Goal: Information Seeking & Learning: Check status

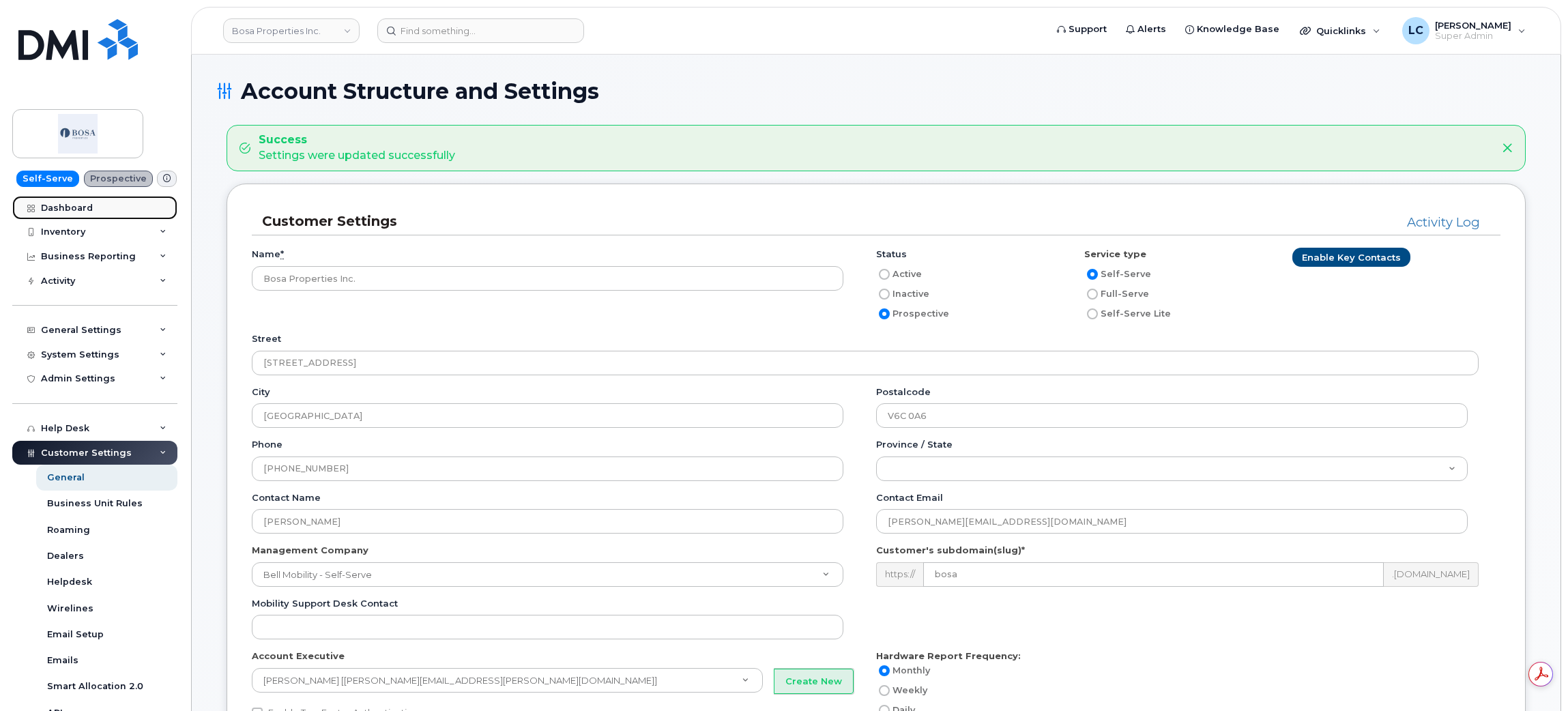
click at [84, 204] on div "Dashboard" at bounding box center [67, 208] width 52 height 11
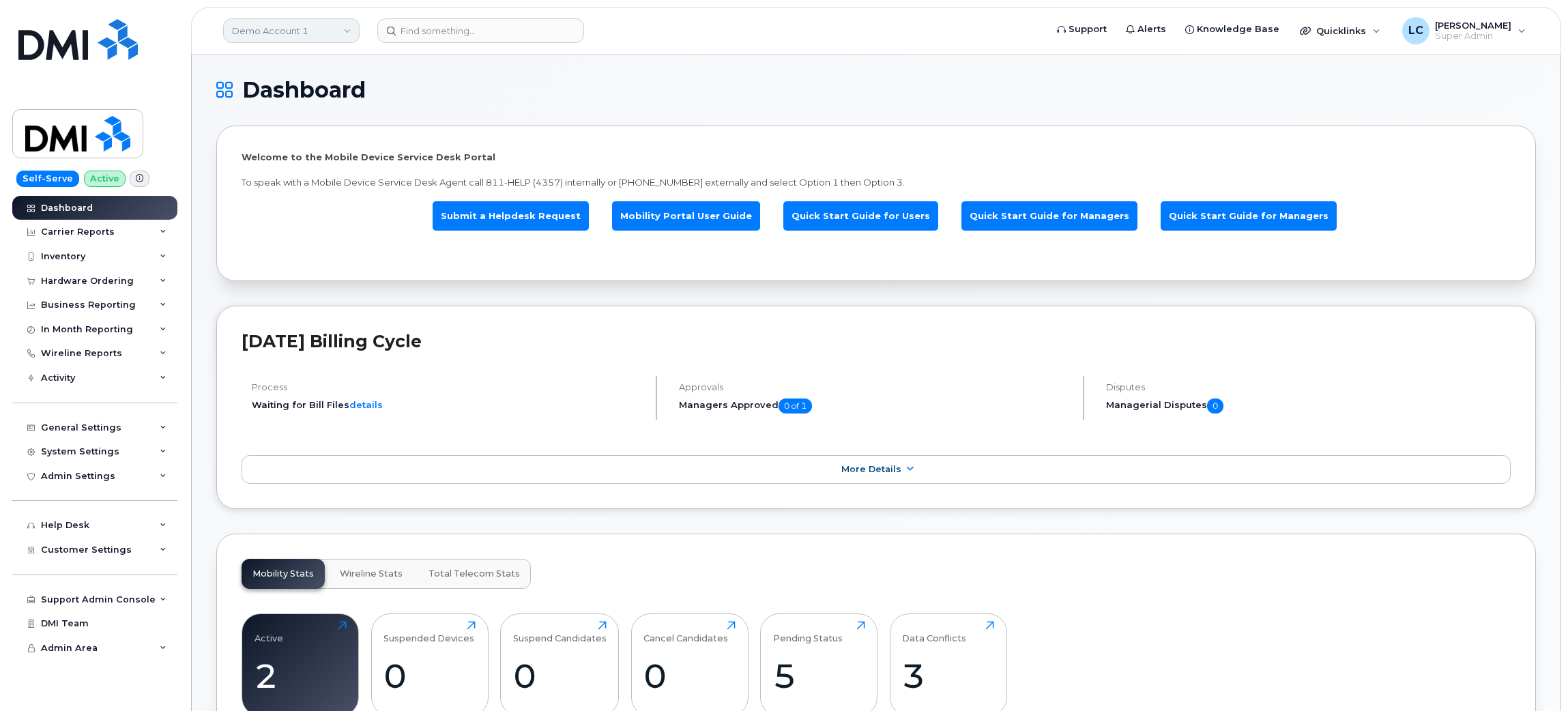
click at [302, 37] on link "Demo Account 1" at bounding box center [291, 30] width 136 height 24
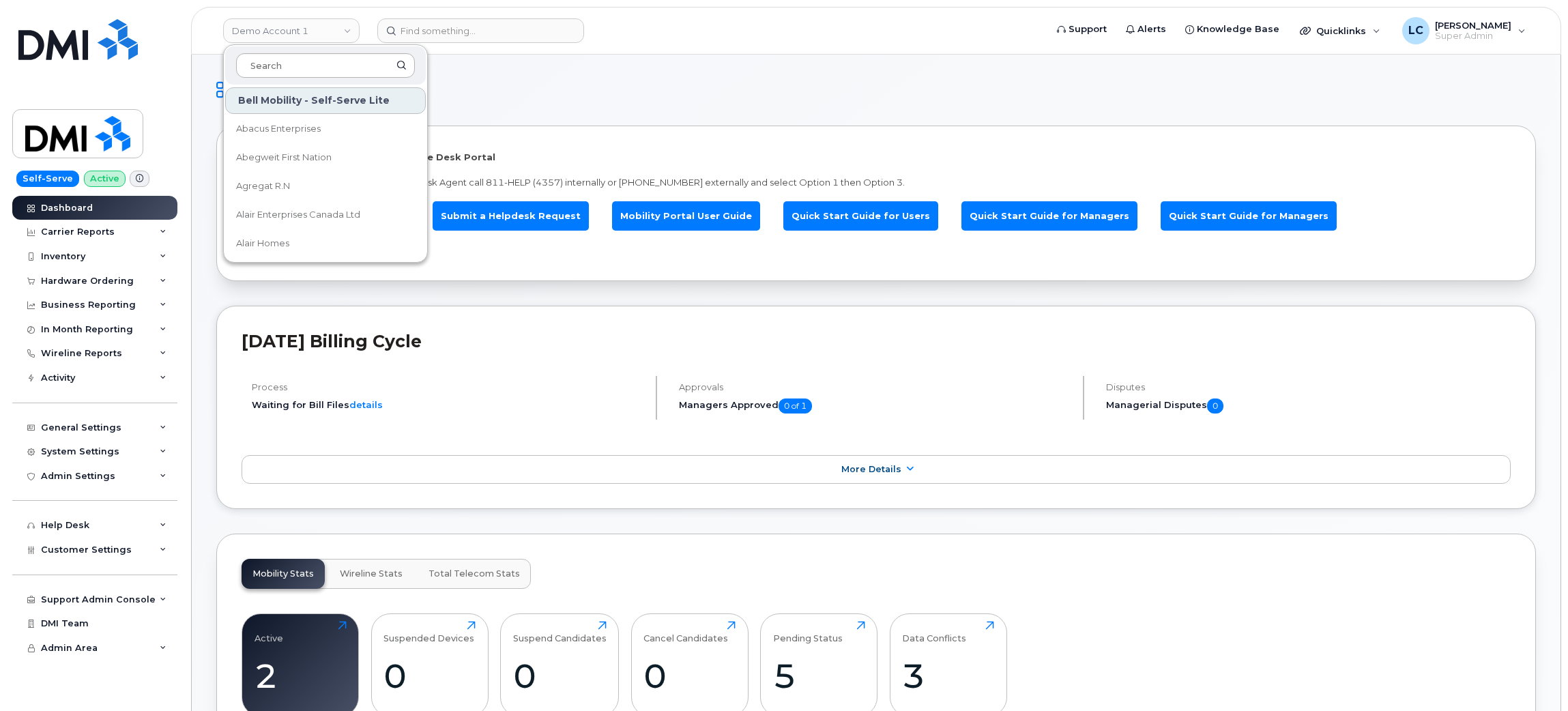
click at [296, 67] on input at bounding box center [325, 65] width 179 height 24
type input "D"
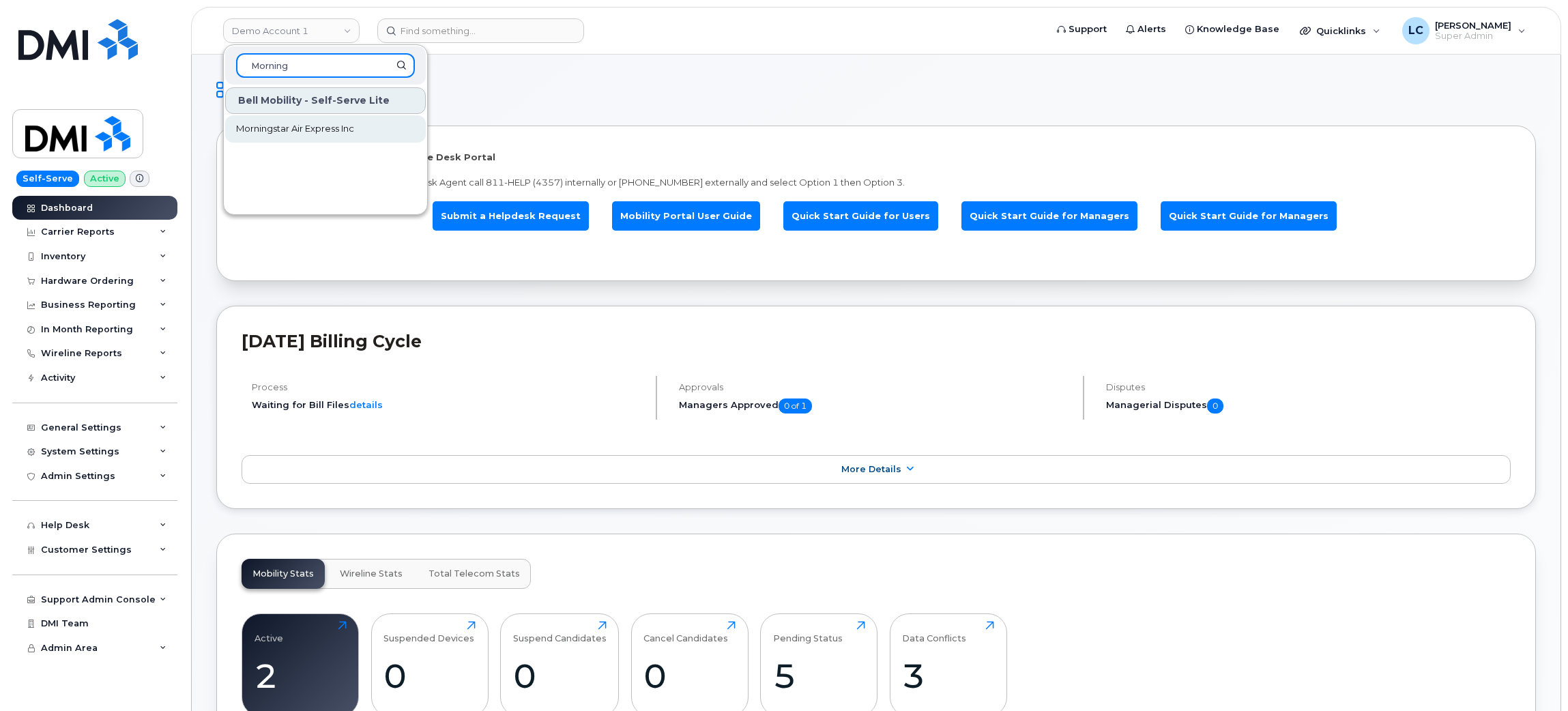
type input "Morning"
click at [346, 127] on span "Morningstar Air Express Inc" at bounding box center [295, 129] width 118 height 14
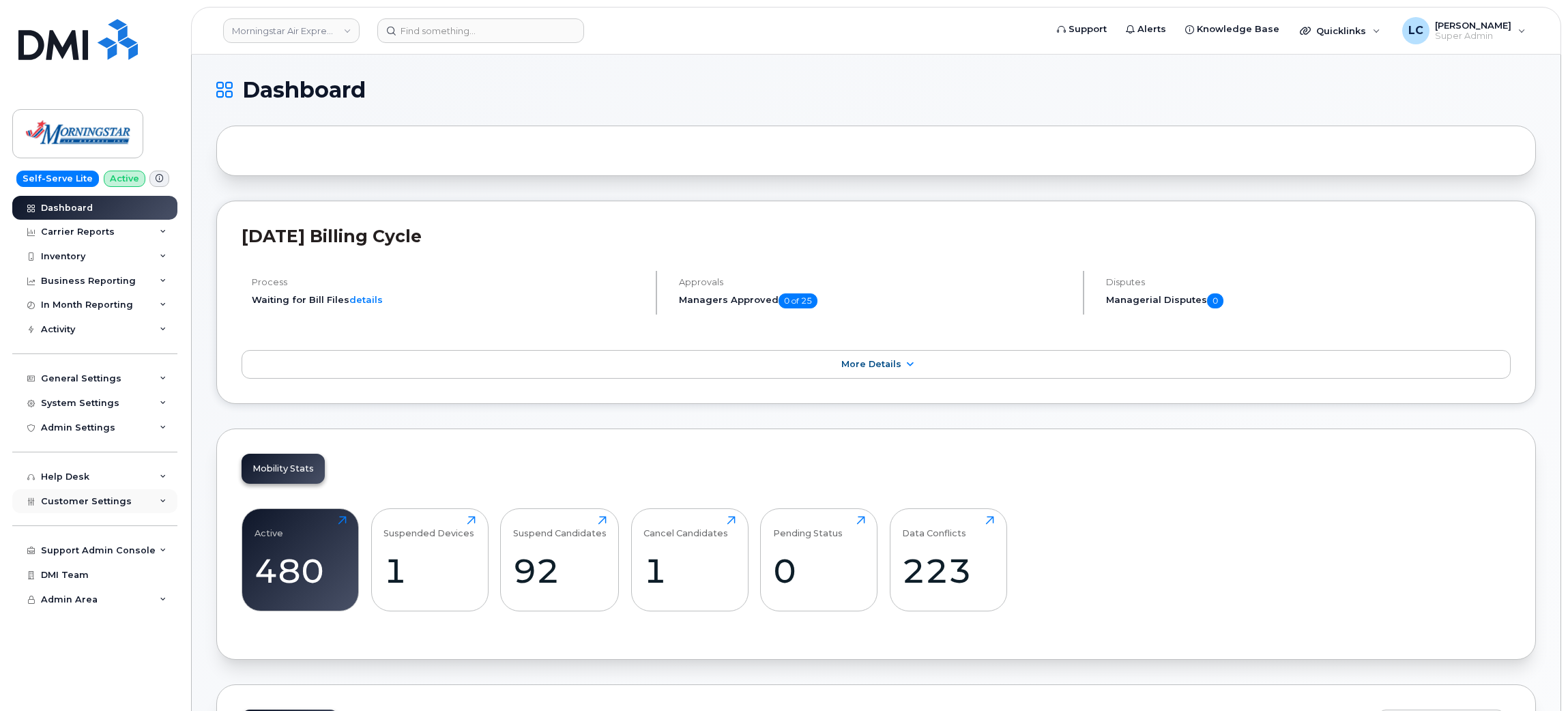
click at [115, 510] on div "Customer Settings" at bounding box center [94, 502] width 165 height 24
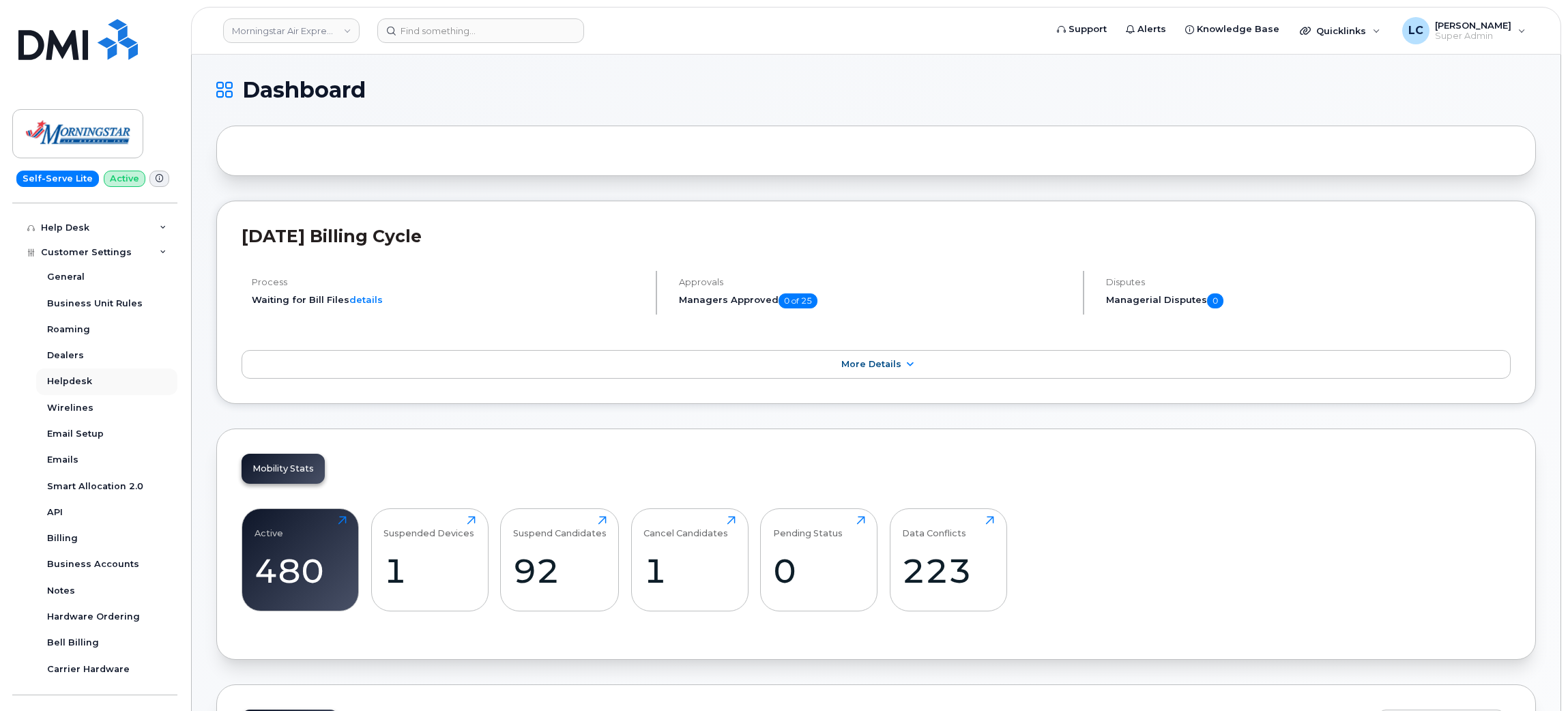
scroll to position [248, 0]
click at [100, 622] on div "Hardware Ordering" at bounding box center [94, 617] width 93 height 12
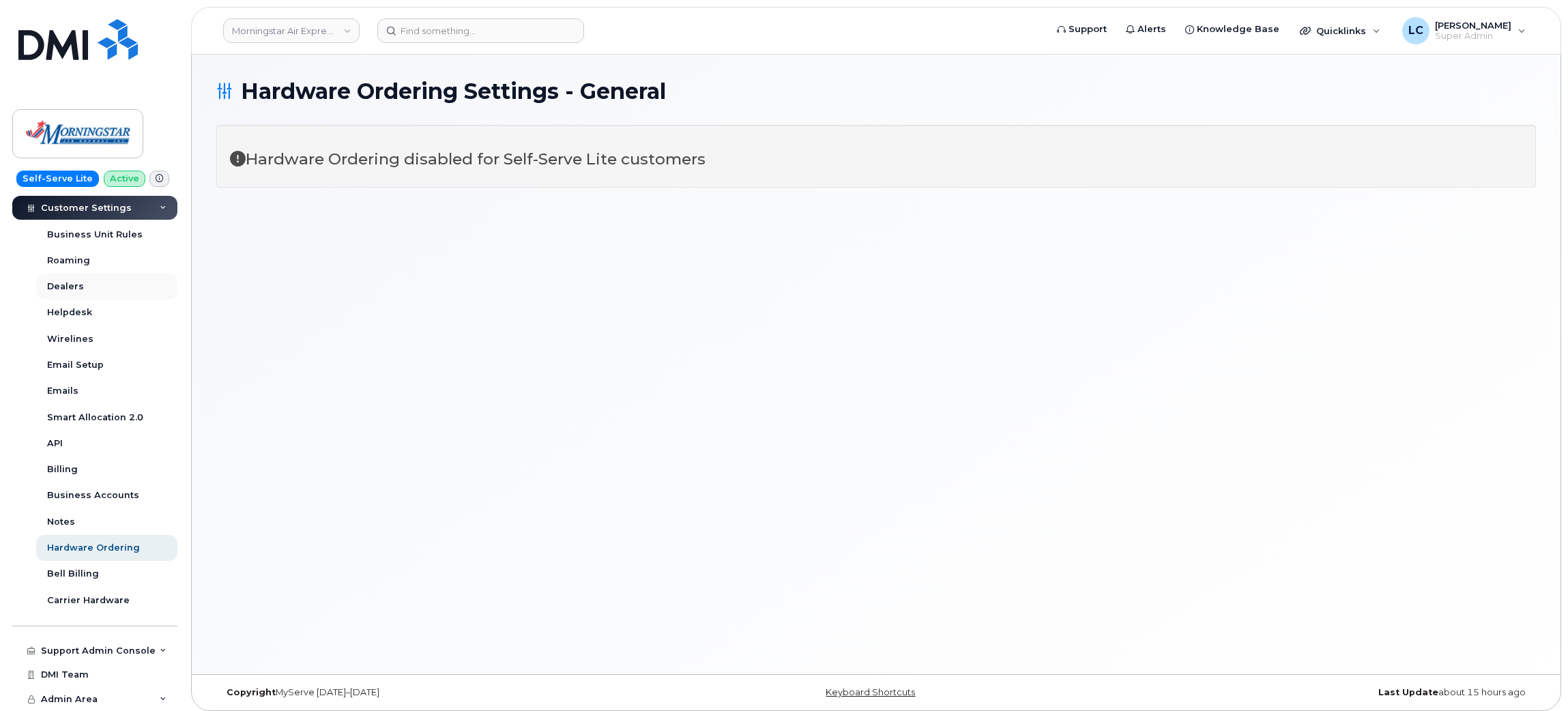
scroll to position [320, 0]
click at [120, 489] on link "Business Accounts" at bounding box center [107, 496] width 142 height 26
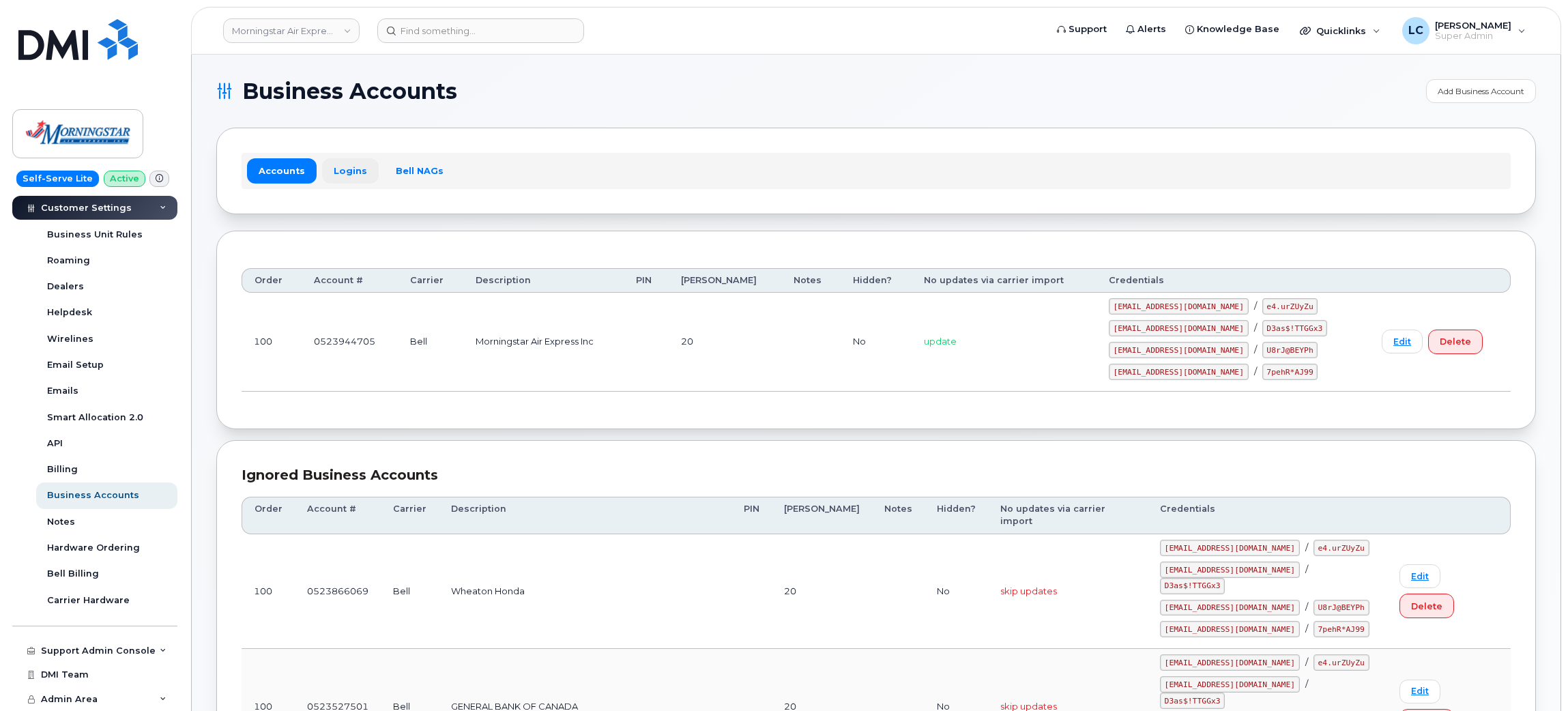
click at [352, 172] on link "Logins" at bounding box center [350, 171] width 56 height 24
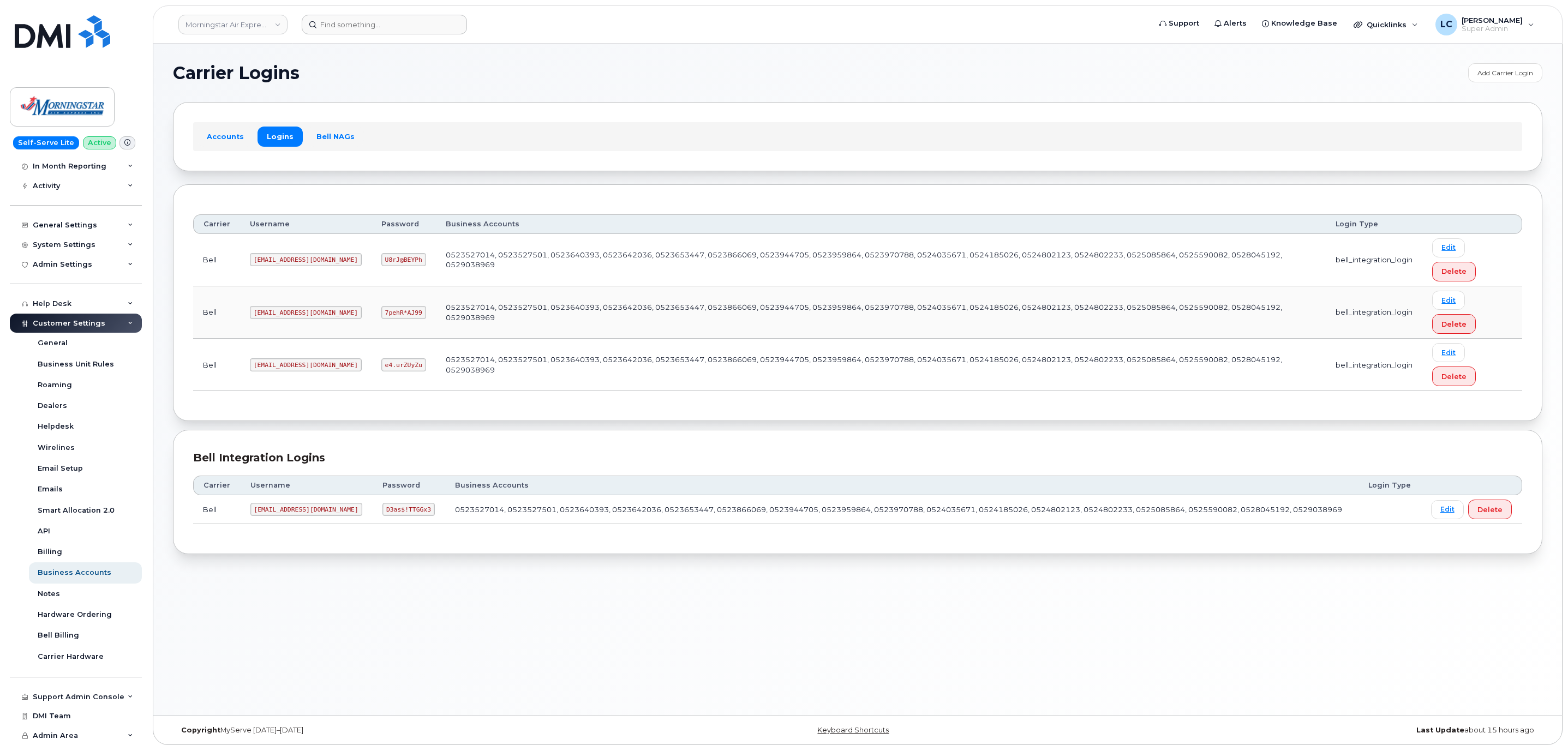
scroll to position [77, 0]
click at [261, 15] on link "Morningstar Air Express Inc" at bounding box center [233, 24] width 109 height 19
click at [231, 43] on input at bounding box center [260, 52] width 143 height 19
type input "Bosa"
click at [231, 98] on span "Bosa Properties Inc." at bounding box center [224, 103] width 71 height 11
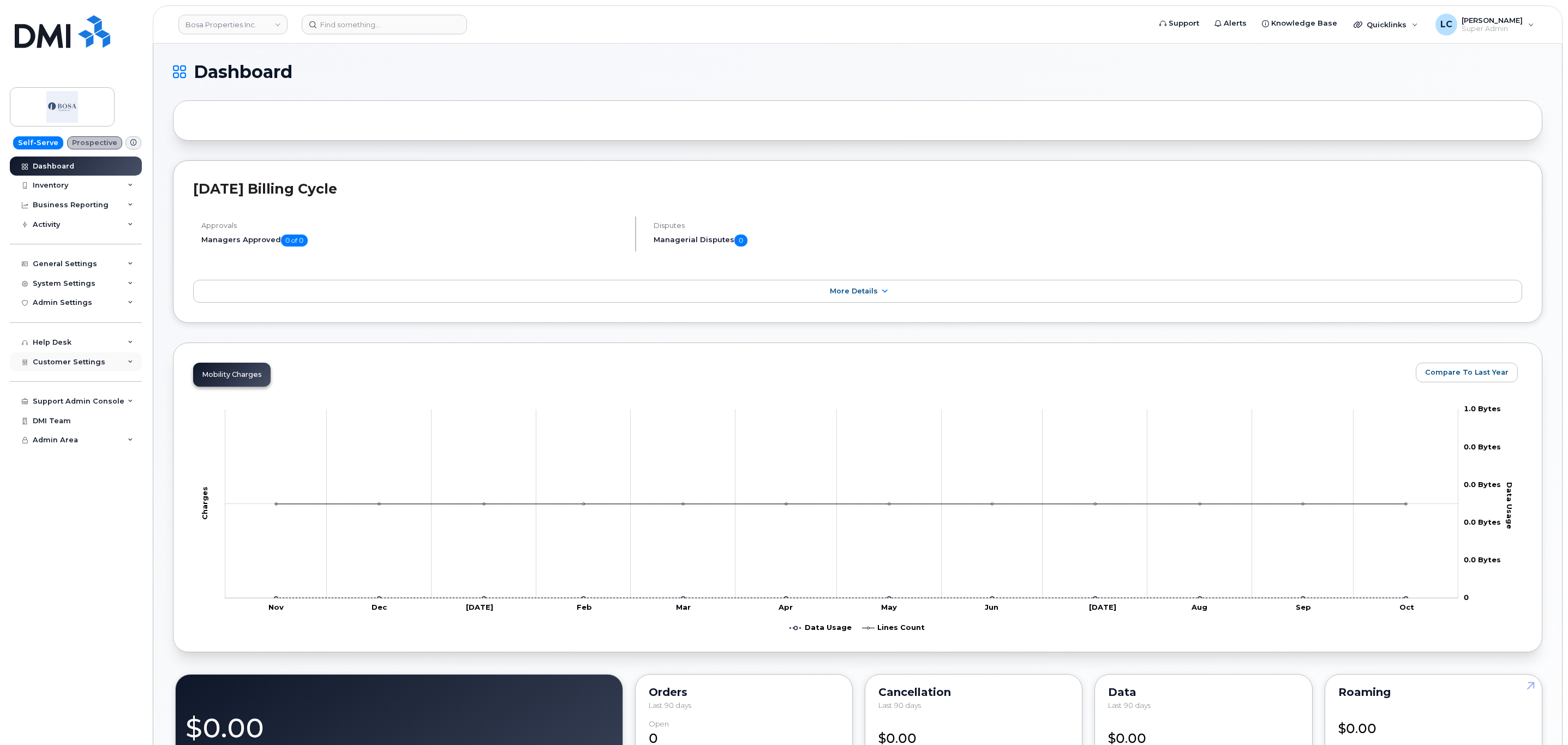
click at [87, 365] on span "Customer Settings" at bounding box center [69, 362] width 72 height 8
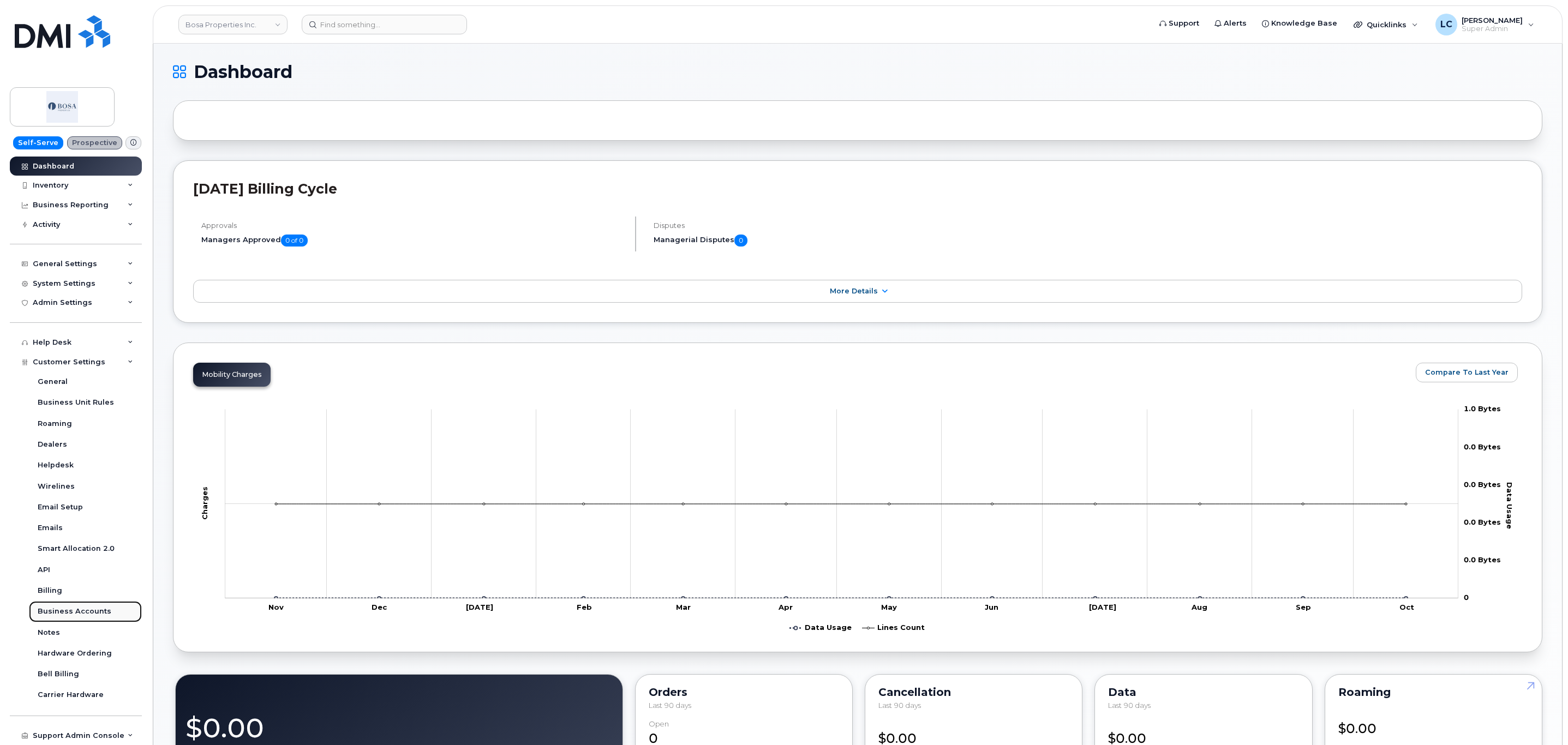
click at [95, 612] on div "Business Accounts" at bounding box center [74, 612] width 74 height 10
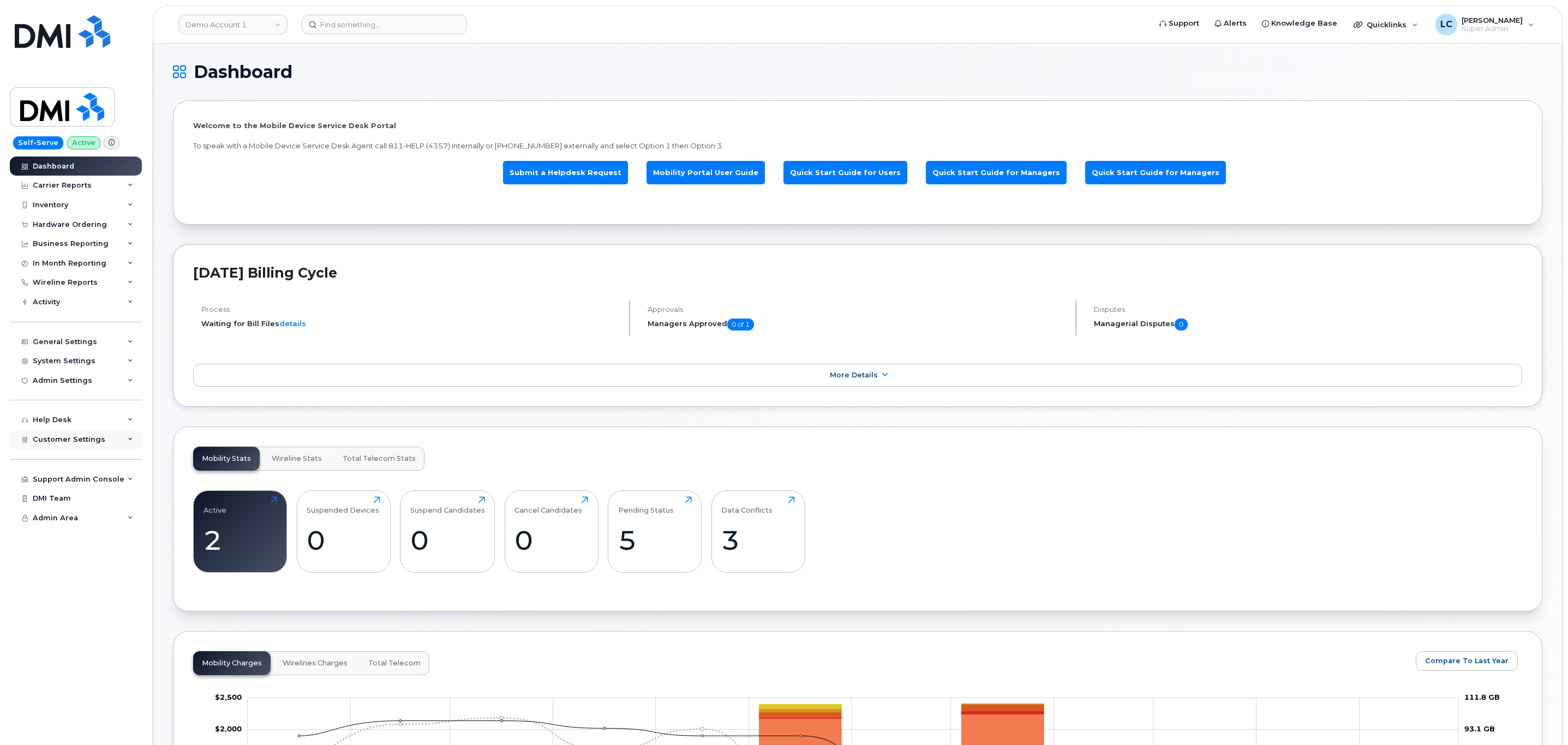
click at [68, 442] on span "Customer Settings" at bounding box center [69, 439] width 72 height 8
click at [72, 687] on div "Business Accounts" at bounding box center [74, 690] width 74 height 10
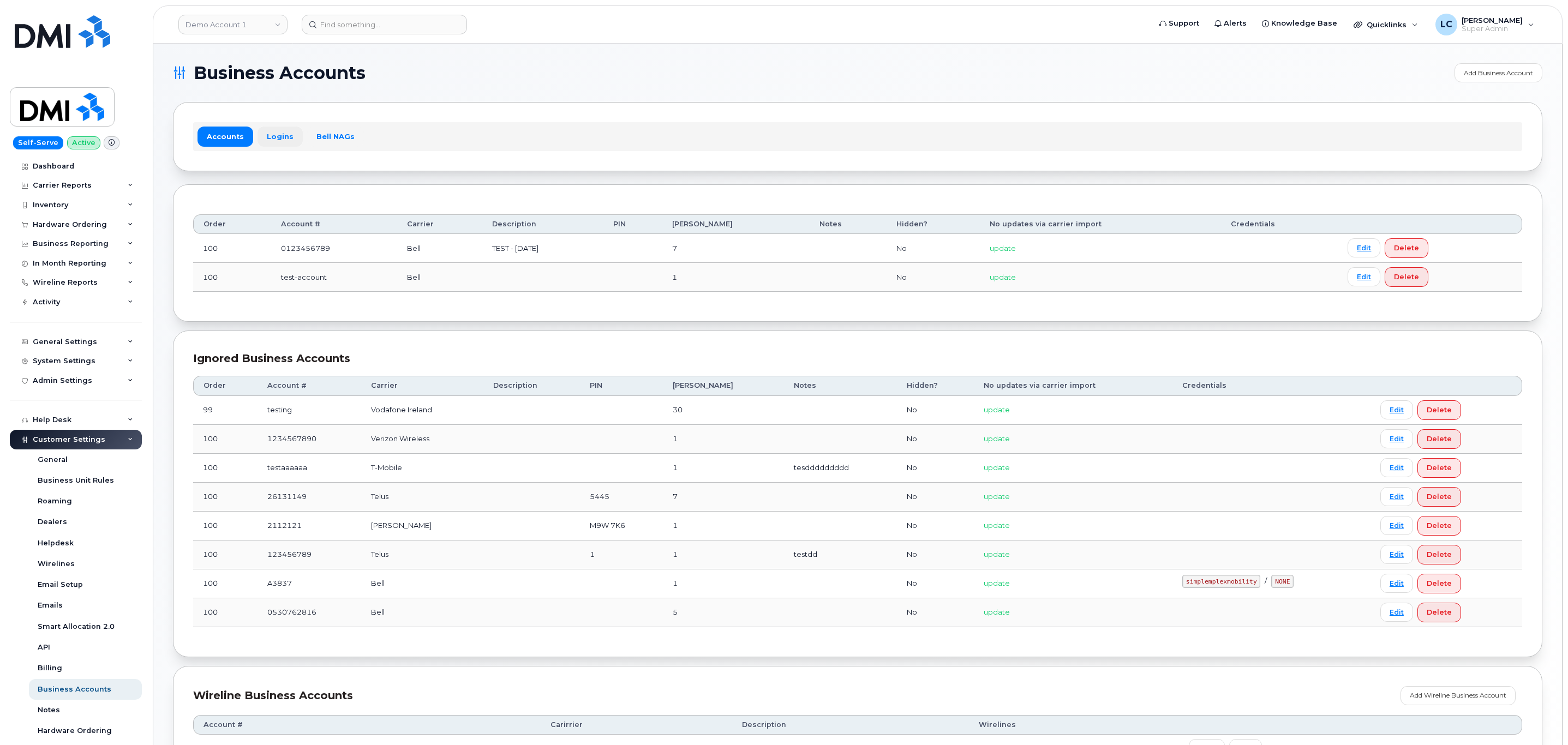
click at [282, 130] on link "Logins" at bounding box center [280, 136] width 45 height 19
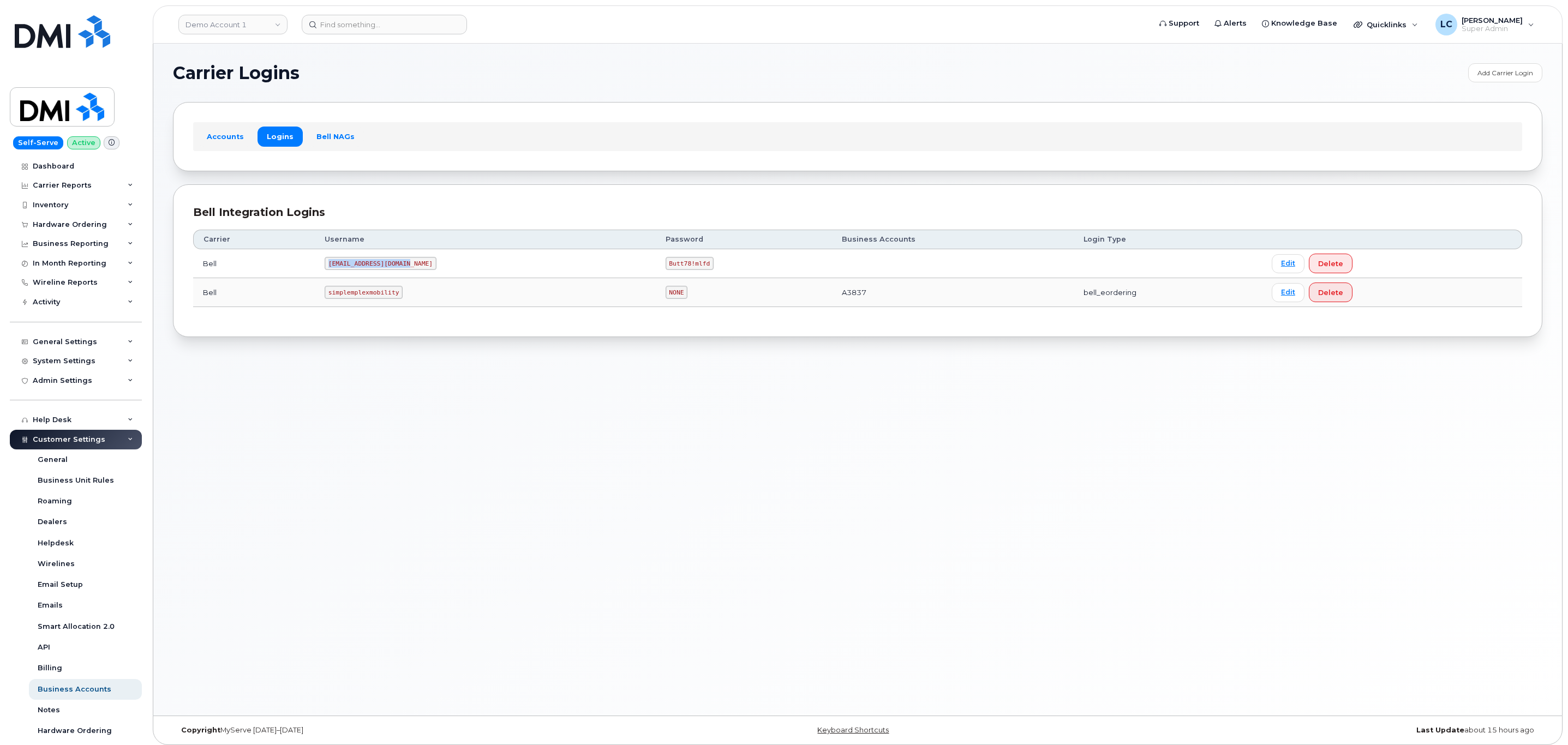
drag, startPoint x: 410, startPoint y: 265, endPoint x: 332, endPoint y: 267, distance: 78.0
click at [332, 267] on code "MS-selfserve@dminc.com" at bounding box center [380, 264] width 112 height 13
copy code "MS-selfserve@dminc.com"
drag, startPoint x: 661, startPoint y: 264, endPoint x: 617, endPoint y: 269, distance: 44.3
click at [656, 269] on td "Butt78!mlfd" at bounding box center [744, 264] width 177 height 29
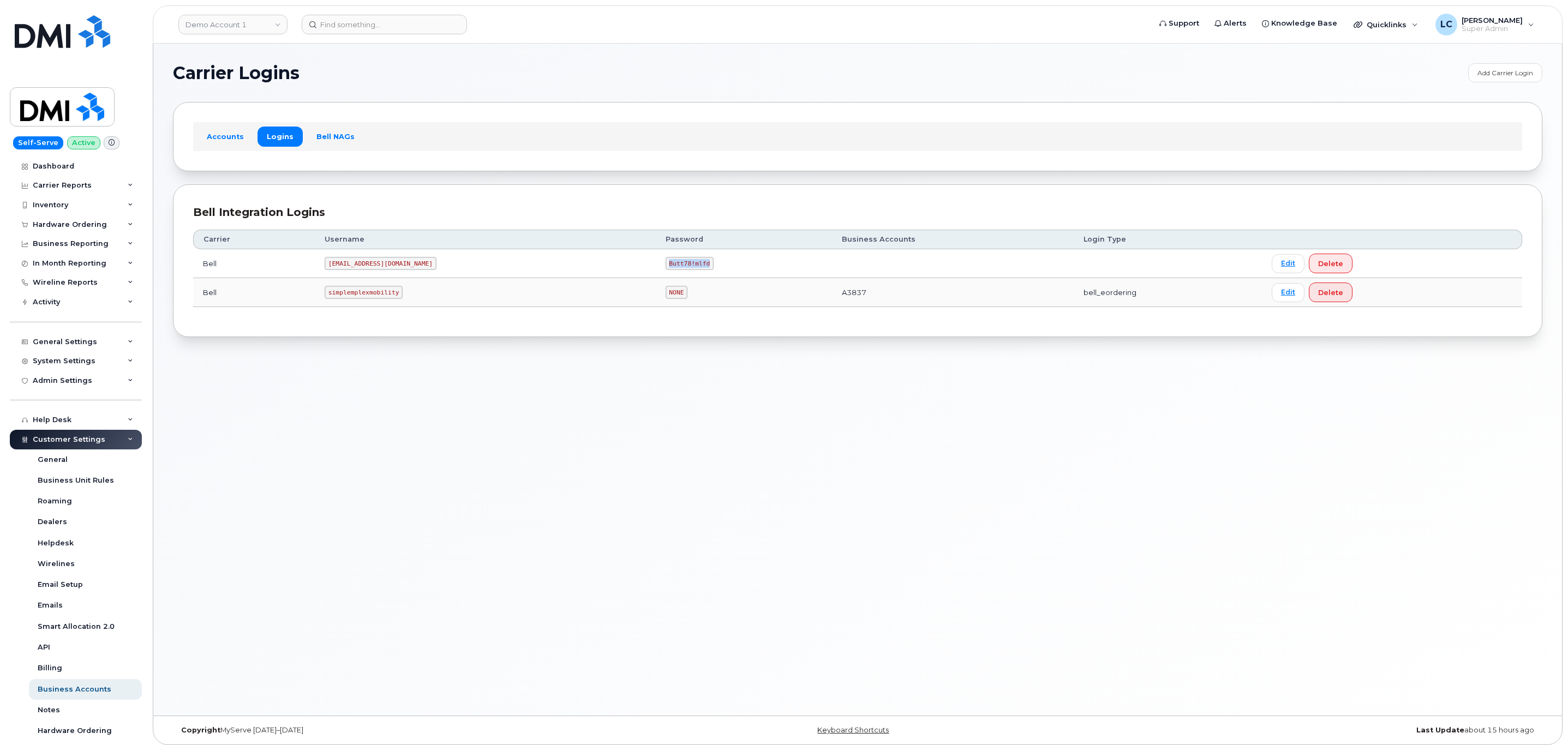
copy code "Butt78!mlfd"
click at [96, 357] on div "System Settings" at bounding box center [75, 361] width 132 height 19
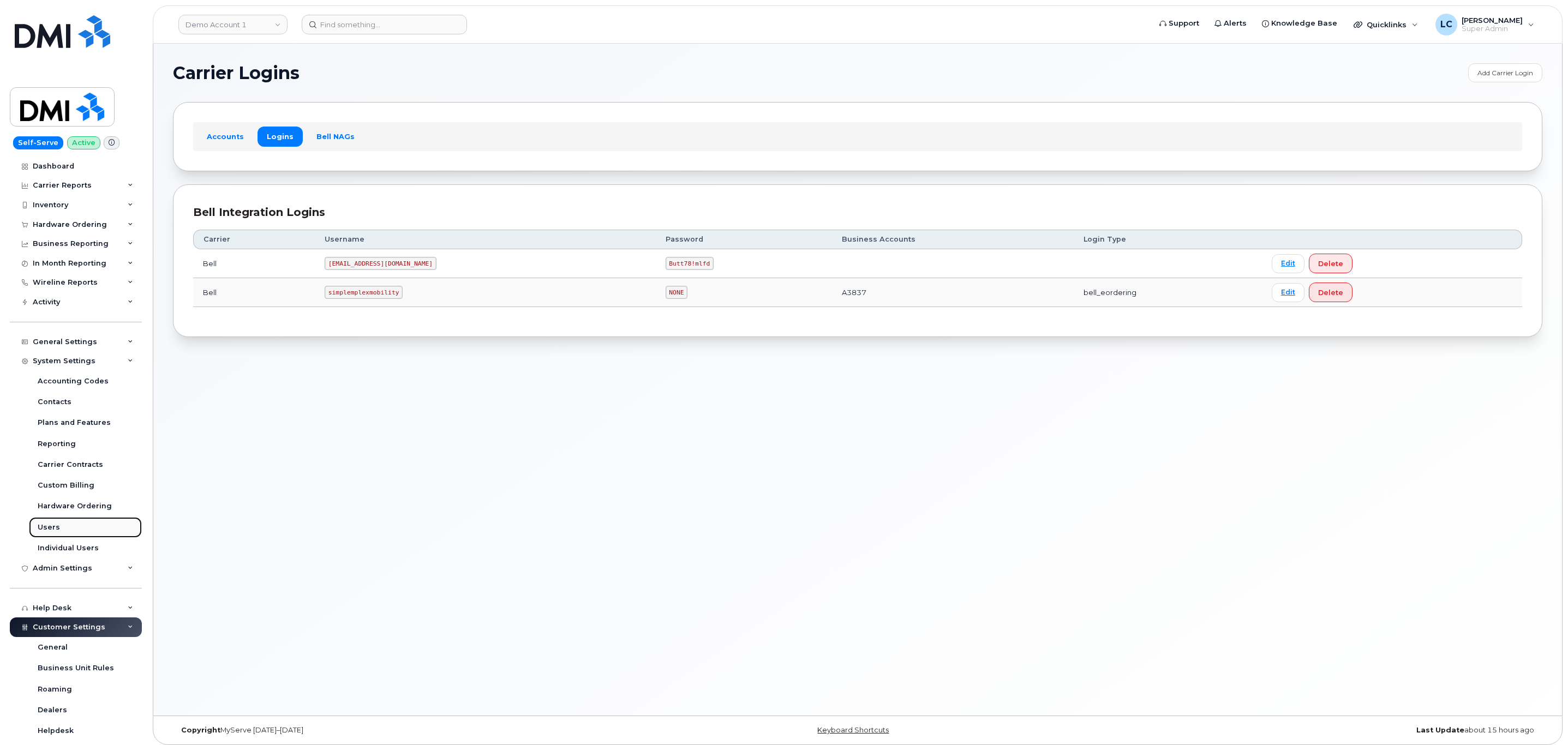
click at [51, 524] on div "Users" at bounding box center [49, 528] width 23 height 10
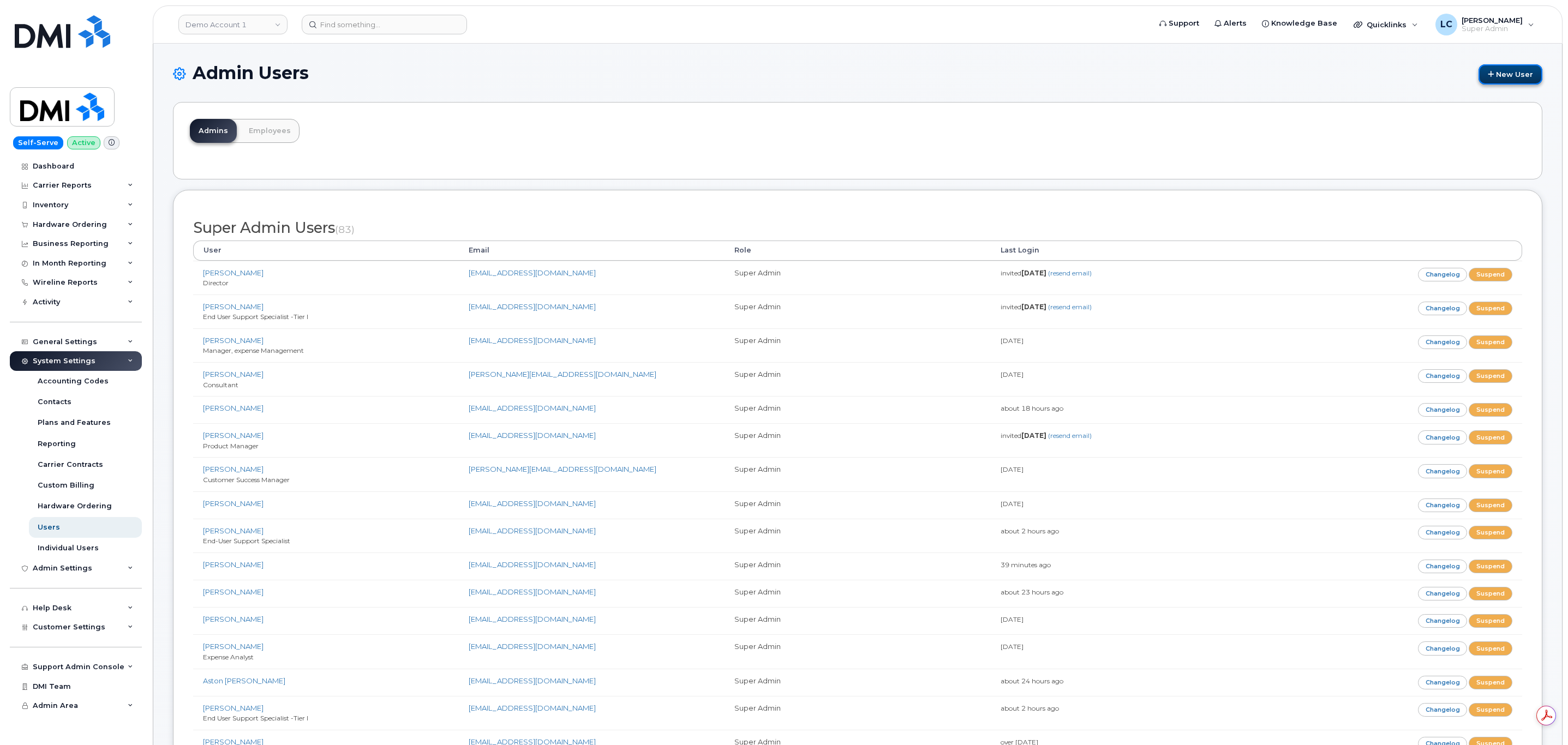
click at [1511, 76] on link "New User" at bounding box center [1510, 74] width 64 height 20
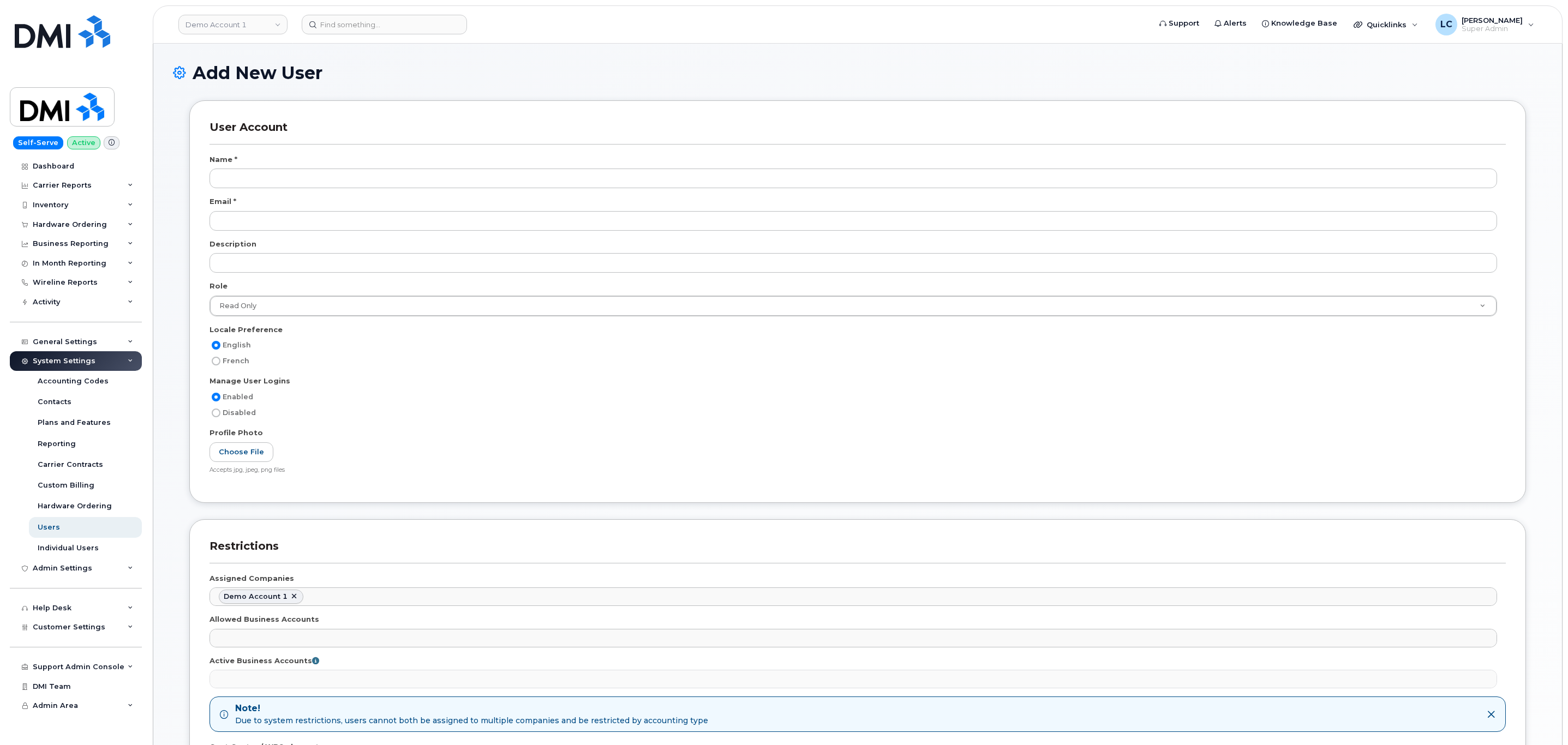
select select
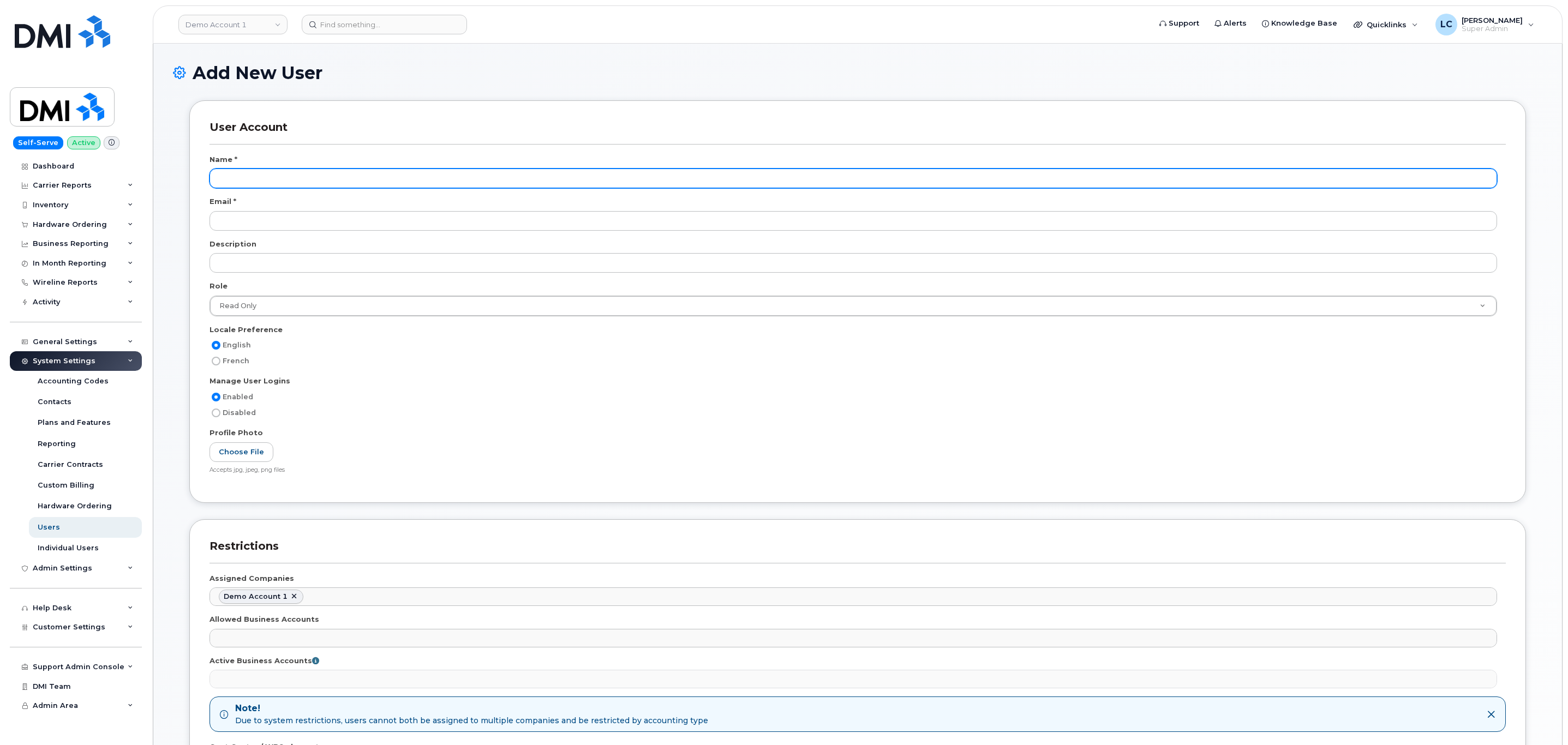
click at [875, 177] on input "text" at bounding box center [853, 178] width 1287 height 19
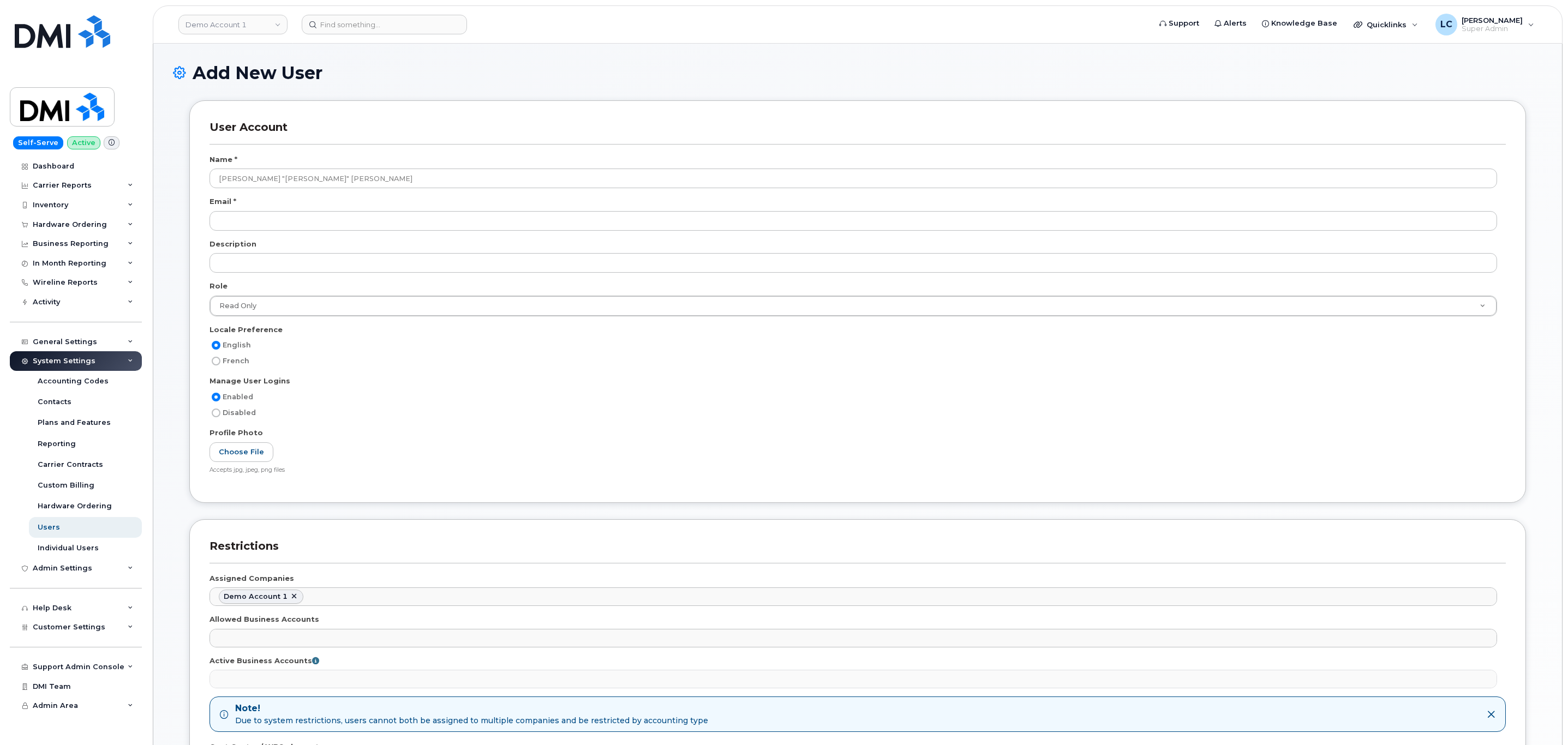
type input "Luis "Aldo" Martinez"
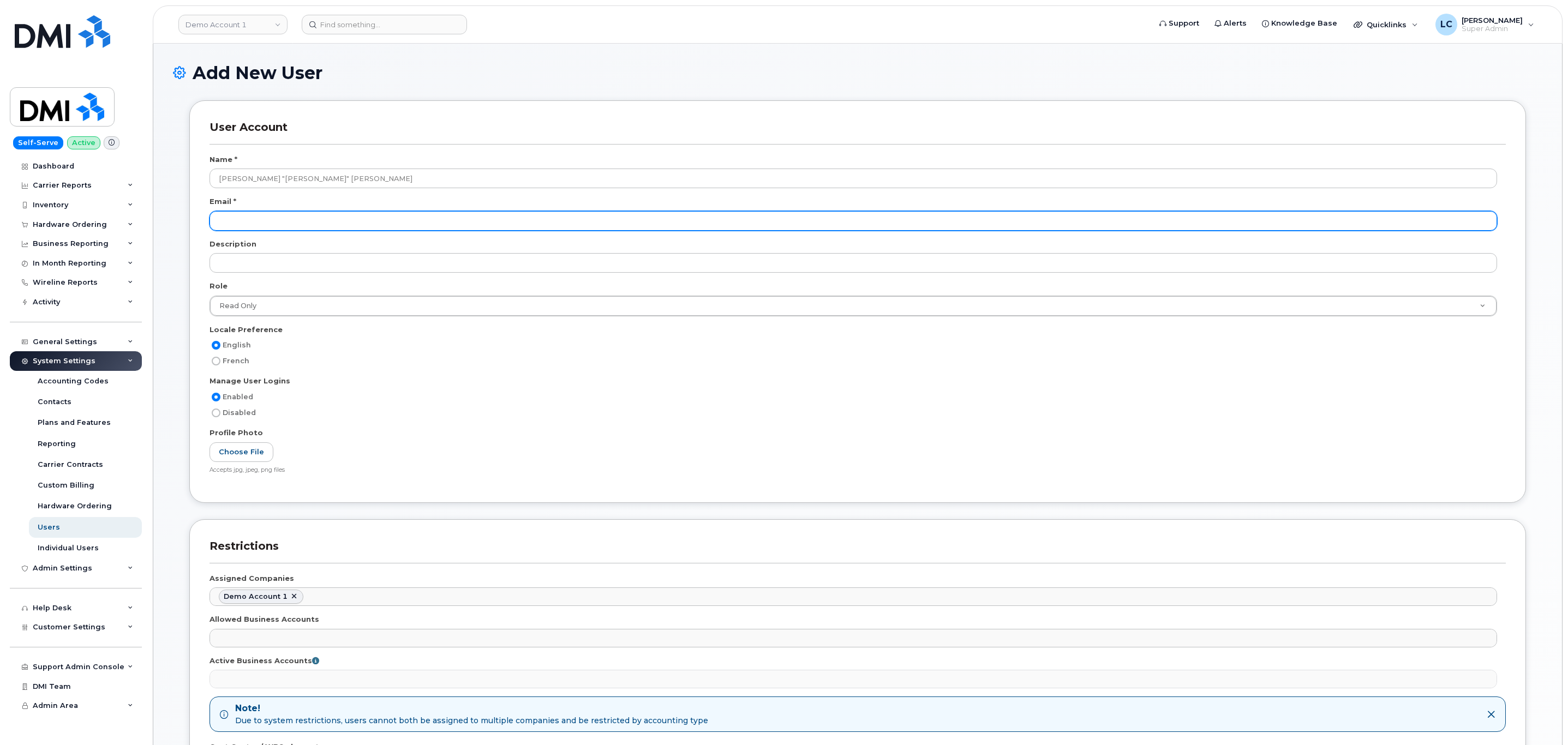
click at [276, 225] on input "email" at bounding box center [853, 221] width 1287 height 19
paste input "[EMAIL_ADDRESS][DOMAIN_NAME]"
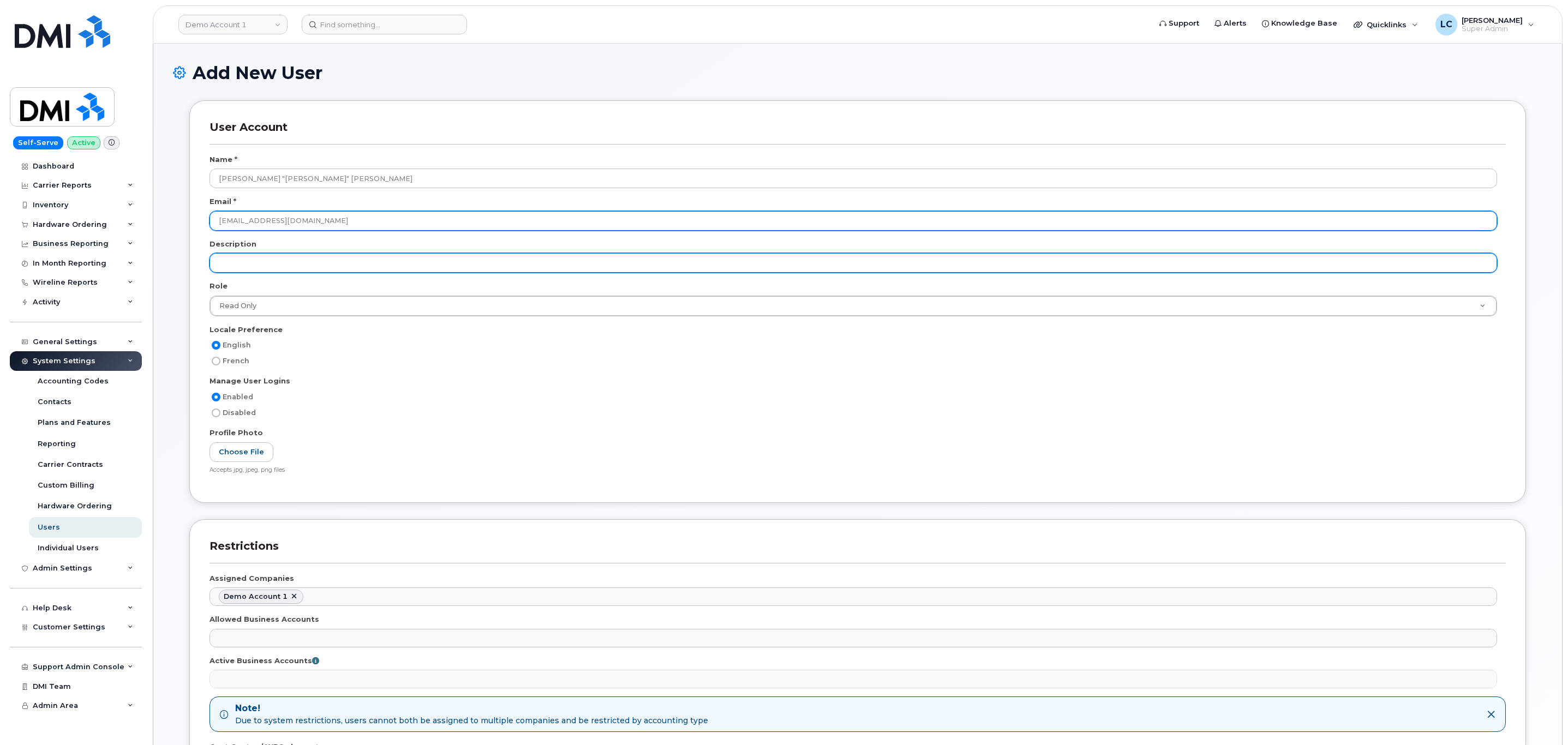
type input "[EMAIL_ADDRESS][DOMAIN_NAME]"
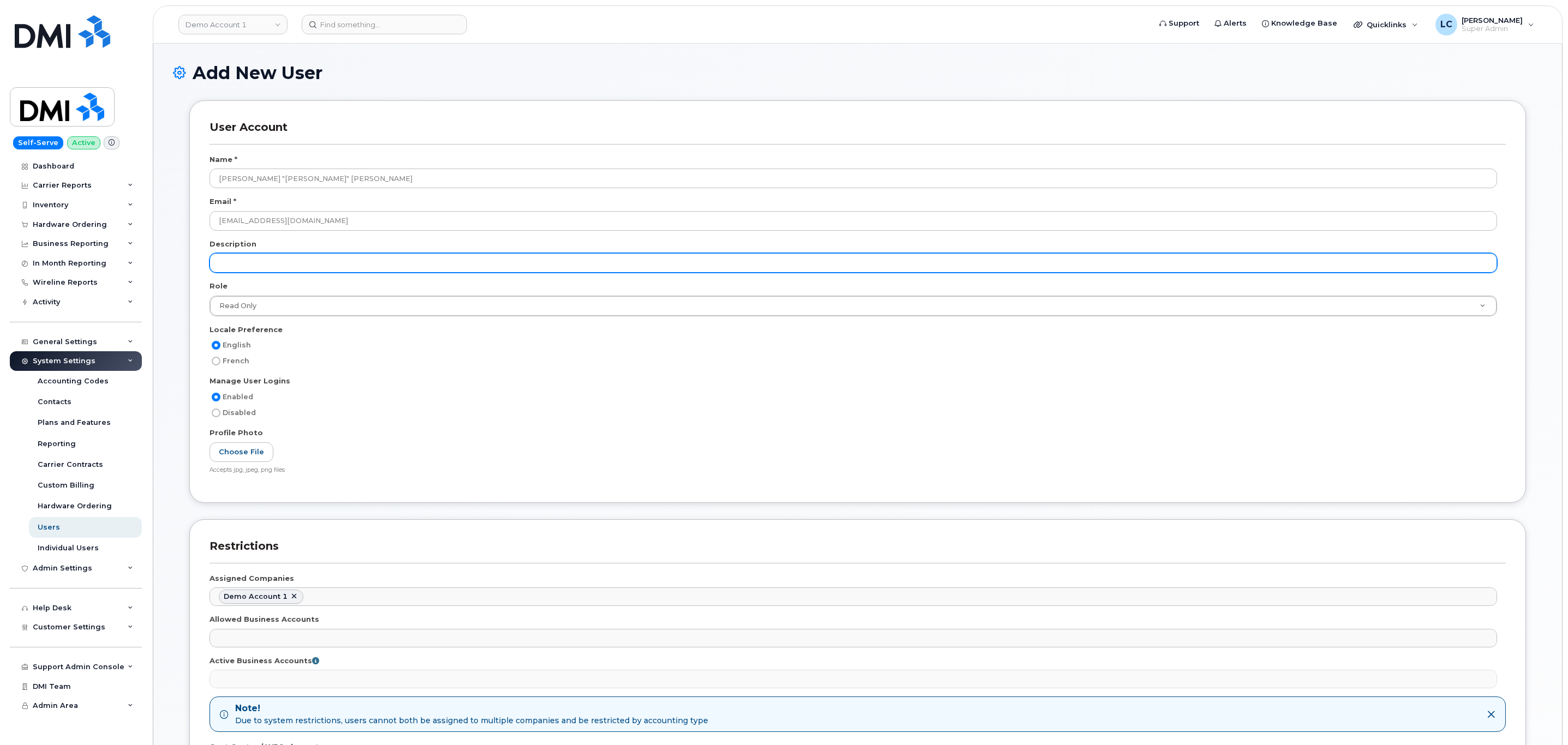
click at [270, 261] on input "text" at bounding box center [853, 263] width 1287 height 19
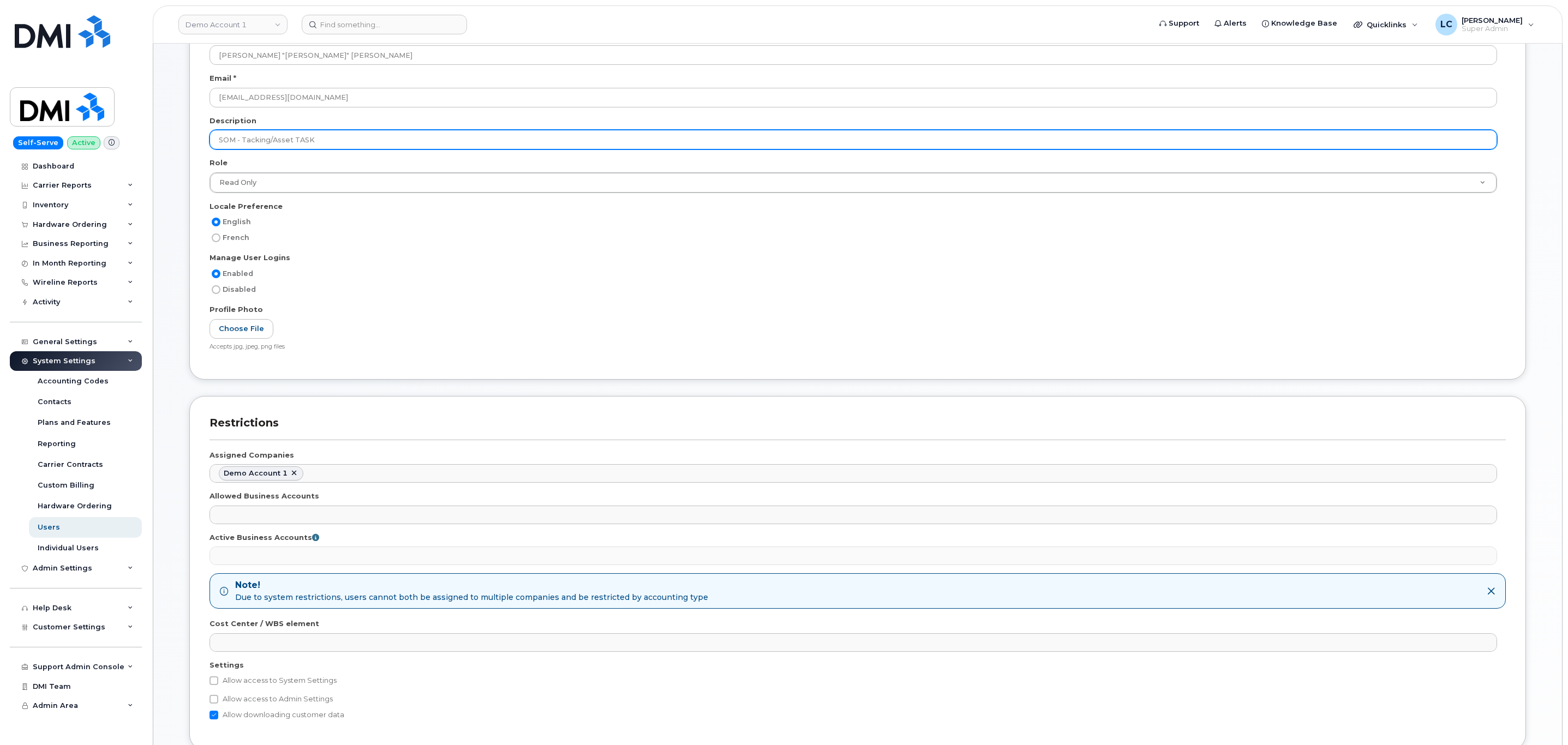
scroll to position [123, 0]
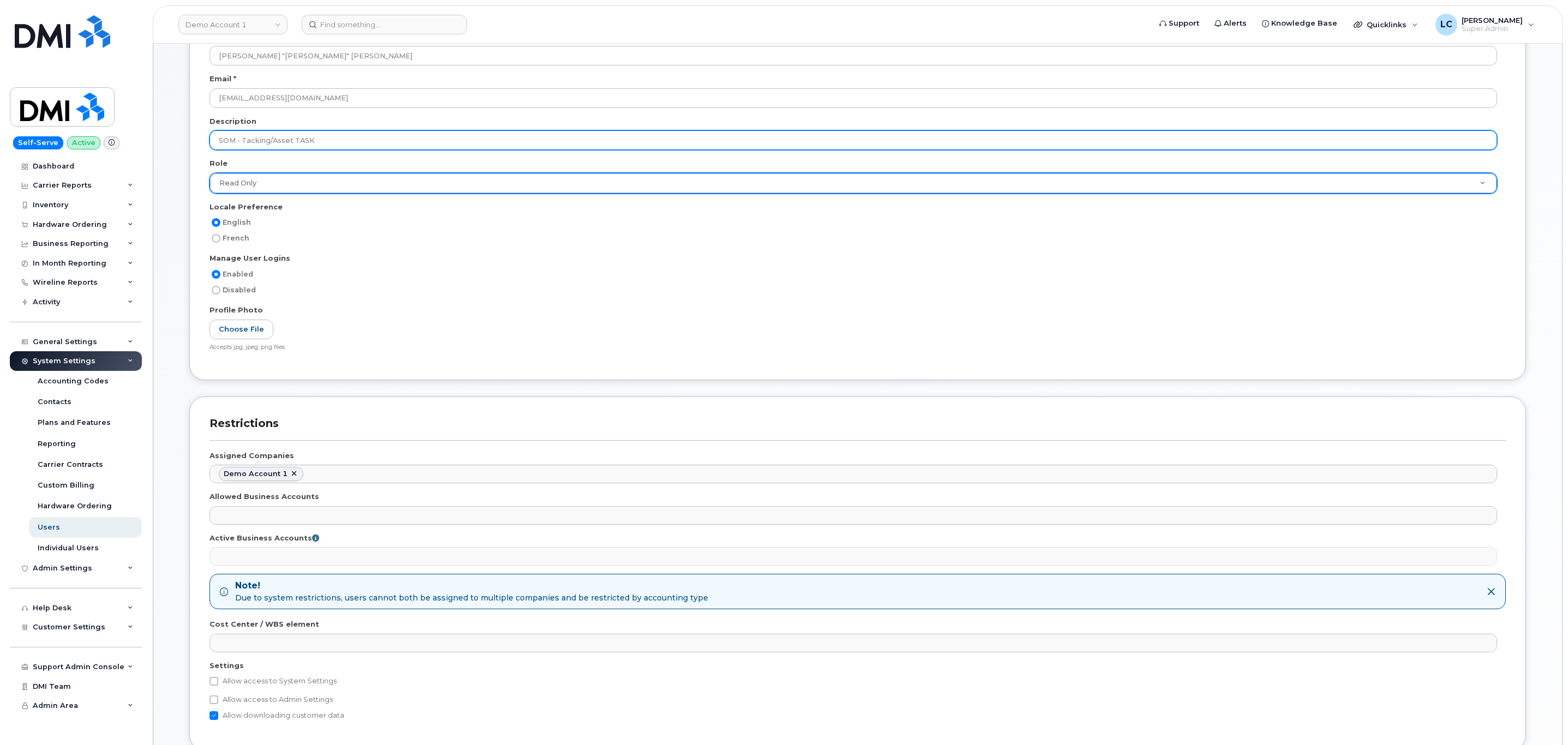
type input "SOM - Tacking/Asset TASK"
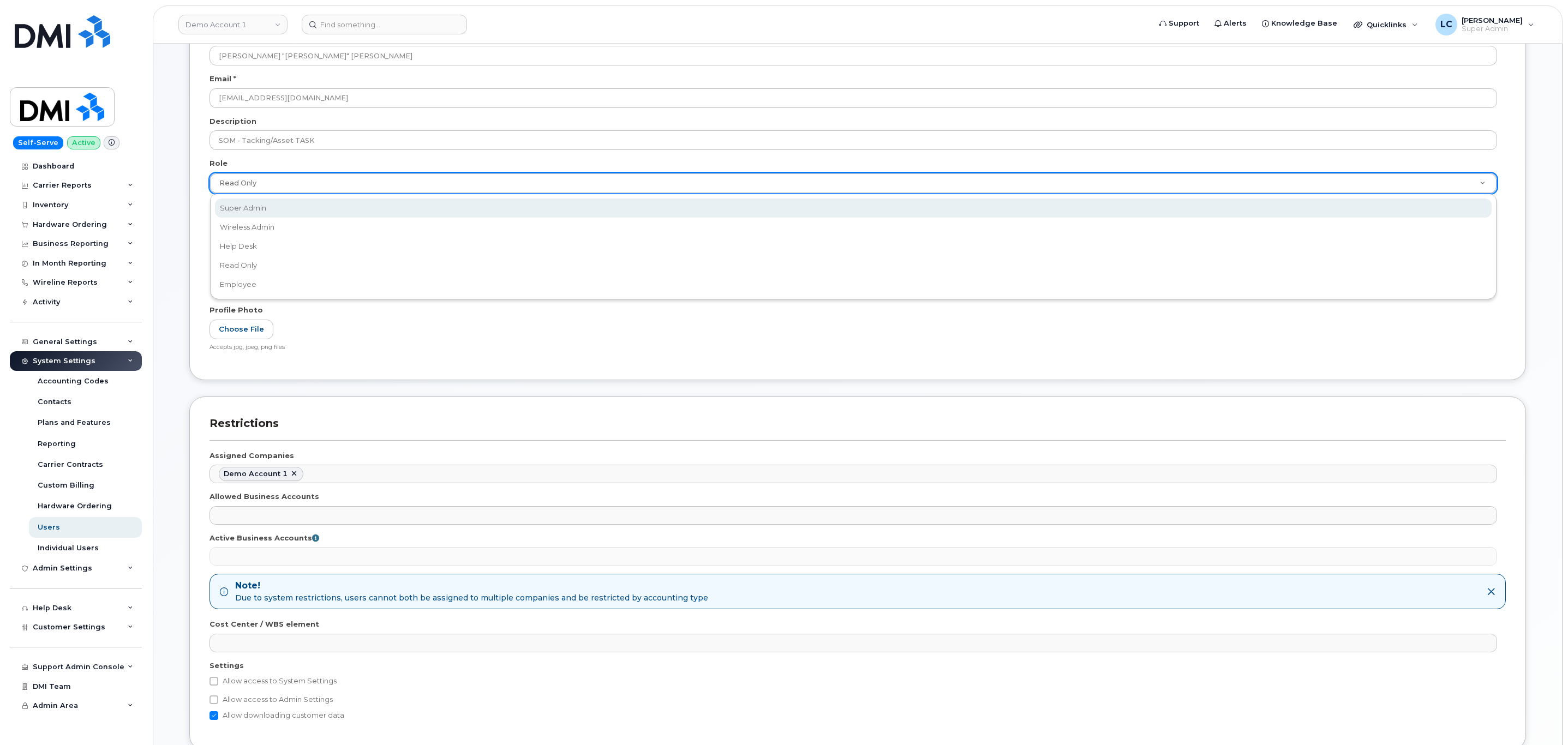
select select "super_admin"
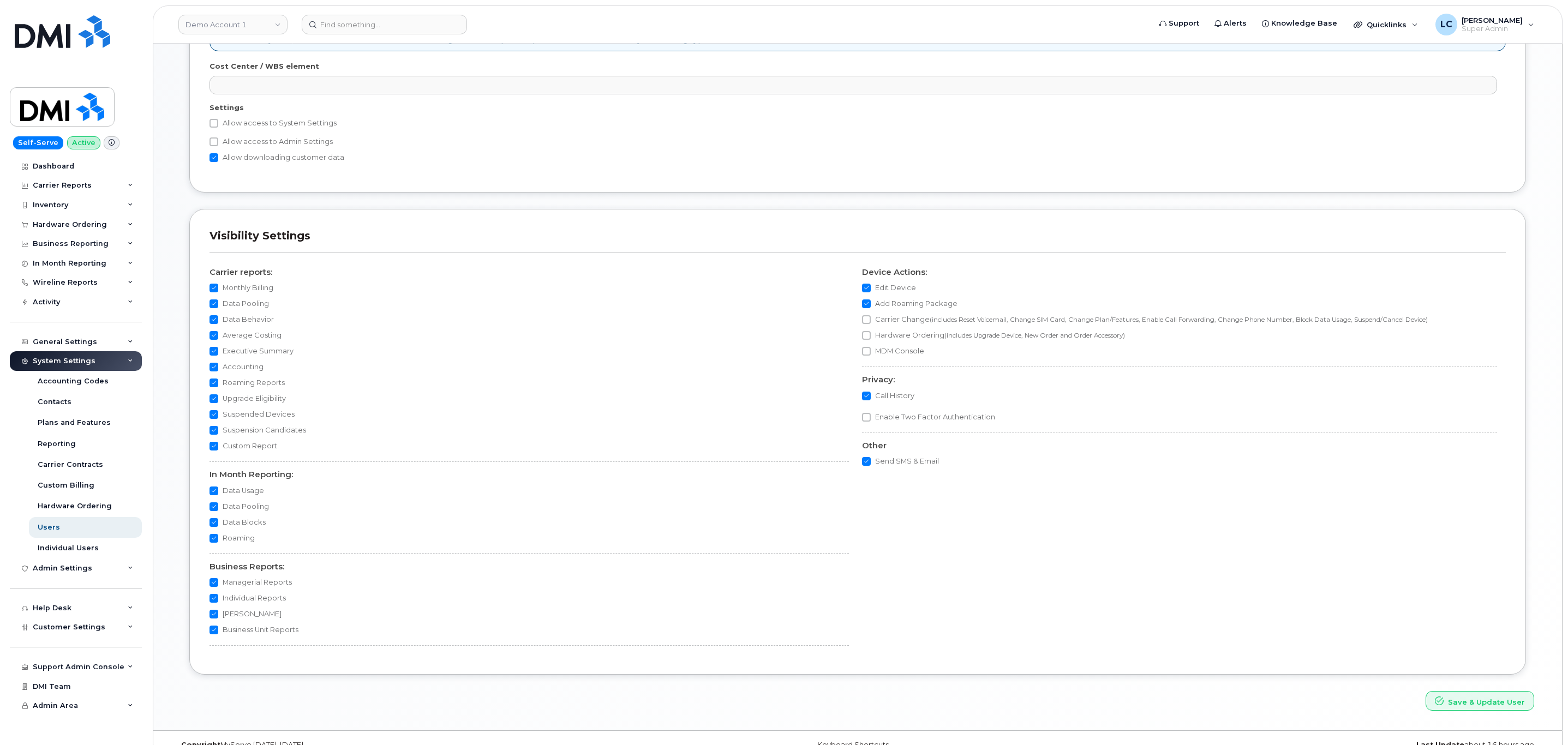
scroll to position [680, 0]
click at [281, 148] on label "Allow access to Admin Settings" at bounding box center [271, 143] width 124 height 13
click at [219, 147] on input "Allow access to Admin Settings" at bounding box center [214, 143] width 9 height 9
checkbox input "true"
click at [308, 131] on label "Allow access to System Settings" at bounding box center [273, 125] width 127 height 13
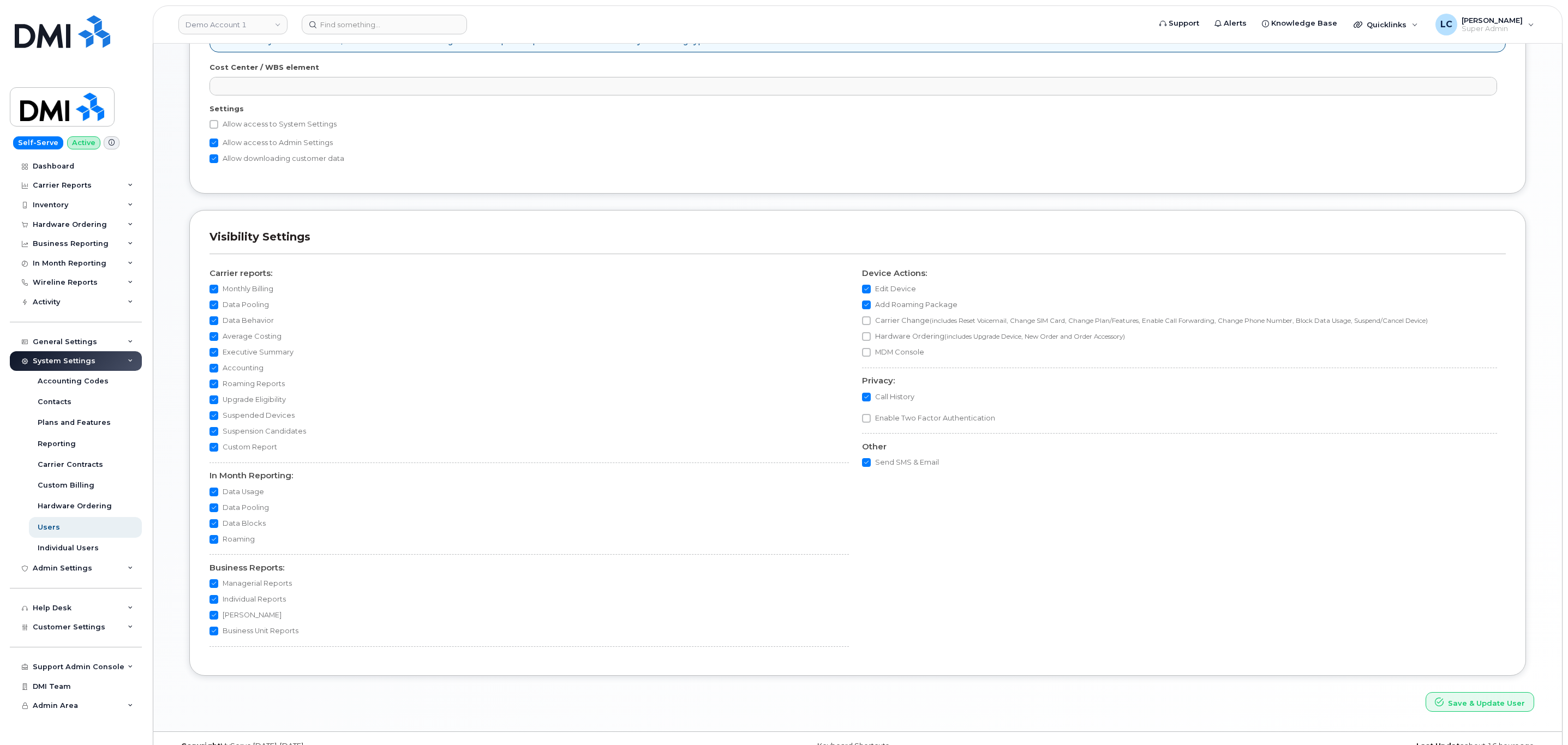
click at [219, 129] on input "Allow access to System Settings" at bounding box center [214, 124] width 9 height 9
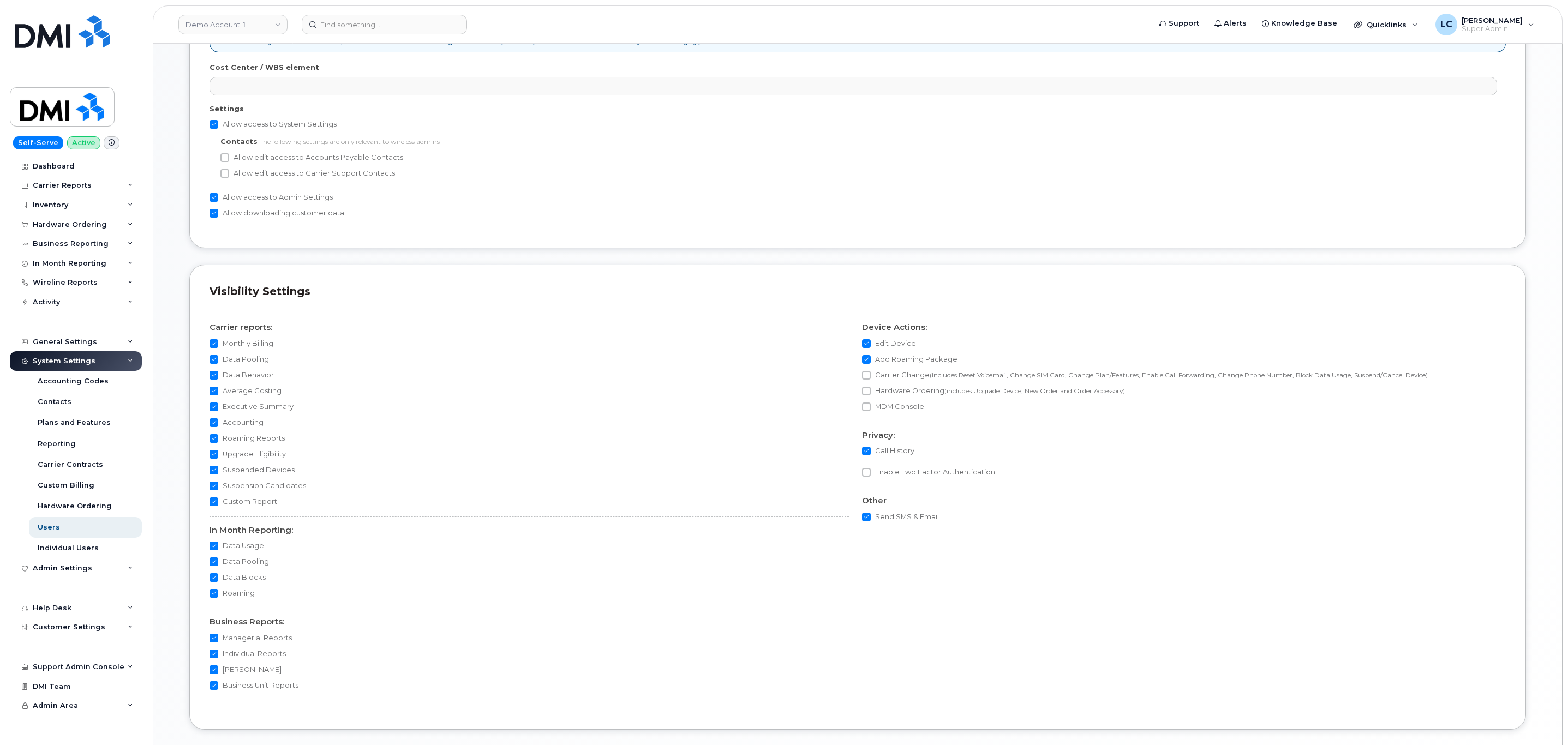
click at [281, 127] on label "Allow access to System Settings" at bounding box center [273, 125] width 127 height 13
click at [219, 127] on input "Allow access to System Settings" at bounding box center [214, 124] width 9 height 9
checkbox input "false"
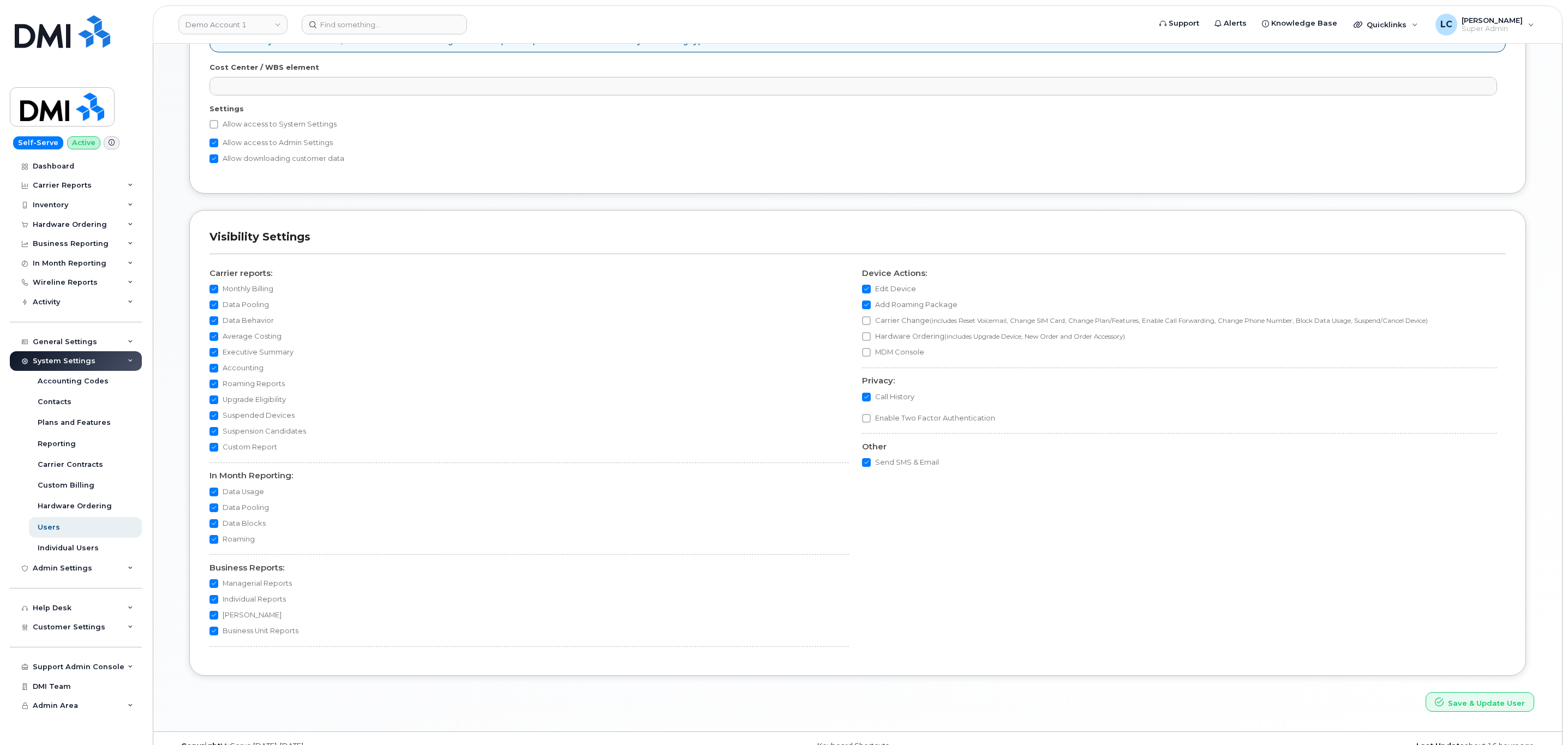
click at [285, 148] on label "Allow access to Admin Settings" at bounding box center [271, 143] width 124 height 13
click at [219, 147] on input "Allow access to Admin Settings" at bounding box center [214, 143] width 9 height 9
checkbox input "false"
click at [1490, 713] on button "Save & Update User" at bounding box center [1480, 702] width 108 height 20
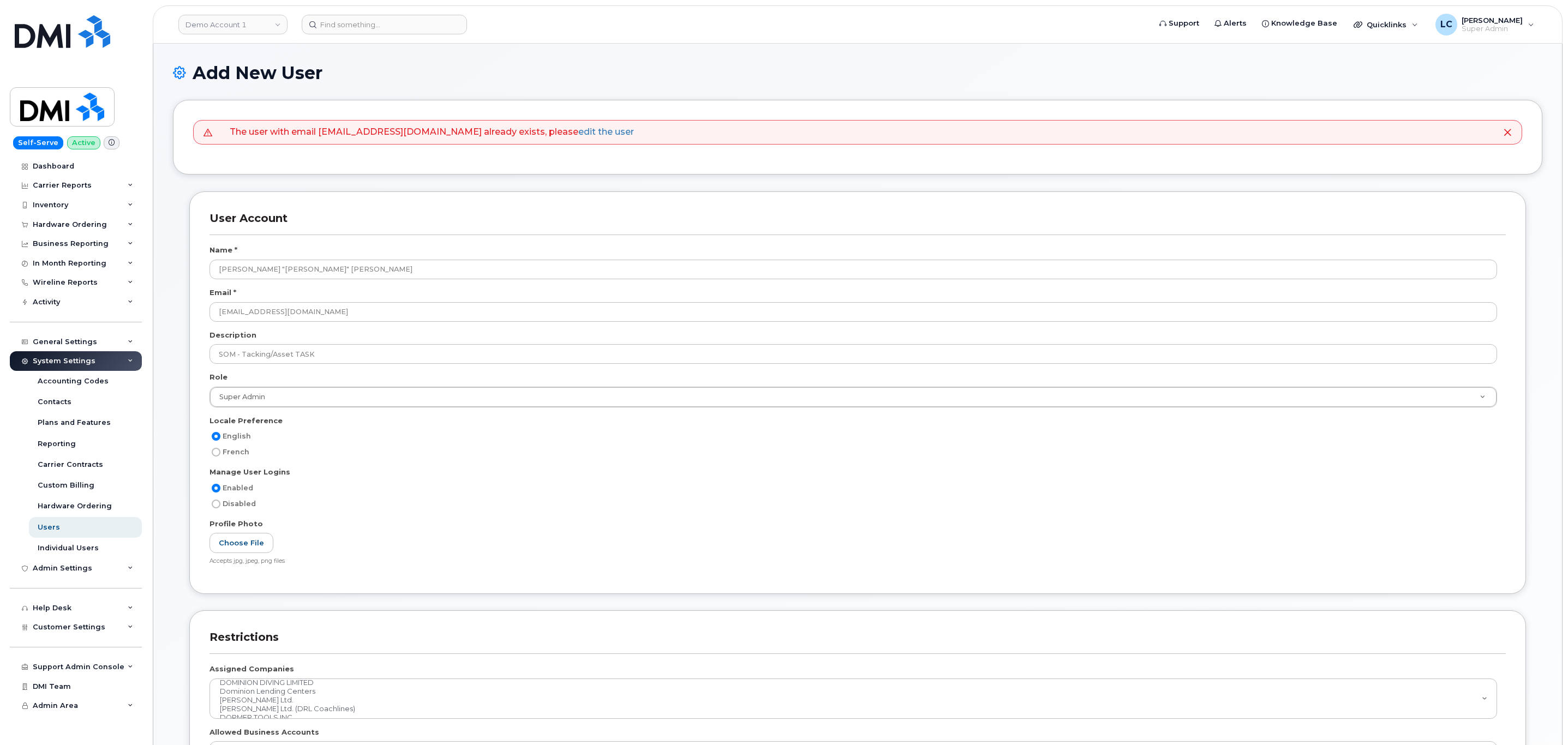
select select
click at [578, 128] on link "edit the user" at bounding box center [606, 131] width 55 height 10
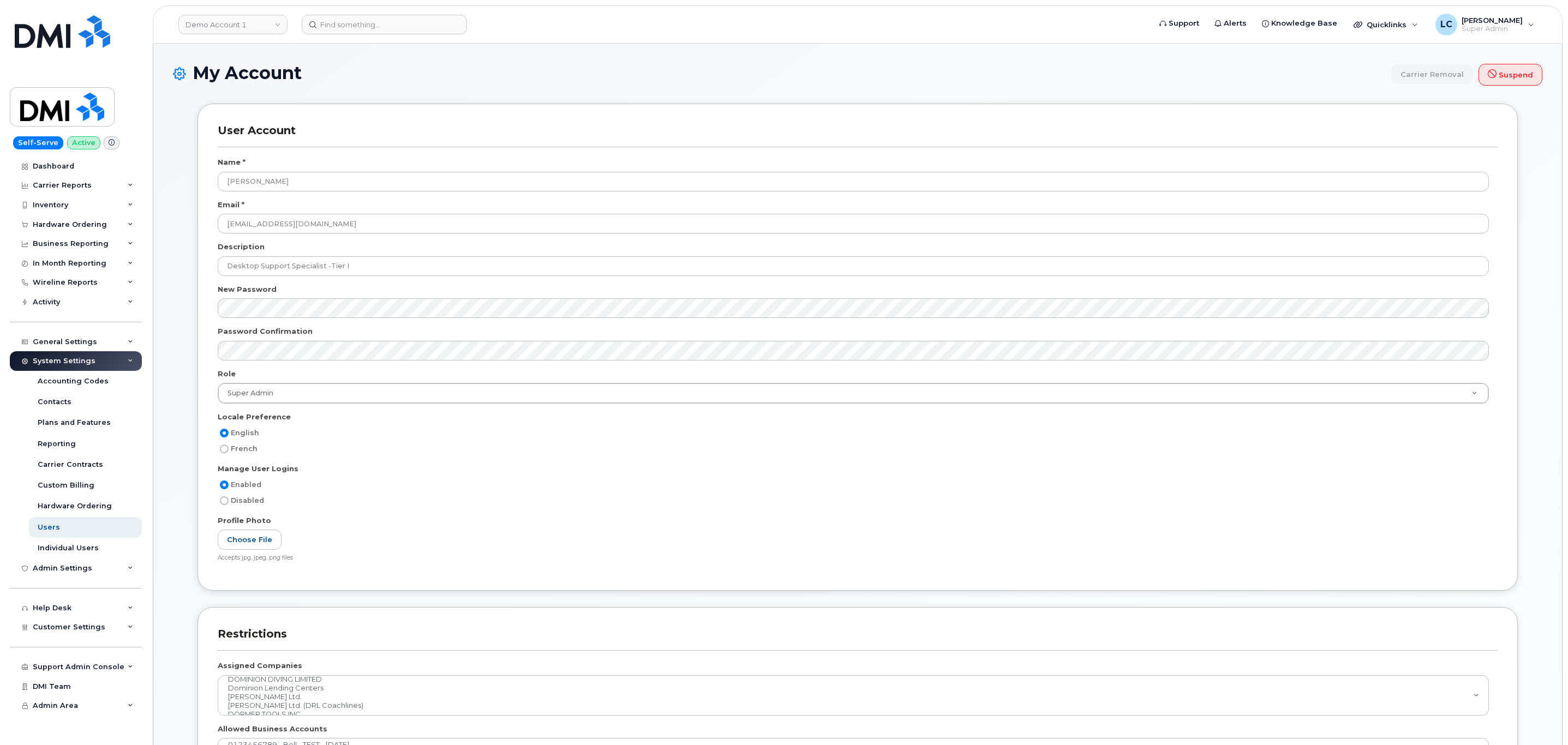
select select
click at [51, 528] on div "Users" at bounding box center [49, 528] width 23 height 10
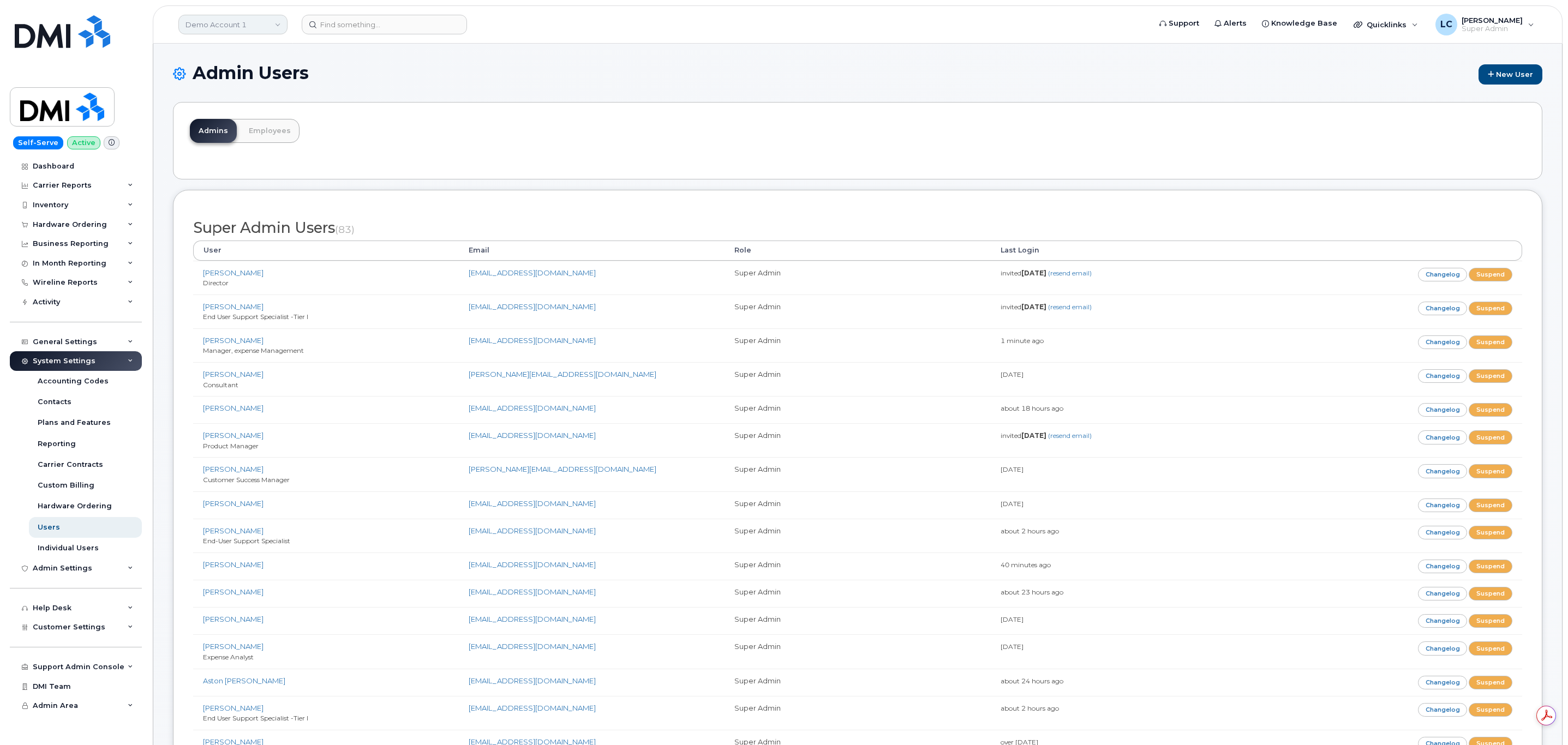
click at [248, 20] on link "Demo Account 1" at bounding box center [233, 24] width 109 height 19
click at [262, 55] on input at bounding box center [260, 52] width 143 height 19
click at [74, 163] on link "Dashboard" at bounding box center [75, 166] width 132 height 19
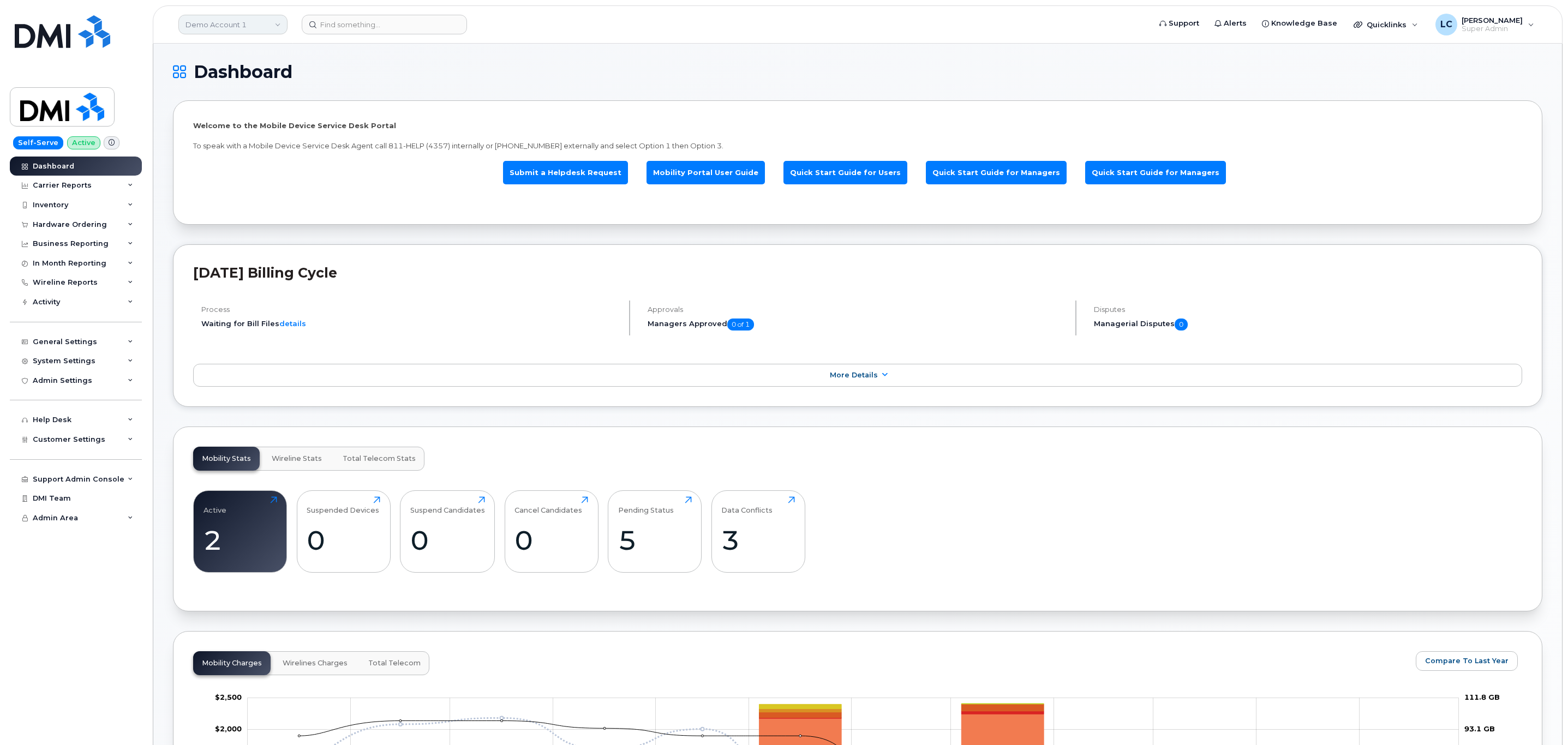
click at [269, 29] on link "Demo Account 1" at bounding box center [233, 24] width 109 height 19
click at [262, 51] on input at bounding box center [260, 52] width 143 height 19
click at [87, 483] on div "Support Admin Console" at bounding box center [79, 480] width 92 height 9
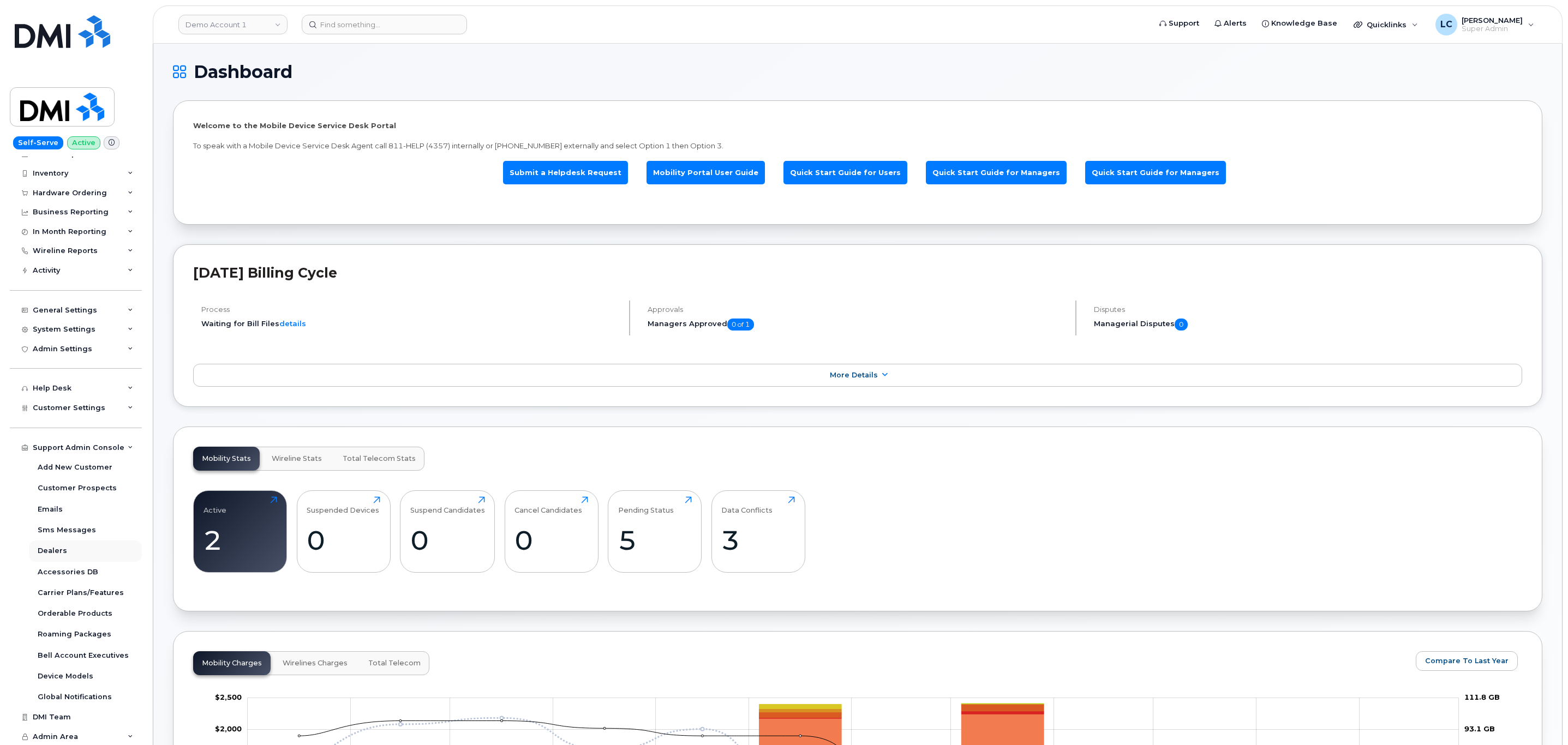
scroll to position [31, 0]
click at [96, 618] on div "Orderable Products" at bounding box center [75, 614] width 75 height 10
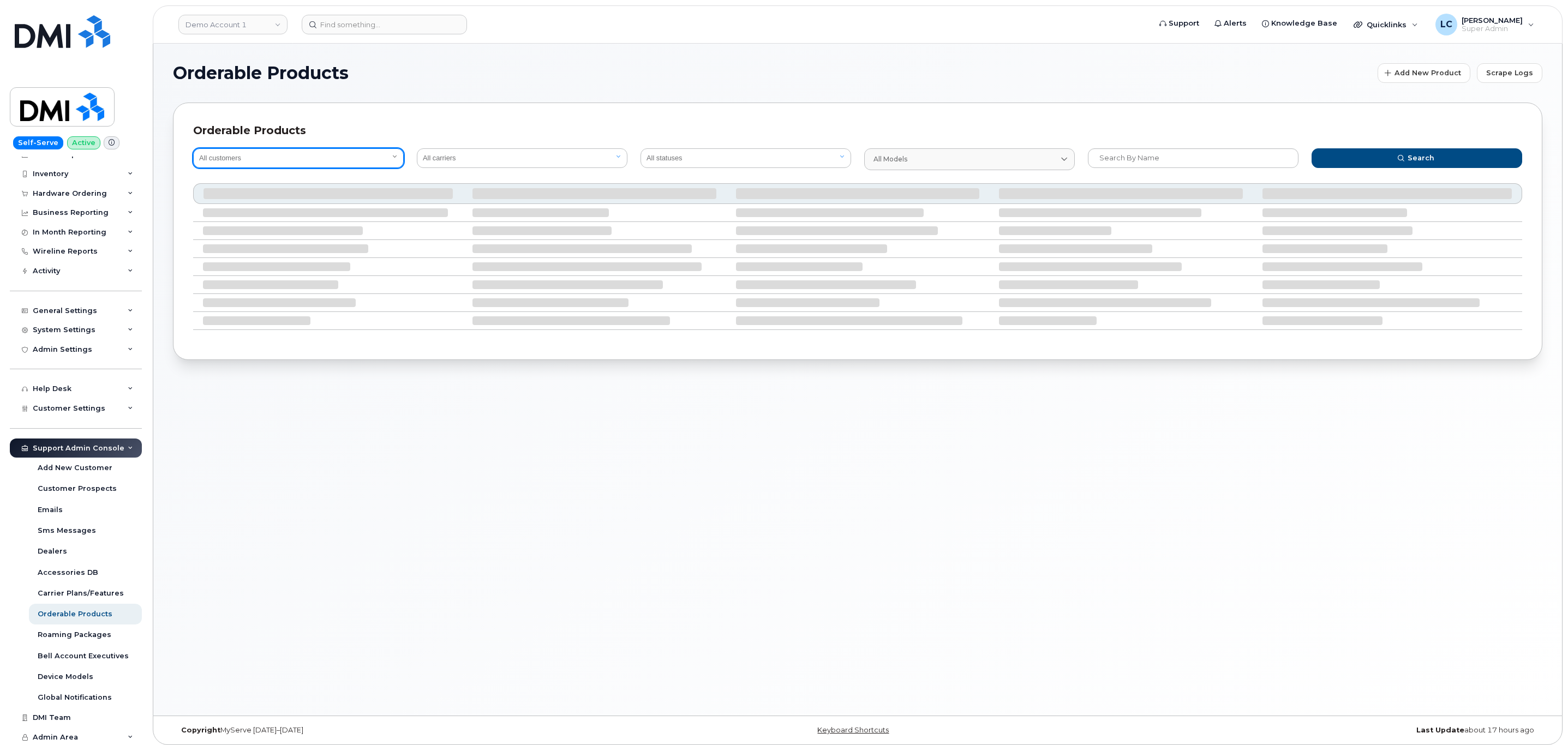
click at [377, 150] on select "All customers" at bounding box center [298, 158] width 211 height 19
click at [383, 159] on select "All customers" at bounding box center [298, 158] width 211 height 19
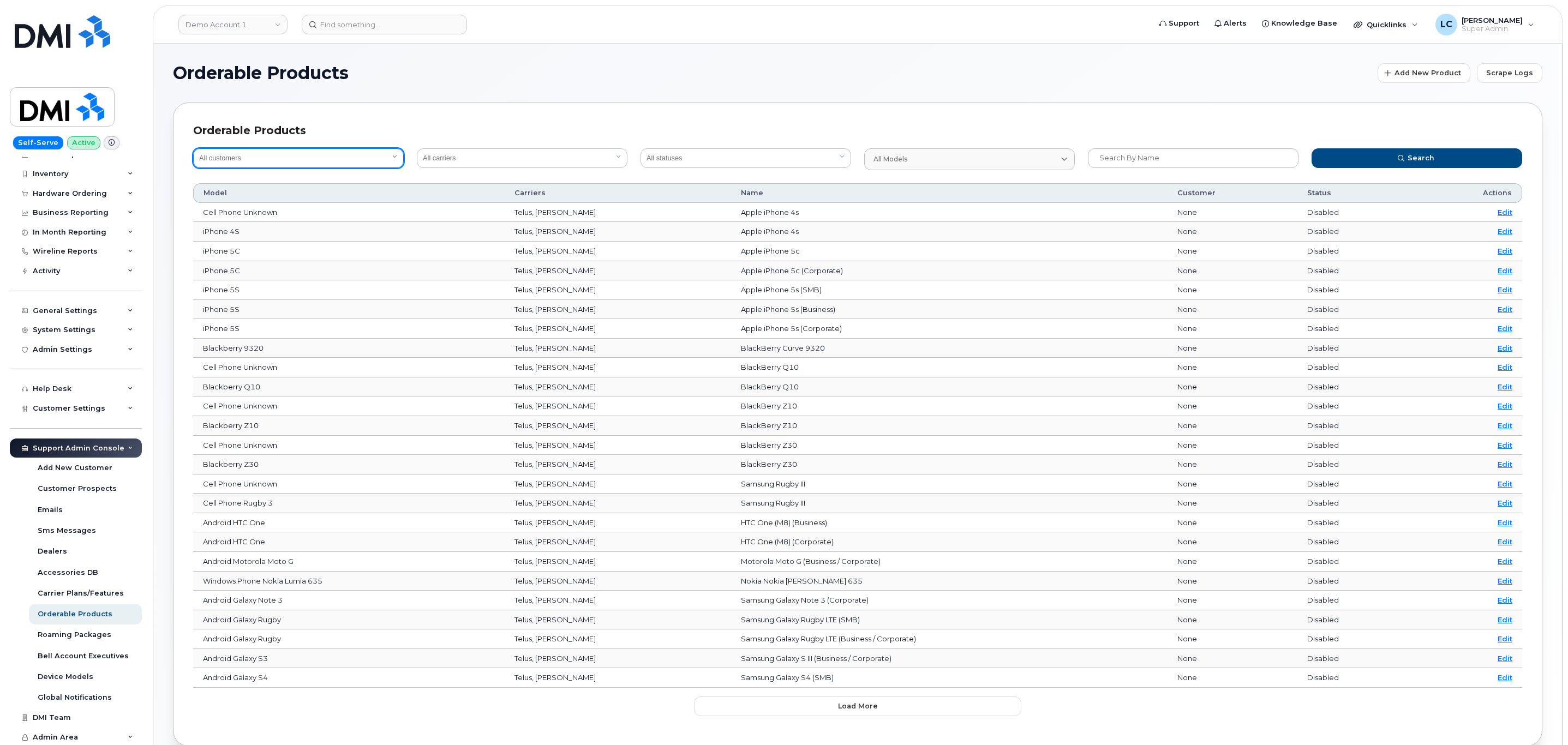
select select "0ac1e801-0962-49fa-816d-73c442061bd2"
click at [193, 149] on select "All customers Acadia Broadcasting Ltd Aecon Construction Group Inc Alberta Heal…" at bounding box center [298, 158] width 211 height 19
click at [570, 150] on select "All carriers Orange France Telia Verizon Wireless SaskTel Vodafone Italy Rogers…" at bounding box center [522, 158] width 211 height 19
select select "76"
click at [417, 149] on select "All carriers Orange France Telia Verizon Wireless SaskTel Vodafone Italy Rogers…" at bounding box center [522, 158] width 211 height 19
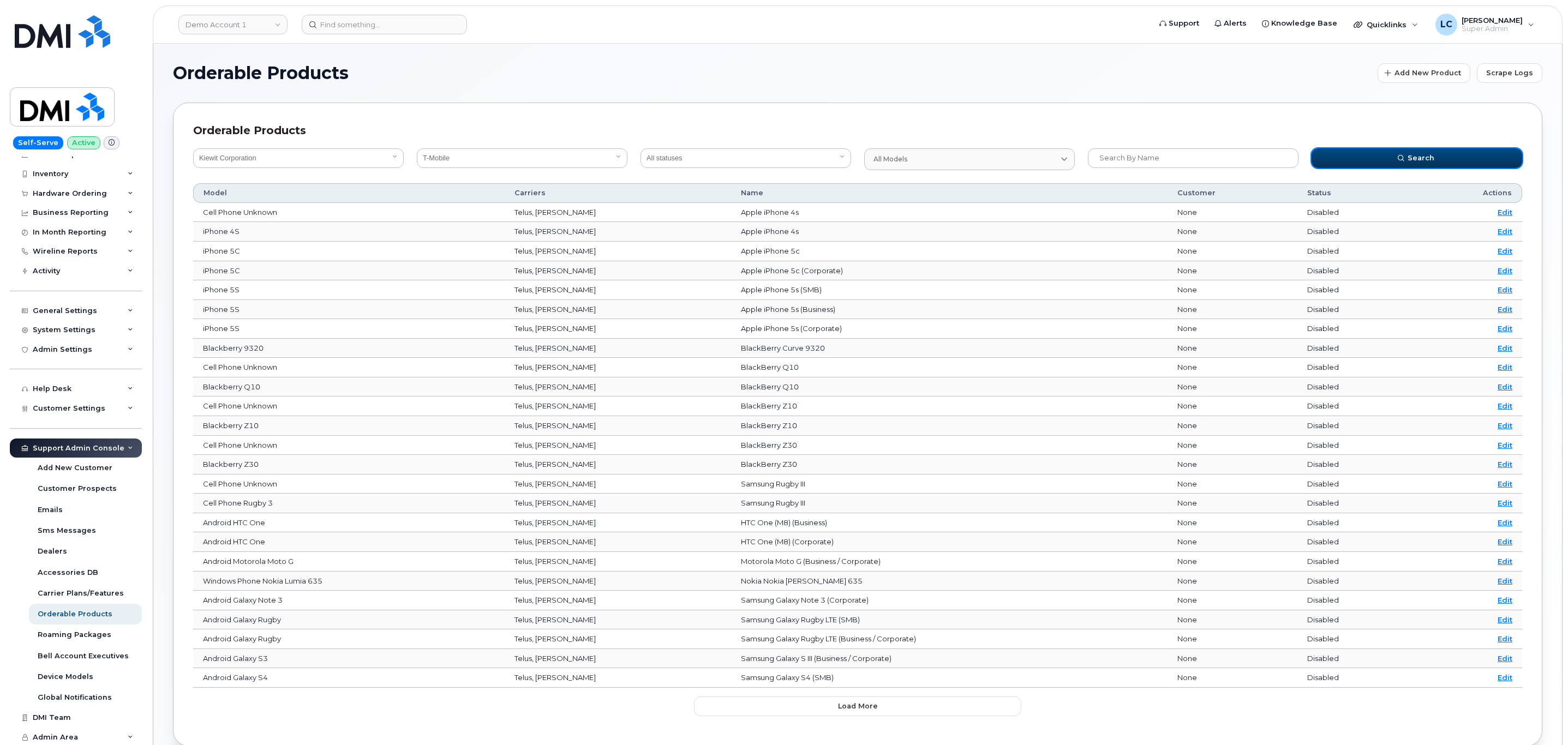
click at [1396, 161] on span "submit" at bounding box center [1401, 158] width 10 height 10
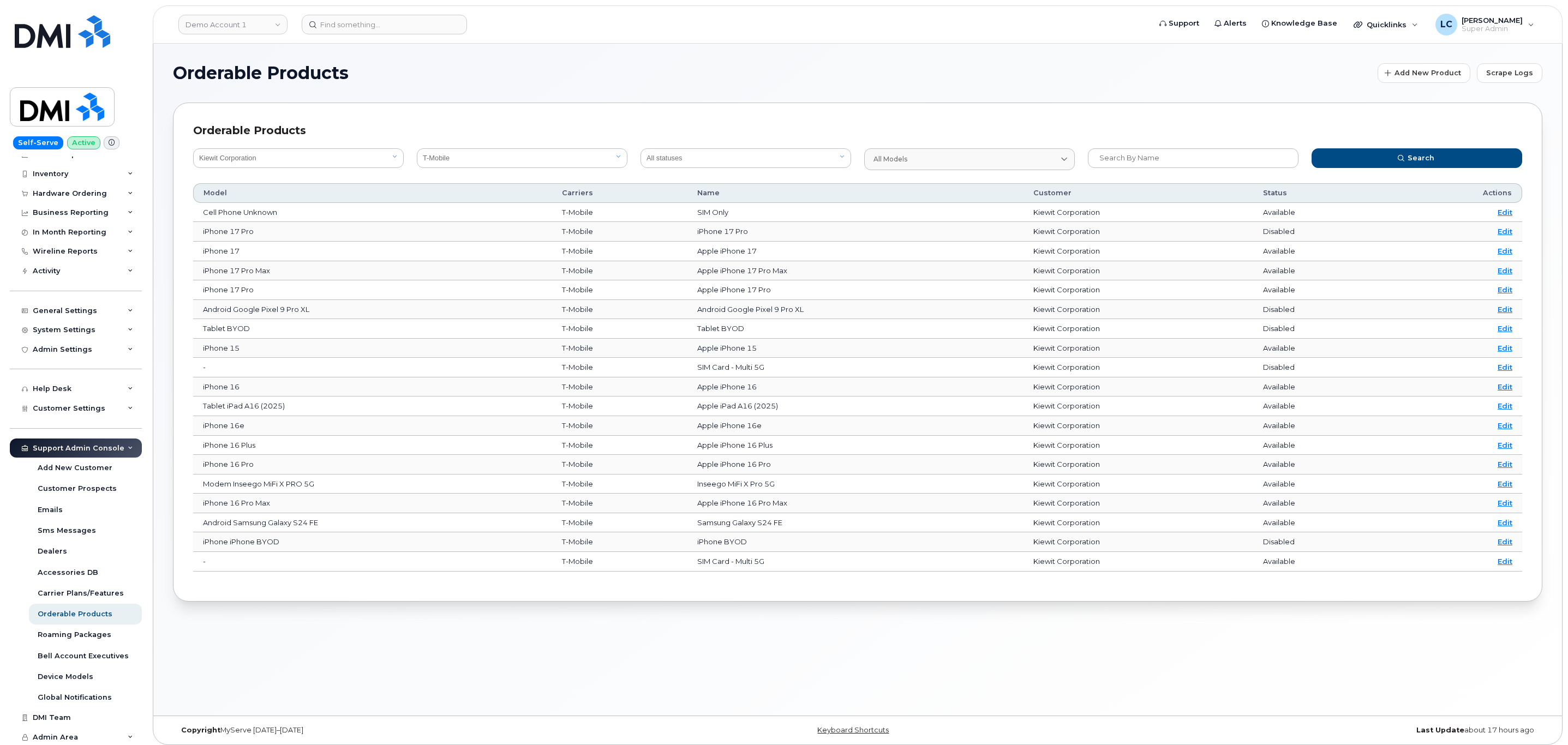
click at [1278, 84] on section "Orderable Products Add New Product Scrape Logs Orderable Products All customers…" at bounding box center [858, 332] width 1370 height 539
click at [1272, 79] on h1 "Orderable Products" at bounding box center [772, 73] width 1199 height 18
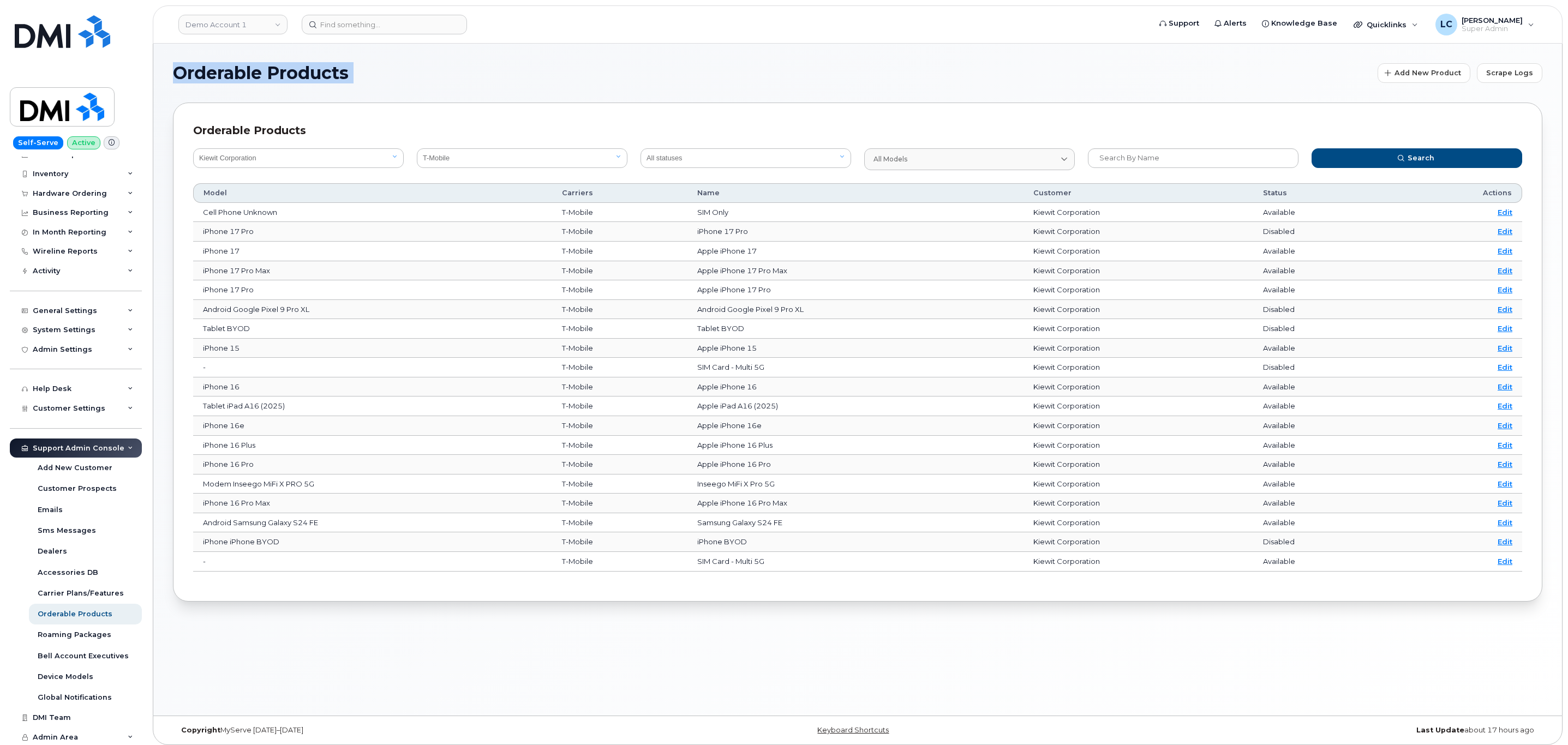
click at [953, 82] on div "Orderable Products Add New Product Scrape Logs" at bounding box center [858, 73] width 1370 height 19
click at [1292, 63] on div "Orderable Products Add New Product Scrape Logs" at bounding box center [858, 73] width 1370 height 19
click at [1129, 100] on section "Orderable Products Add New Product Scrape Logs Orderable Products All customers…" at bounding box center [858, 332] width 1370 height 539
click at [1205, 66] on h1 "Orderable Products" at bounding box center [772, 73] width 1199 height 18
click at [1345, 71] on h1 "Orderable Products" at bounding box center [772, 73] width 1199 height 18
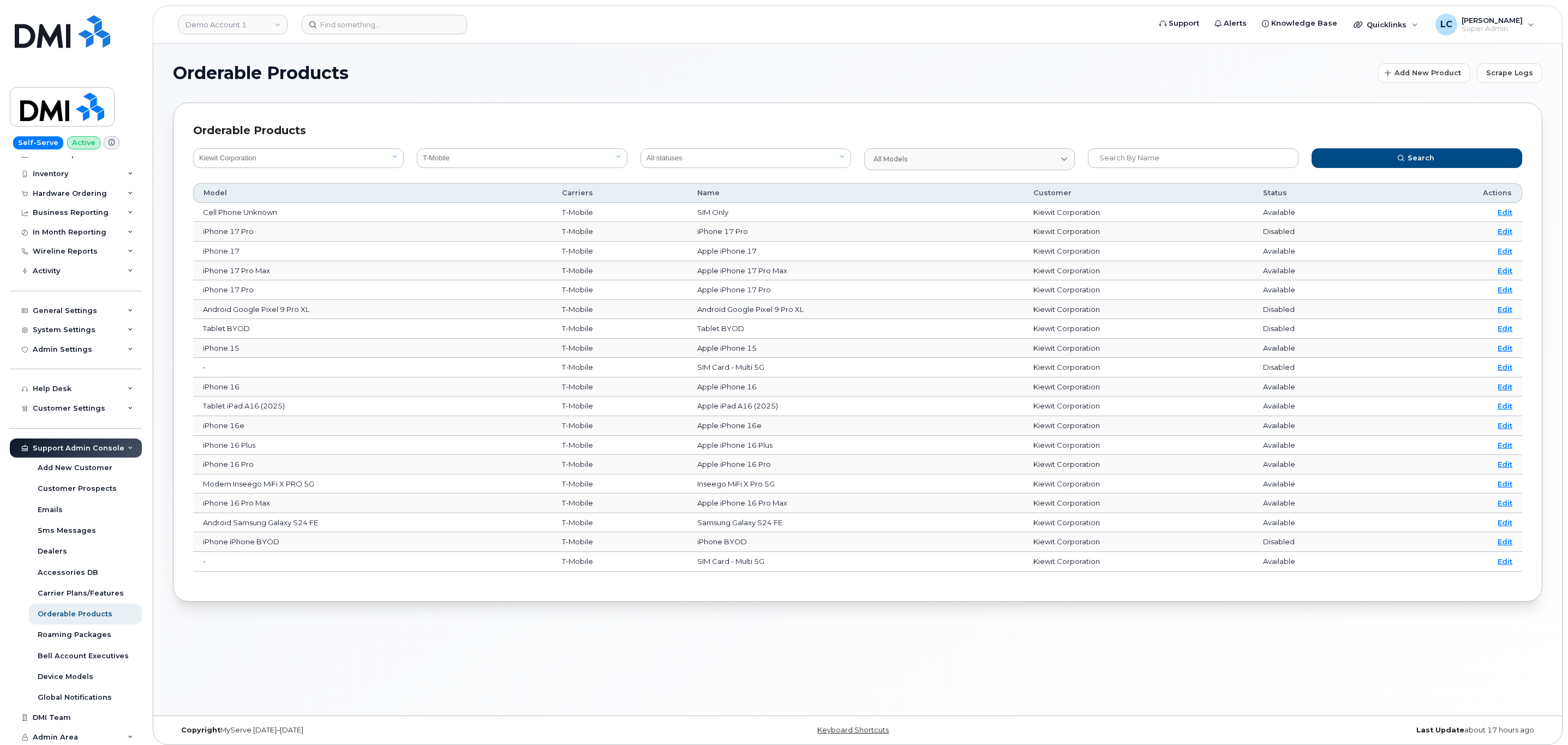
click at [1370, 72] on h1 "Orderable Products" at bounding box center [772, 73] width 1199 height 18
click at [1367, 71] on h1 "Orderable Products" at bounding box center [772, 73] width 1199 height 18
click at [1440, 77] on span "Add New Product" at bounding box center [1427, 72] width 66 height 10
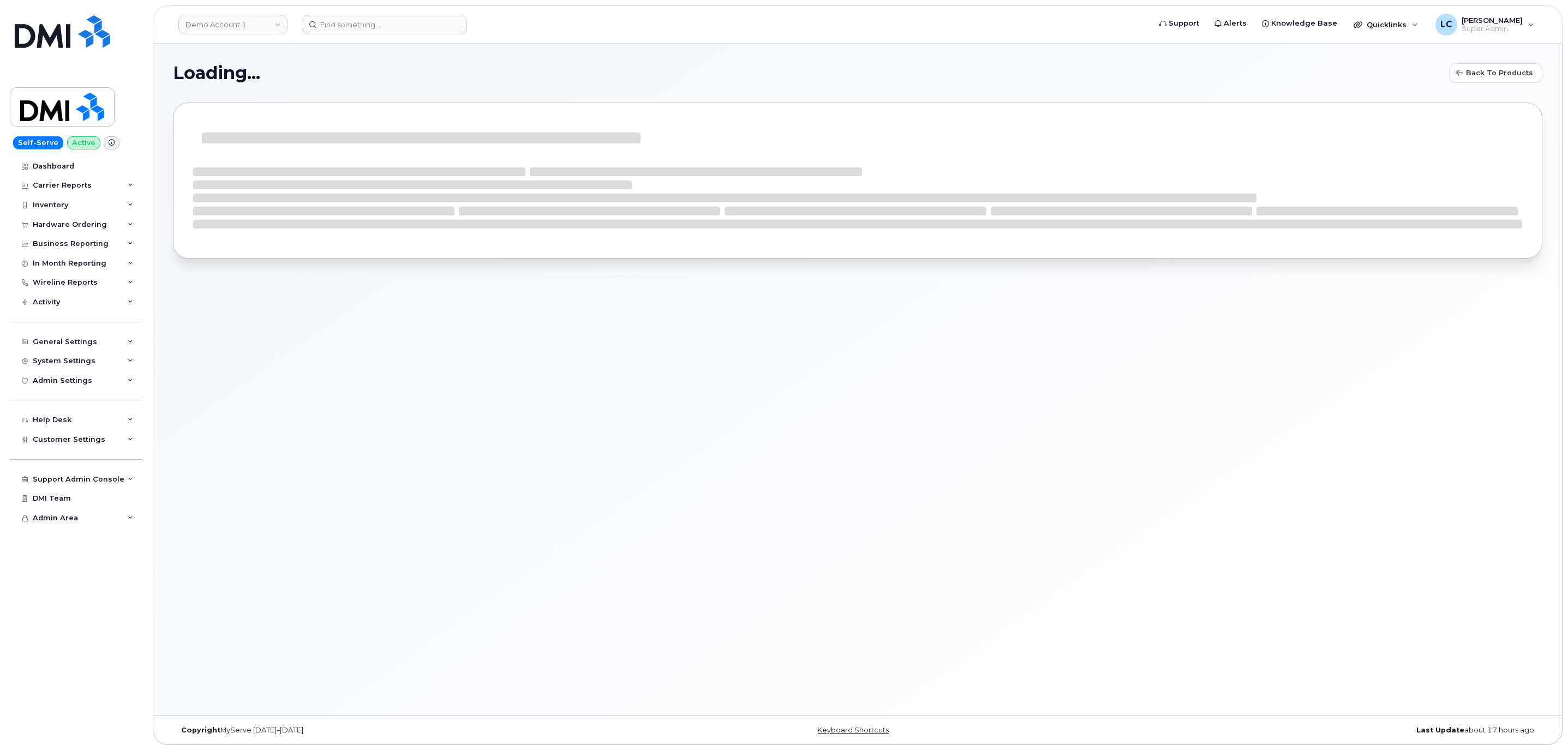
click at [1423, 97] on section "Loading... Back to products" at bounding box center [858, 169] width 1370 height 212
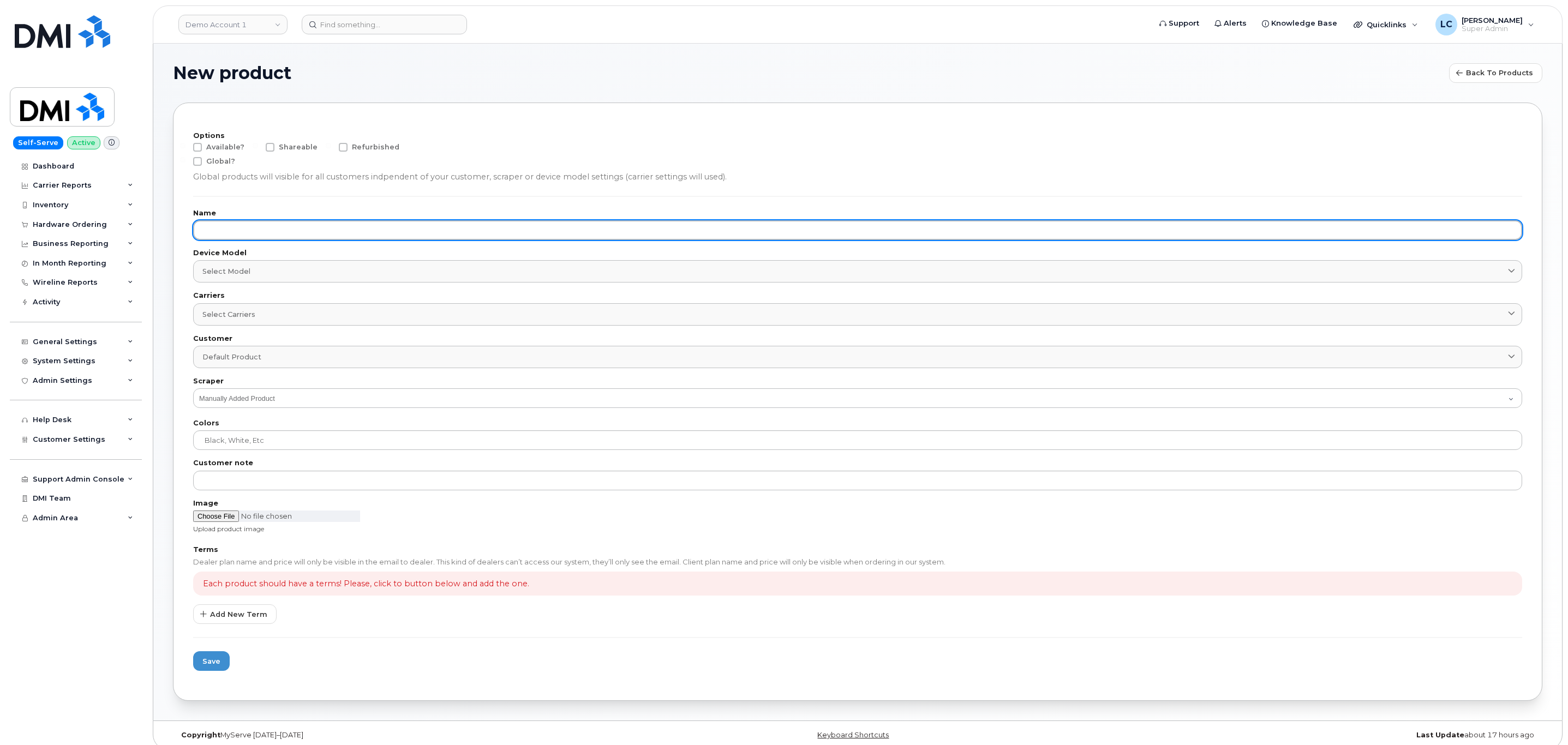
click at [505, 225] on input "text" at bounding box center [857, 230] width 1329 height 19
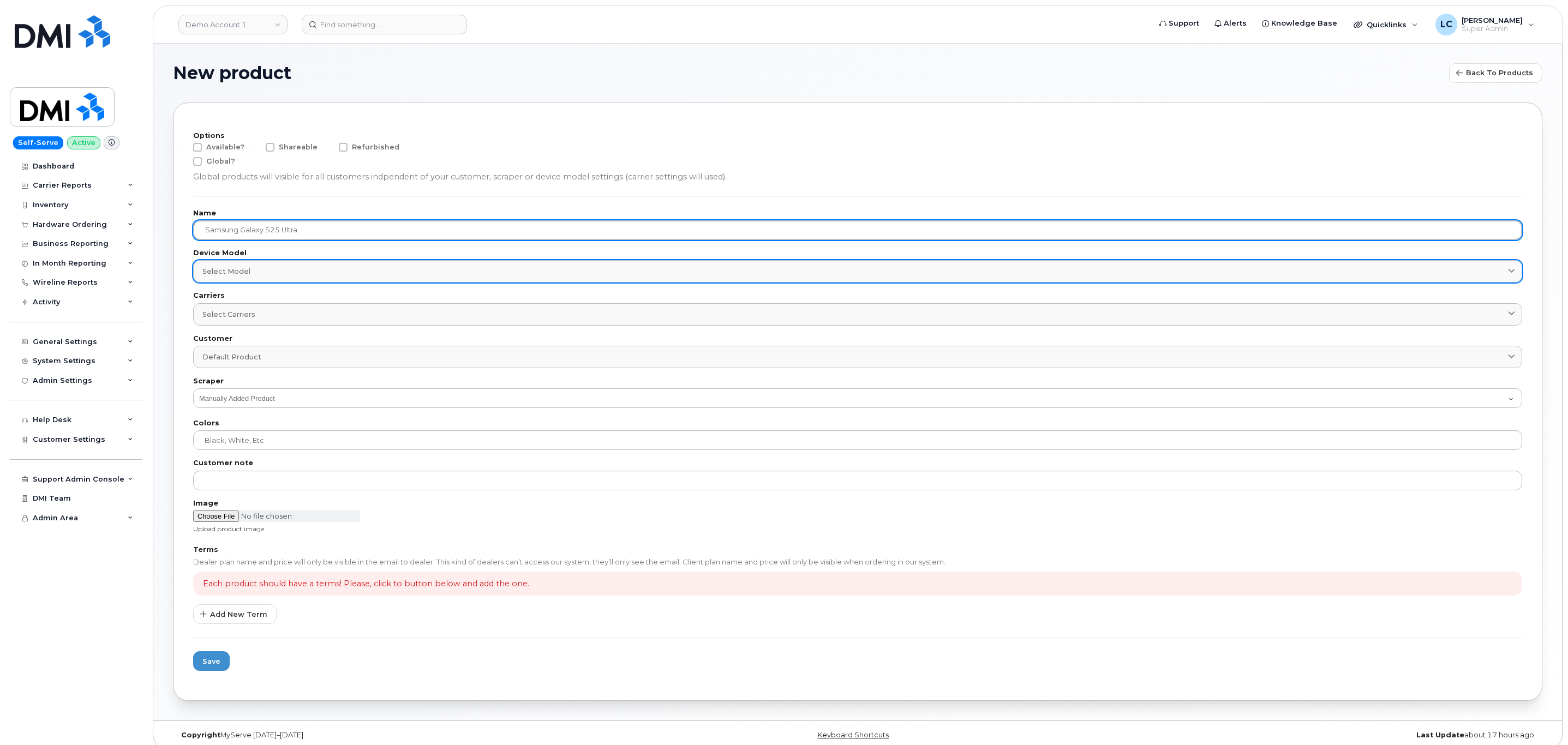
type input "Samsung Galaxy S25 Ultra"
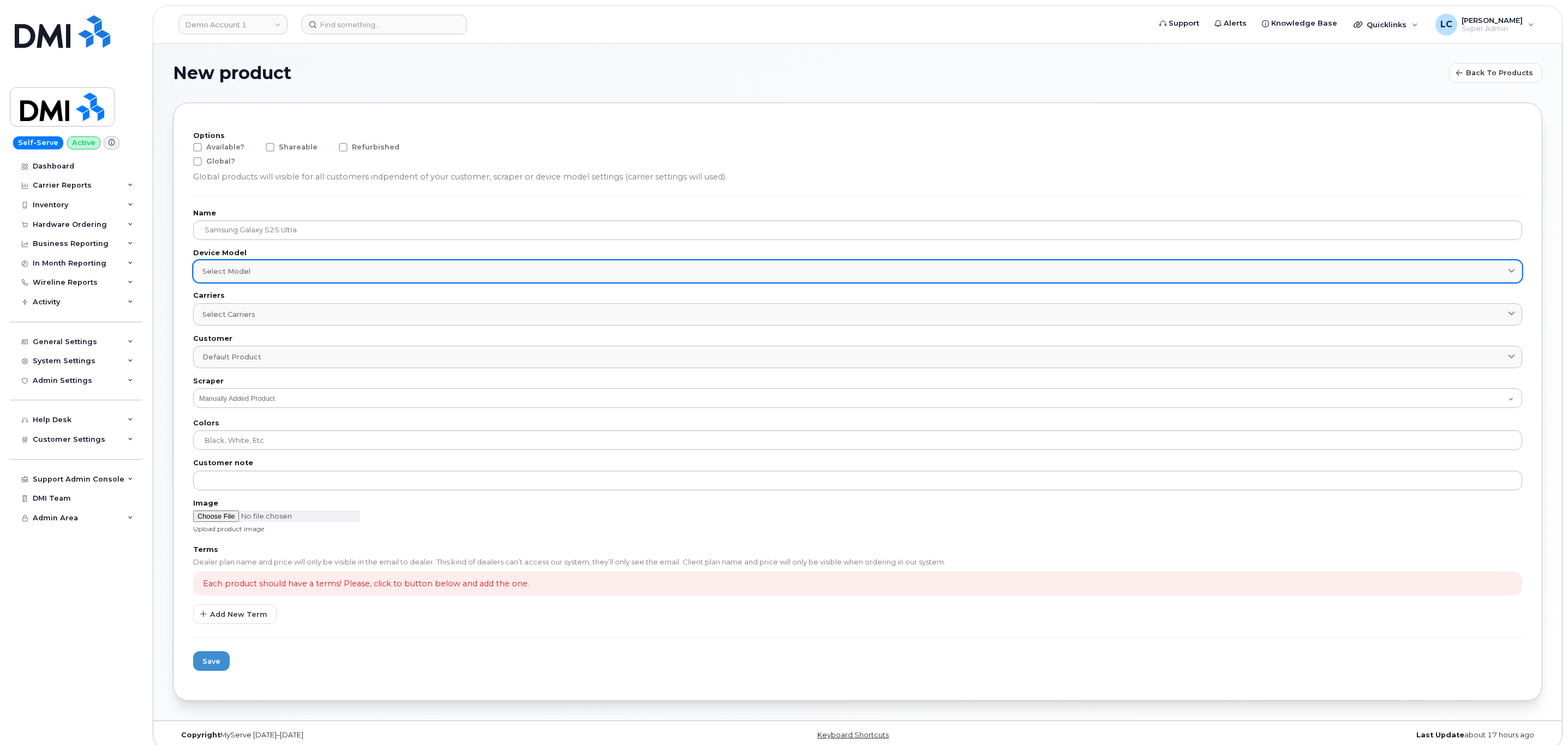
click at [276, 273] on div "Select model" at bounding box center [858, 271] width 1311 height 10
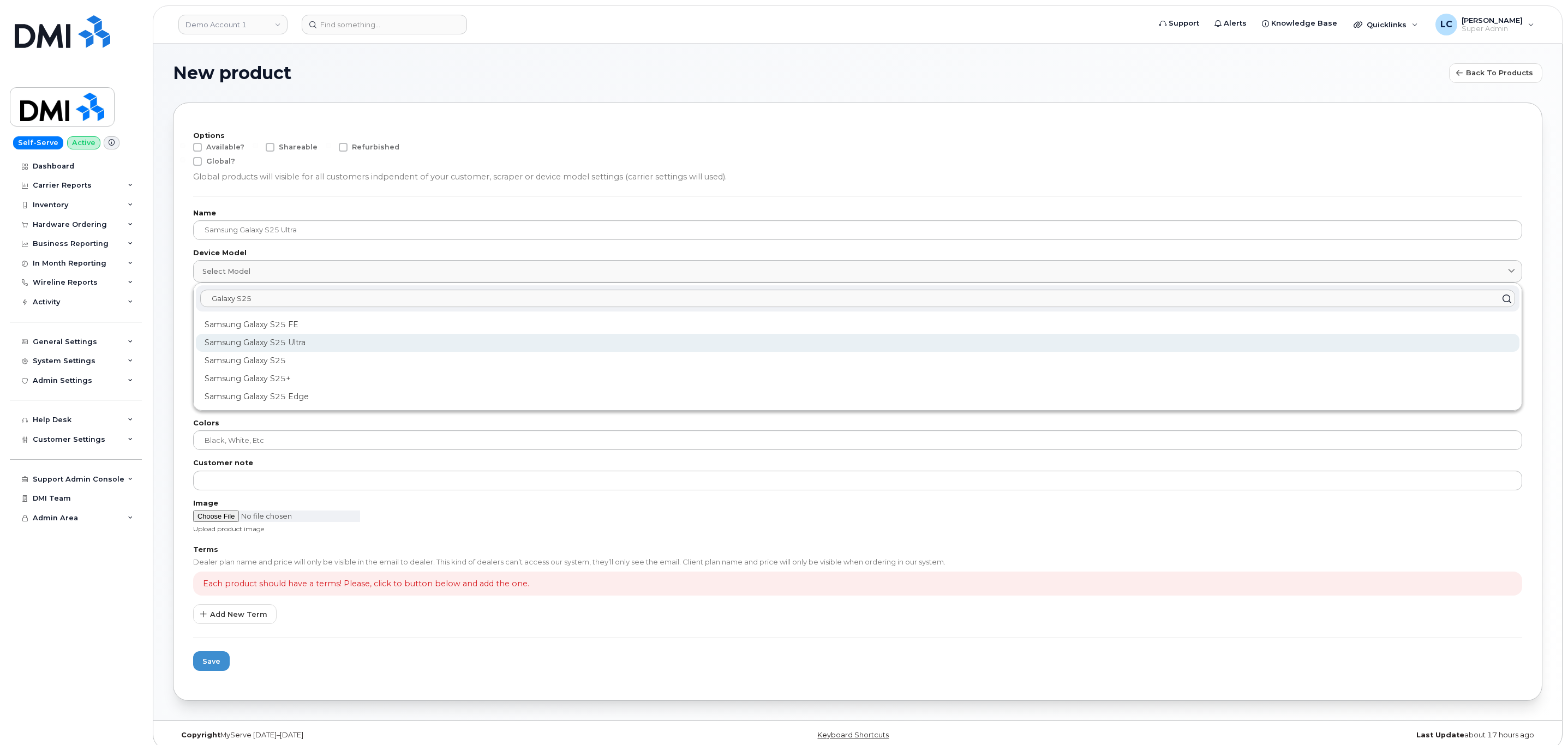
type input "Galaxy S25"
click at [302, 344] on div "Samsung Galaxy S25 Ultra" at bounding box center [858, 343] width 1323 height 18
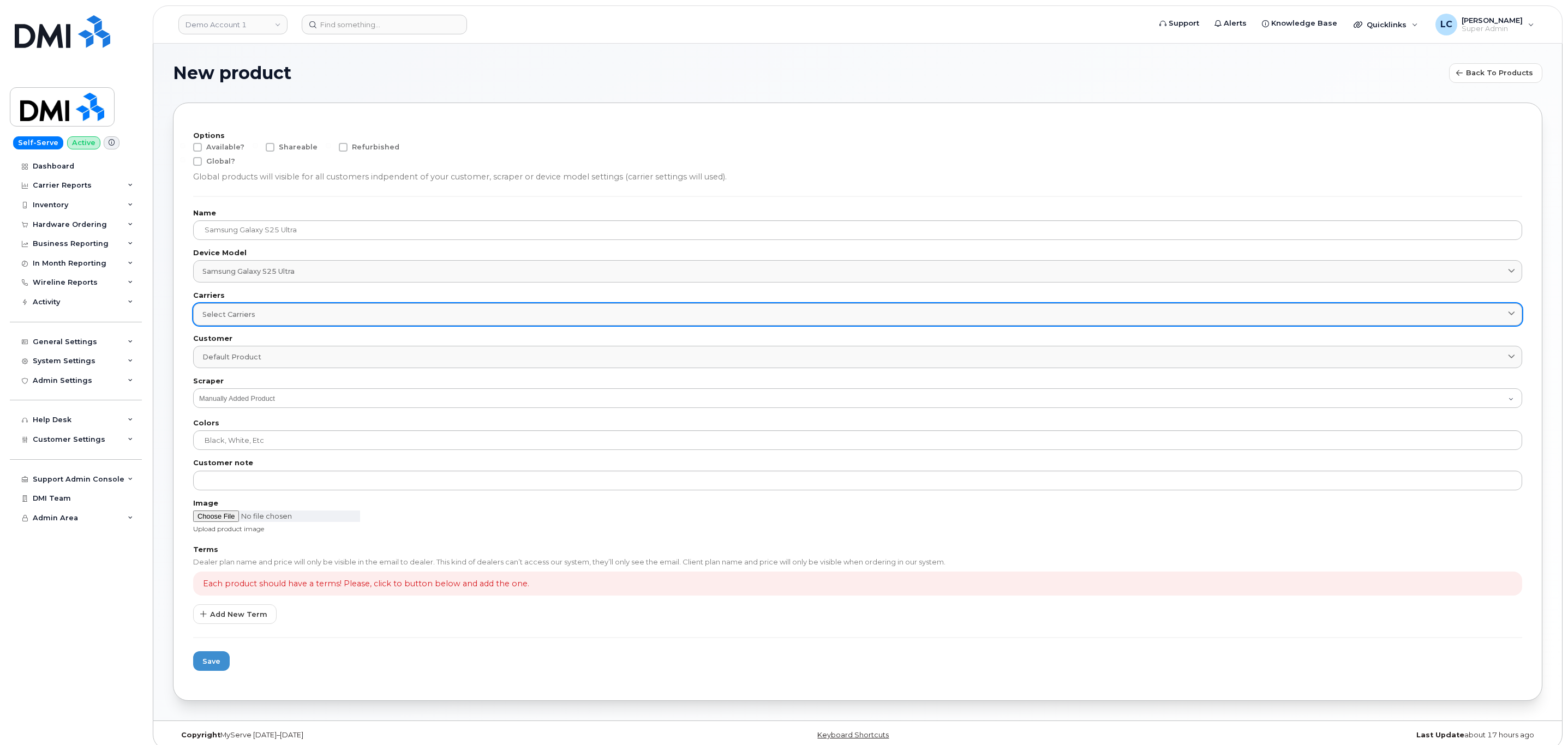
click at [327, 320] on div "Select carriers" at bounding box center [858, 314] width 1311 height 10
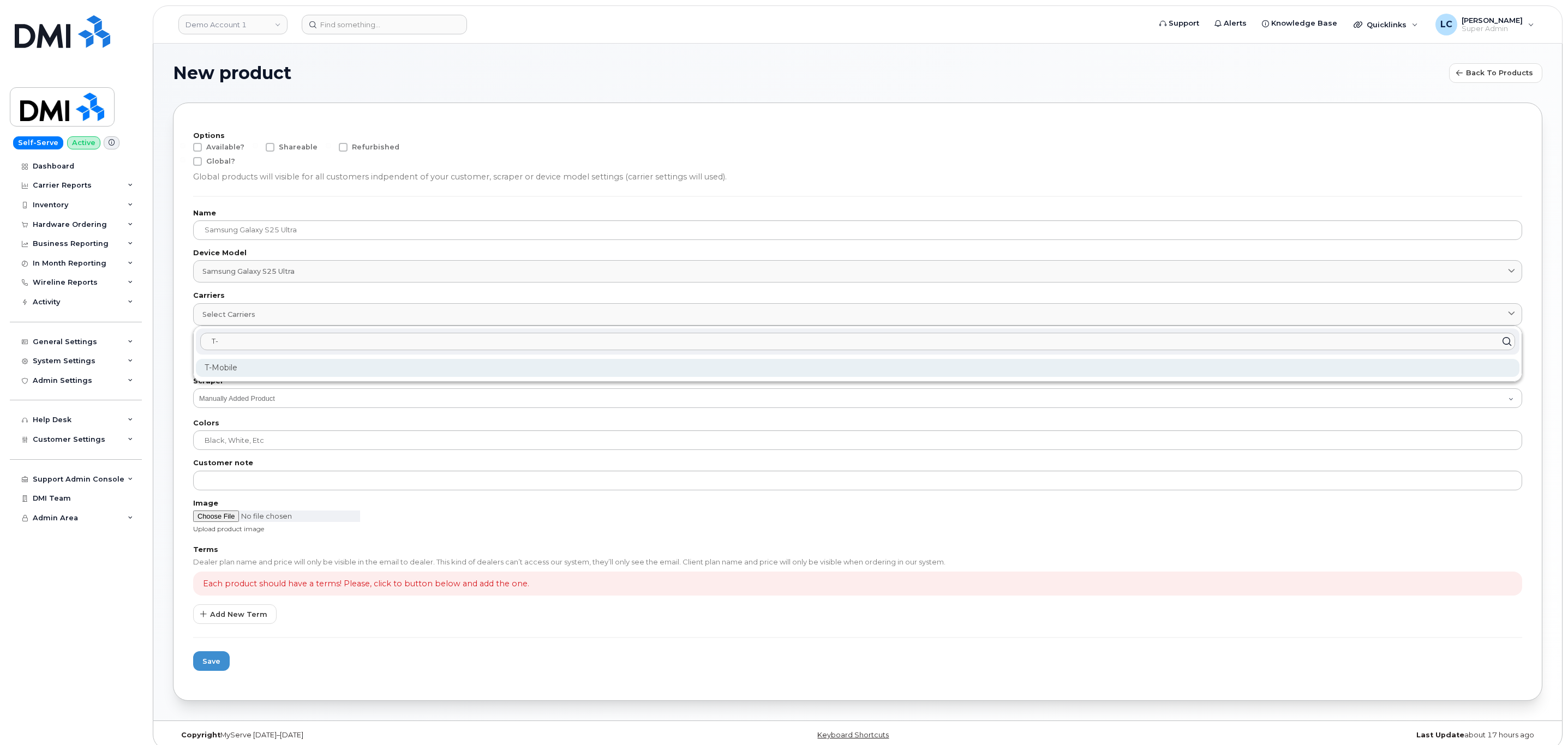
type input "T-"
click at [241, 368] on div "T-Mobile" at bounding box center [858, 368] width 1323 height 18
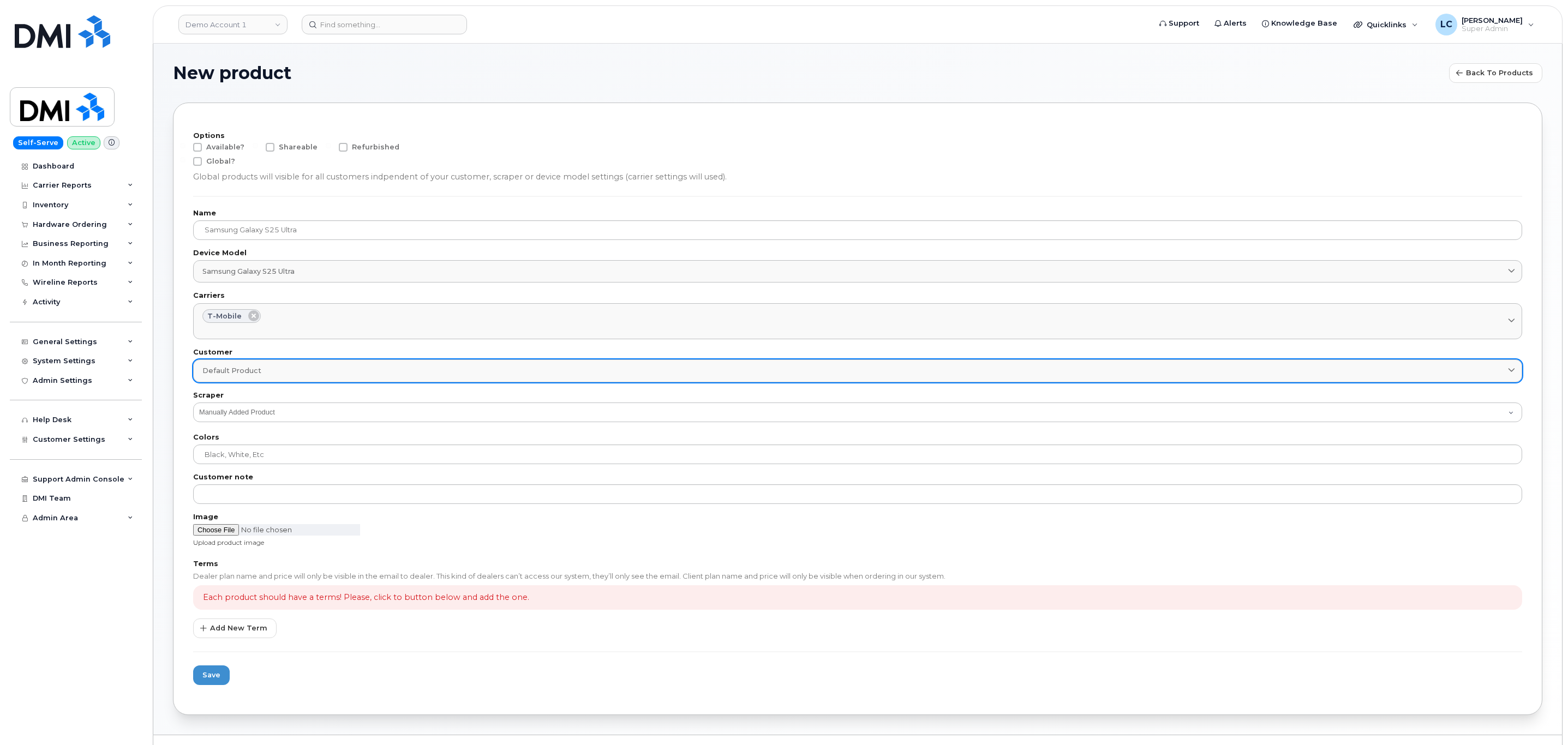
click at [340, 376] on div "Default product" at bounding box center [858, 371] width 1311 height 10
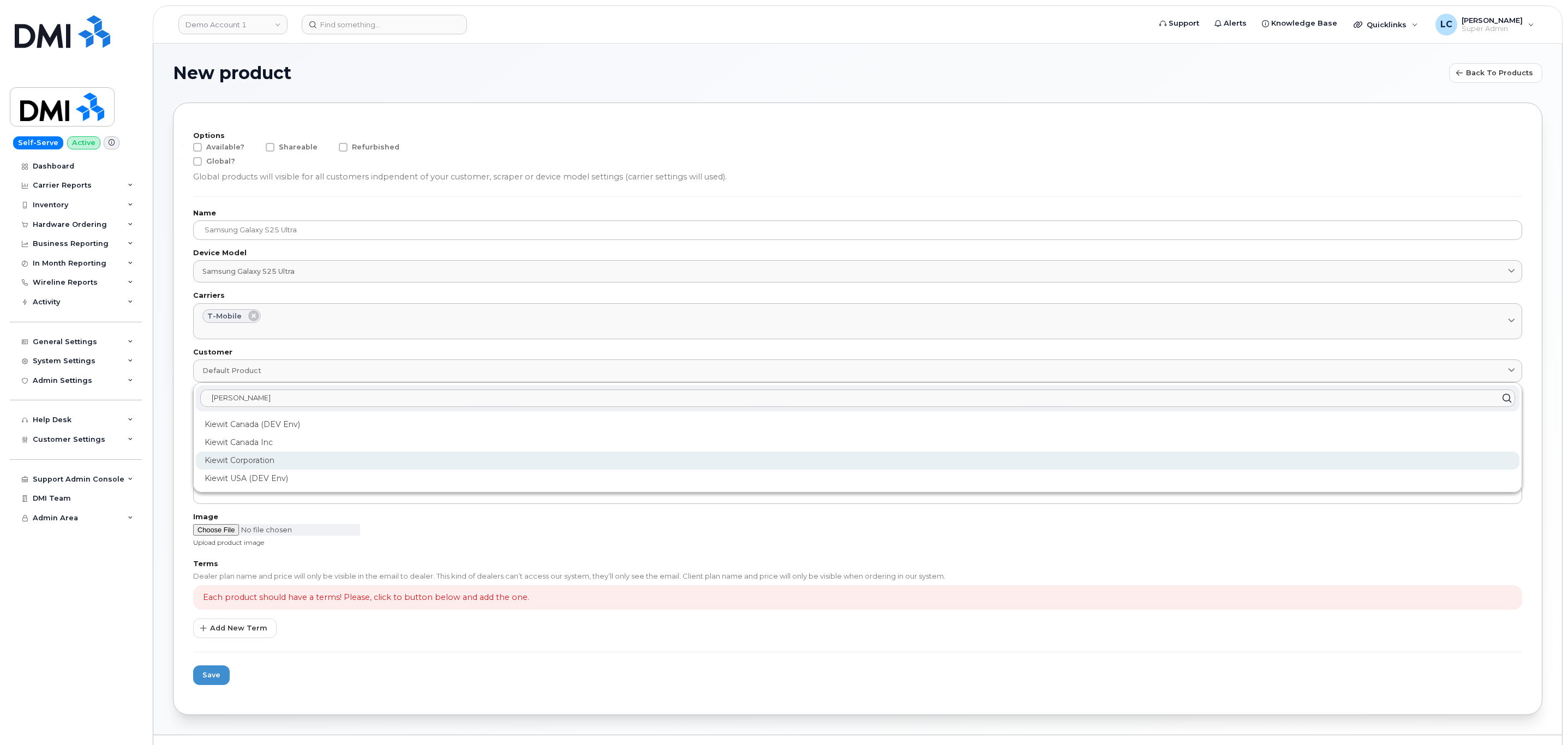
type input "Kiewit"
click at [287, 464] on div "Kiewit Corporation" at bounding box center [858, 461] width 1323 height 18
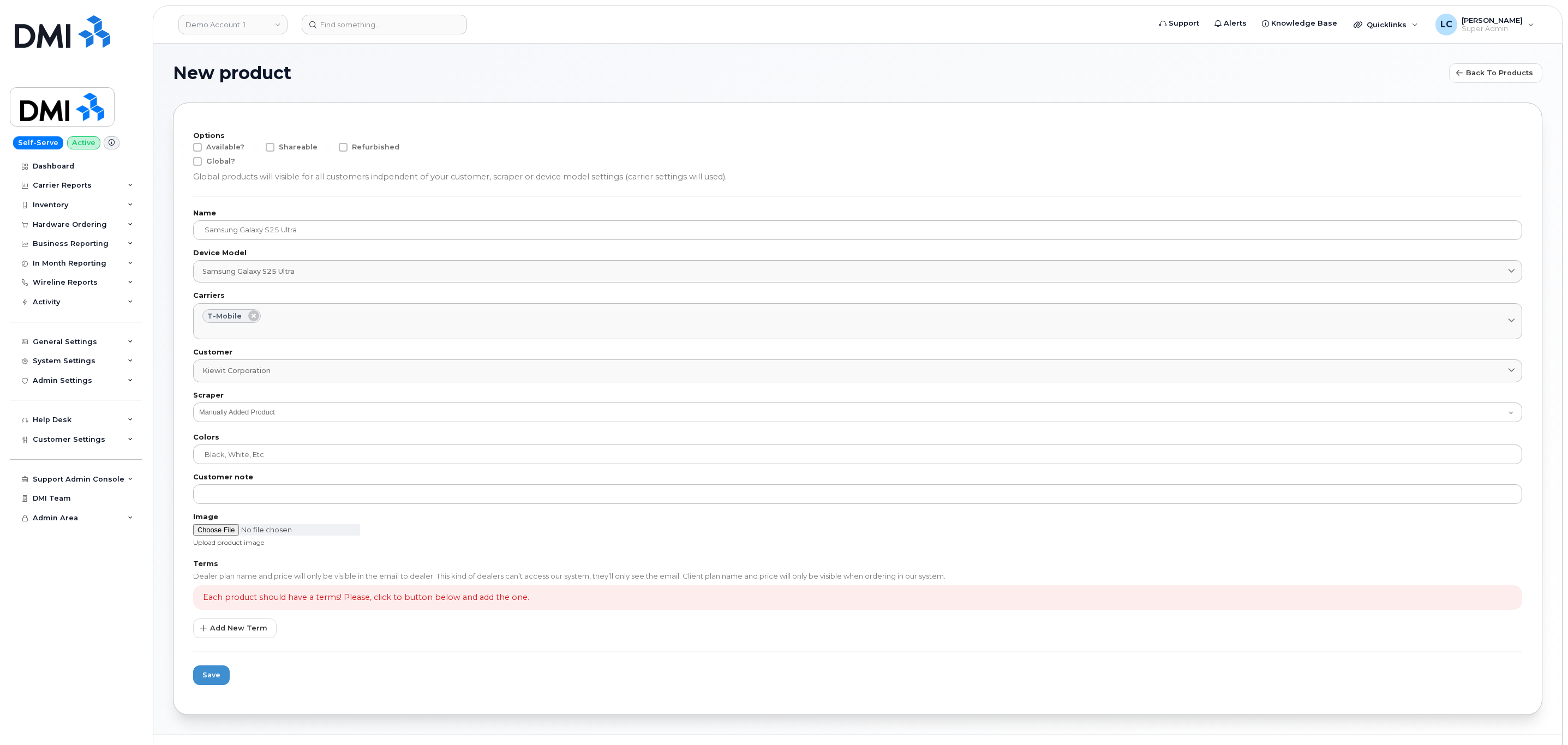
click at [388, 437] on label "Colors" at bounding box center [857, 438] width 1329 height 7
click at [225, 530] on input "file" at bounding box center [276, 530] width 167 height 12
click at [226, 535] on input "file" at bounding box center [276, 530] width 167 height 12
type input "C:\fakepath\71yUVEekQWL._UF894,1000_QL80_.jpg"
click at [239, 631] on span "Add New Term" at bounding box center [239, 628] width 57 height 10
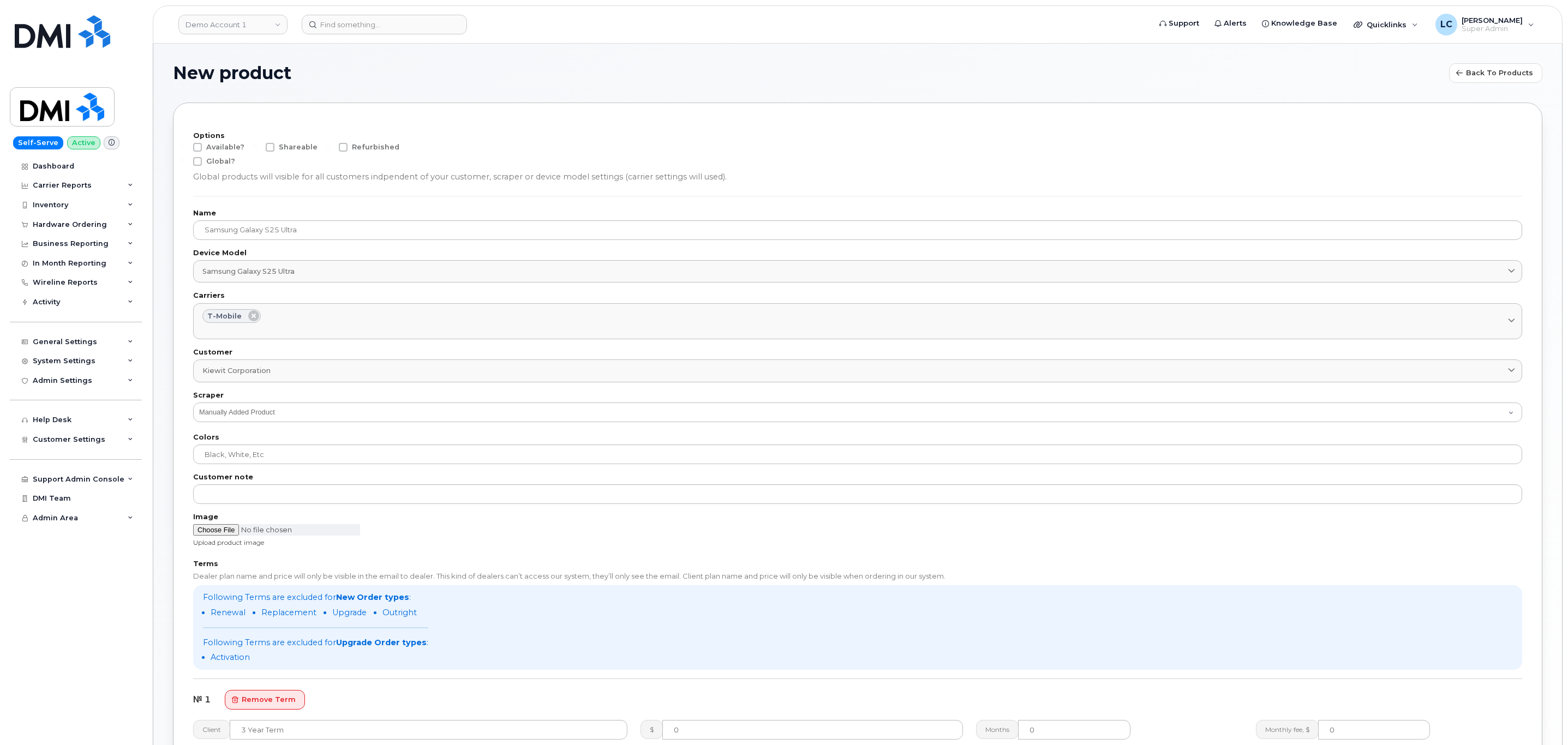
scroll to position [94, 0]
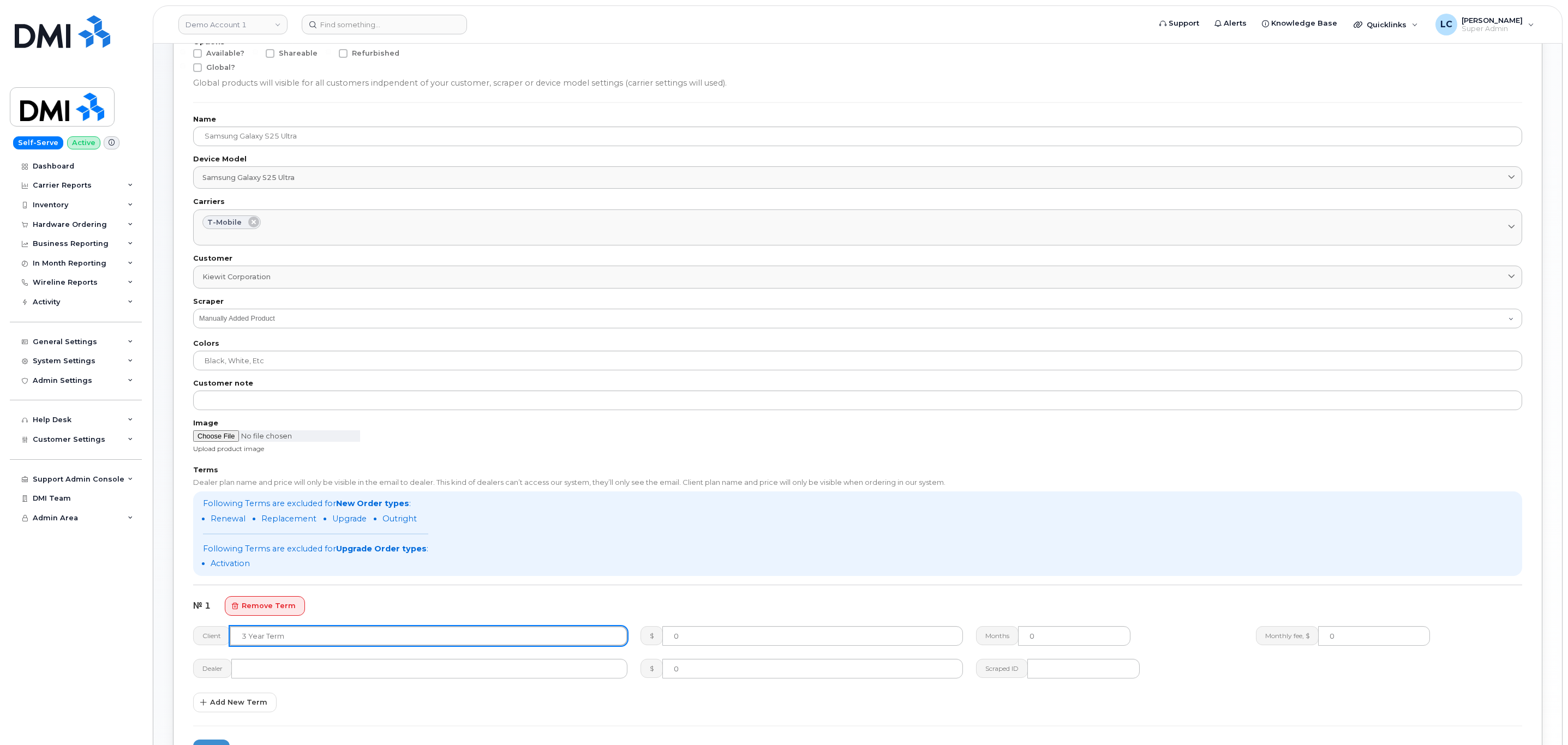
click at [323, 646] on input "text" at bounding box center [428, 636] width 397 height 19
type input "2 Year Upgrade"
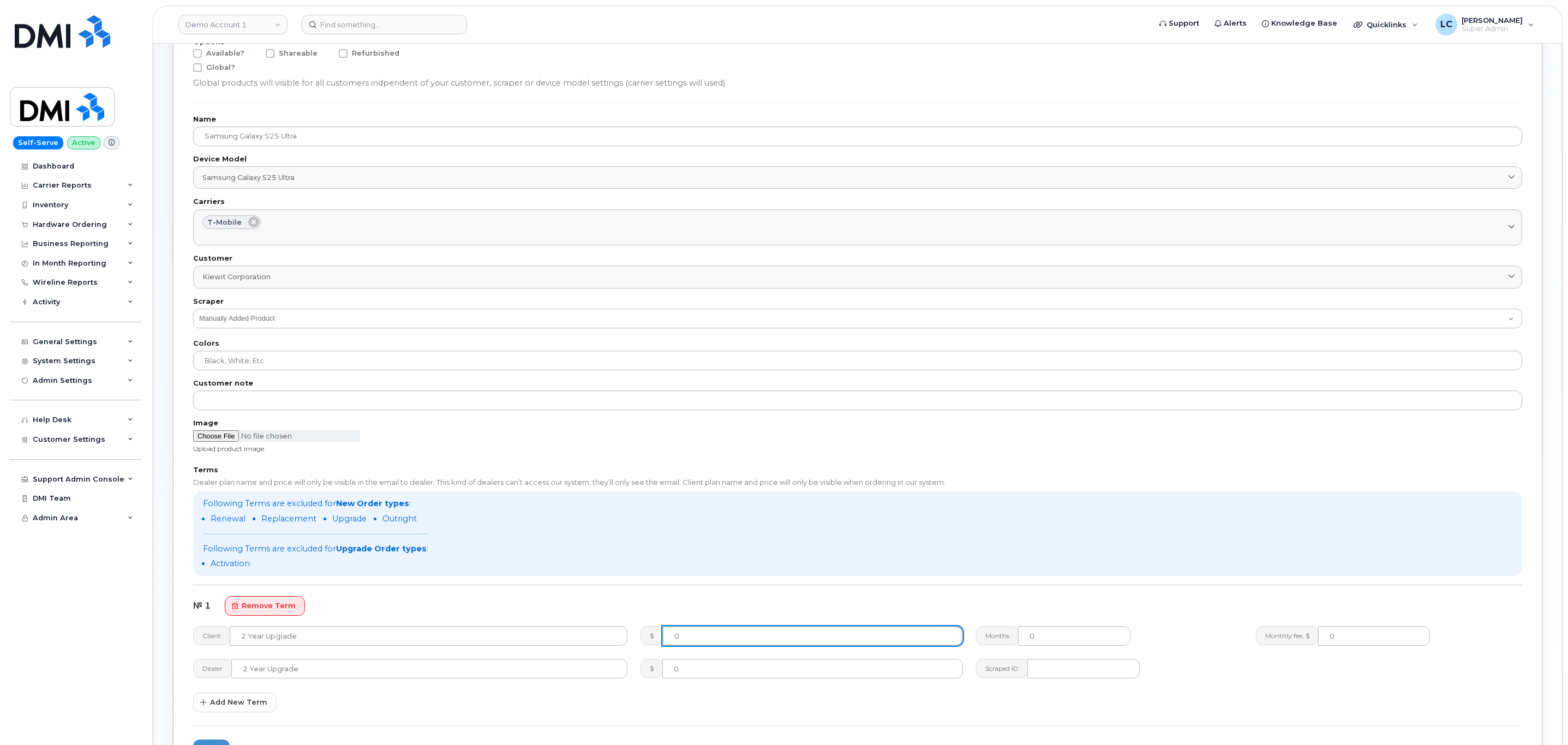
click at [705, 632] on input "0" at bounding box center [813, 636] width 301 height 19
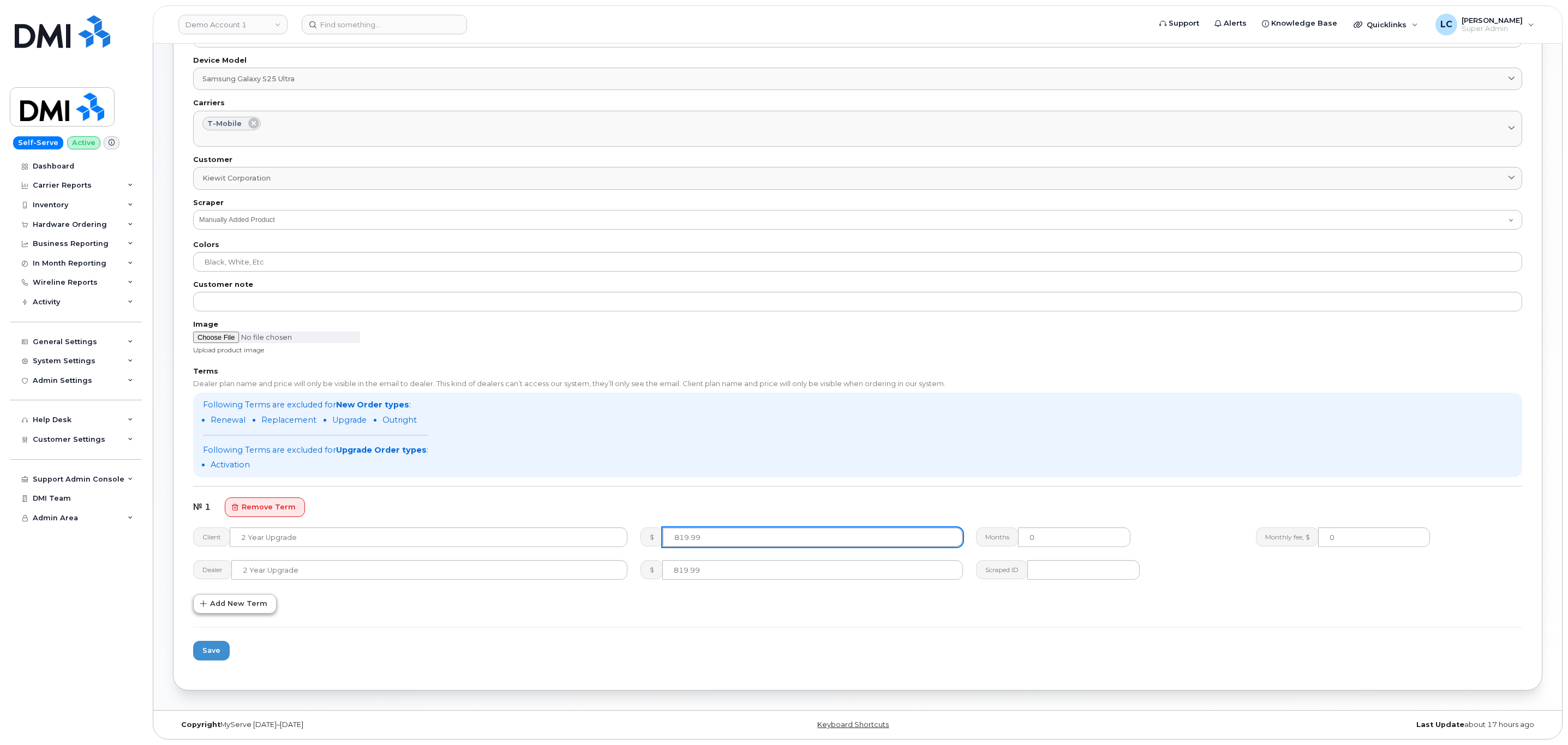
type input "819.99"
click at [241, 598] on span "Add New Term" at bounding box center [239, 603] width 57 height 10
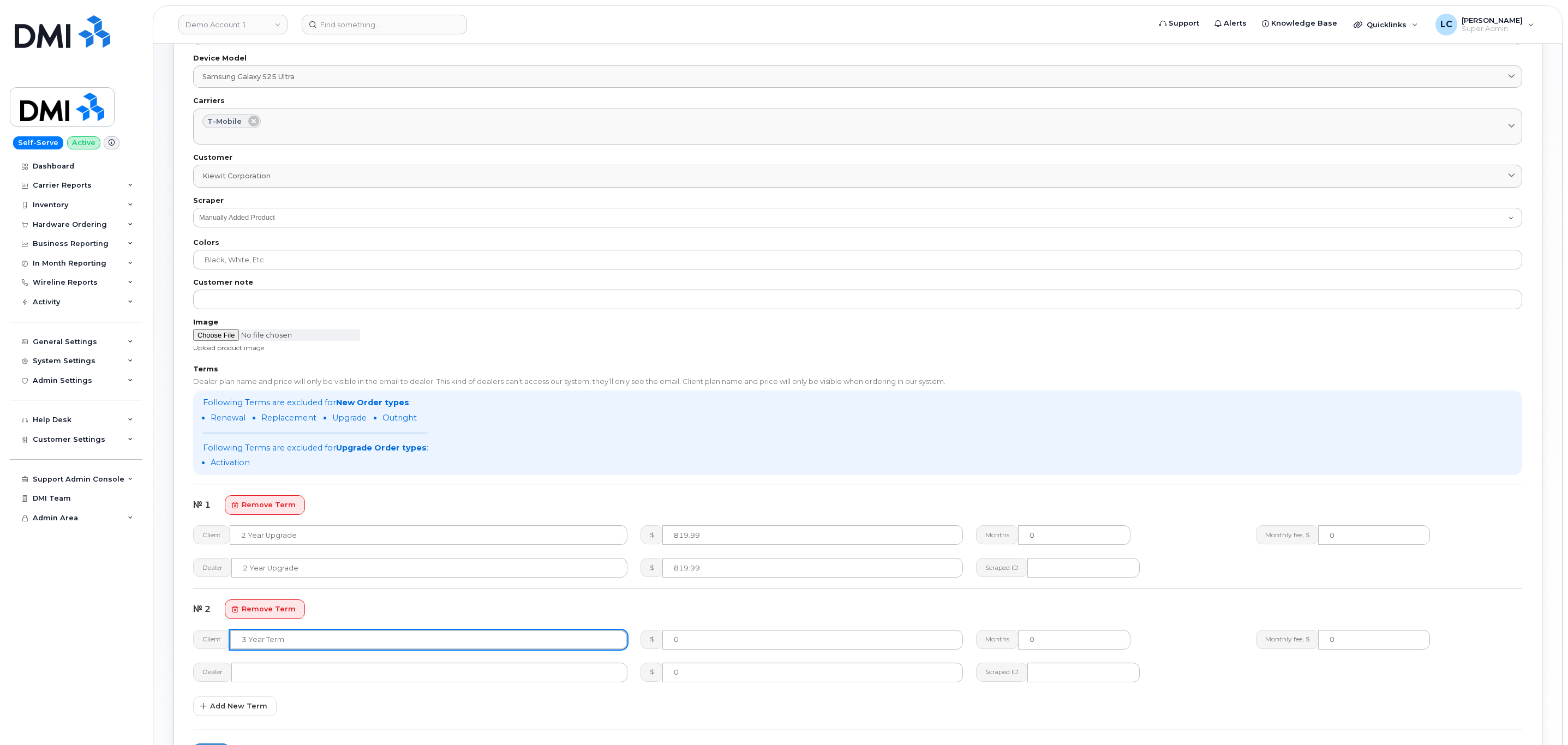
click at [339, 643] on input "text" at bounding box center [428, 640] width 397 height 19
type input "Full Retail"
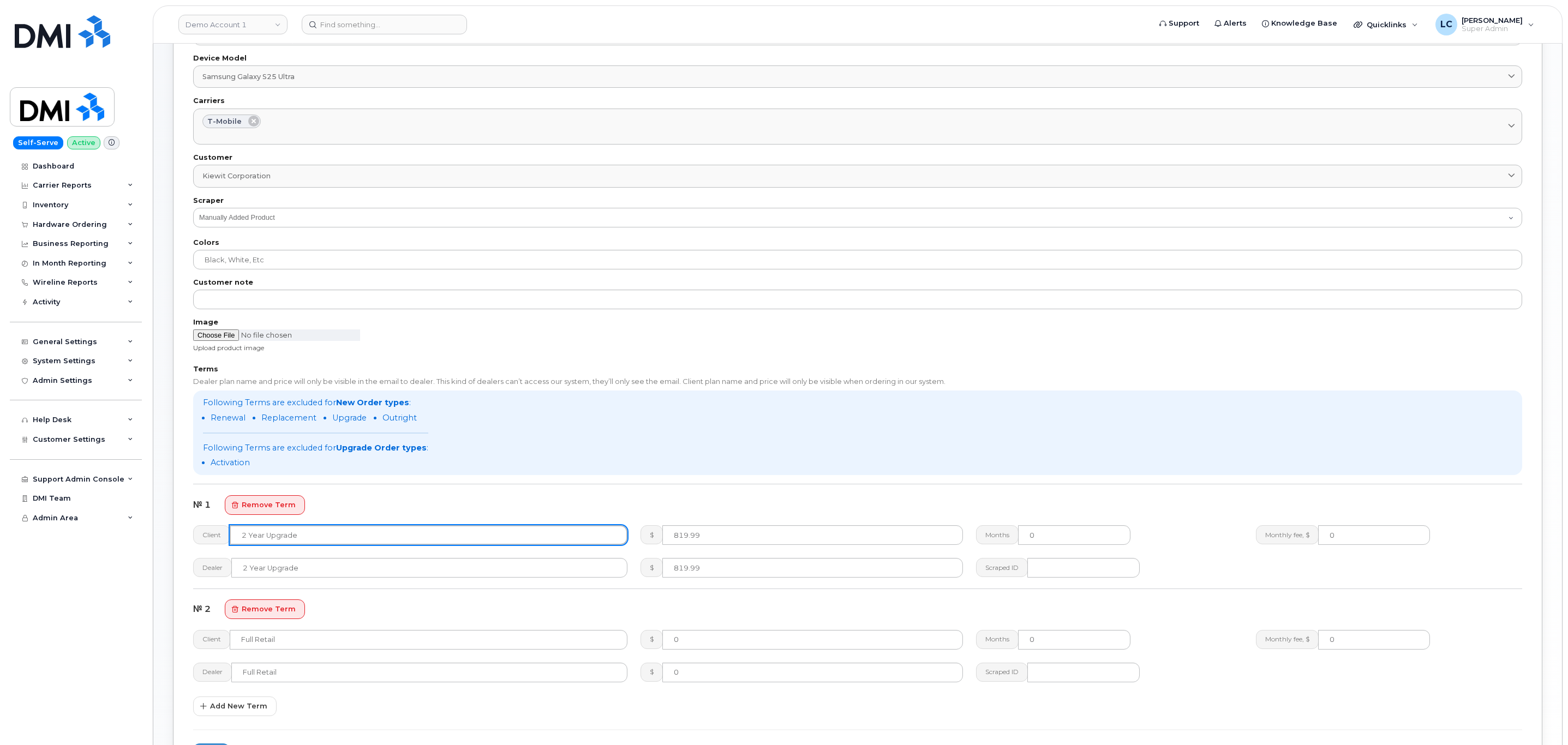
click at [366, 534] on input "2 Year Upgrade" at bounding box center [428, 535] width 397 height 19
drag, startPoint x: 347, startPoint y: 542, endPoint x: 299, endPoint y: 537, distance: 48.3
click at [299, 537] on input "2 Year Upgrade (512GB)" at bounding box center [428, 535] width 397 height 19
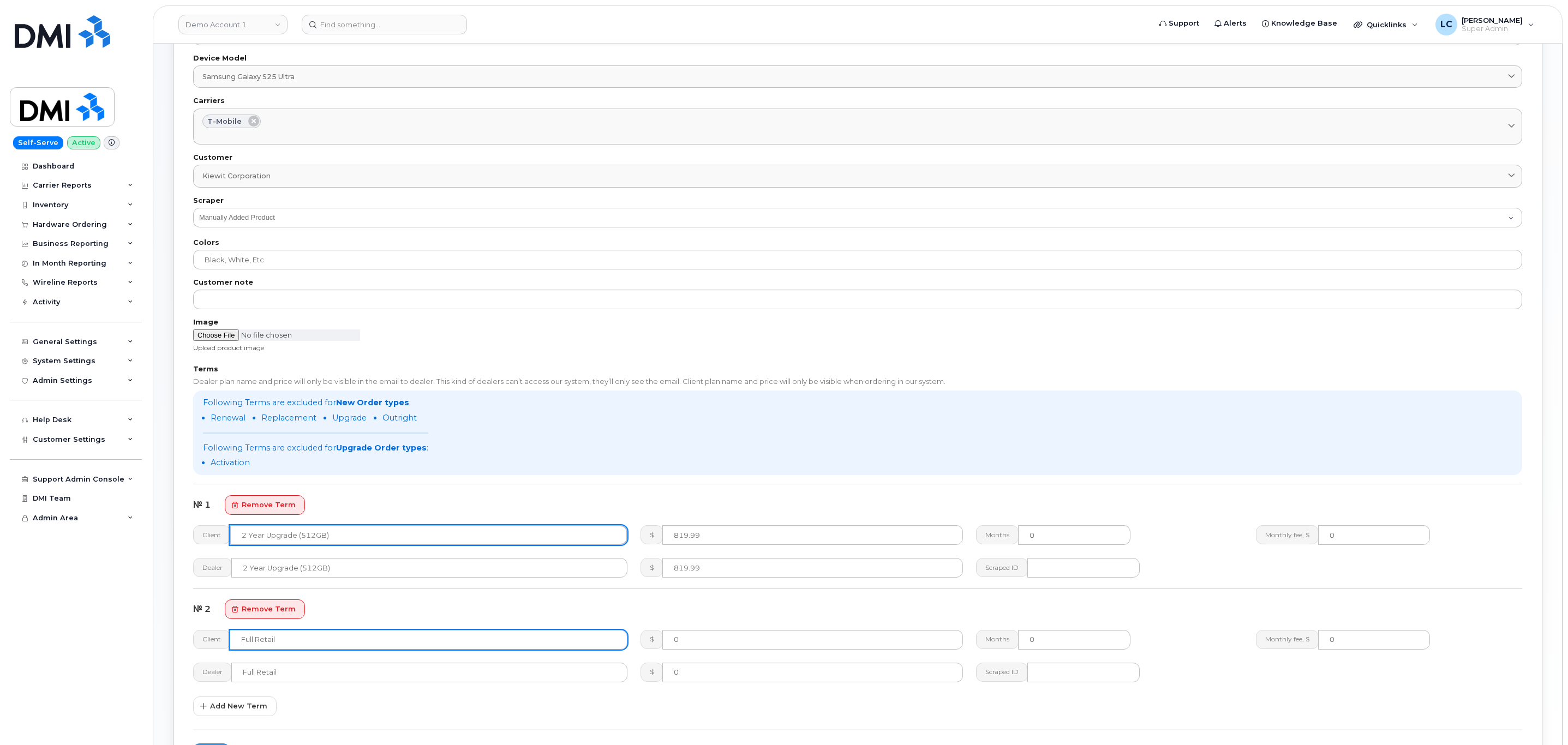
type input "2 Year Upgrade (512GB)"
click at [341, 647] on input "Full Retail" at bounding box center [428, 640] width 397 height 19
paste input "(512GB)"
click at [277, 639] on input "Full Retail(512GB)" at bounding box center [428, 640] width 397 height 19
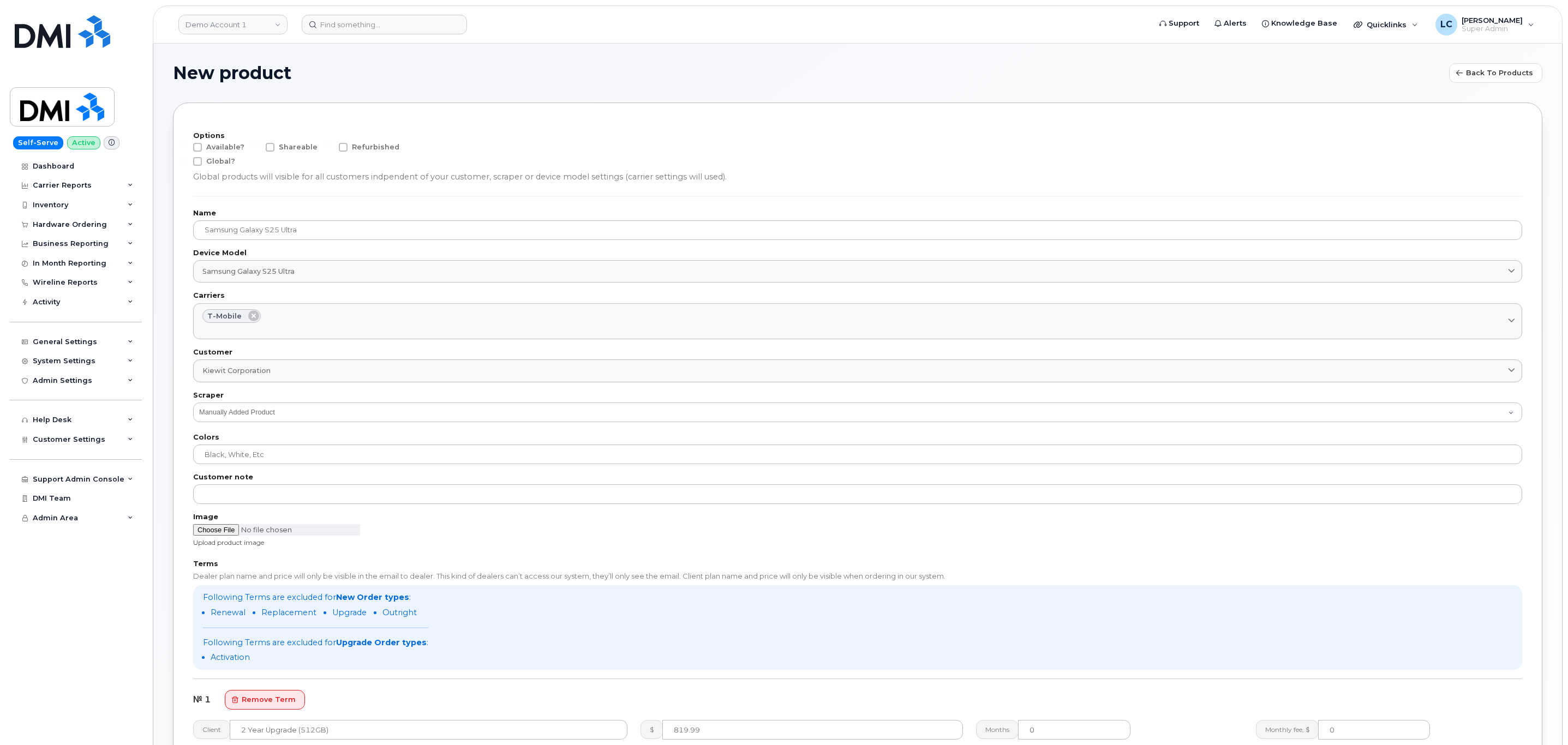
type input "Full Retail (512GB)"
click at [213, 145] on span "Available?" at bounding box center [225, 147] width 38 height 8
click at [186, 145] on input "Available?" at bounding box center [183, 145] width 5 height 5
checkbox input "true"
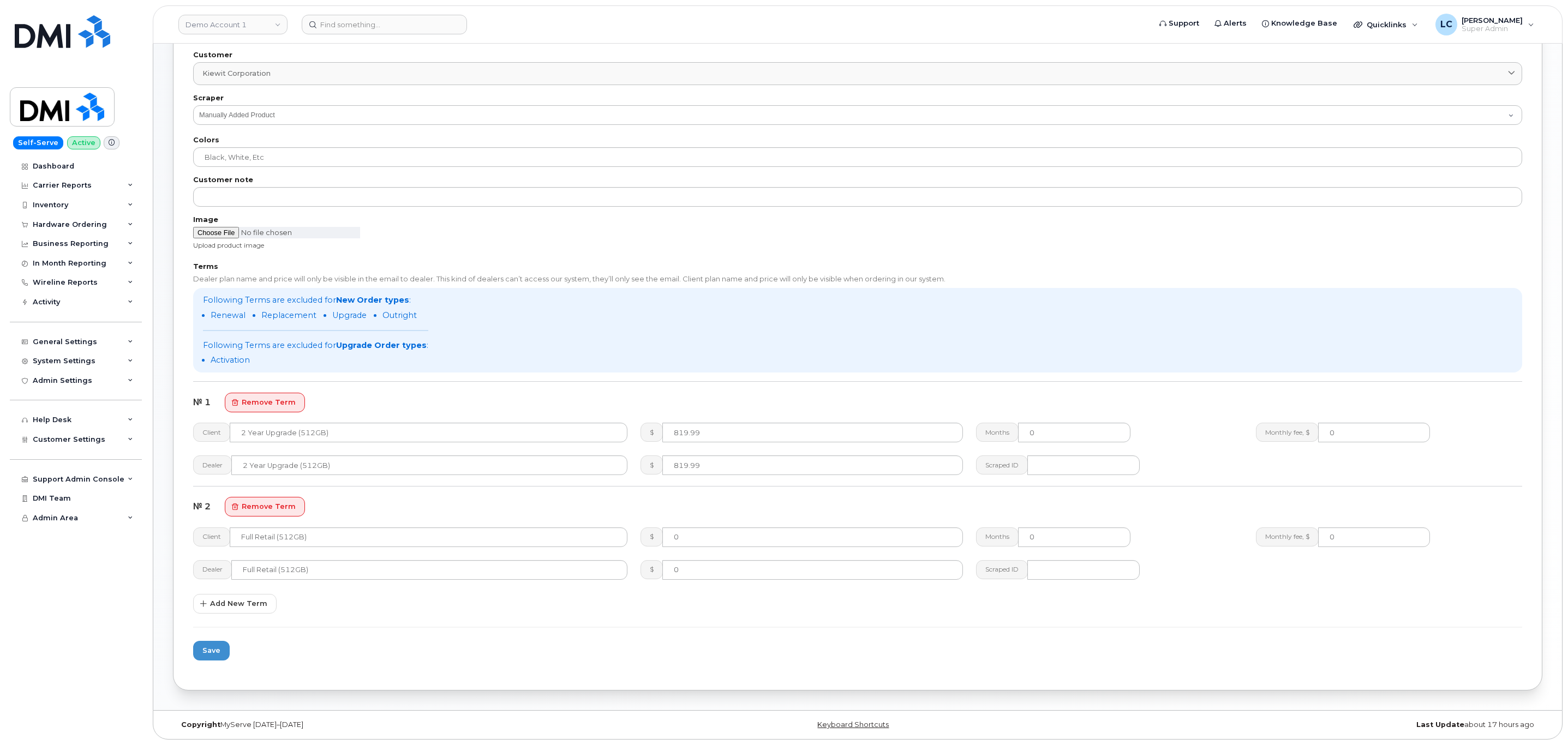
scroll to position [298, 0]
click at [691, 531] on input "0" at bounding box center [813, 537] width 301 height 19
type input "1419.99"
click at [637, 587] on div "$" at bounding box center [802, 570] width 335 height 33
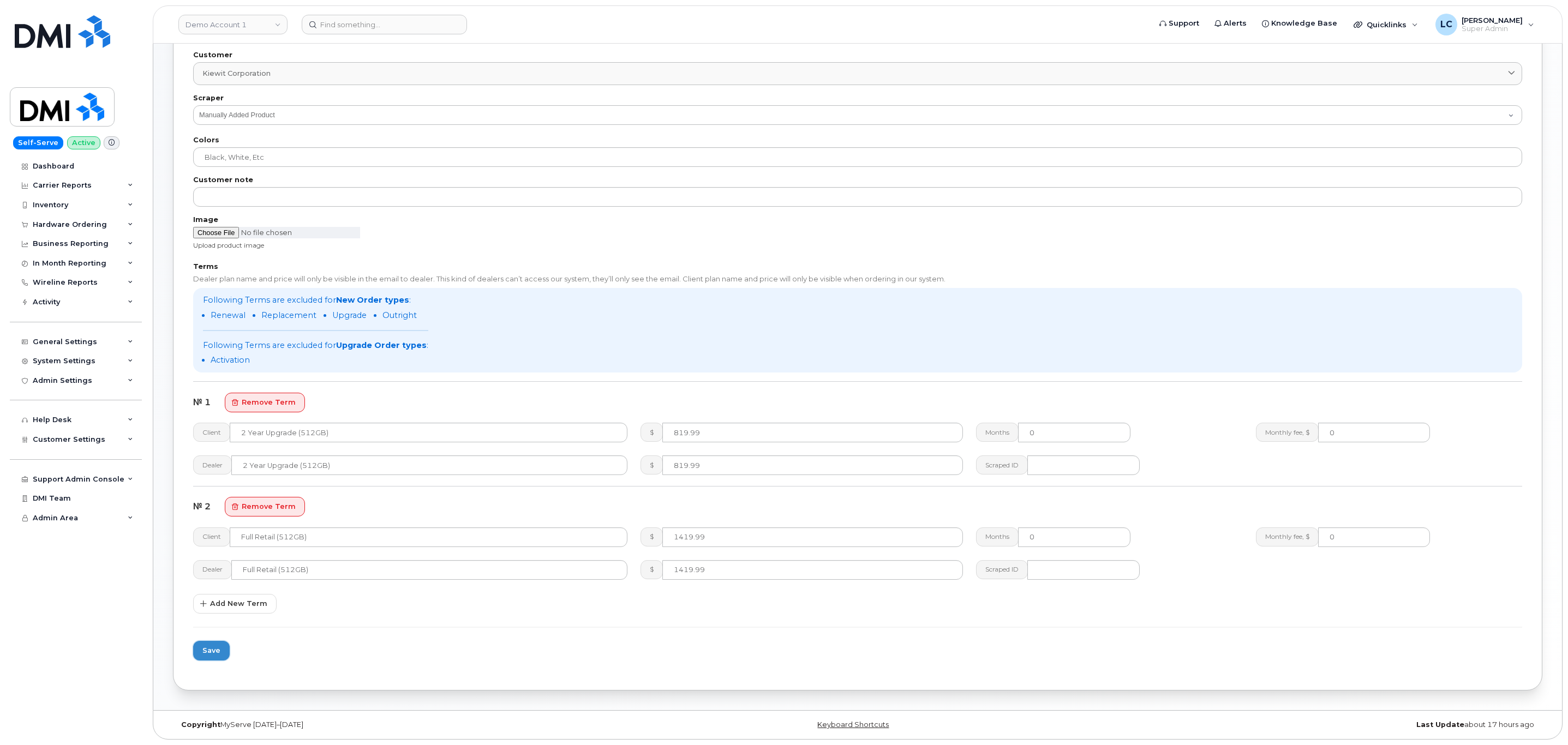
click at [223, 655] on button "Save" at bounding box center [211, 651] width 37 height 19
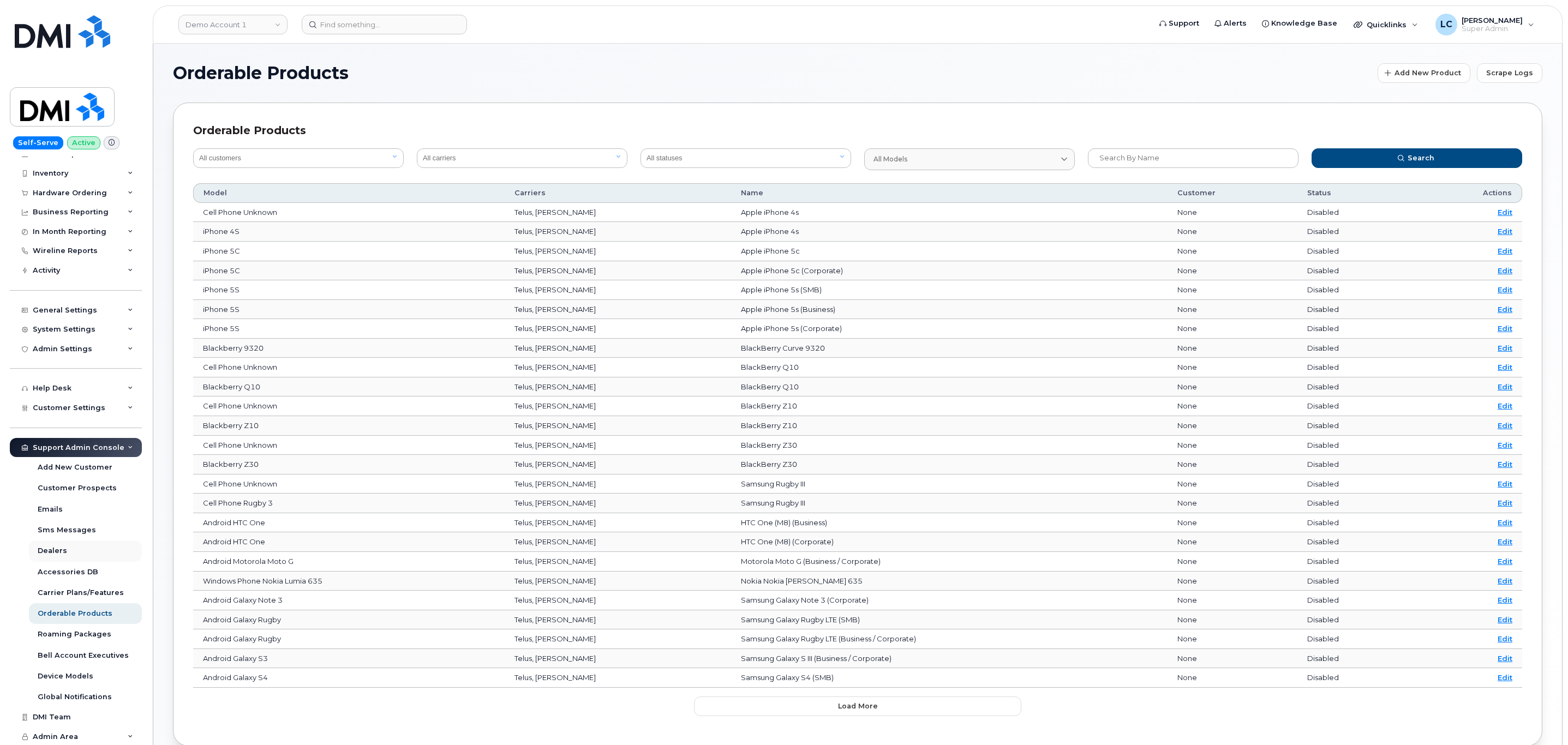
scroll to position [31, 0]
click at [275, 22] on link "Demo Account 1" at bounding box center [233, 24] width 109 height 19
click at [259, 50] on input at bounding box center [260, 52] width 143 height 19
type input "Kiewit"
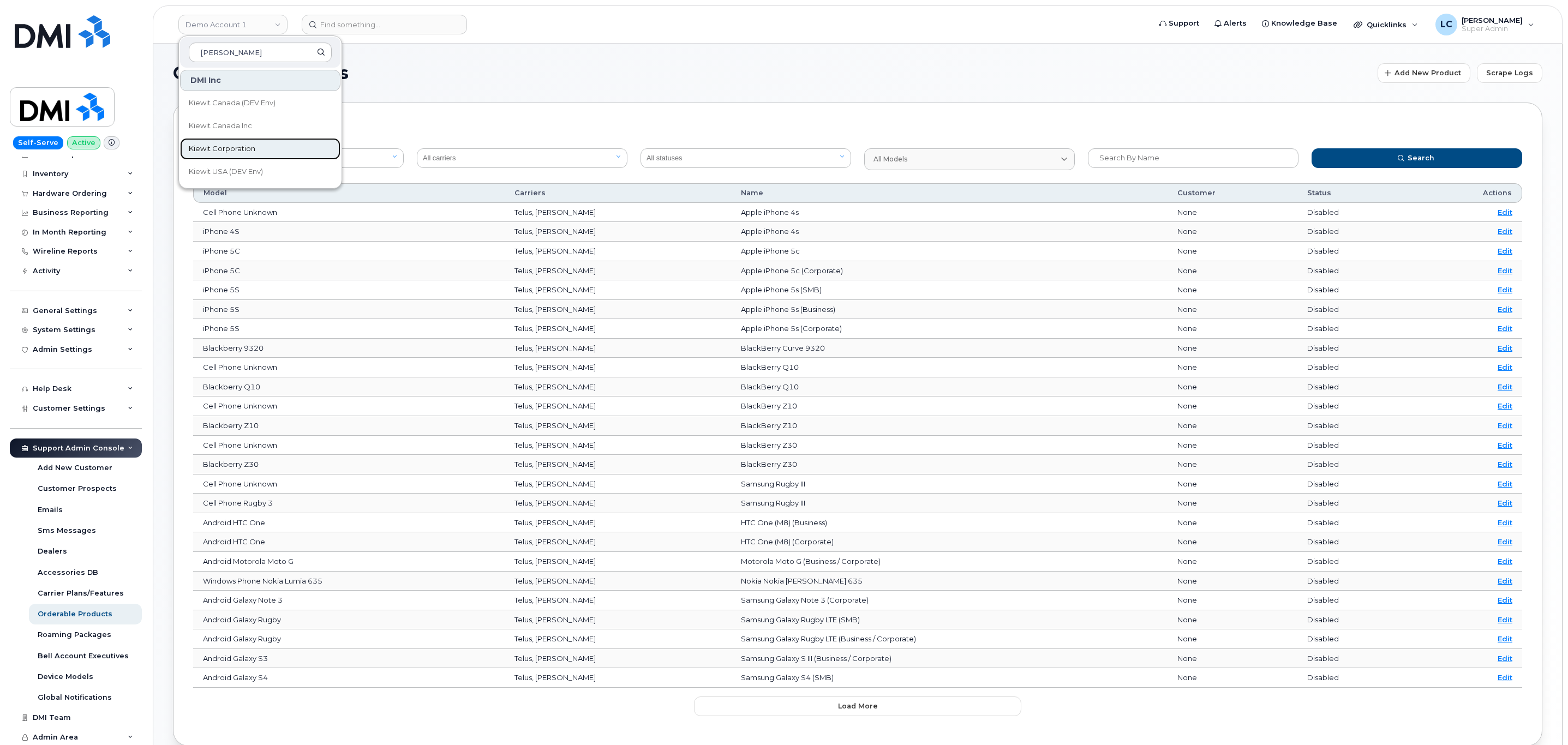
click at [234, 155] on link "Kiewit Corporation" at bounding box center [261, 149] width 161 height 22
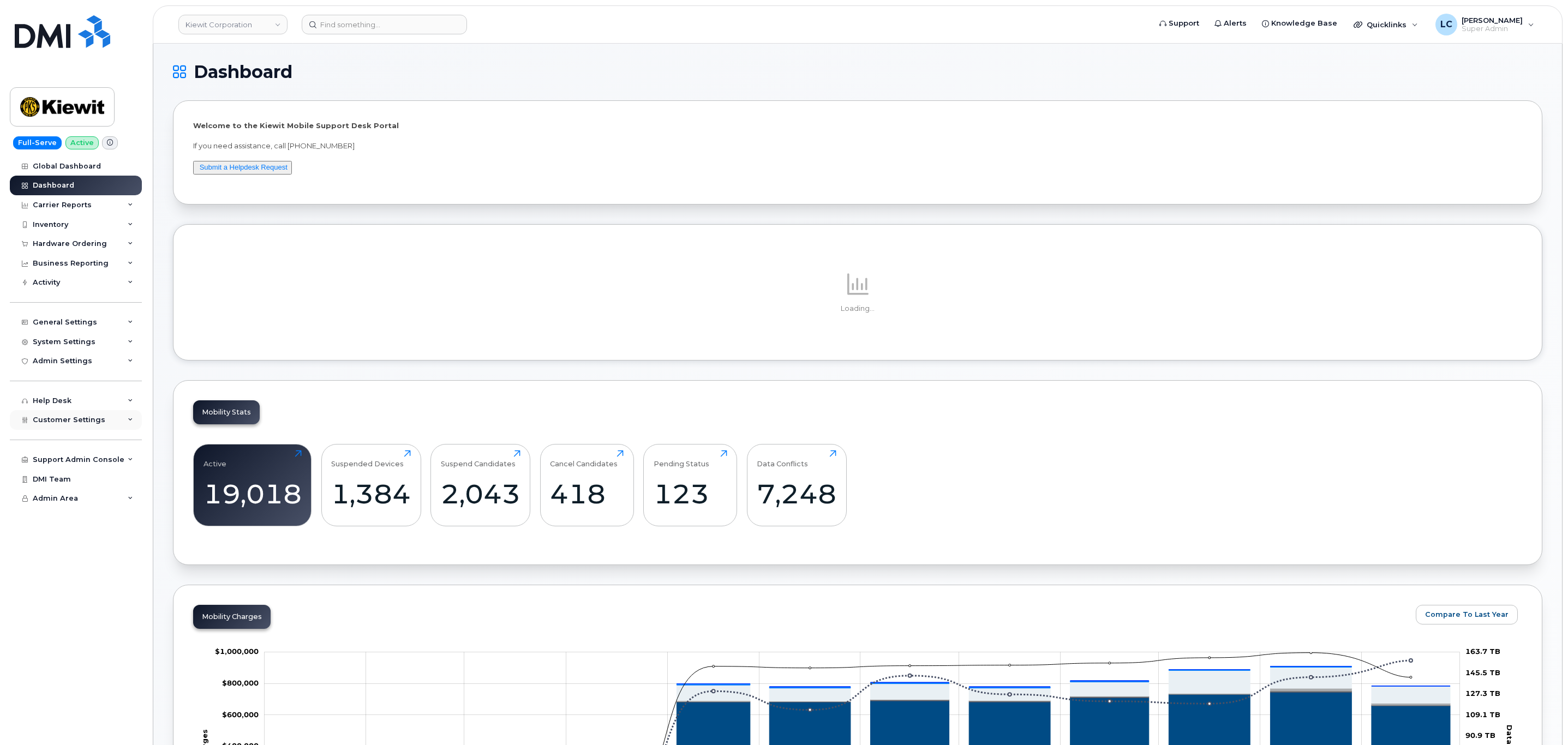
click at [100, 427] on div "Customer Settings" at bounding box center [75, 420] width 132 height 19
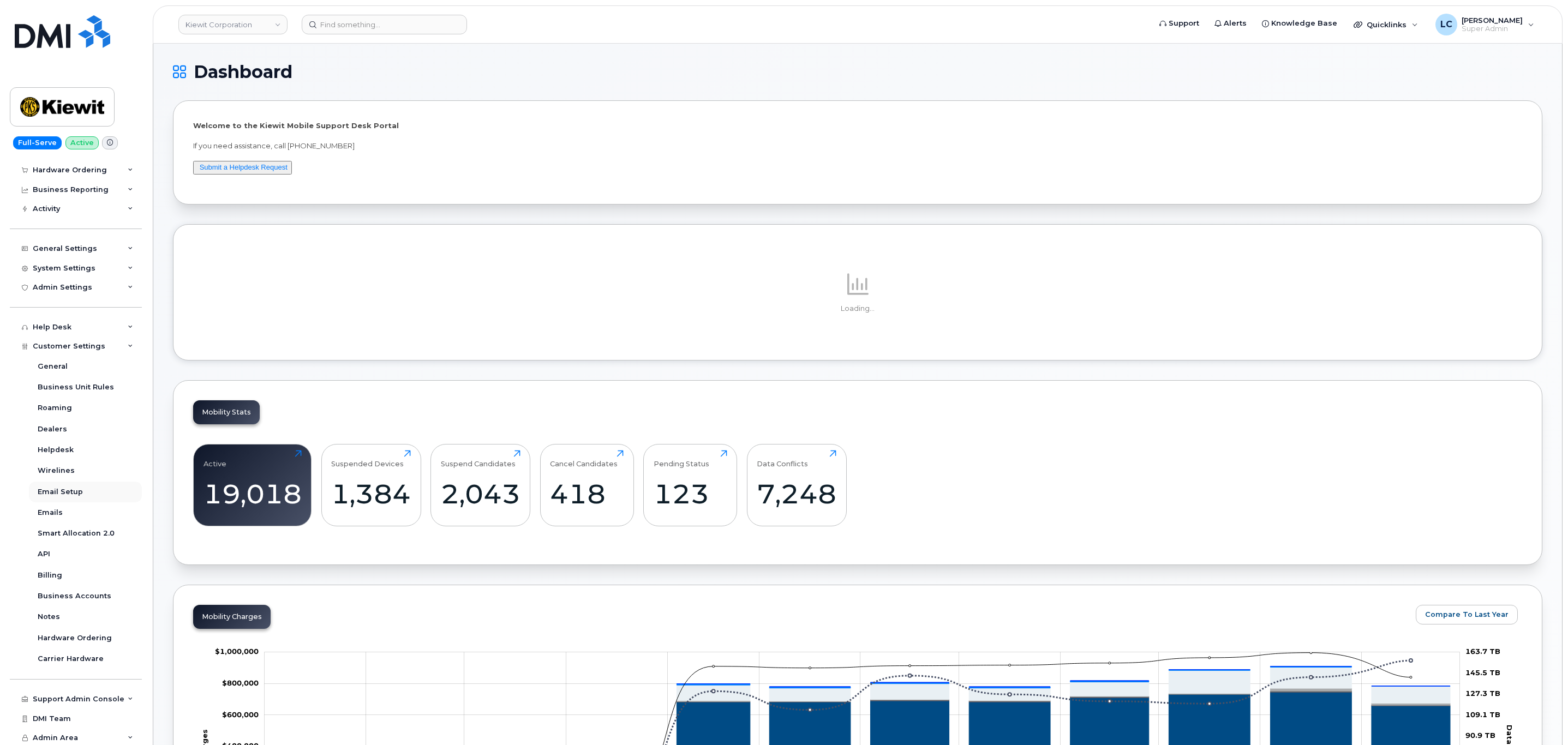
scroll to position [74, 0]
click at [72, 637] on div "Hardware Ordering" at bounding box center [75, 638] width 74 height 10
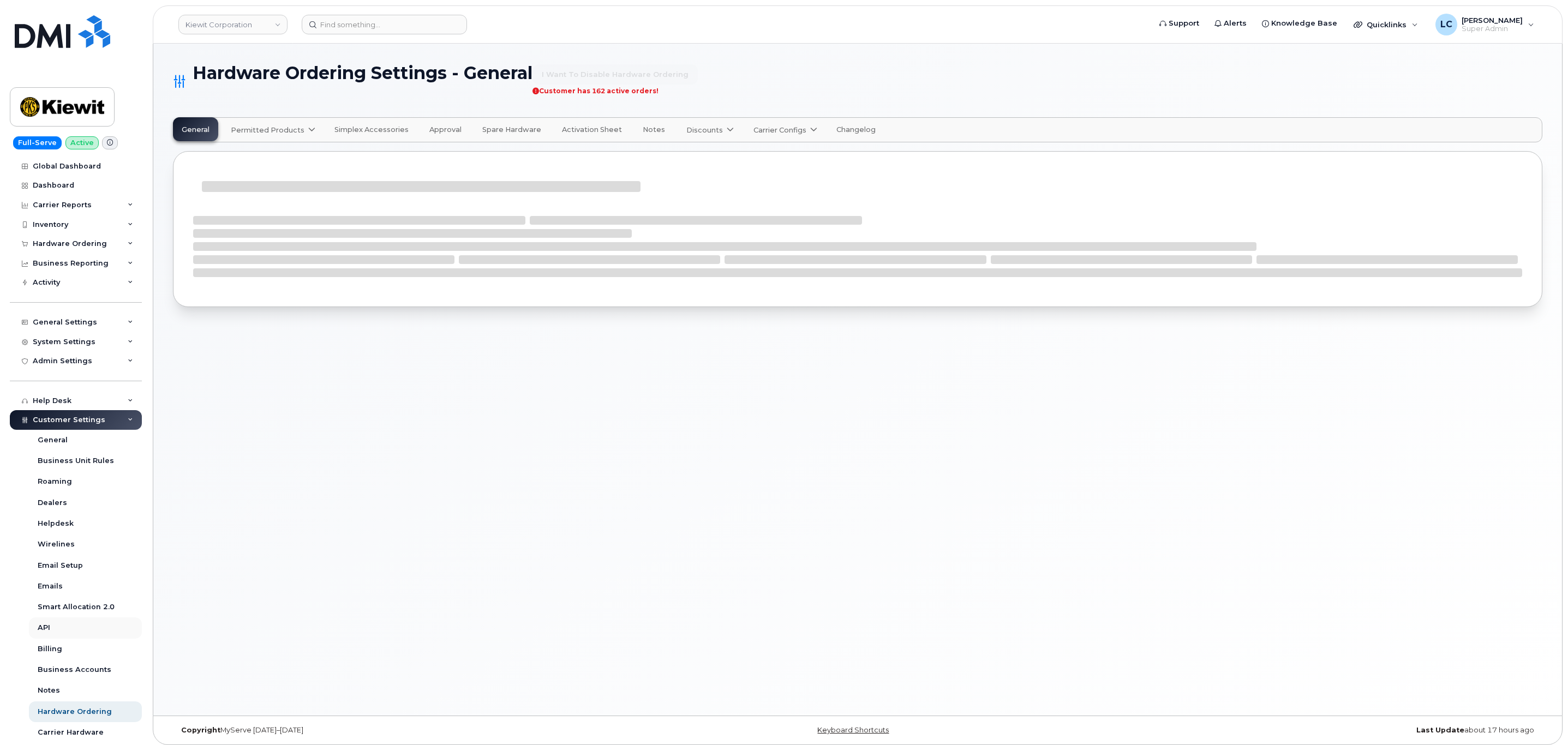
select select "admins"
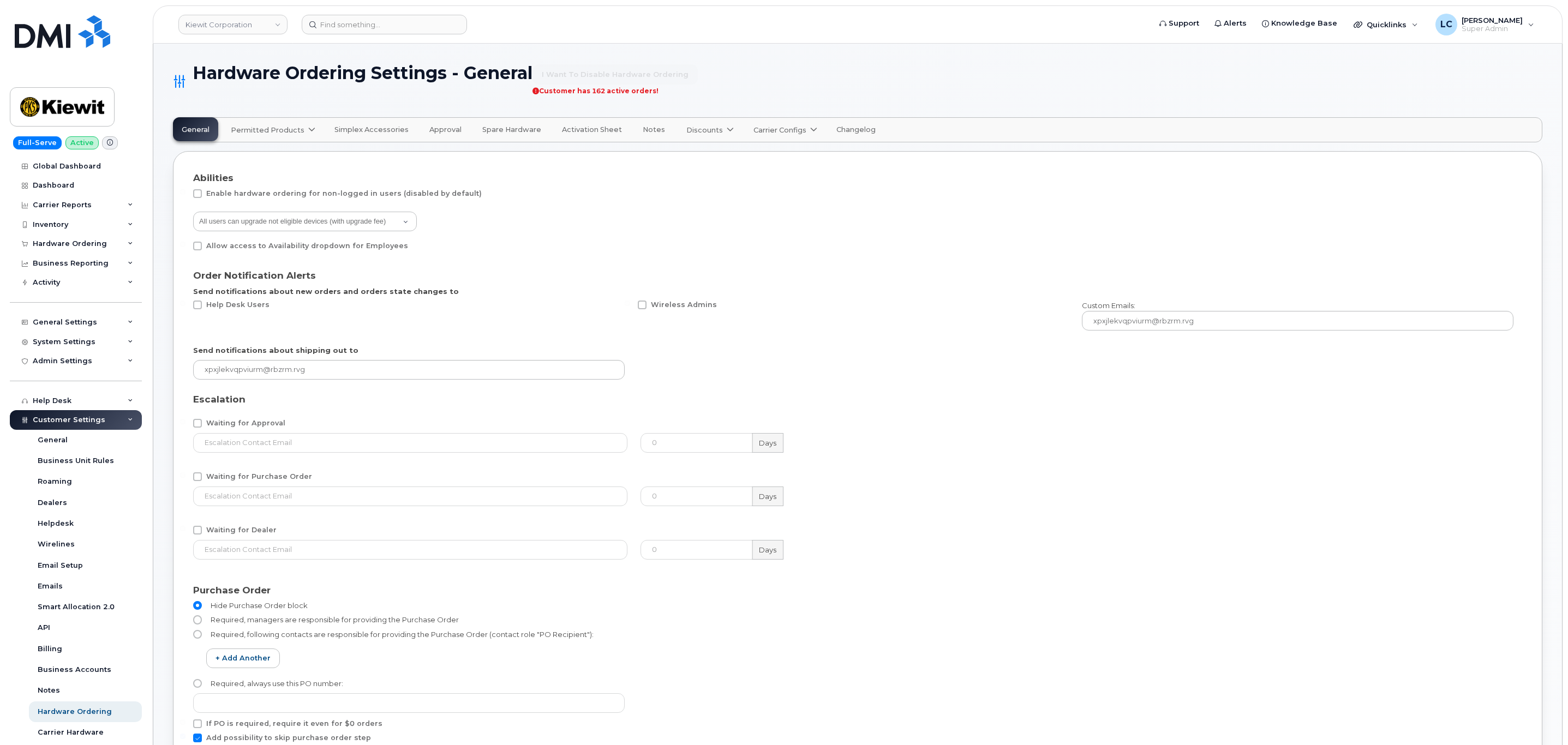
click at [290, 129] on span "Permitted Products" at bounding box center [267, 130] width 74 height 10
click at [290, 167] on div "T-Mobile available" at bounding box center [284, 176] width 118 height 19
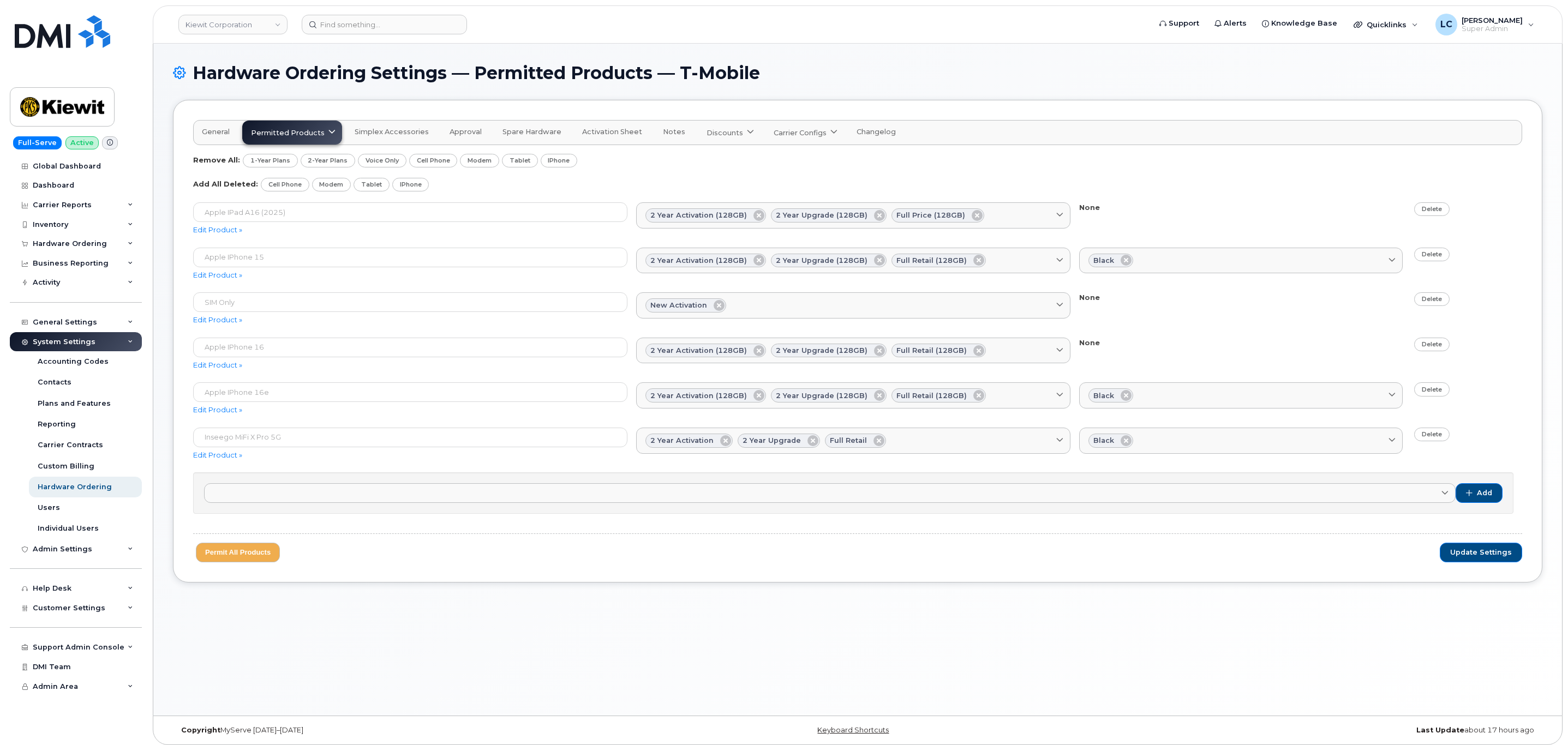
click at [514, 596] on div "Hardware Ordering Settings — Permitted Products — T-Mobile General Permitted Pr…" at bounding box center [858, 380] width 1409 height 672
click at [79, 248] on div "Hardware Ordering" at bounding box center [70, 243] width 74 height 9
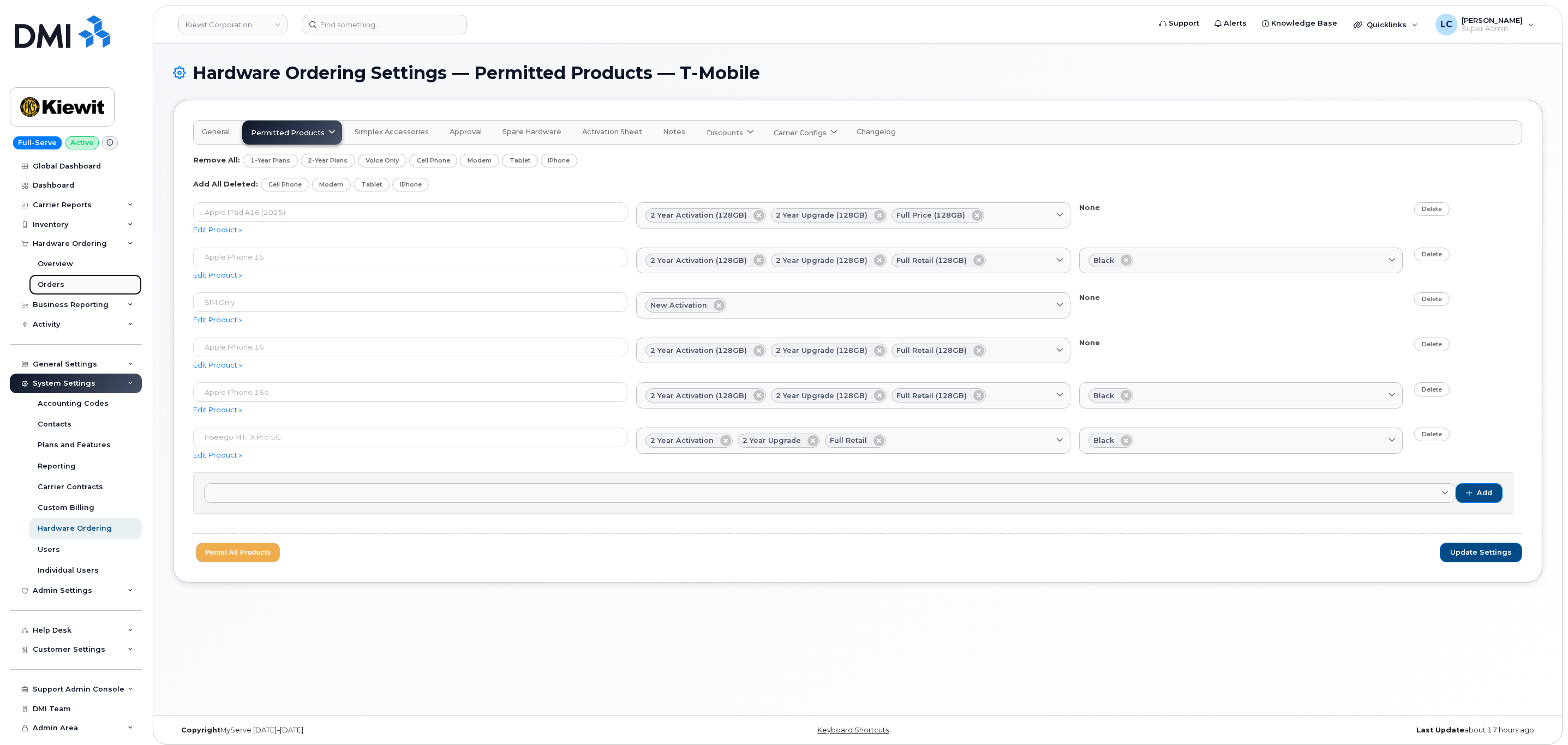
click at [67, 287] on link "Orders" at bounding box center [86, 285] width 113 height 21
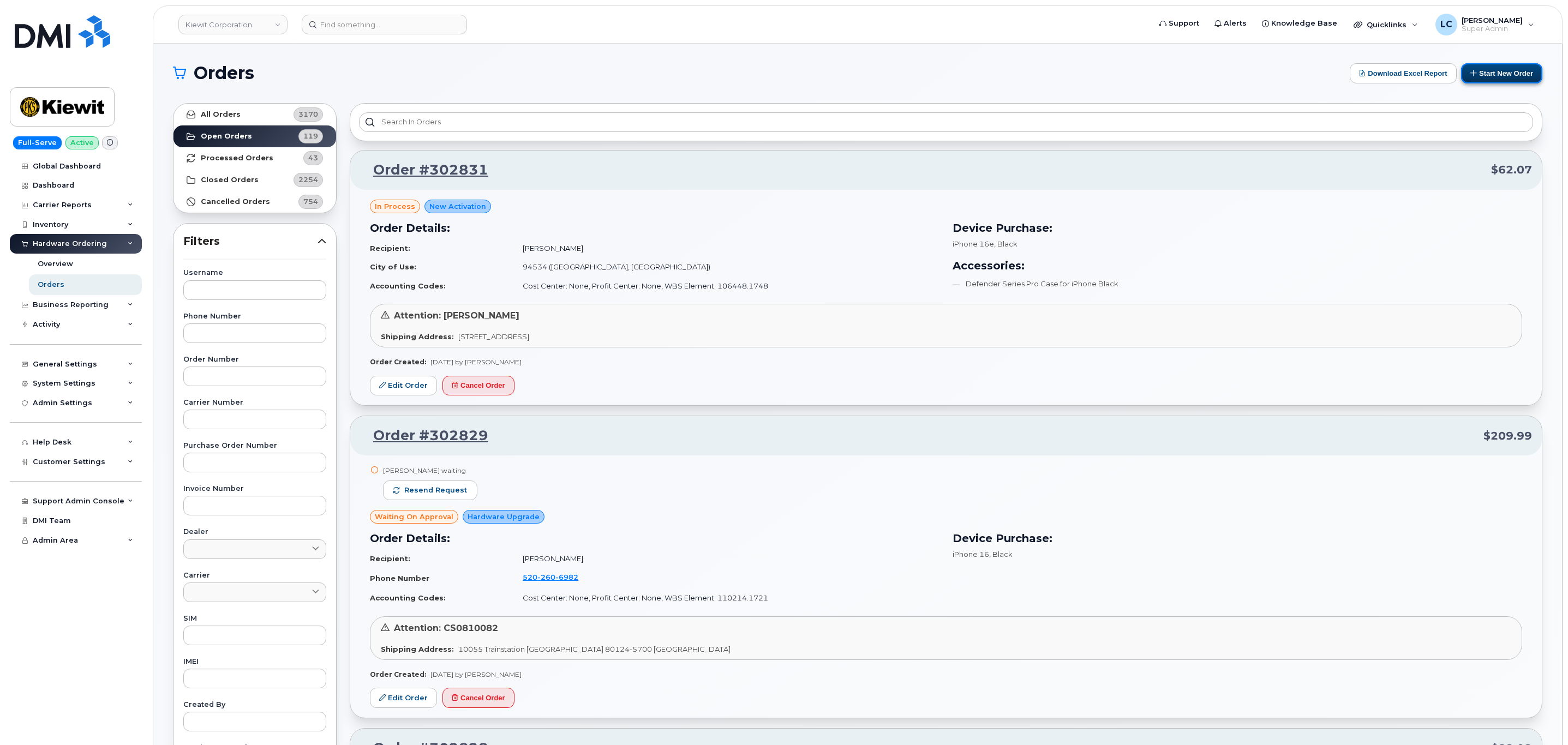
click at [1522, 71] on button "Start New Order" at bounding box center [1502, 73] width 82 height 20
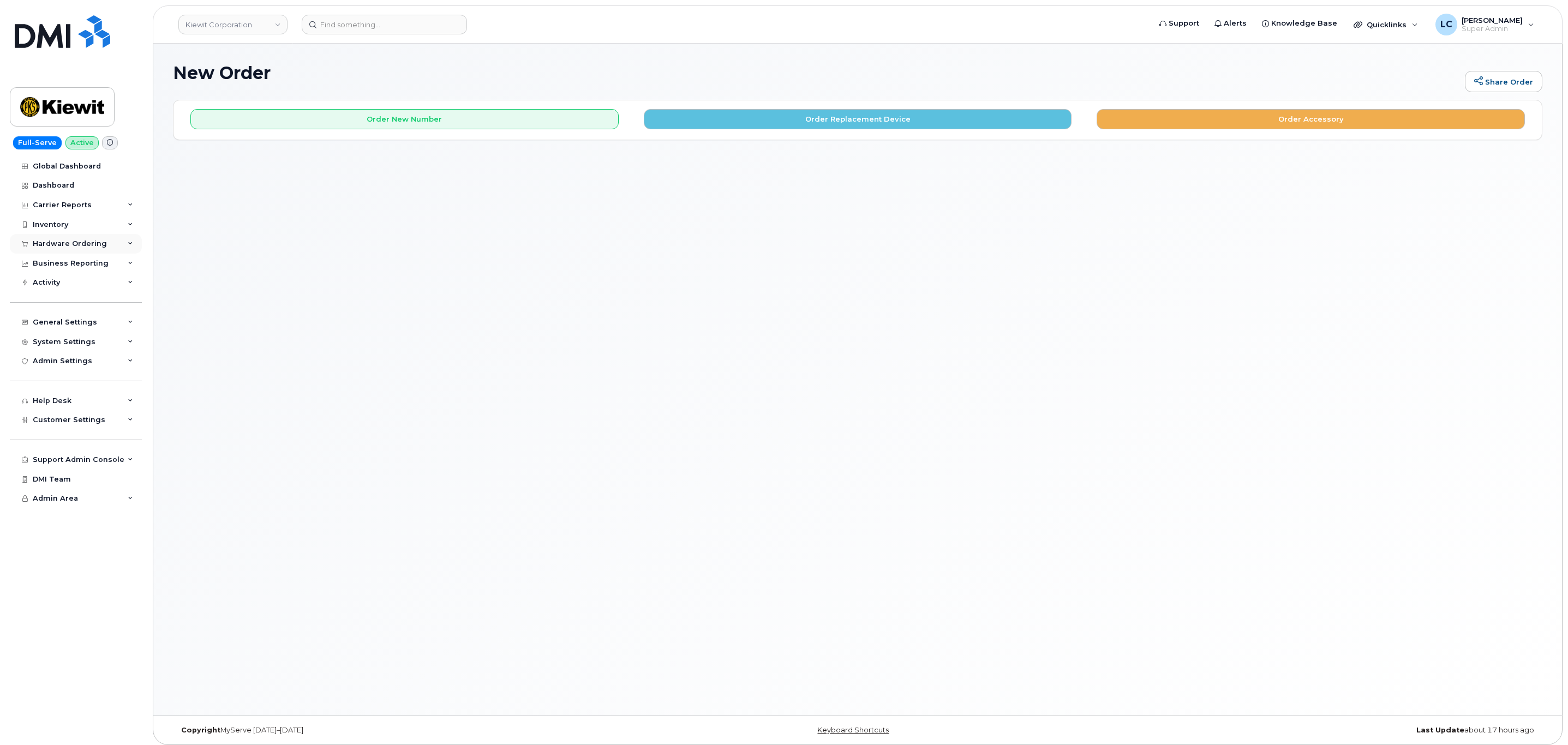
click at [81, 245] on div "Hardware Ordering" at bounding box center [70, 243] width 74 height 9
click at [273, 246] on div "New Order Share Order × Share This Order If you want to allow others to create …" at bounding box center [858, 380] width 1409 height 672
click at [105, 239] on div "Hardware Ordering" at bounding box center [75, 244] width 132 height 19
click at [54, 285] on div "Orders" at bounding box center [51, 285] width 27 height 10
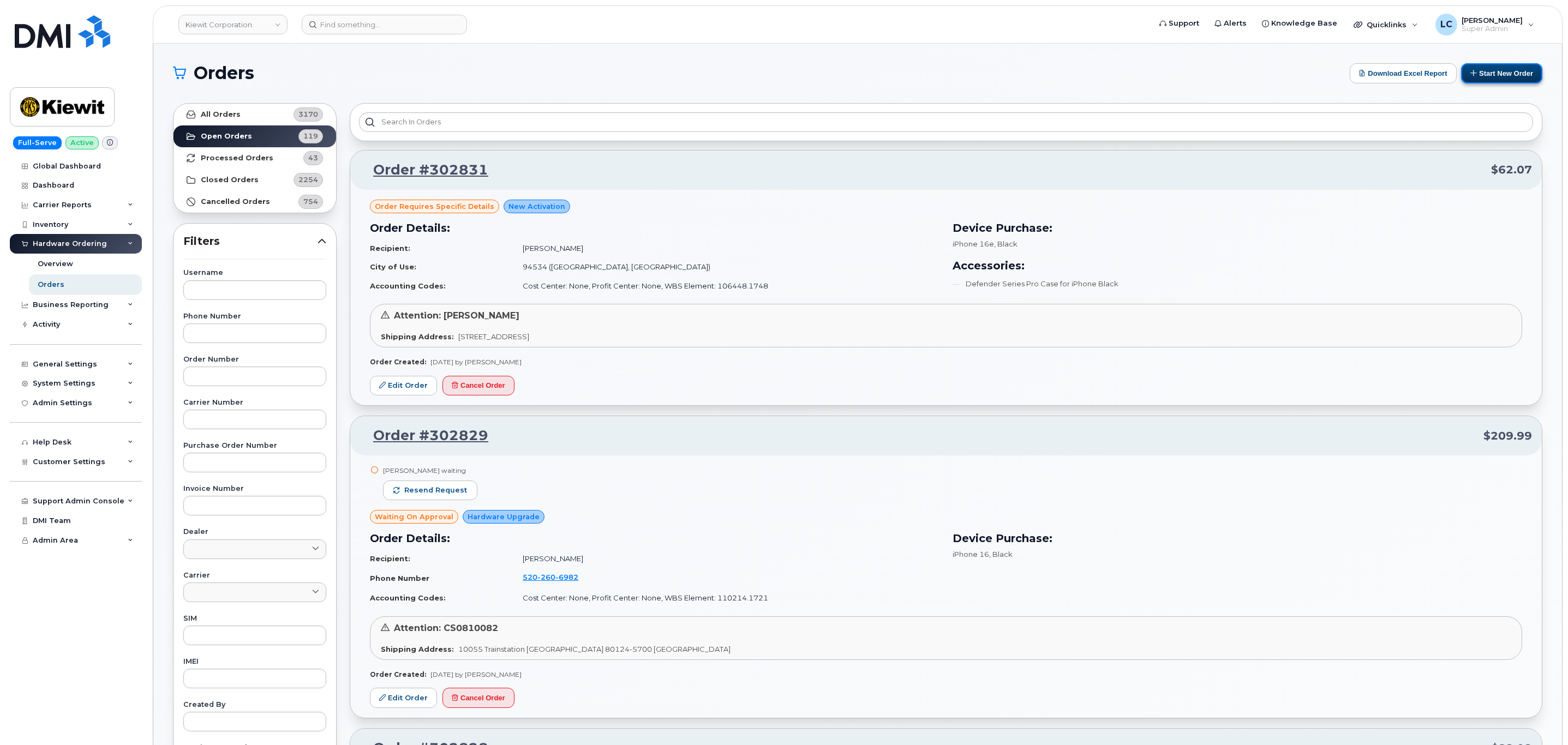
click at [1527, 79] on button "Start New Order" at bounding box center [1502, 73] width 82 height 20
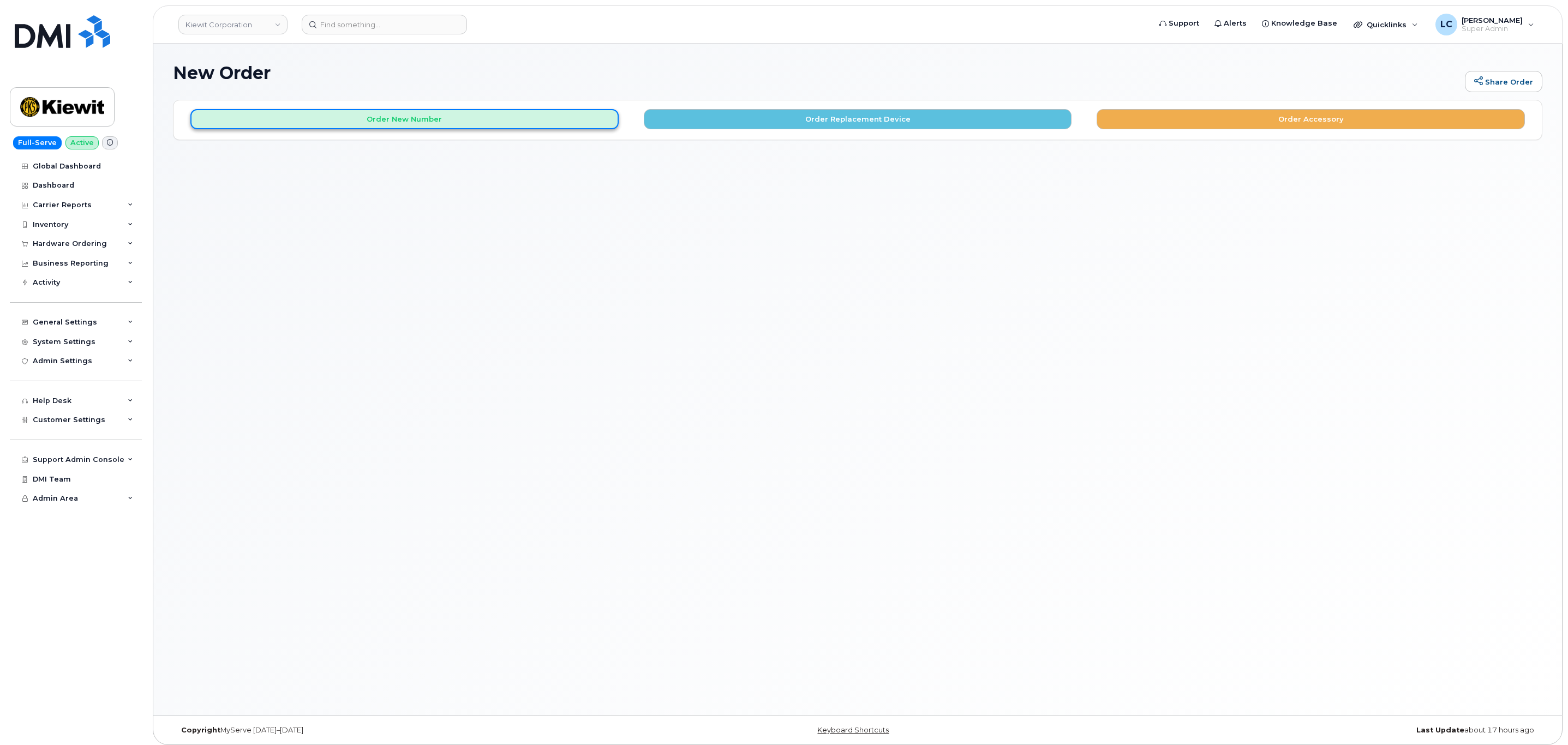
click at [491, 116] on button "Order New Number" at bounding box center [405, 119] width 429 height 20
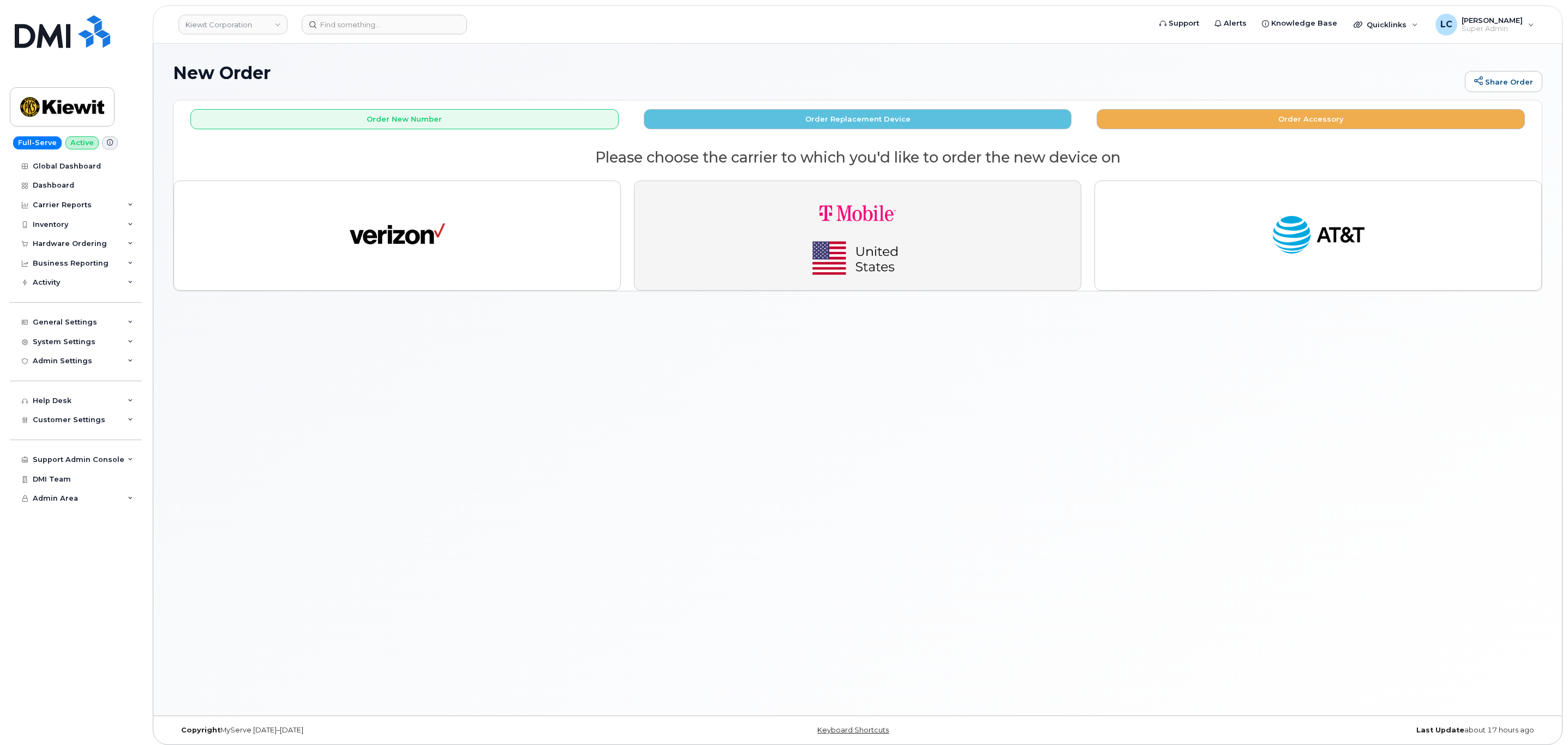
click at [910, 221] on img "button" at bounding box center [858, 236] width 153 height 92
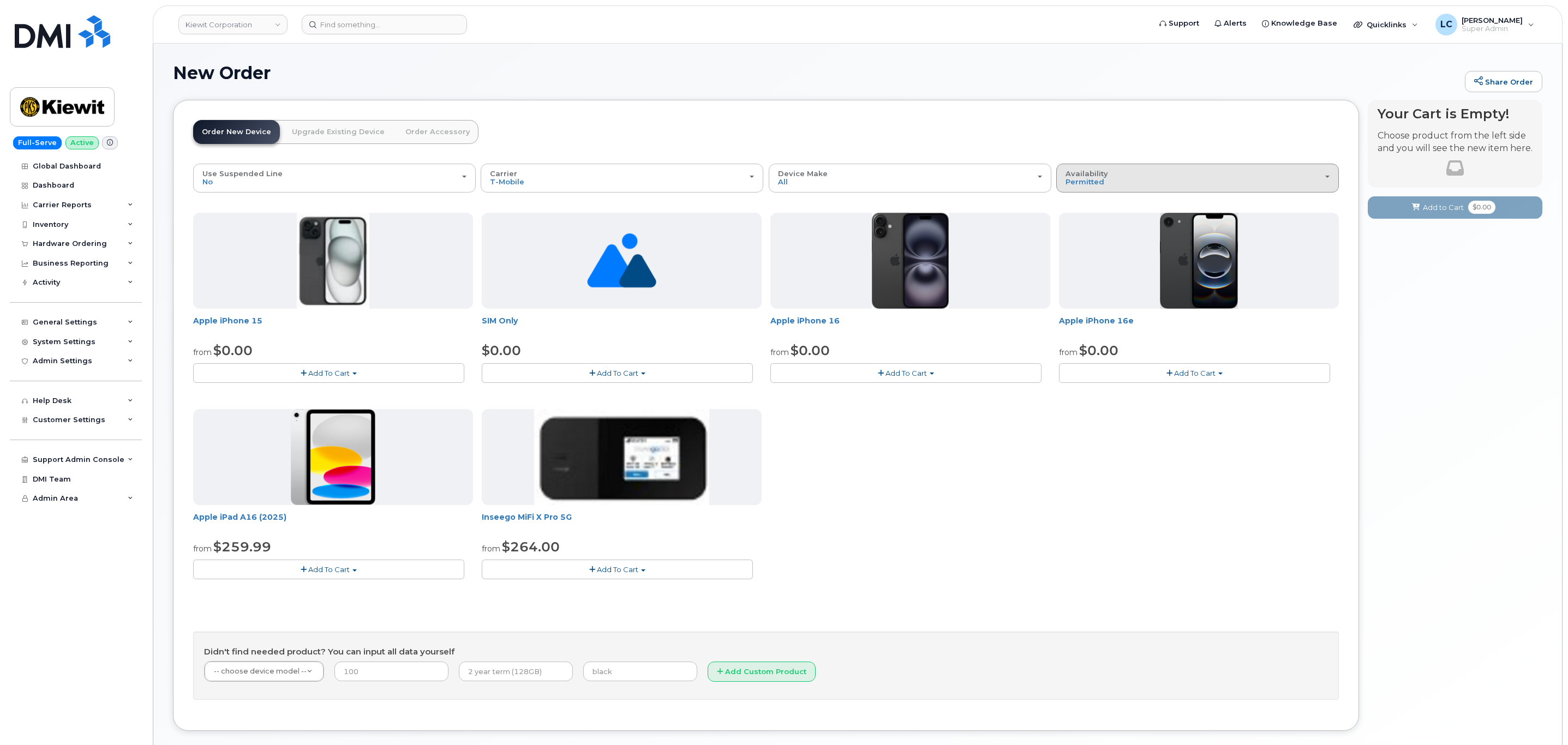
click at [1251, 167] on button "Availability Permitted All" at bounding box center [1197, 178] width 282 height 29
click at [1080, 220] on label "All" at bounding box center [1071, 222] width 23 height 13
click at [0, 0] on input "All" at bounding box center [0, 0] width 0 height 0
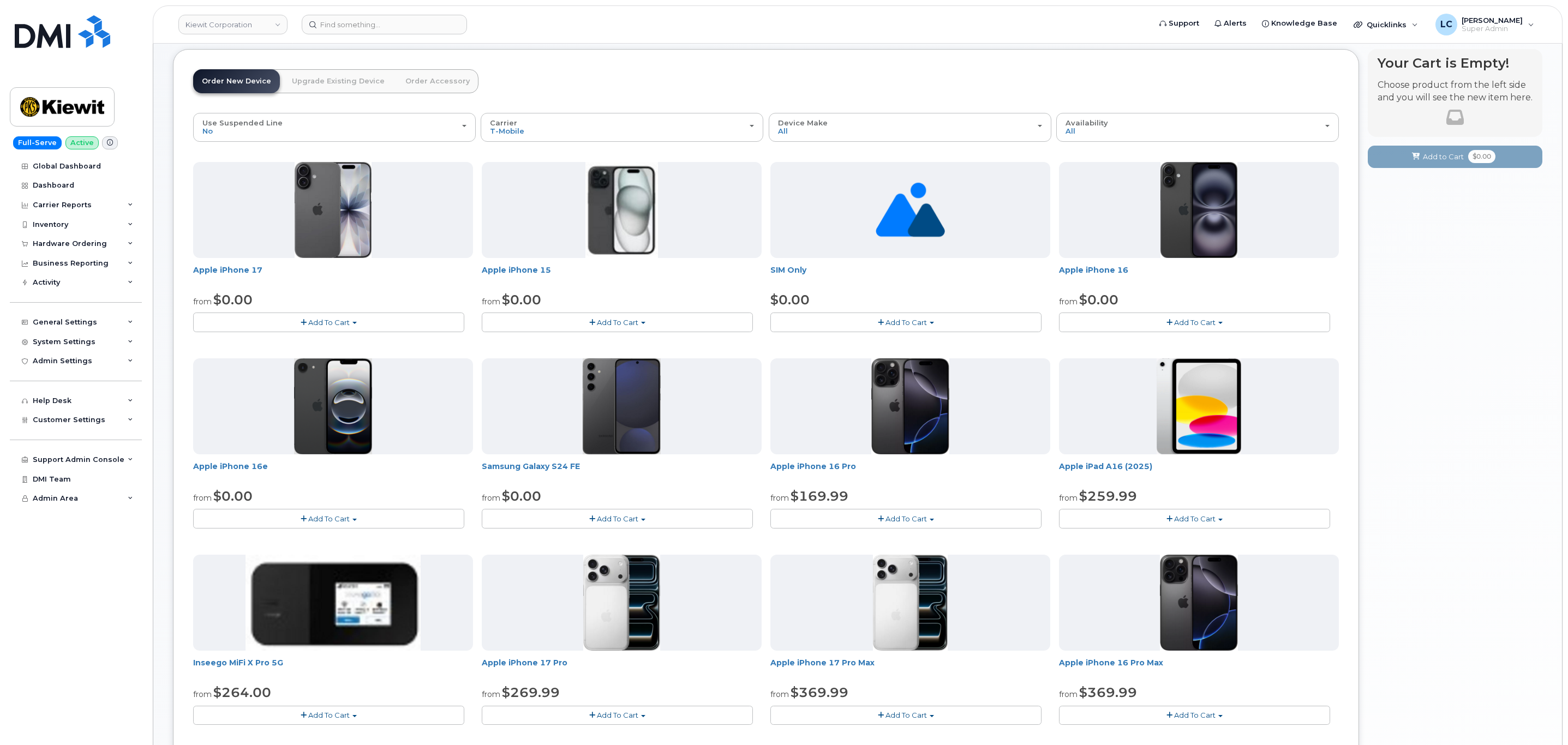
scroll to position [50, 0]
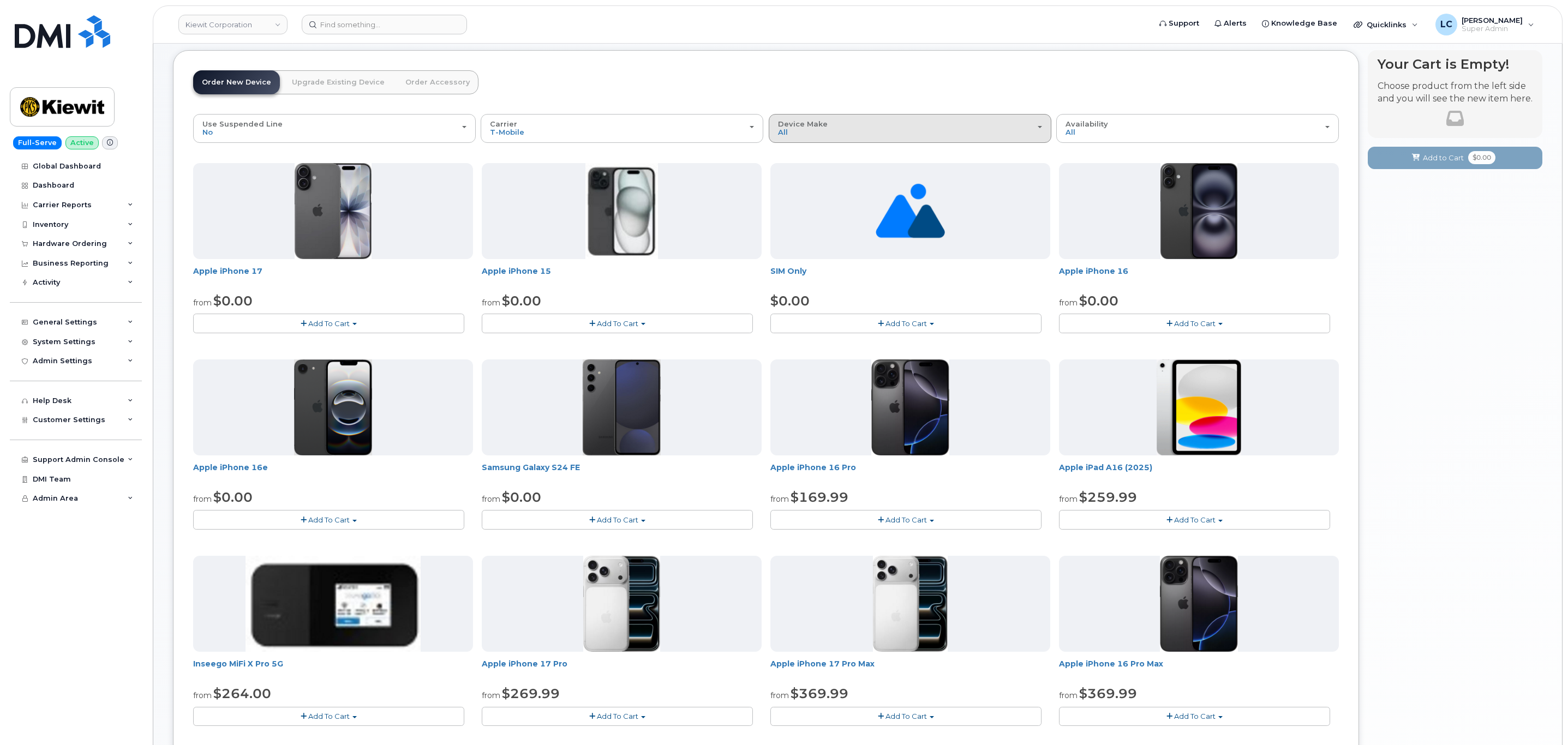
click at [951, 135] on div "Device Make All Android Cell Phone iPhone Modem Tablet" at bounding box center [910, 128] width 264 height 17
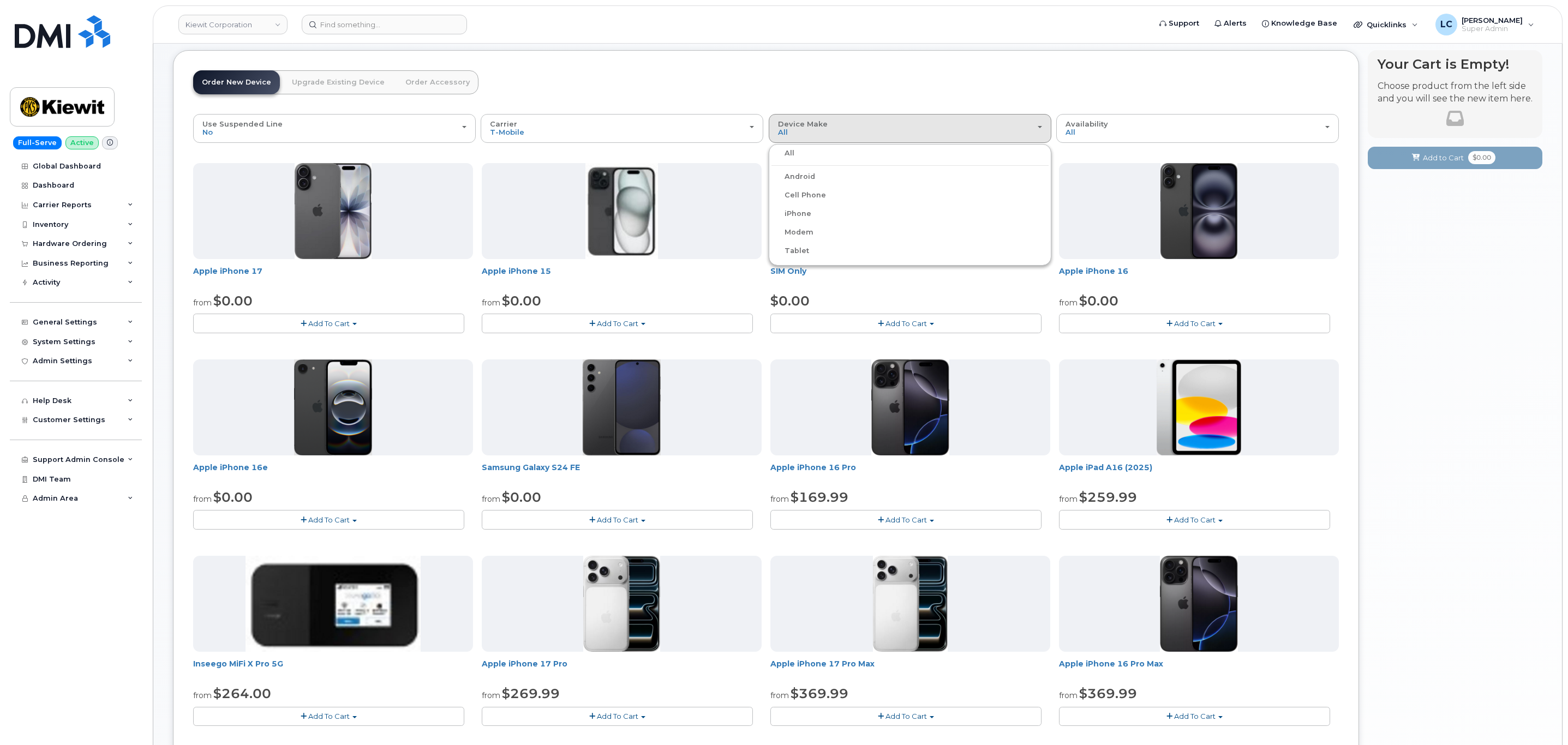
click at [810, 177] on label "Android" at bounding box center [793, 177] width 44 height 13
click at [0, 0] on input "Android" at bounding box center [0, 0] width 0 height 0
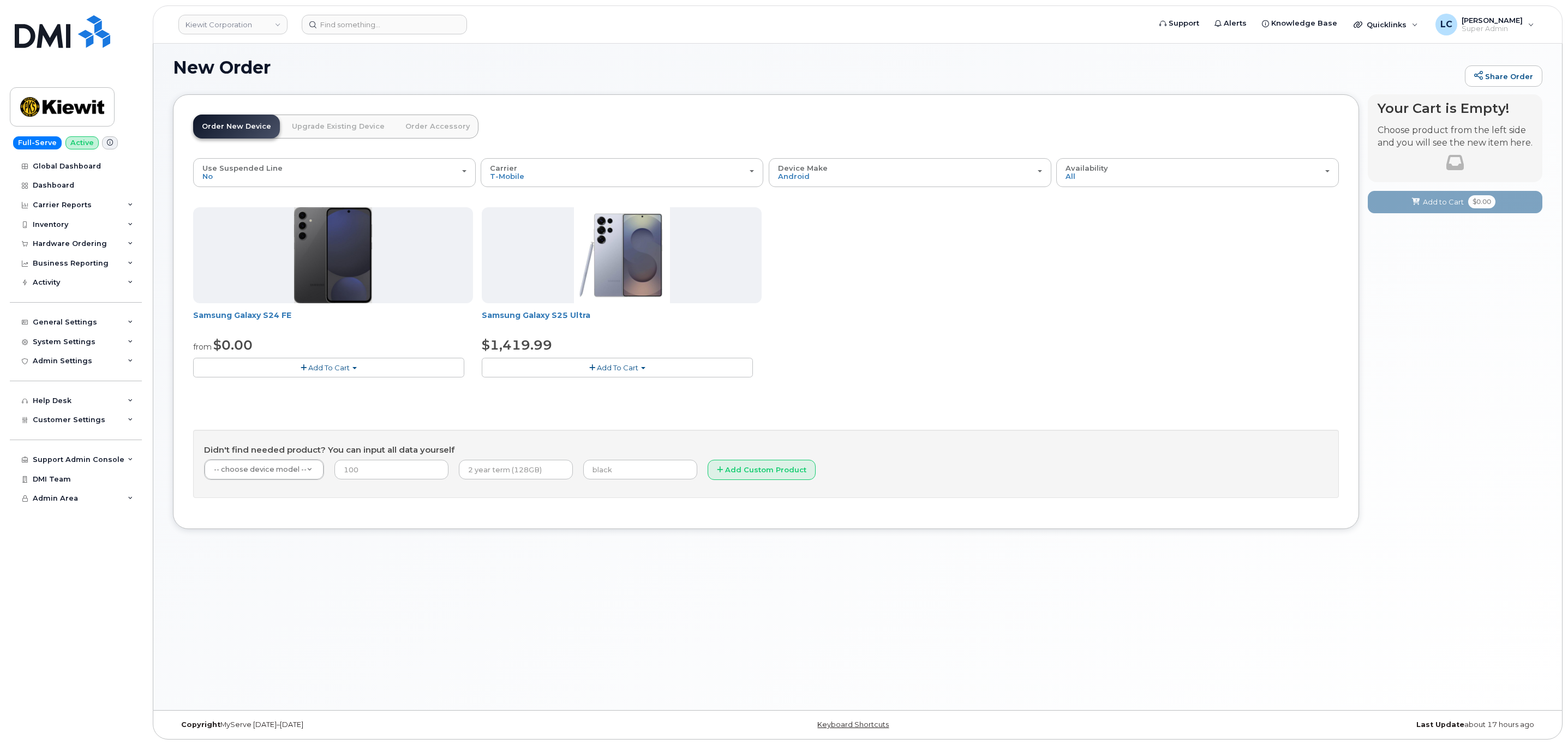
click at [967, 383] on div "Samsung Galaxy S24 FE from $0.00 Add To Cart $0.00 - 2 Year Activation (128GB) …" at bounding box center [766, 301] width 1146 height 187
click at [341, 128] on link "Upgrade Existing Device" at bounding box center [338, 126] width 110 height 24
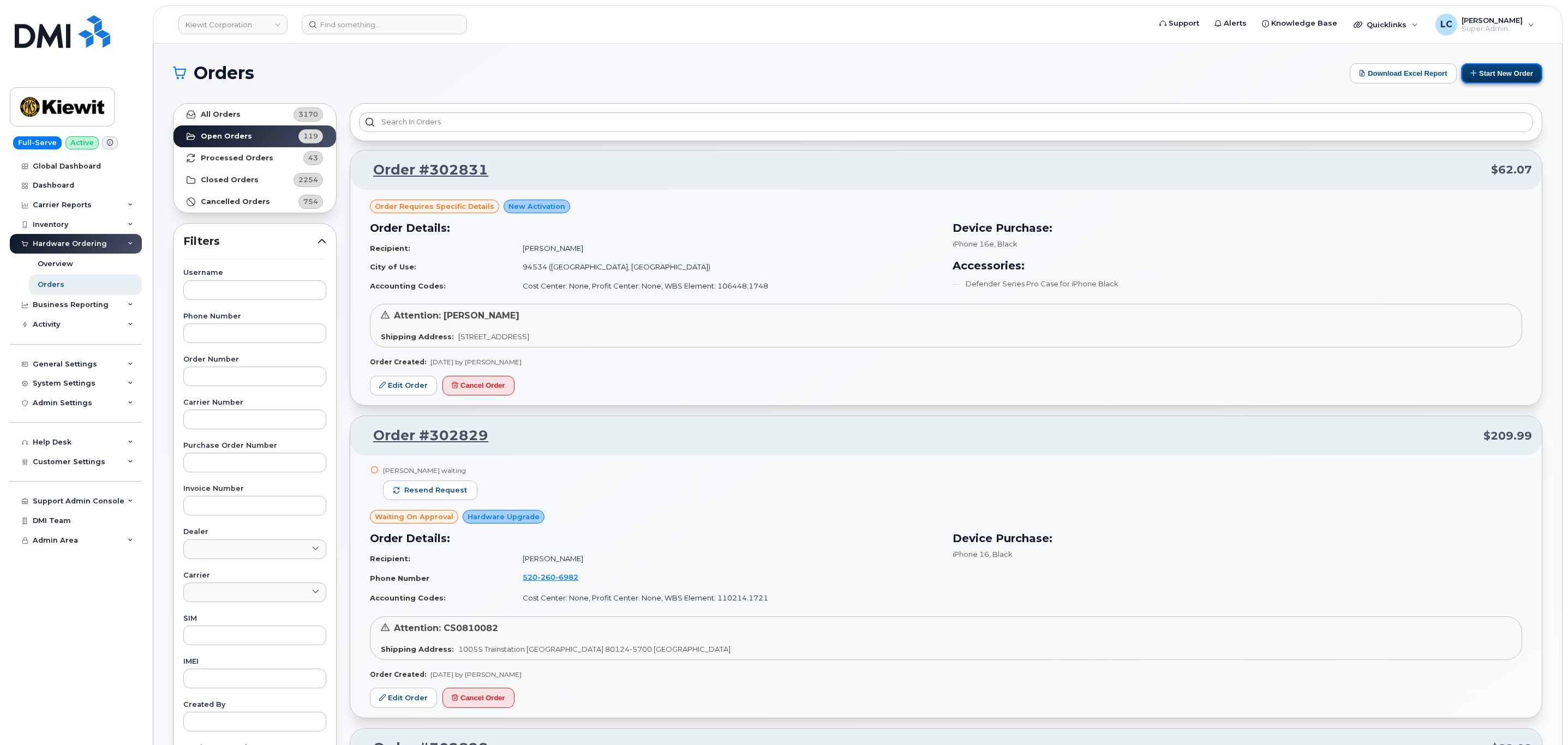
click at [1494, 82] on button "Start New Order" at bounding box center [1502, 73] width 82 height 20
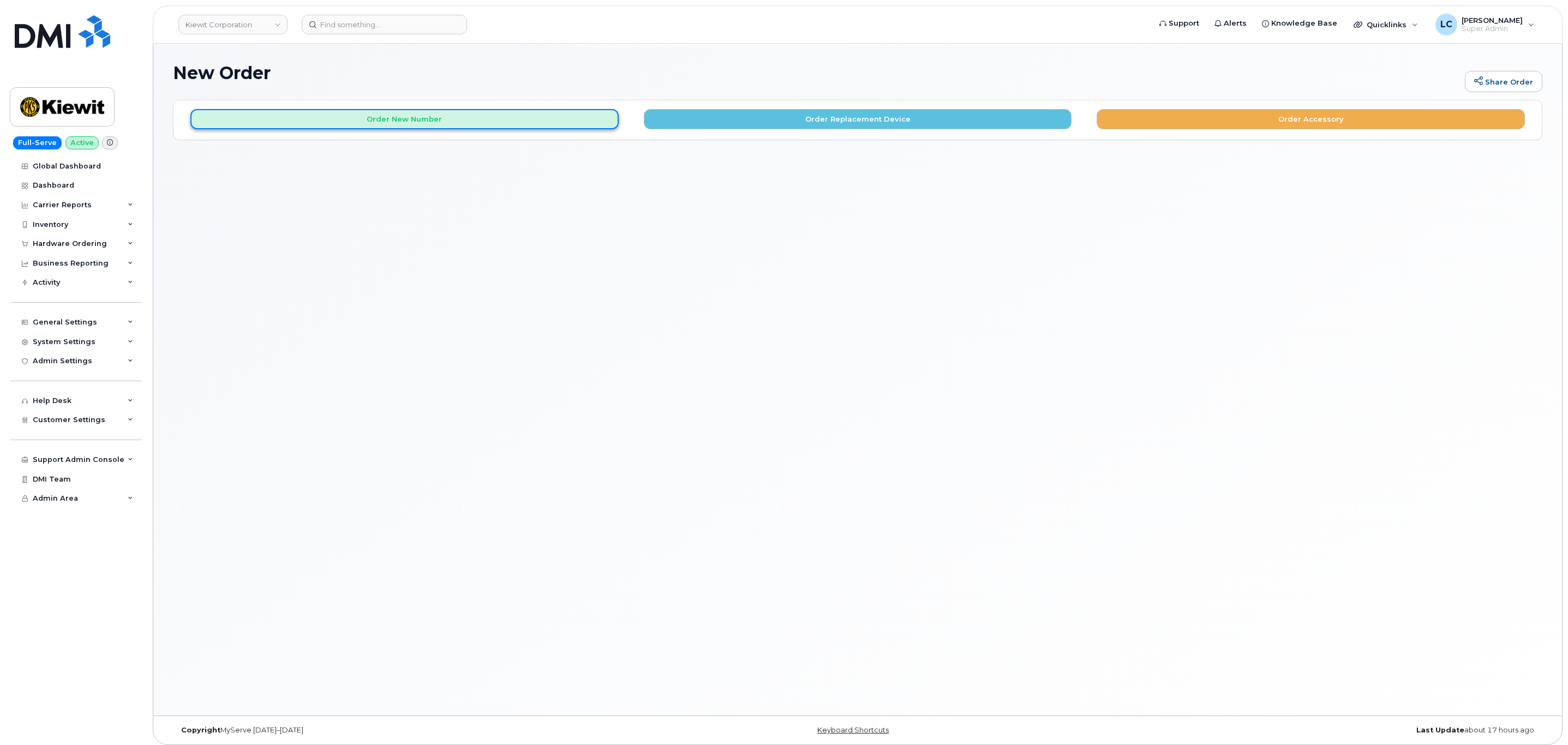
click at [571, 116] on button "Order New Number" at bounding box center [405, 119] width 429 height 20
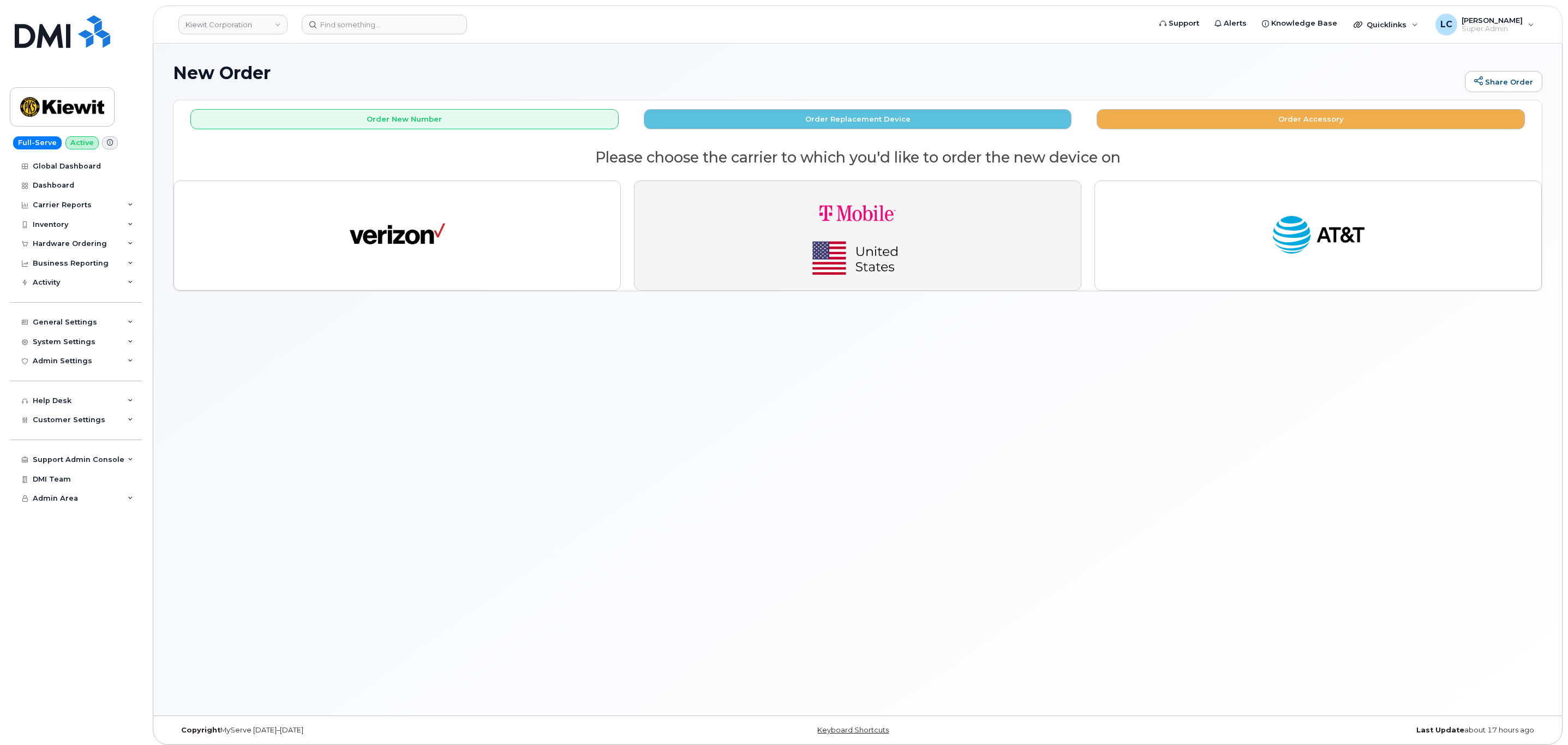
click at [889, 239] on img "button" at bounding box center [858, 236] width 153 height 92
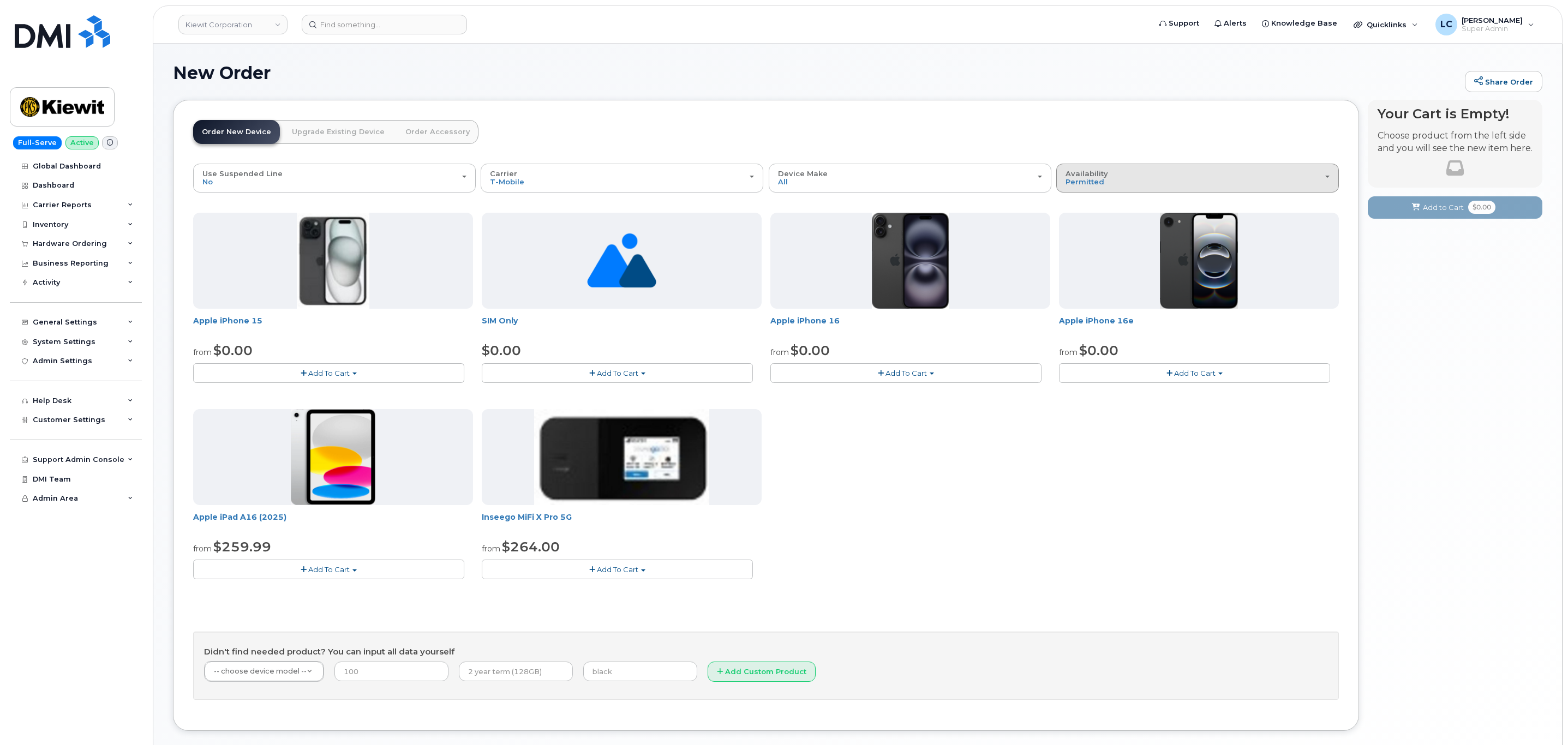
click at [1174, 176] on div "Availability Permitted All" at bounding box center [1197, 178] width 264 height 17
click at [1074, 223] on label "All" at bounding box center [1071, 222] width 23 height 13
click at [0, 0] on input "All" at bounding box center [0, 0] width 0 height 0
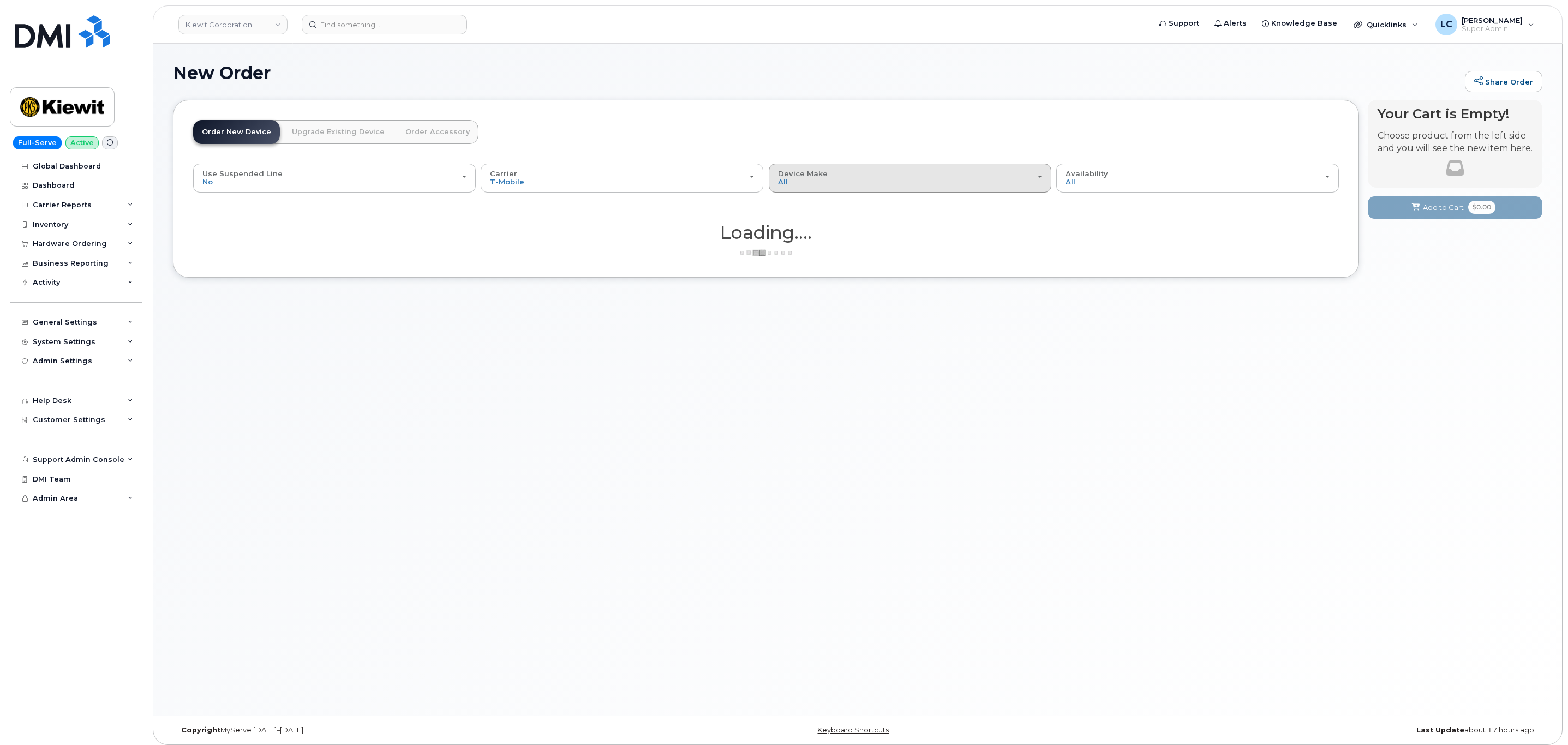
click at [836, 164] on button "Device Make All Cell Phone iPhone Modem Tablet" at bounding box center [910, 178] width 282 height 29
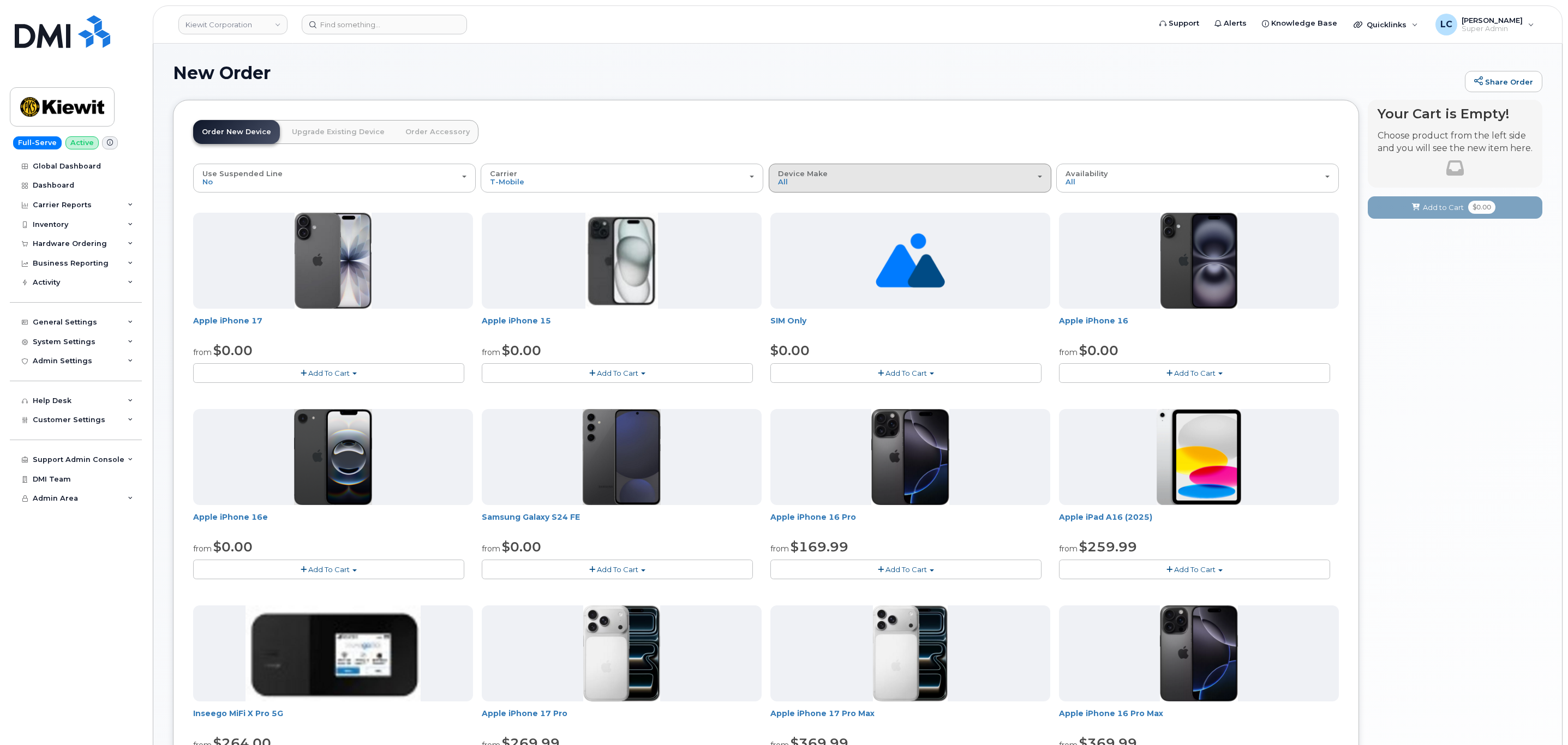
click at [920, 190] on button "Device Make All Android Cell Phone iPhone Modem Tablet" at bounding box center [910, 178] width 282 height 29
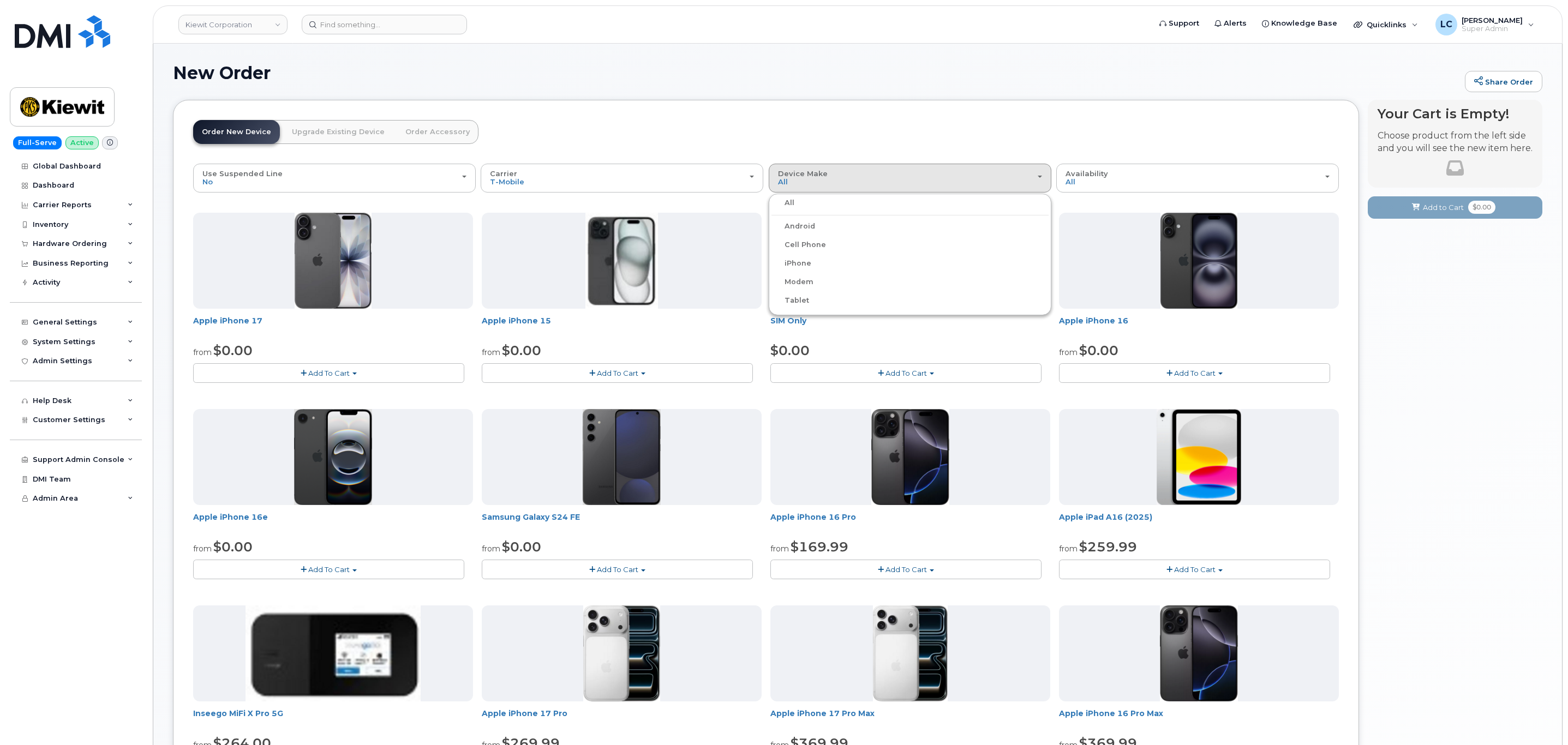
click at [802, 229] on label "Android" at bounding box center [793, 226] width 44 height 13
click at [0, 0] on input "Android" at bounding box center [0, 0] width 0 height 0
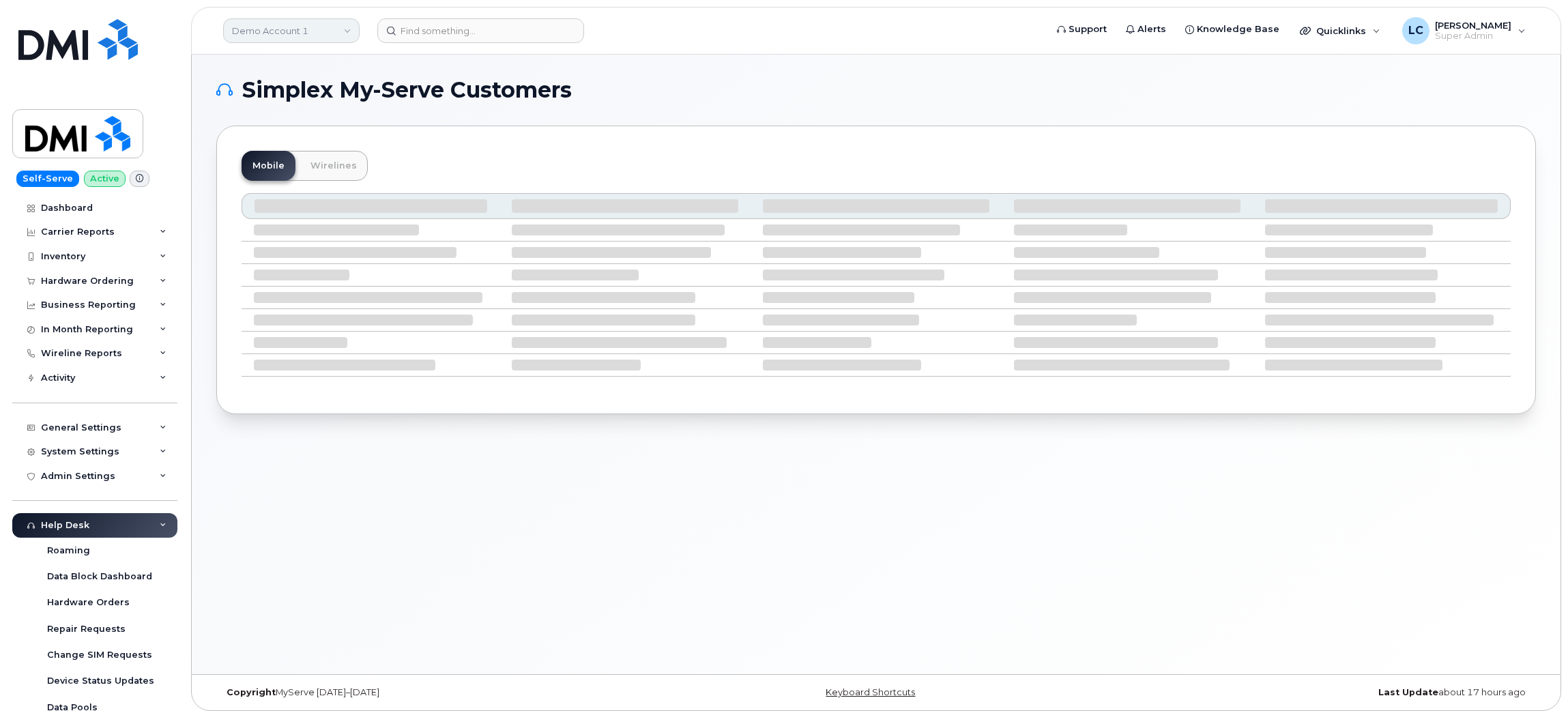
click at [288, 31] on link "Demo Account 1" at bounding box center [291, 30] width 136 height 24
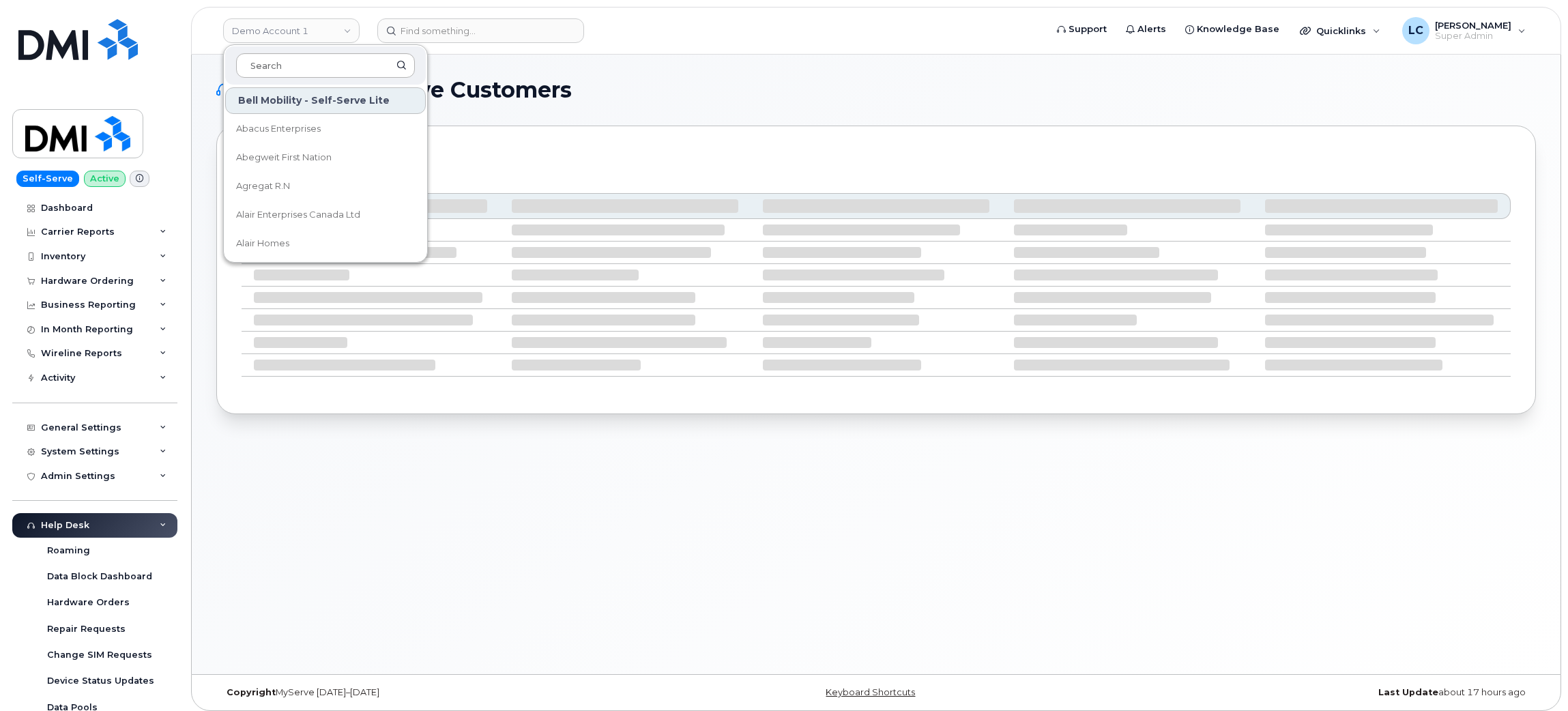
click at [312, 56] on input at bounding box center [325, 65] width 179 height 24
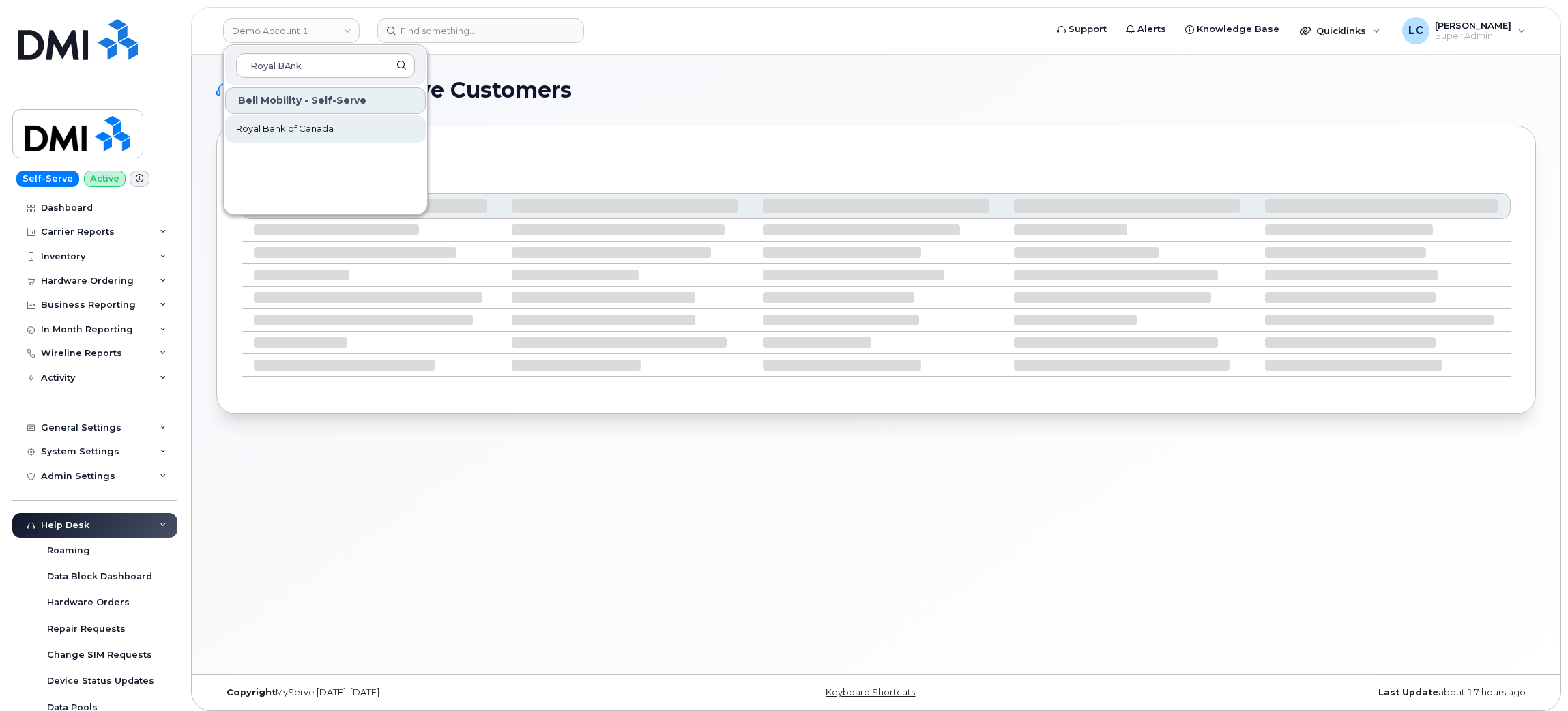
type input "Royal BAnk"
click at [336, 121] on link "Royal Bank of Canada" at bounding box center [326, 129] width 201 height 27
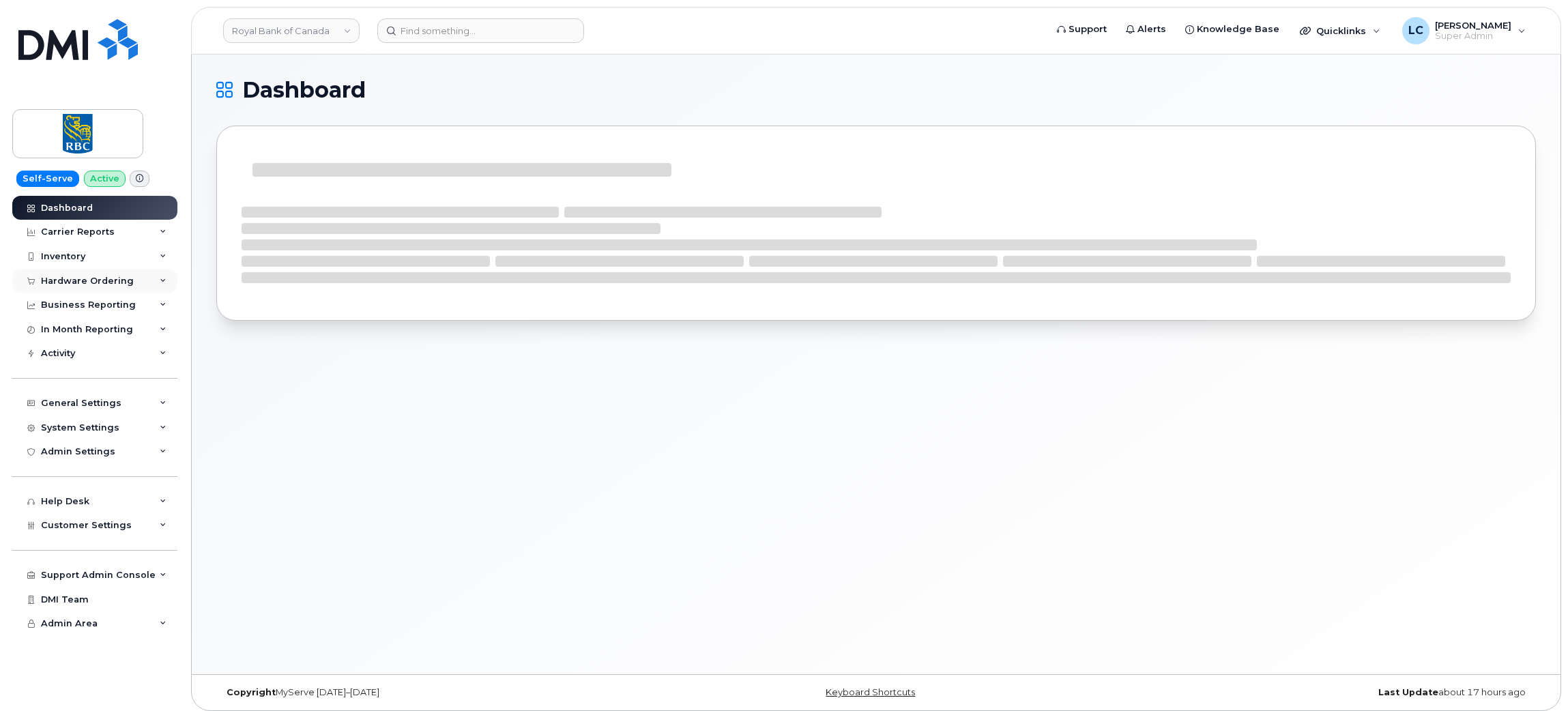
click at [144, 278] on div "Hardware Ordering" at bounding box center [94, 281] width 165 height 24
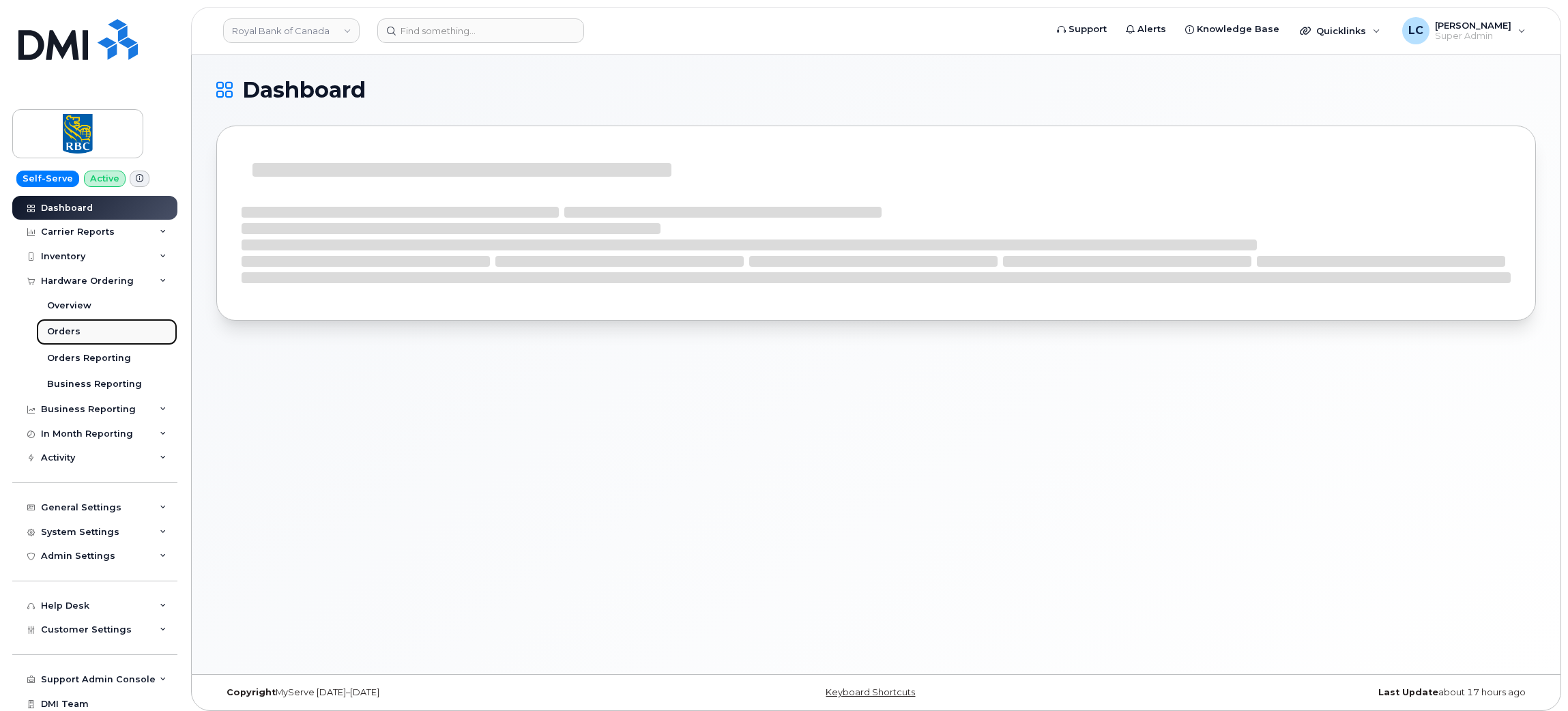
click at [69, 329] on div "Orders" at bounding box center [64, 332] width 33 height 12
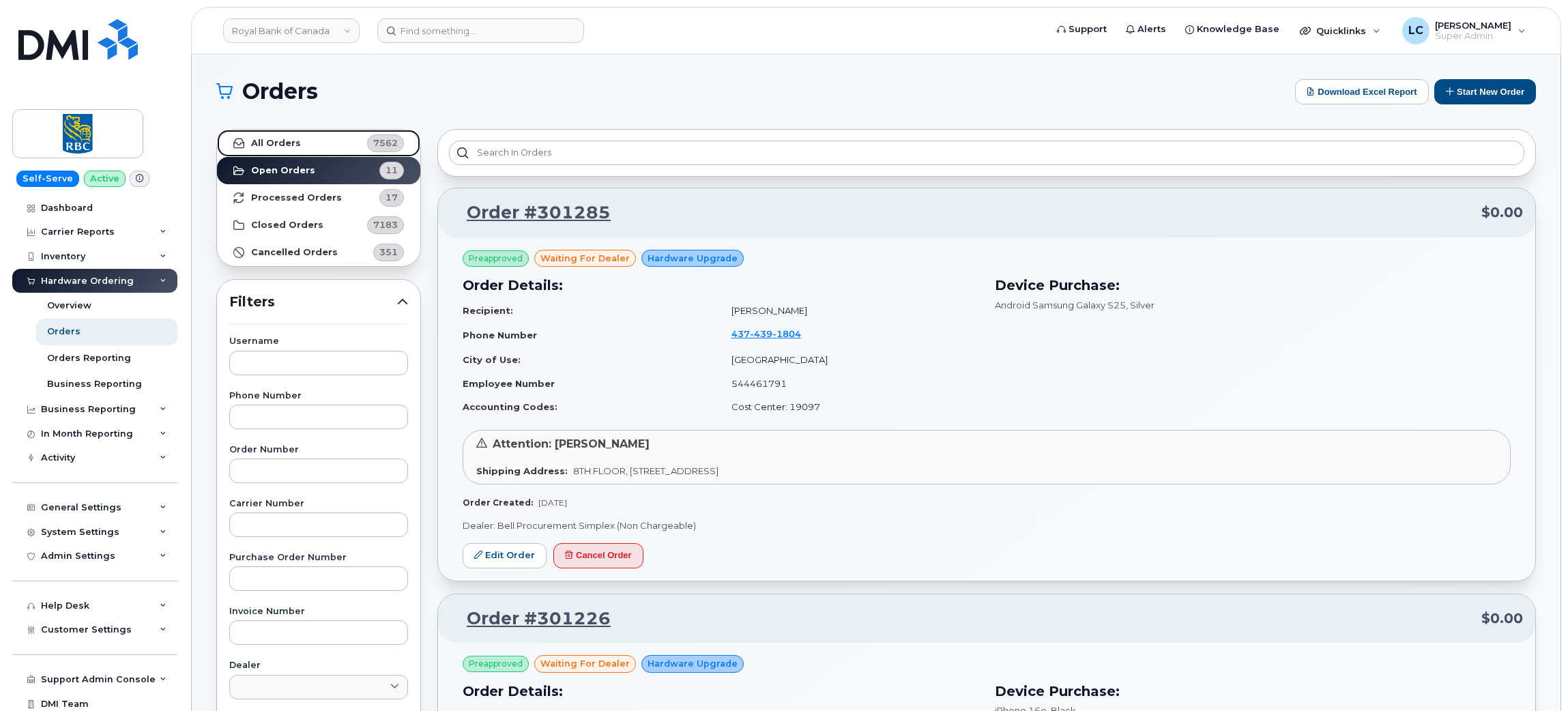
click at [358, 148] on link "All Orders 7562" at bounding box center [318, 143] width 203 height 27
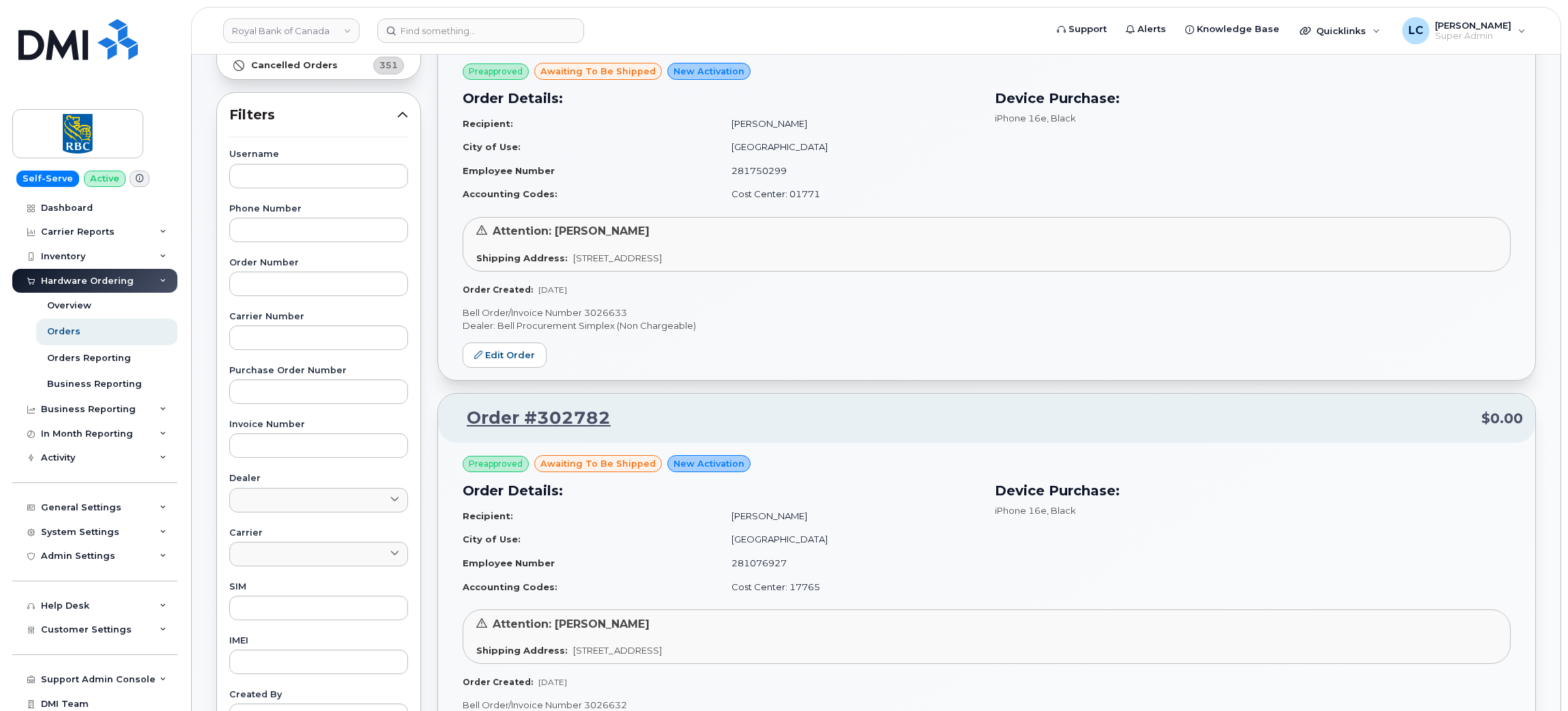
scroll to position [188, 0]
click at [349, 445] on input "text" at bounding box center [318, 444] width 179 height 24
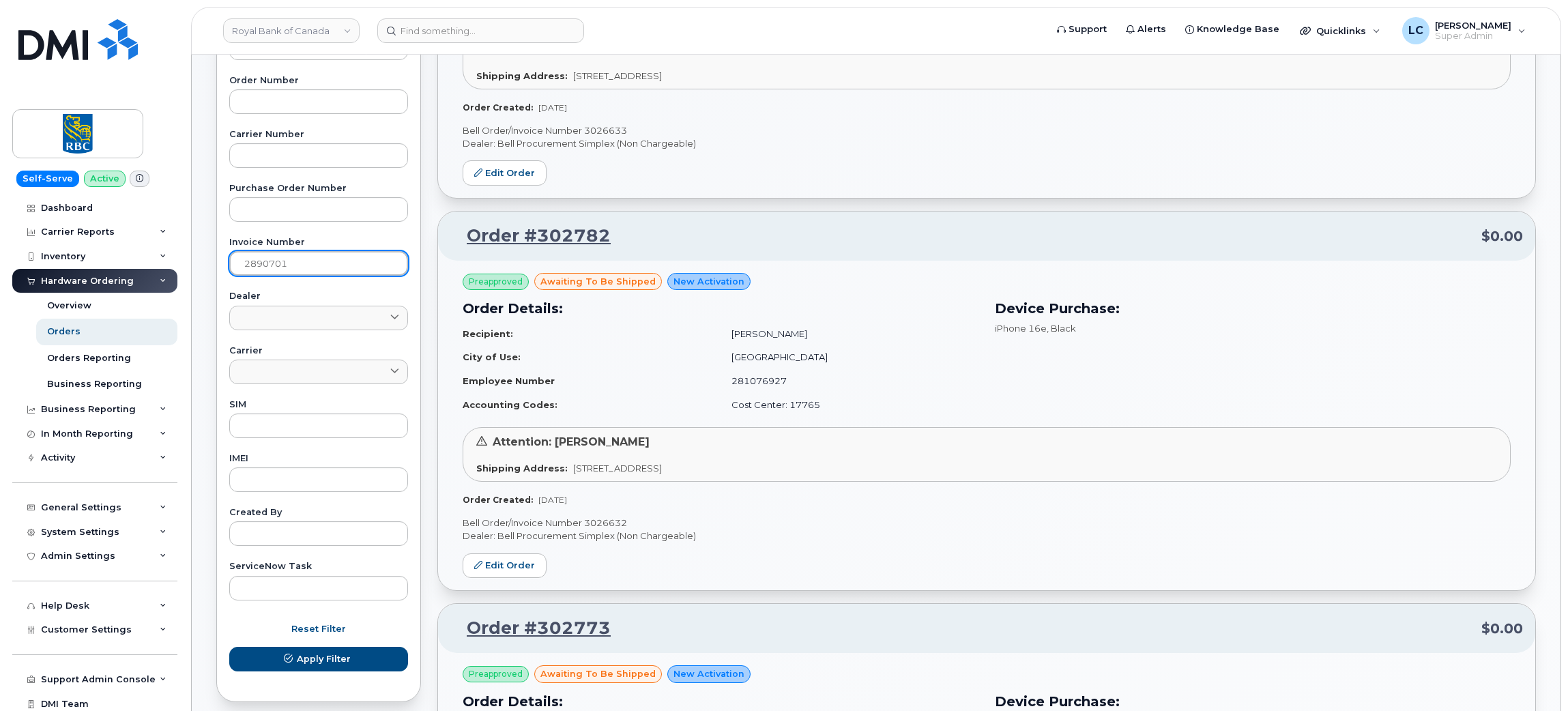
scroll to position [371, 0]
type input "2890701"
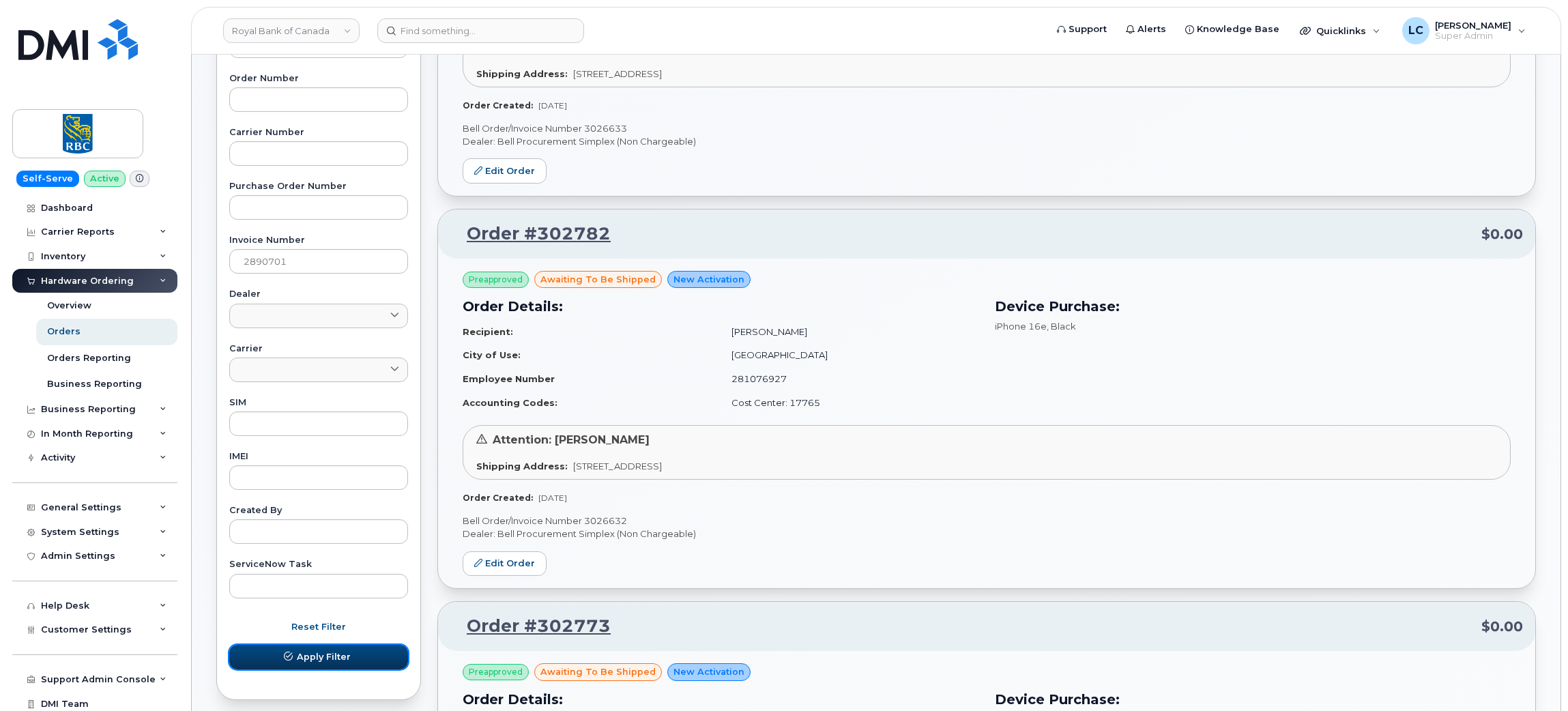
click at [323, 663] on button "Apply Filter" at bounding box center [318, 657] width 179 height 24
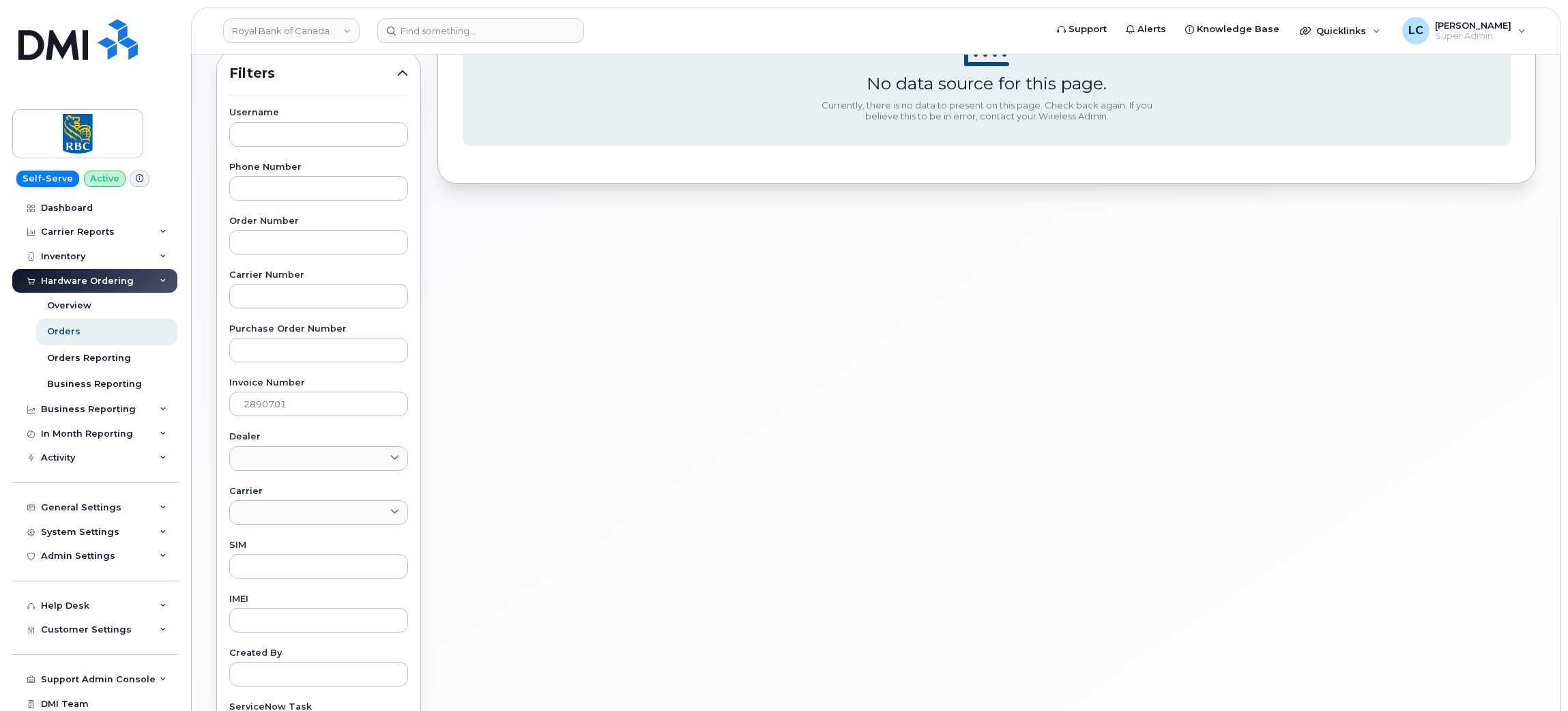
scroll to position [230, 0]
click at [314, 413] on input "2890701" at bounding box center [318, 403] width 179 height 24
drag, startPoint x: 244, startPoint y: 400, endPoint x: 189, endPoint y: 416, distance: 57.3
click at [189, 416] on body "Royal Bank of Canada Support Alerts Knowledge Base Quicklinks Suspend / Cancel …" at bounding box center [784, 340] width 1568 height 1140
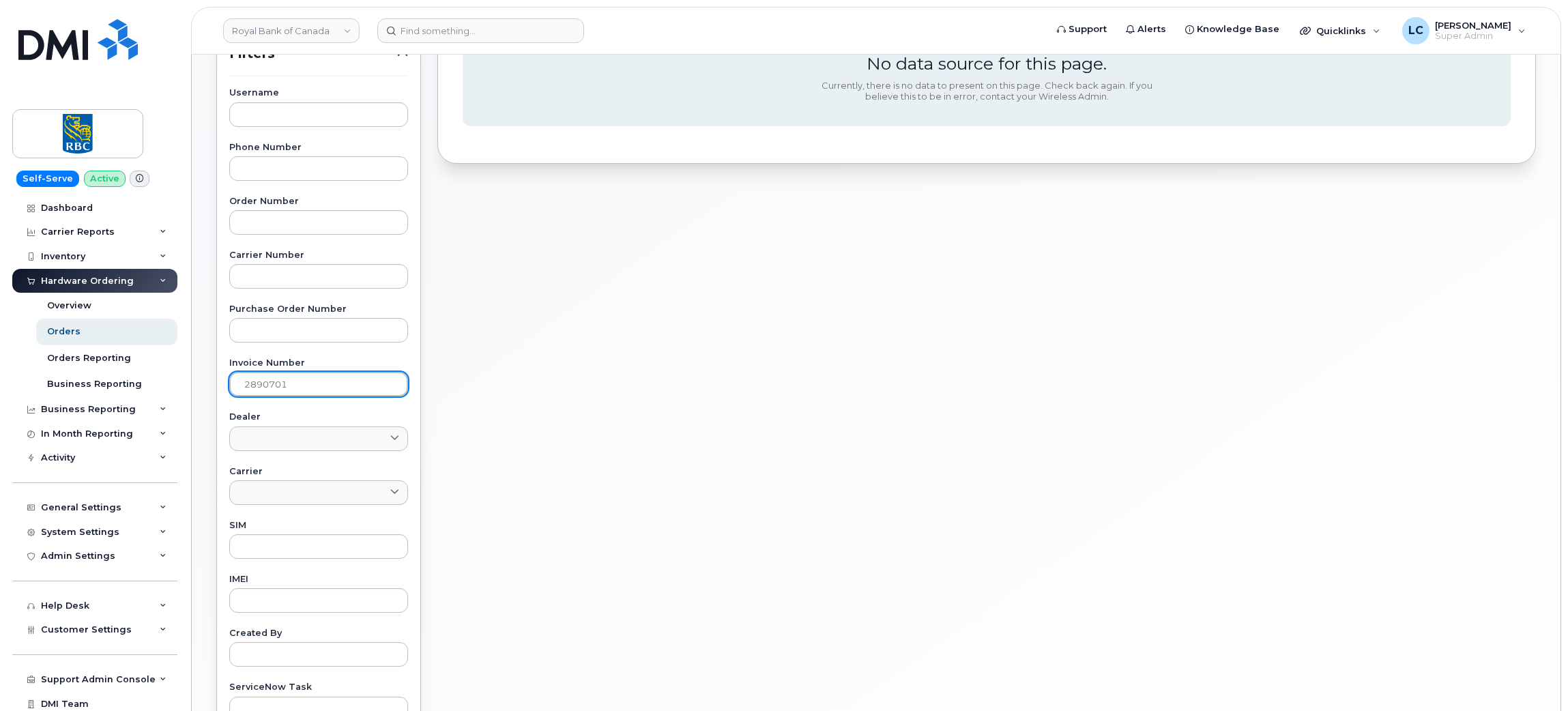
scroll to position [247, 0]
drag, startPoint x: 330, startPoint y: 387, endPoint x: 174, endPoint y: 375, distance: 156.5
click at [192, 375] on div "Royal Bank of Canada Support Alerts Knowledge Base Quicklinks Suspend / Cancel …" at bounding box center [876, 327] width 1369 height 1041
click at [420, 411] on div "Username Phone Number Order Number Carrier Number Purchase Order Number Invoice…" at bounding box center [319, 405] width 212 height 632
drag, startPoint x: 320, startPoint y: 388, endPoint x: 113, endPoint y: 391, distance: 207.0
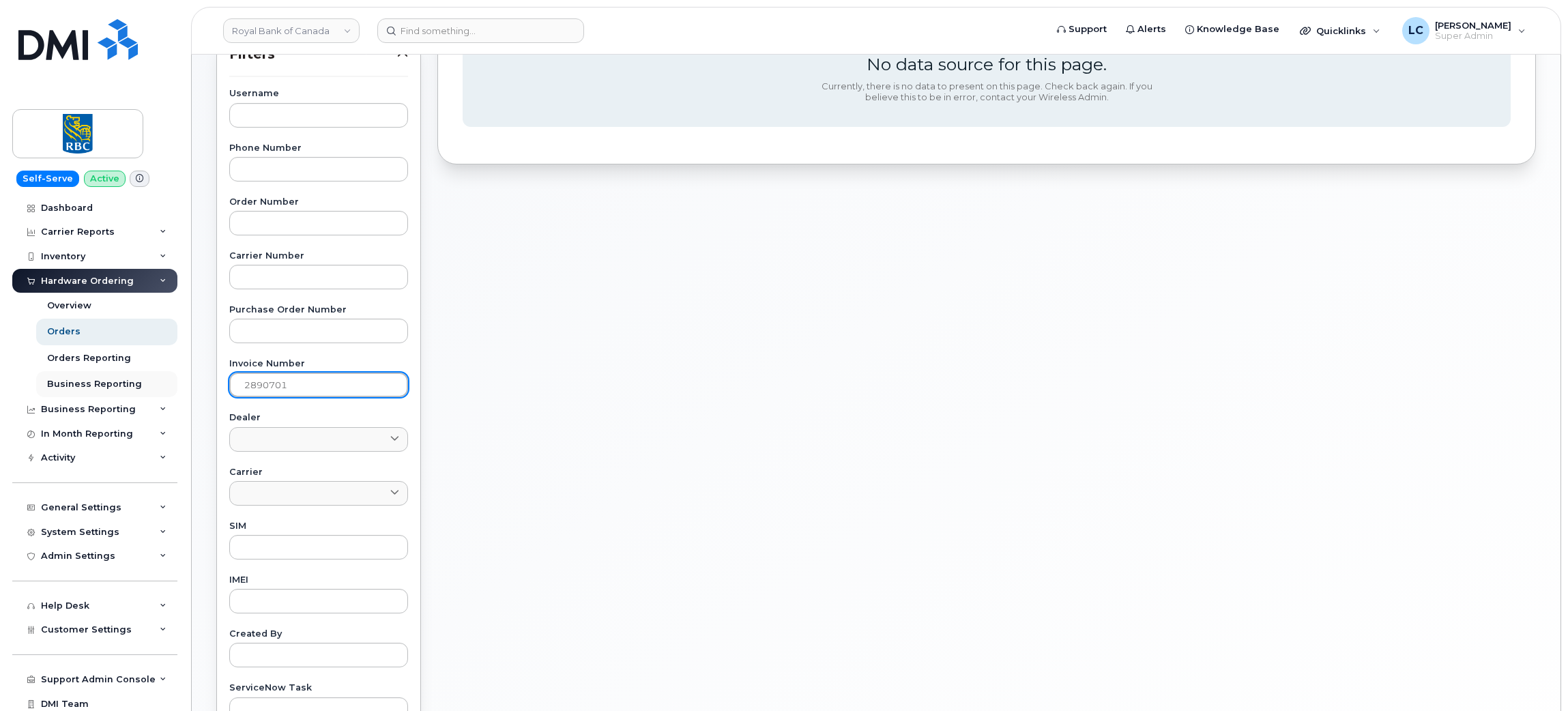
click at [192, 391] on div "Royal Bank of Canada Support Alerts Knowledge Base Quicklinks Suspend / Cancel …" at bounding box center [876, 327] width 1369 height 1041
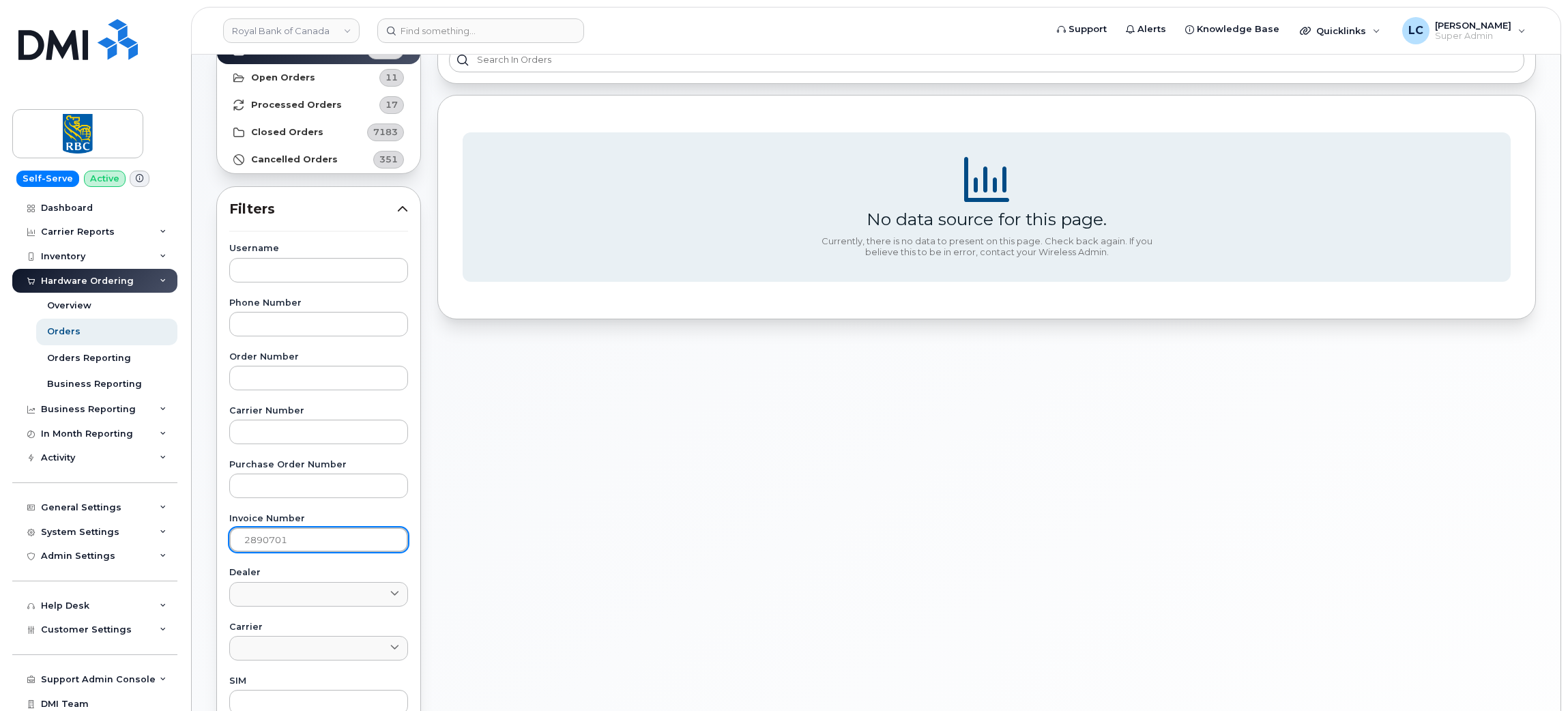
scroll to position [40, 0]
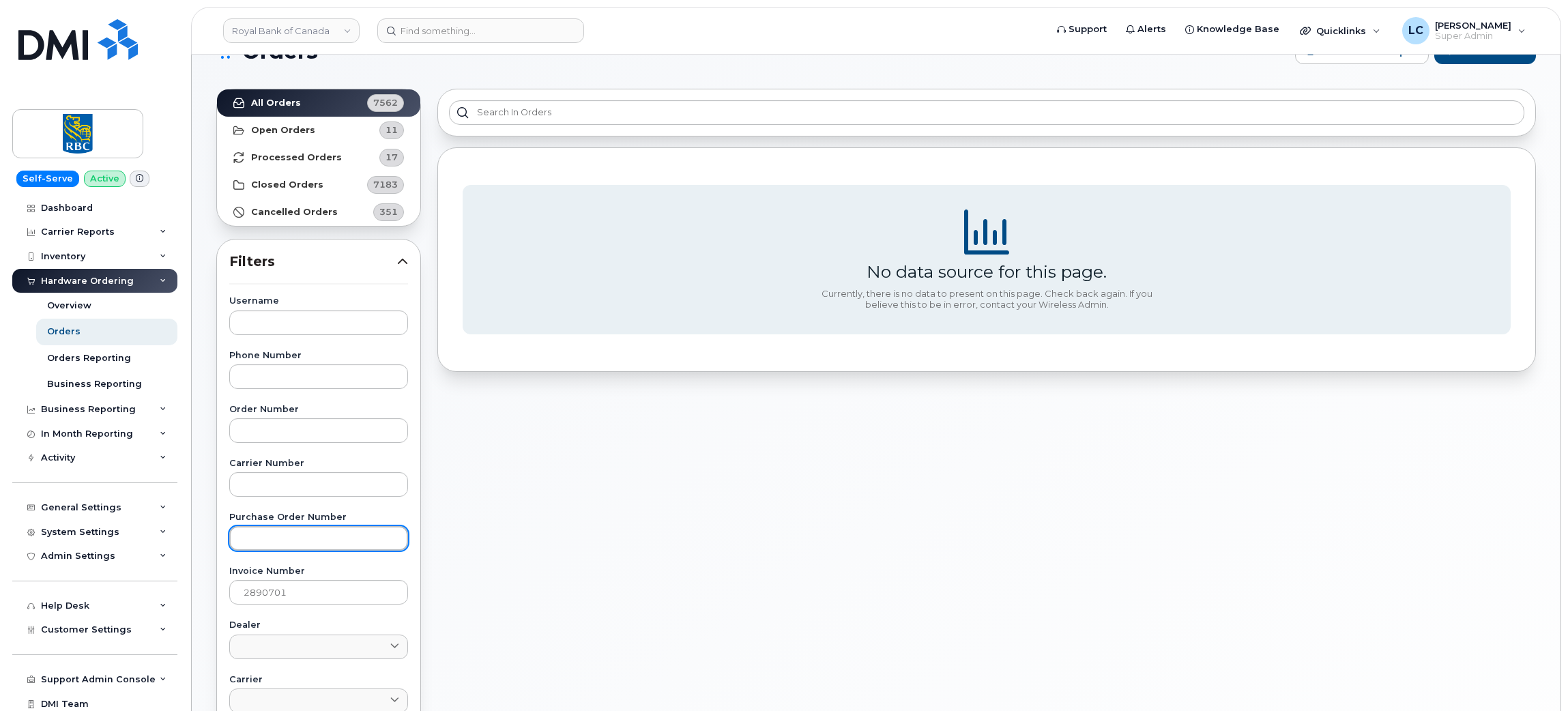
click at [323, 544] on input "text" at bounding box center [318, 538] width 179 height 24
paste input "2890701"
type input "2890701"
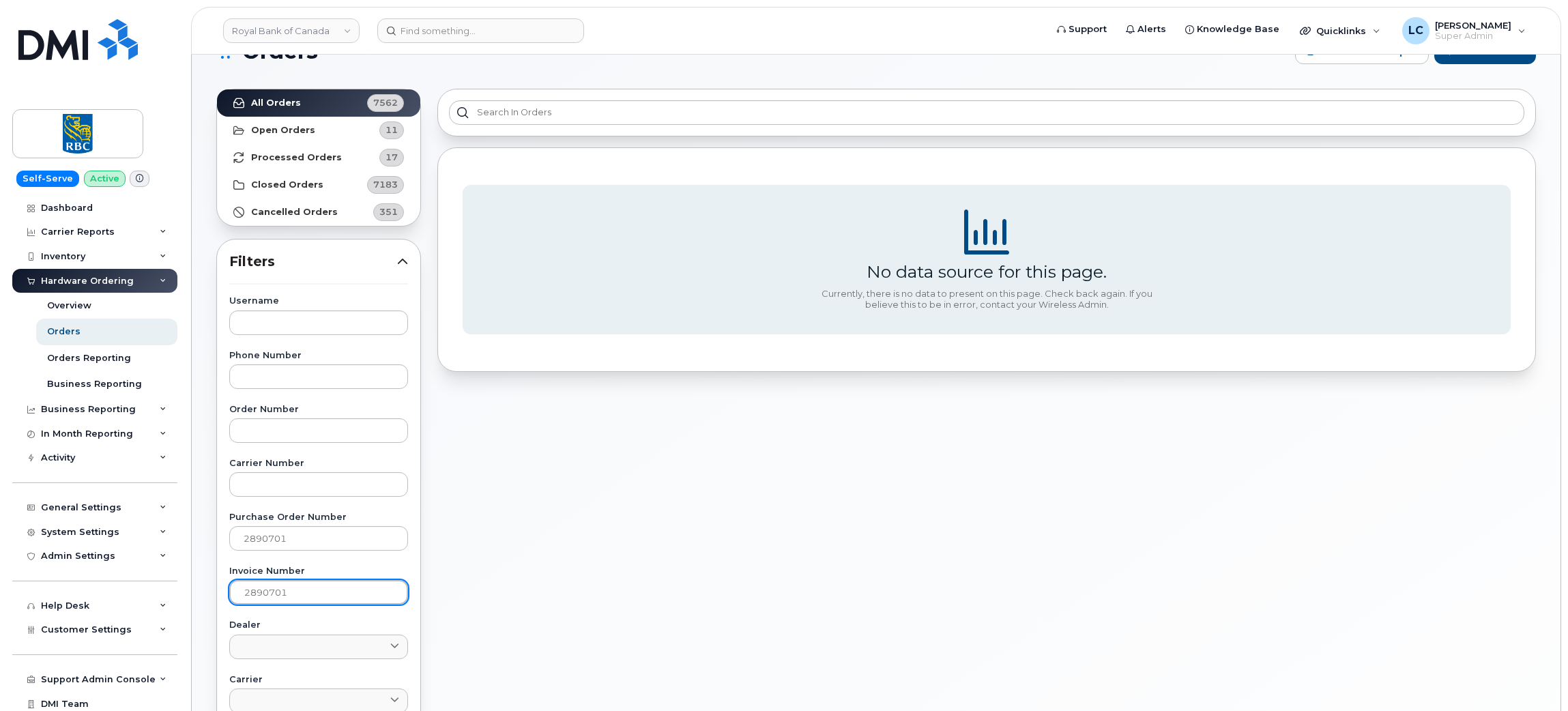
drag, startPoint x: 309, startPoint y: 595, endPoint x: 0, endPoint y: 583, distance: 309.2
click at [192, 583] on div "Royal Bank of Canada Support Alerts Knowledge Base Quicklinks Suspend / Cancel …" at bounding box center [876, 535] width 1369 height 1041
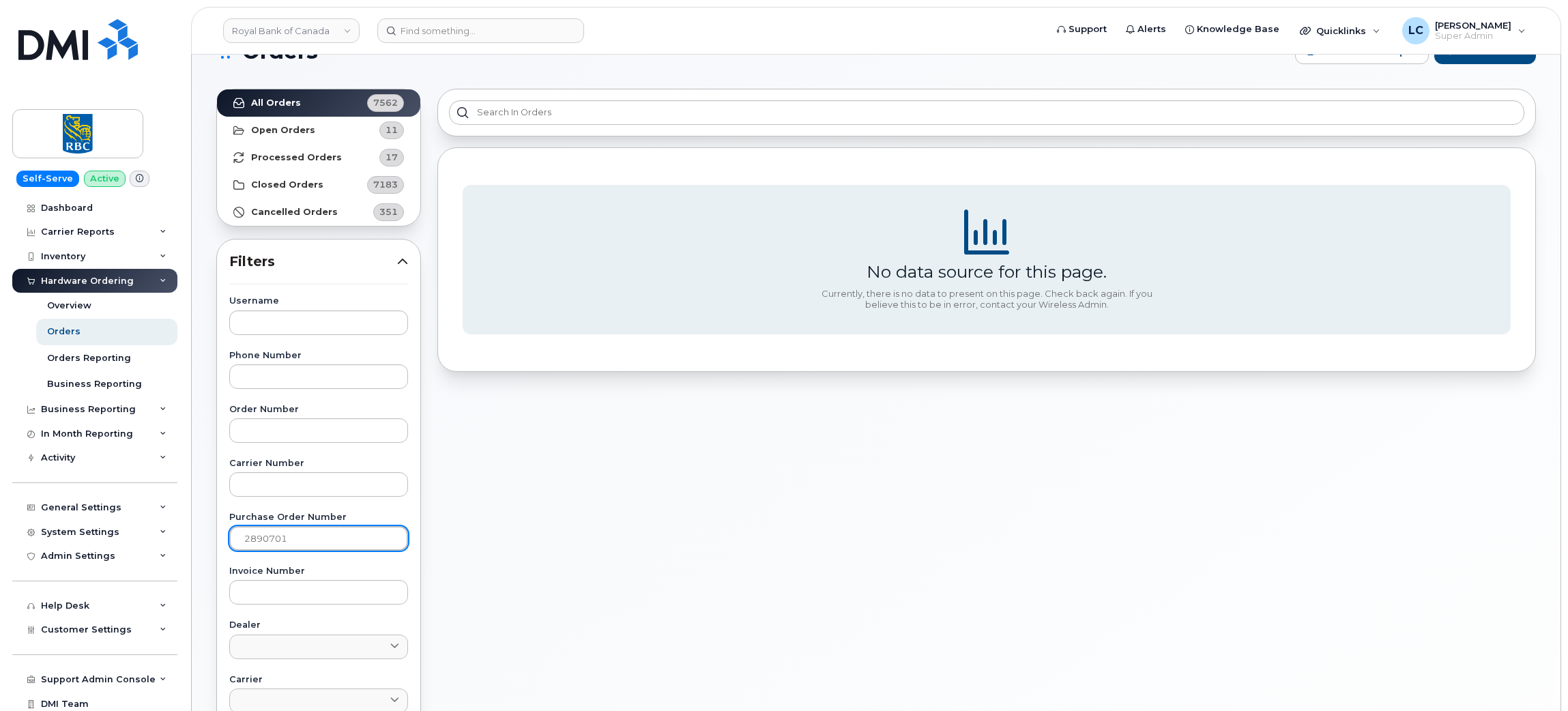
drag, startPoint x: 308, startPoint y: 542, endPoint x: 1, endPoint y: 508, distance: 308.9
click at [192, 508] on div "Royal Bank of Canada Support Alerts Knowledge Base Quicklinks Suspend / Cancel …" at bounding box center [876, 535] width 1369 height 1041
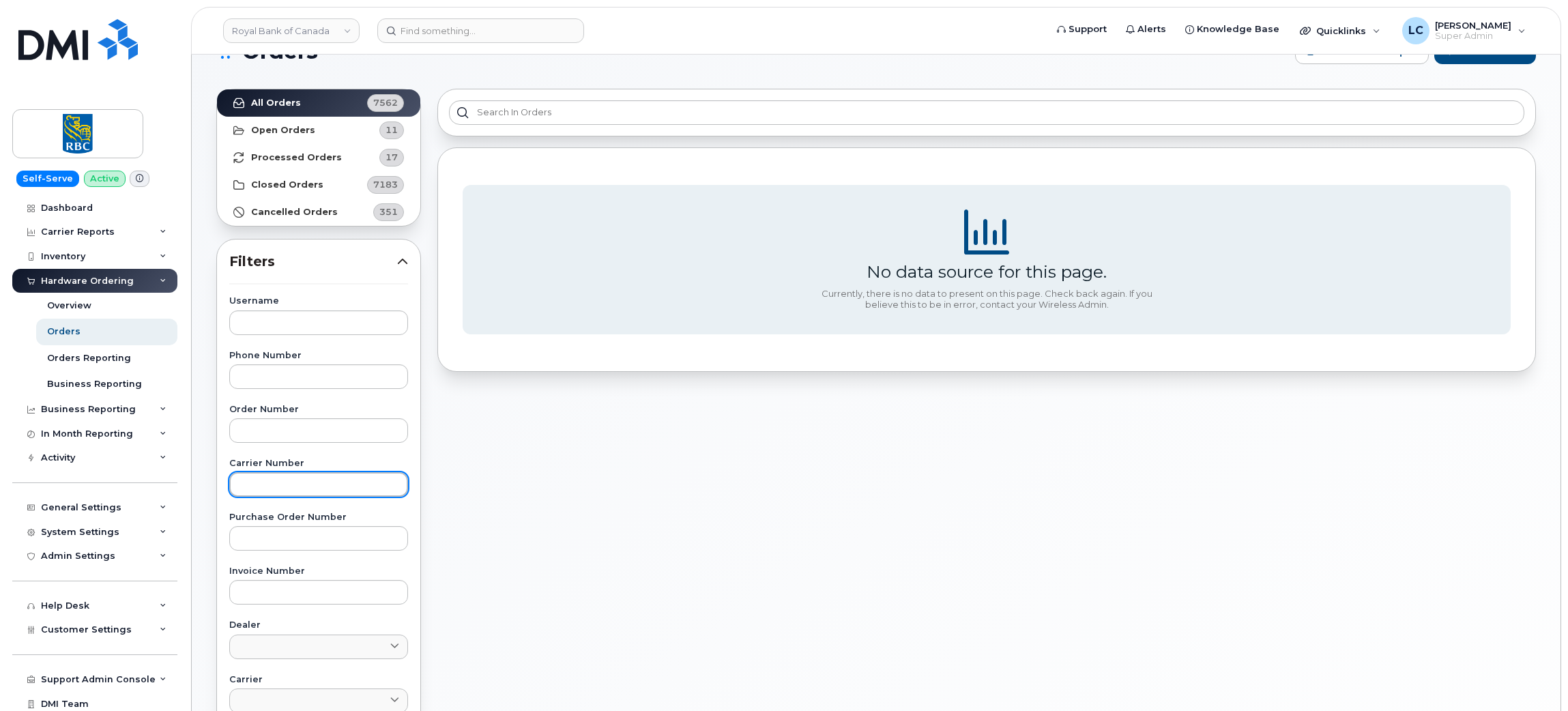
click at [272, 478] on input "text" at bounding box center [318, 484] width 179 height 24
paste input "2890701"
type input "2890701"
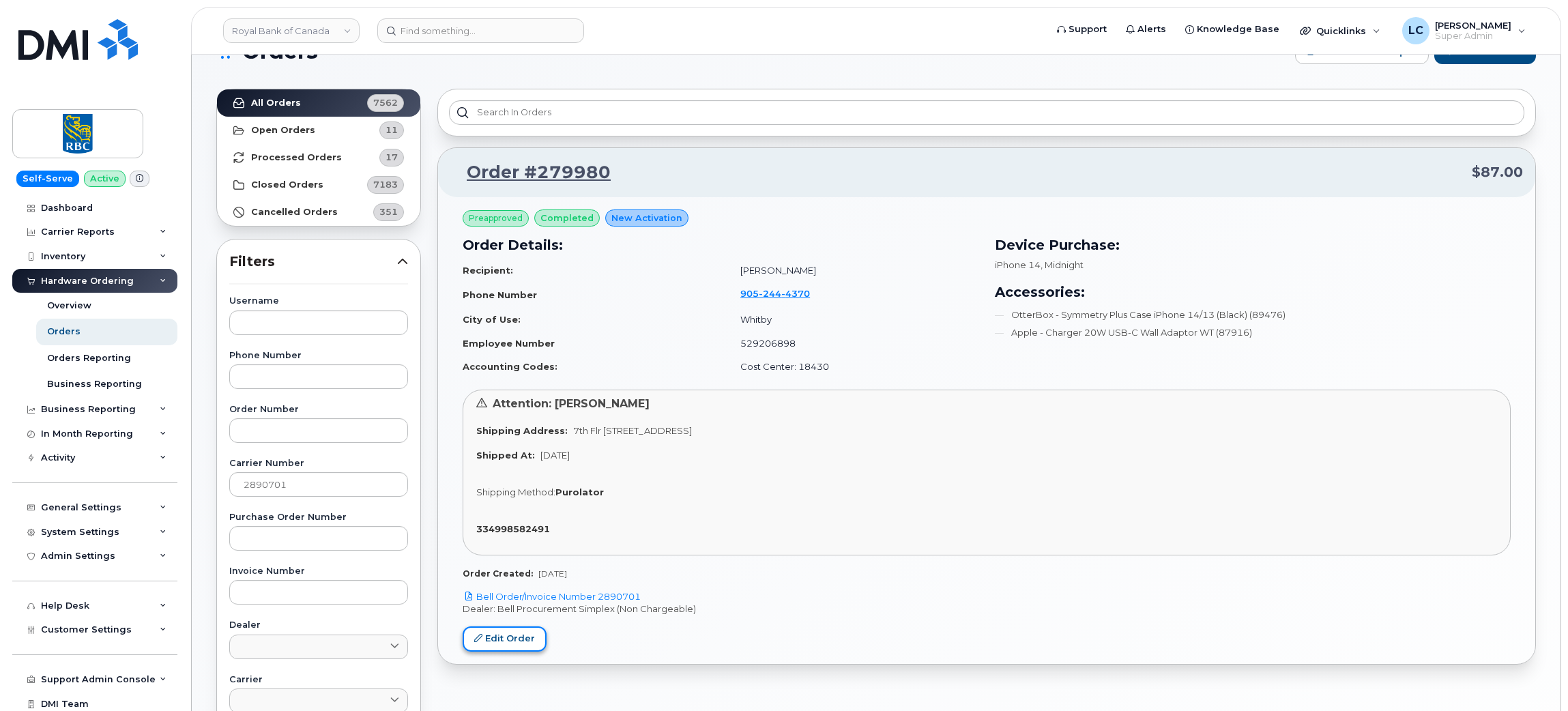
click at [507, 636] on link "Edit Order" at bounding box center [505, 639] width 84 height 25
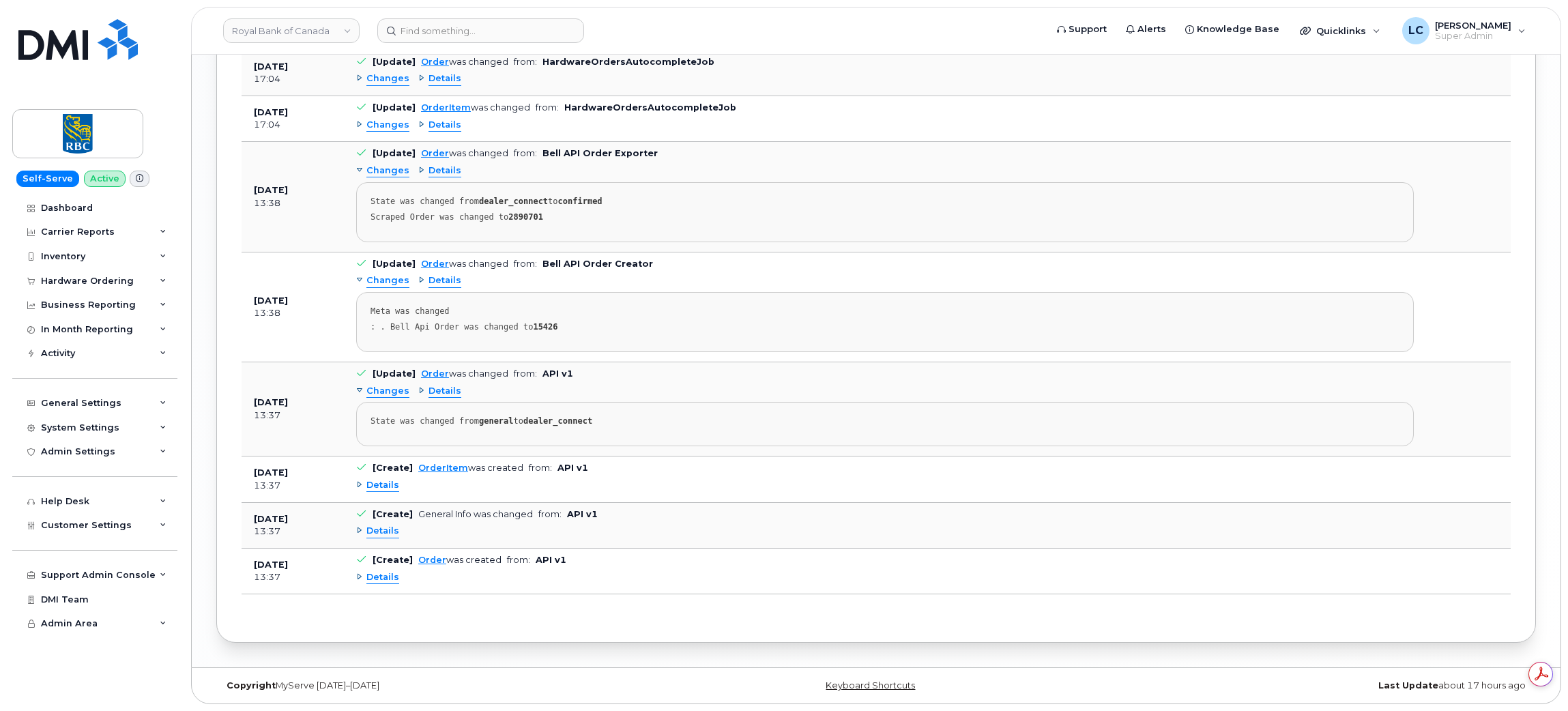
click at [378, 582] on span "Details" at bounding box center [382, 577] width 33 height 13
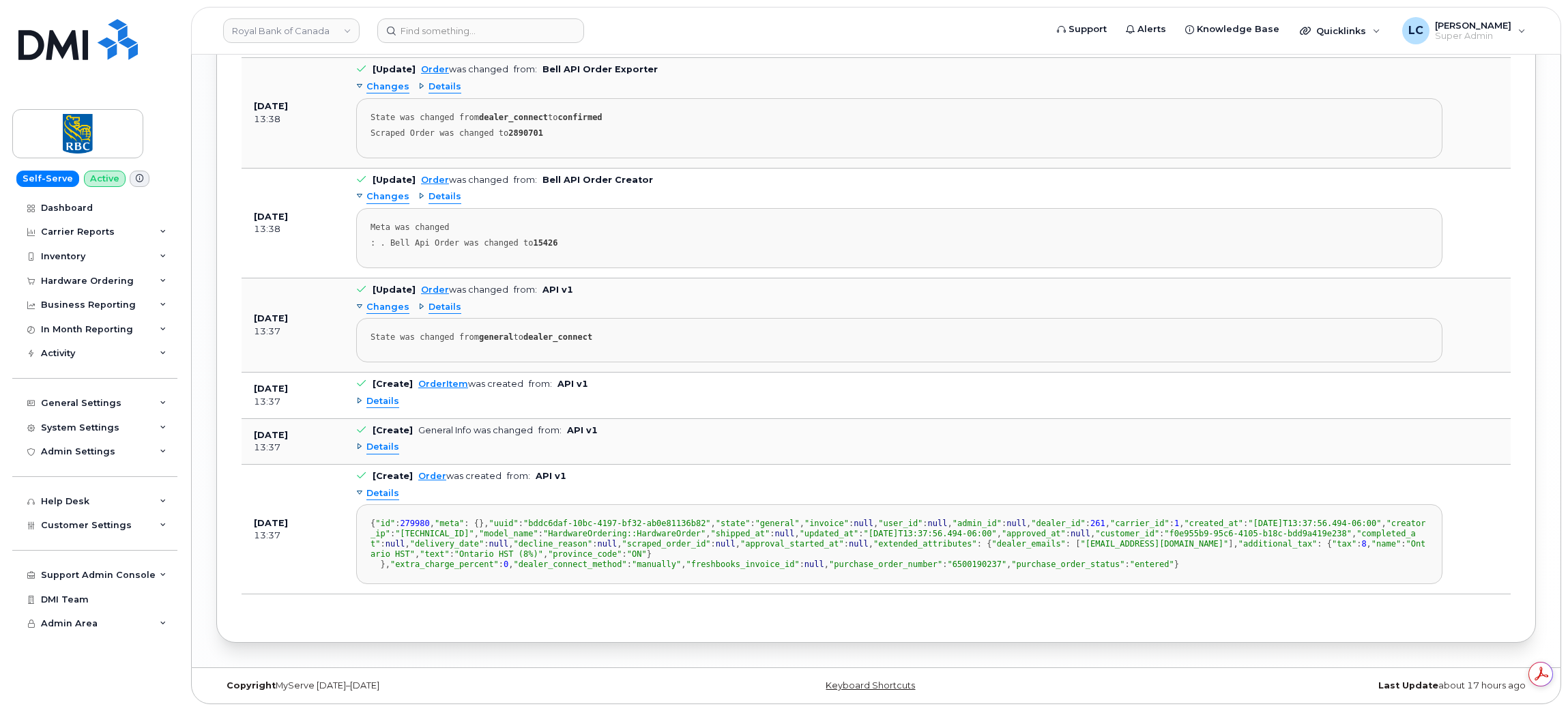
click at [378, 441] on span "Details" at bounding box center [382, 447] width 33 height 13
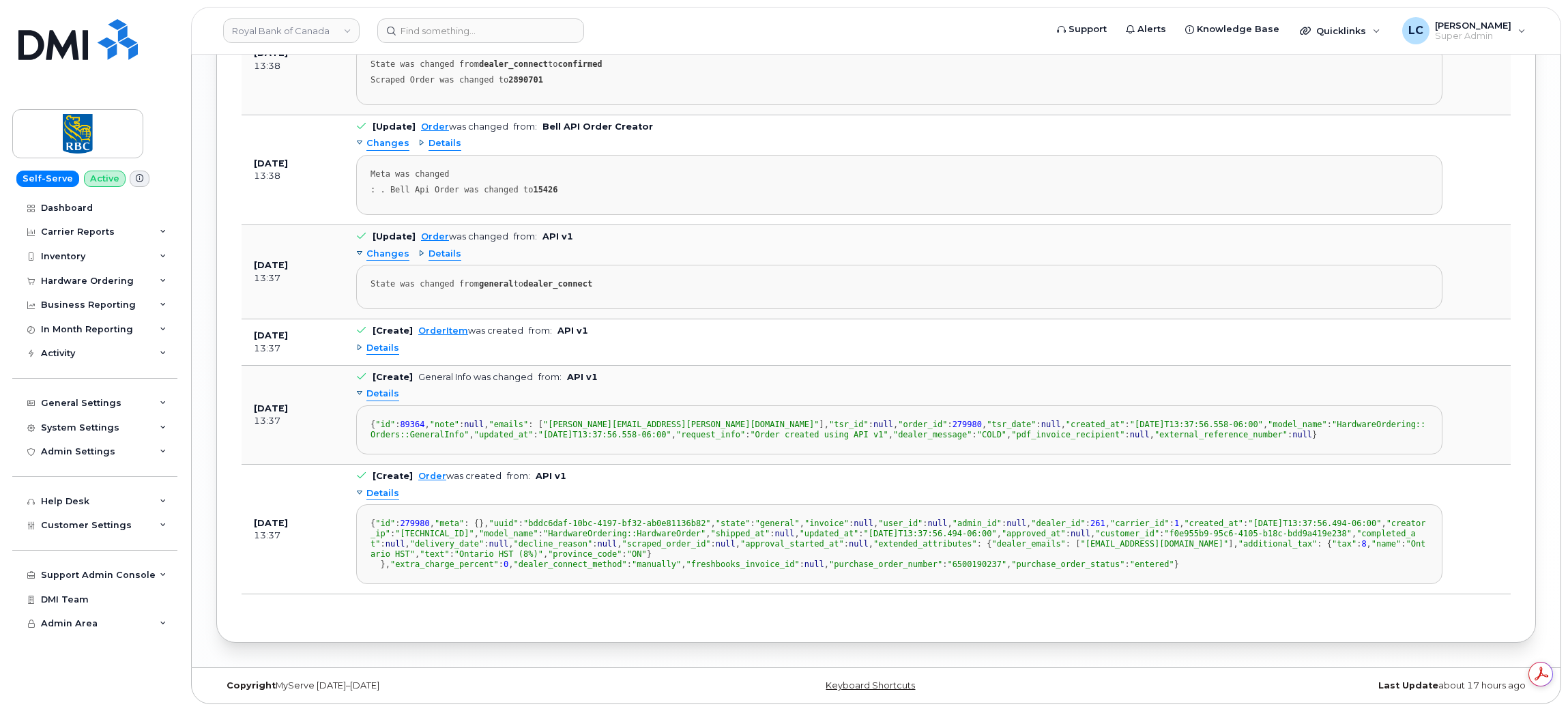
click at [394, 342] on span "Details" at bounding box center [382, 348] width 33 height 13
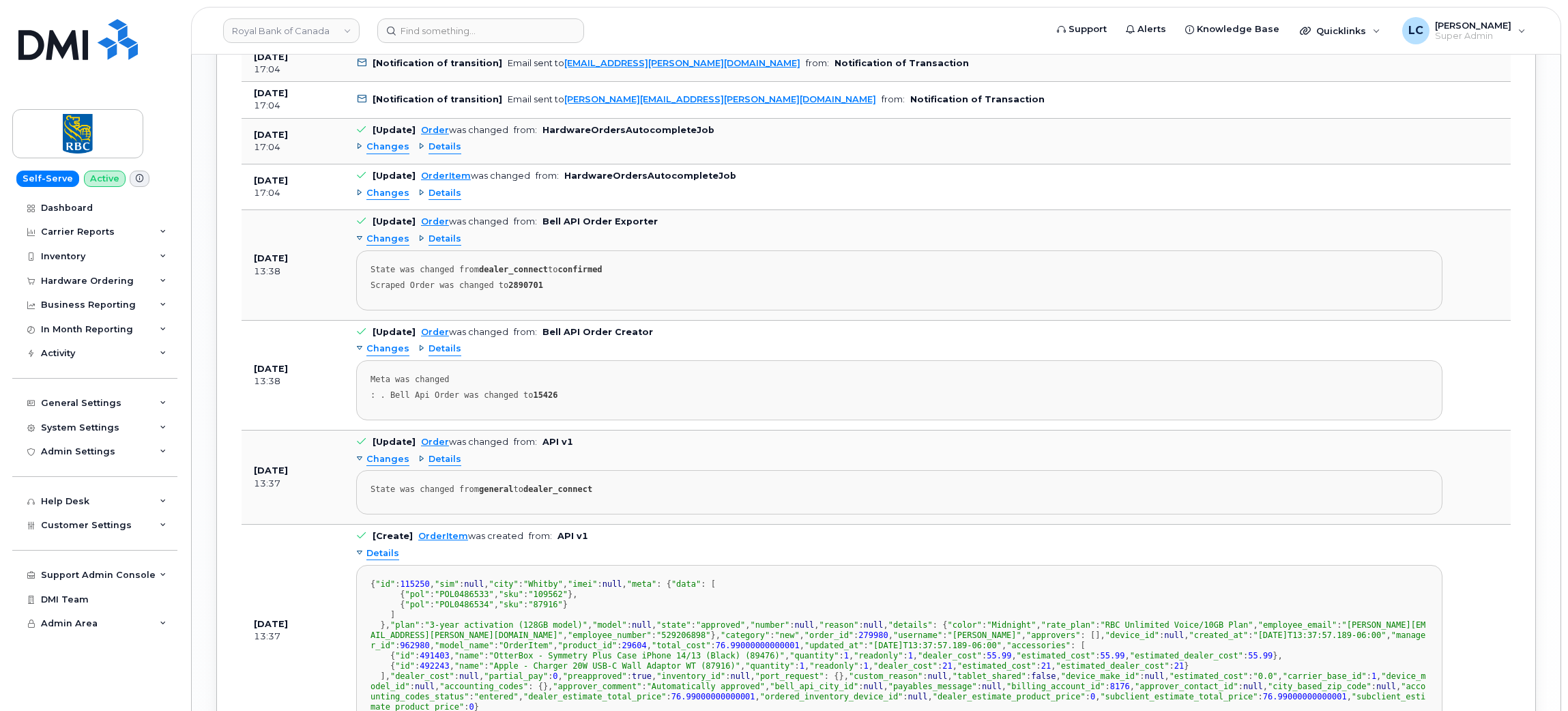
scroll to position [1819, 0]
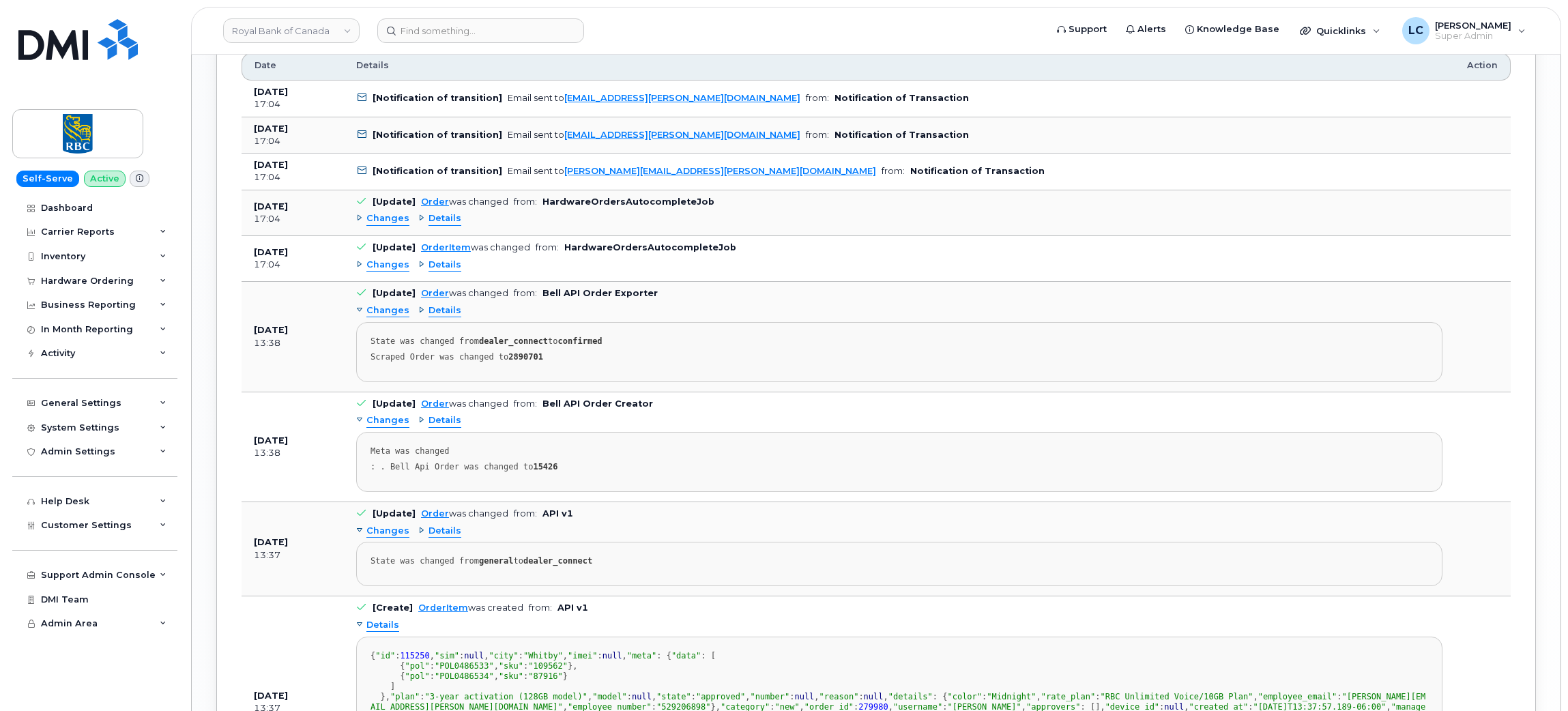
click at [444, 224] on span "Details" at bounding box center [445, 218] width 33 height 13
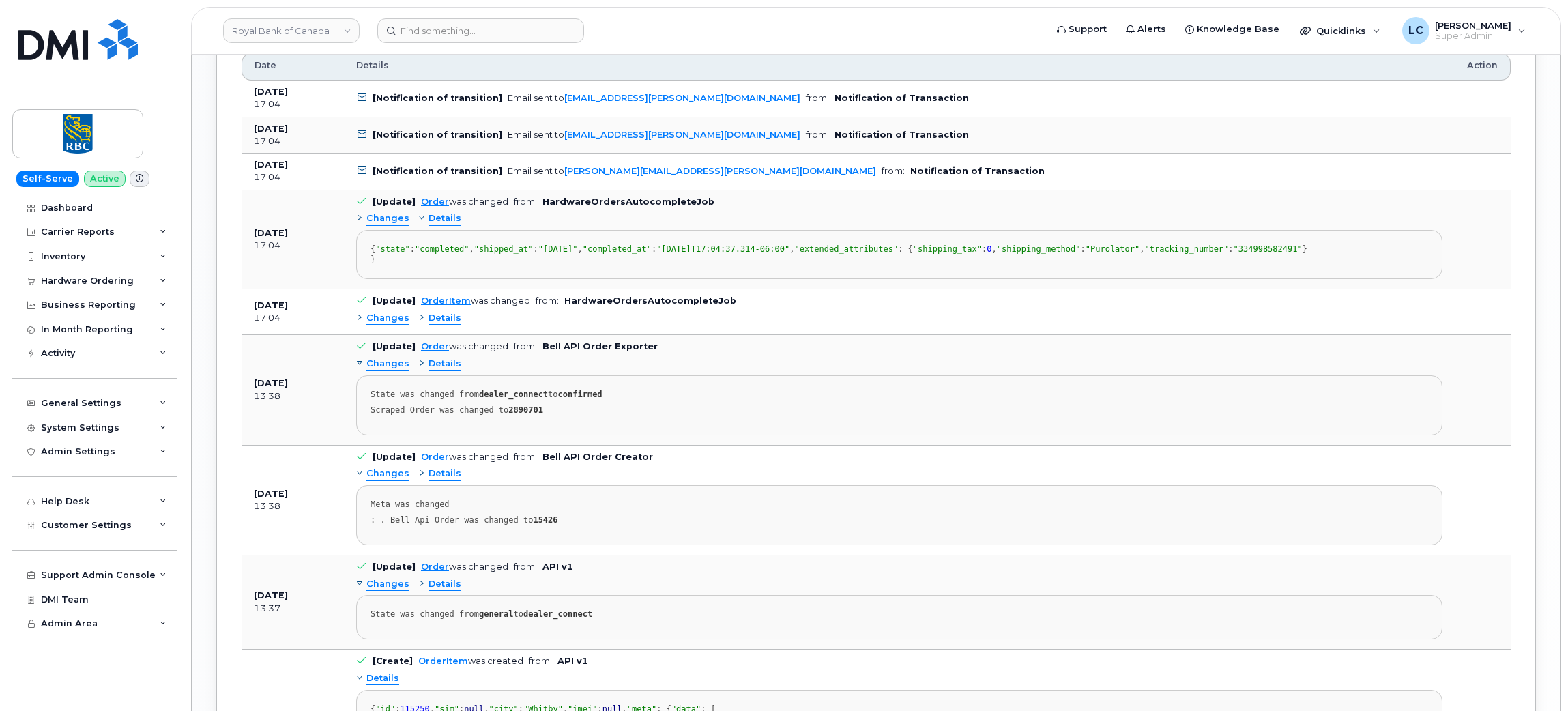
click at [444, 325] on span "Details" at bounding box center [445, 318] width 33 height 13
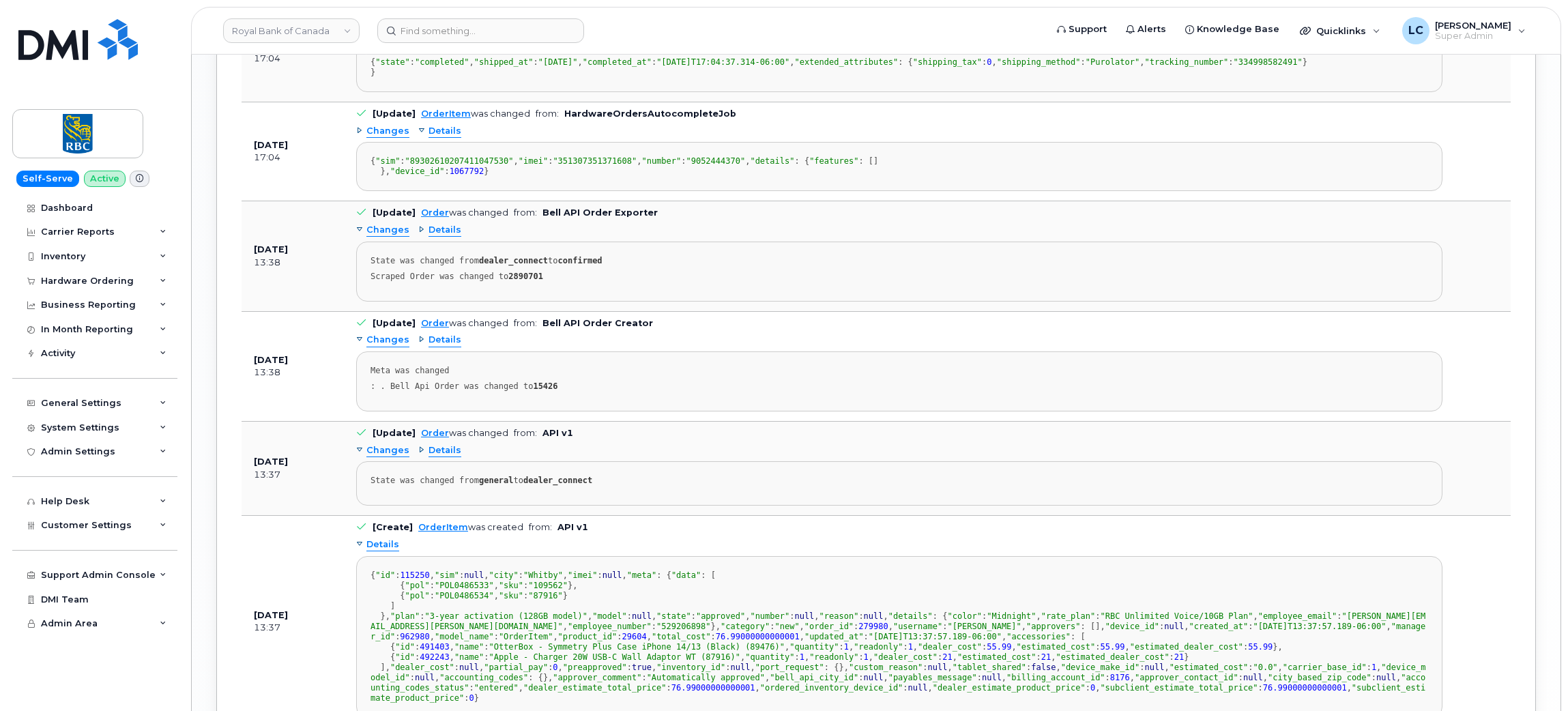
scroll to position [2007, 0]
click at [441, 235] on span "Details" at bounding box center [445, 228] width 33 height 13
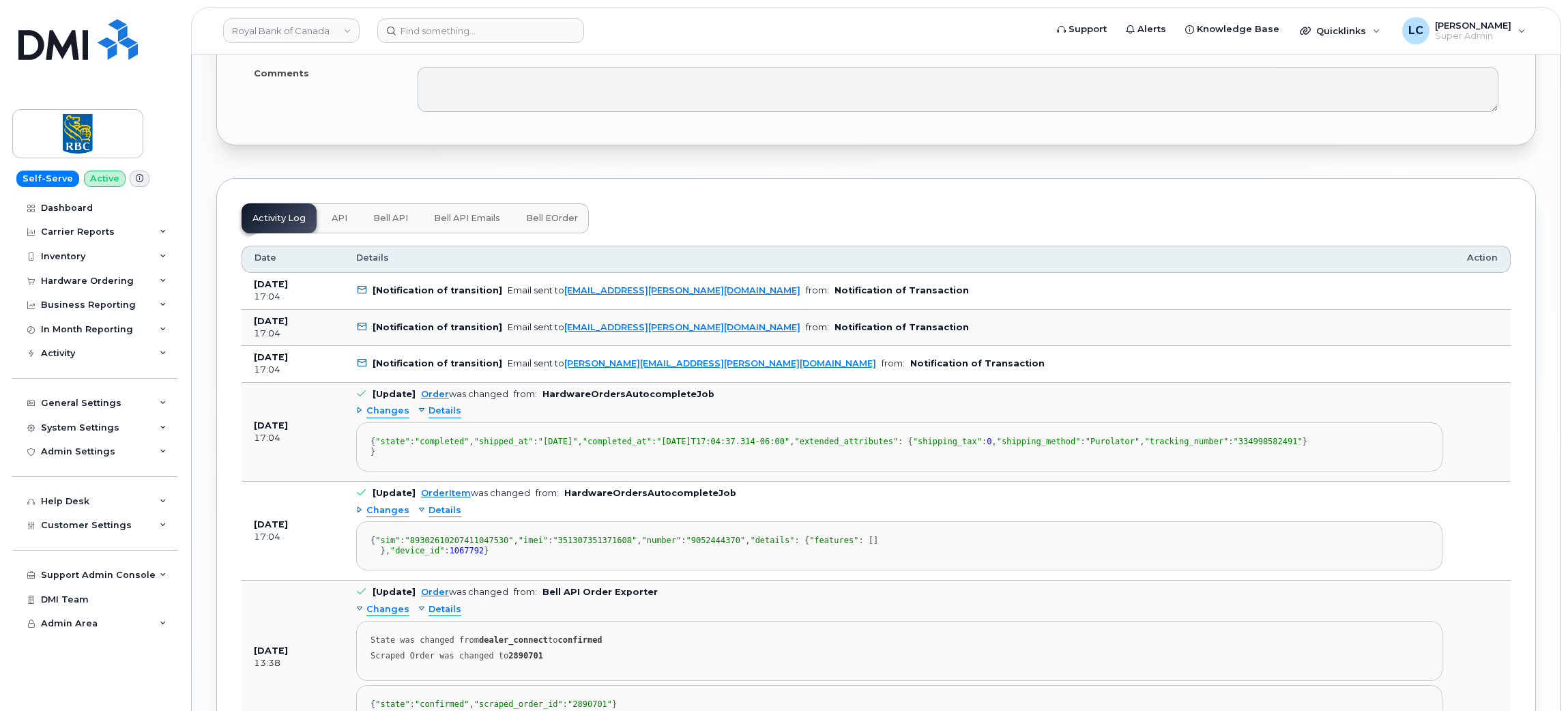
scroll to position [1622, 0]
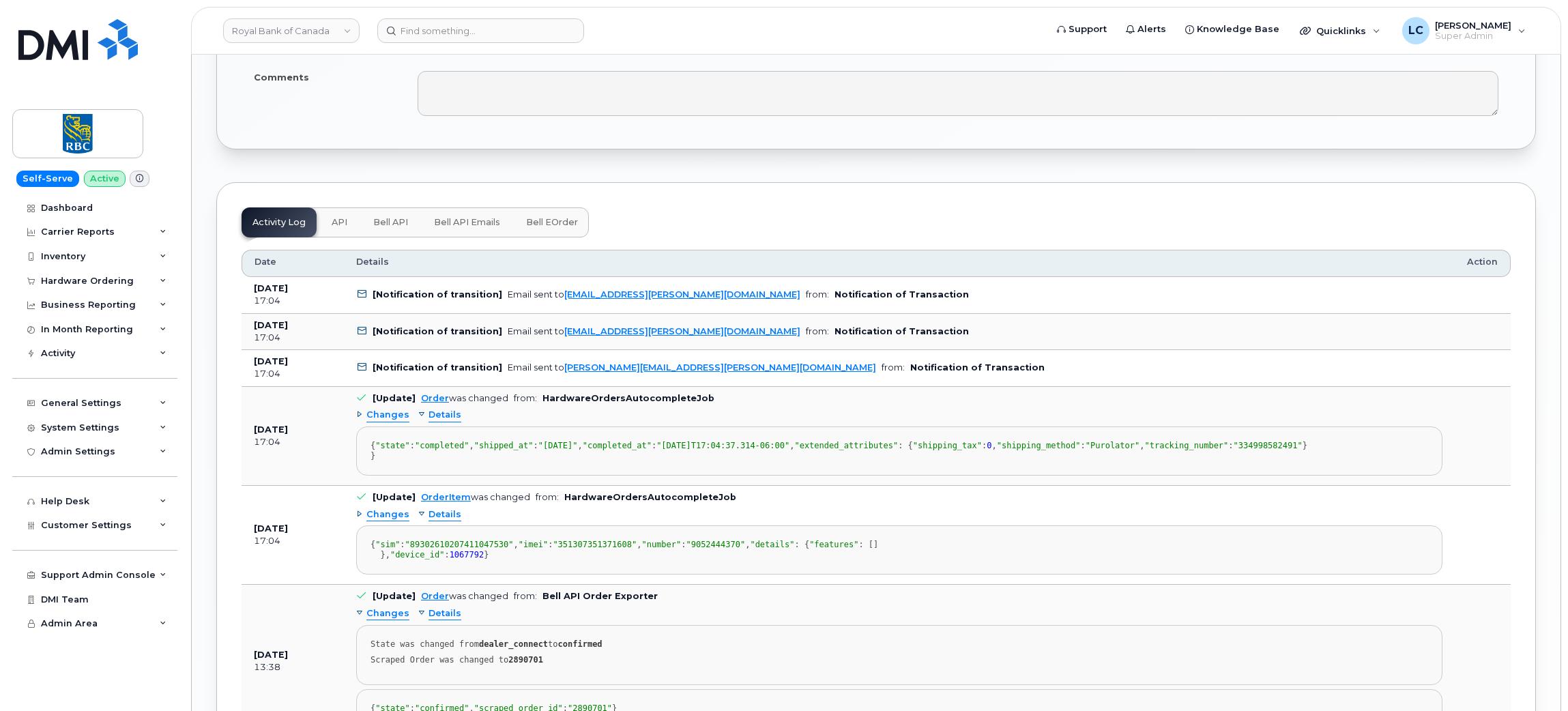
click at [396, 228] on span "Bell API" at bounding box center [390, 222] width 35 height 11
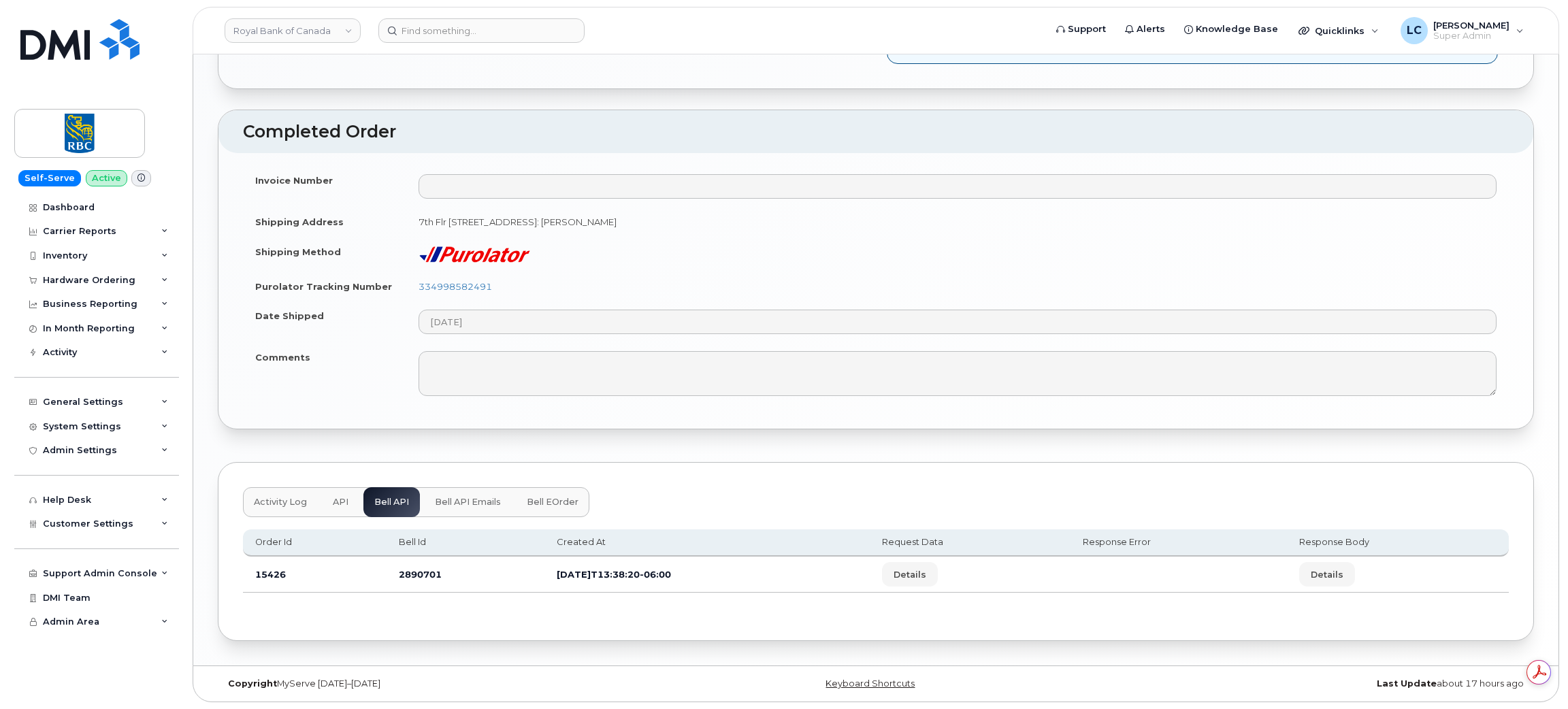
scroll to position [0, 0]
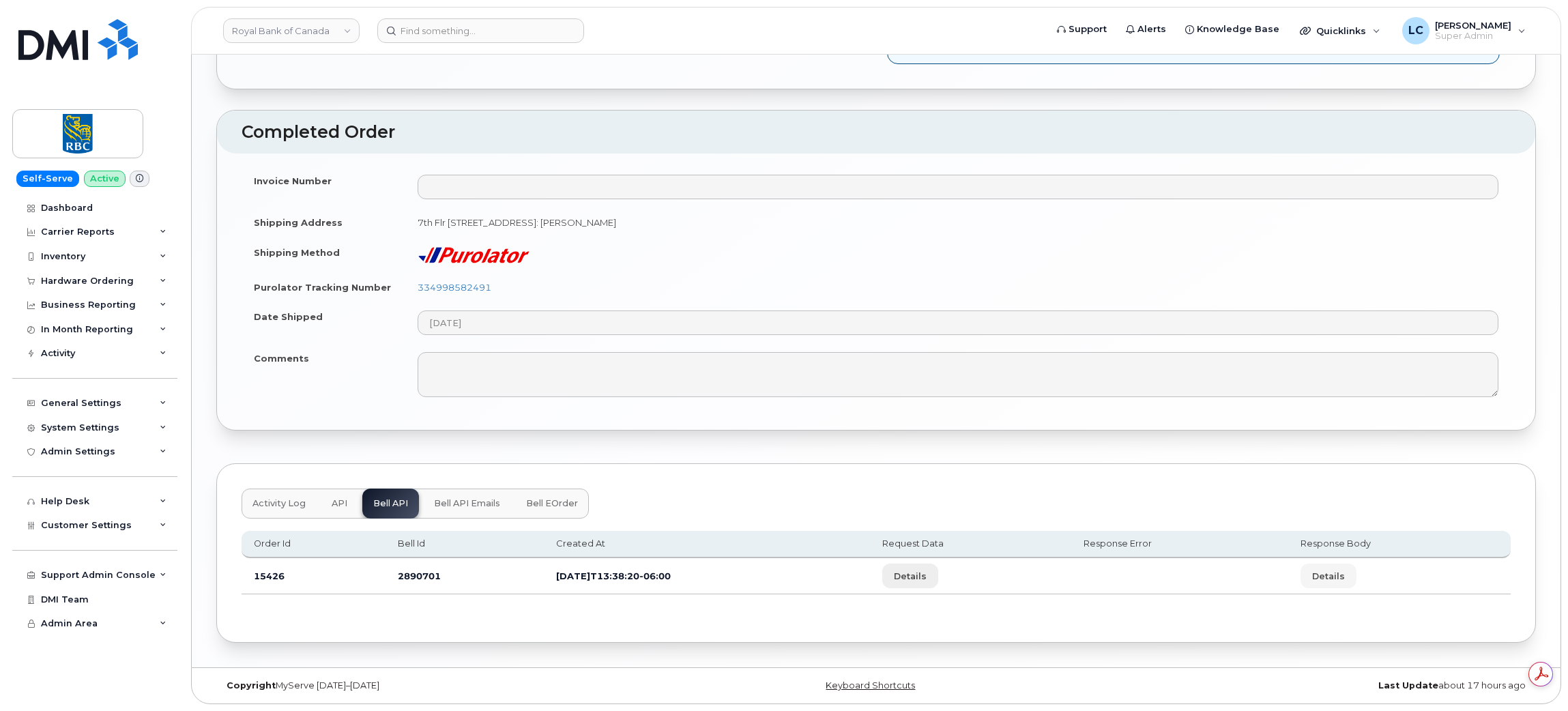
click at [926, 579] on span "Details" at bounding box center [910, 575] width 33 height 13
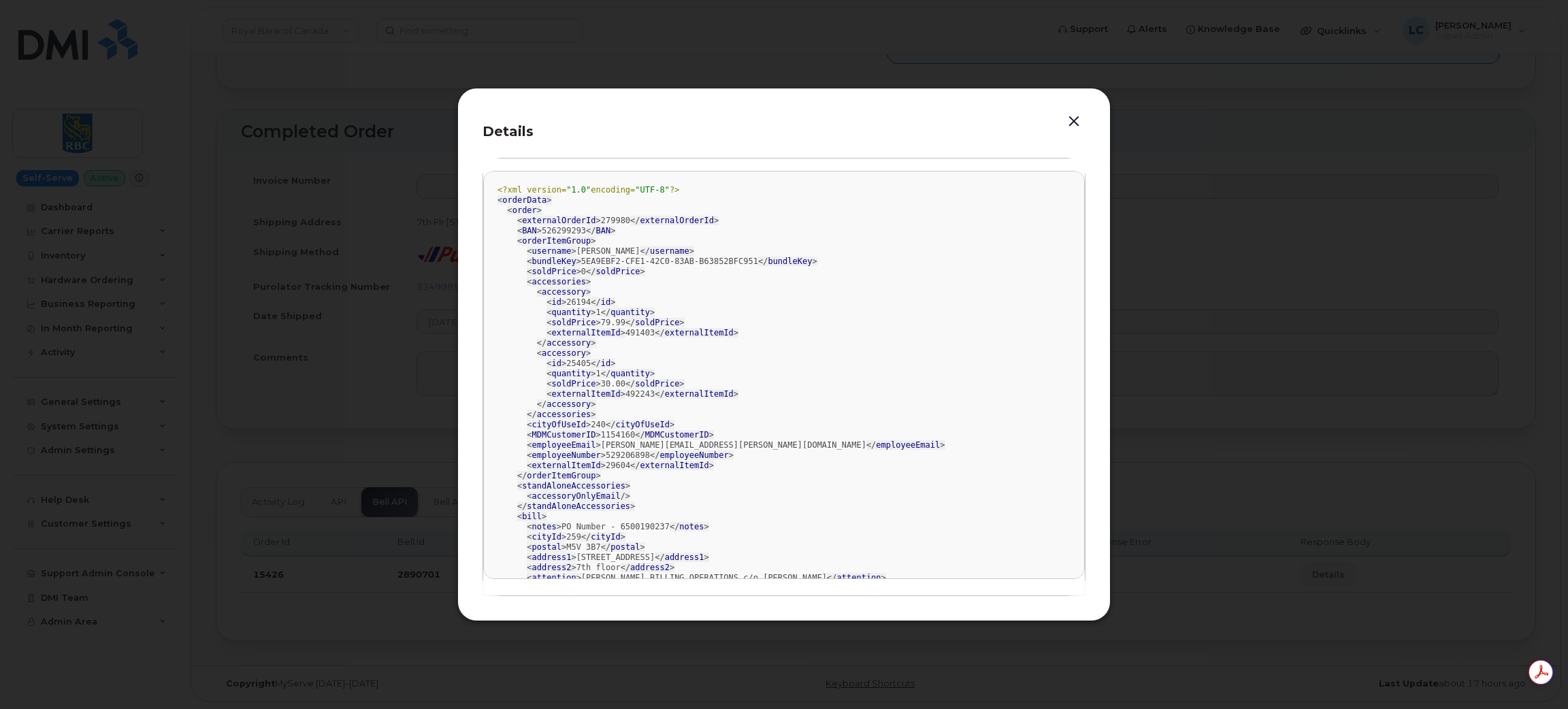
click at [1210, 124] on div at bounding box center [784, 354] width 1568 height 709
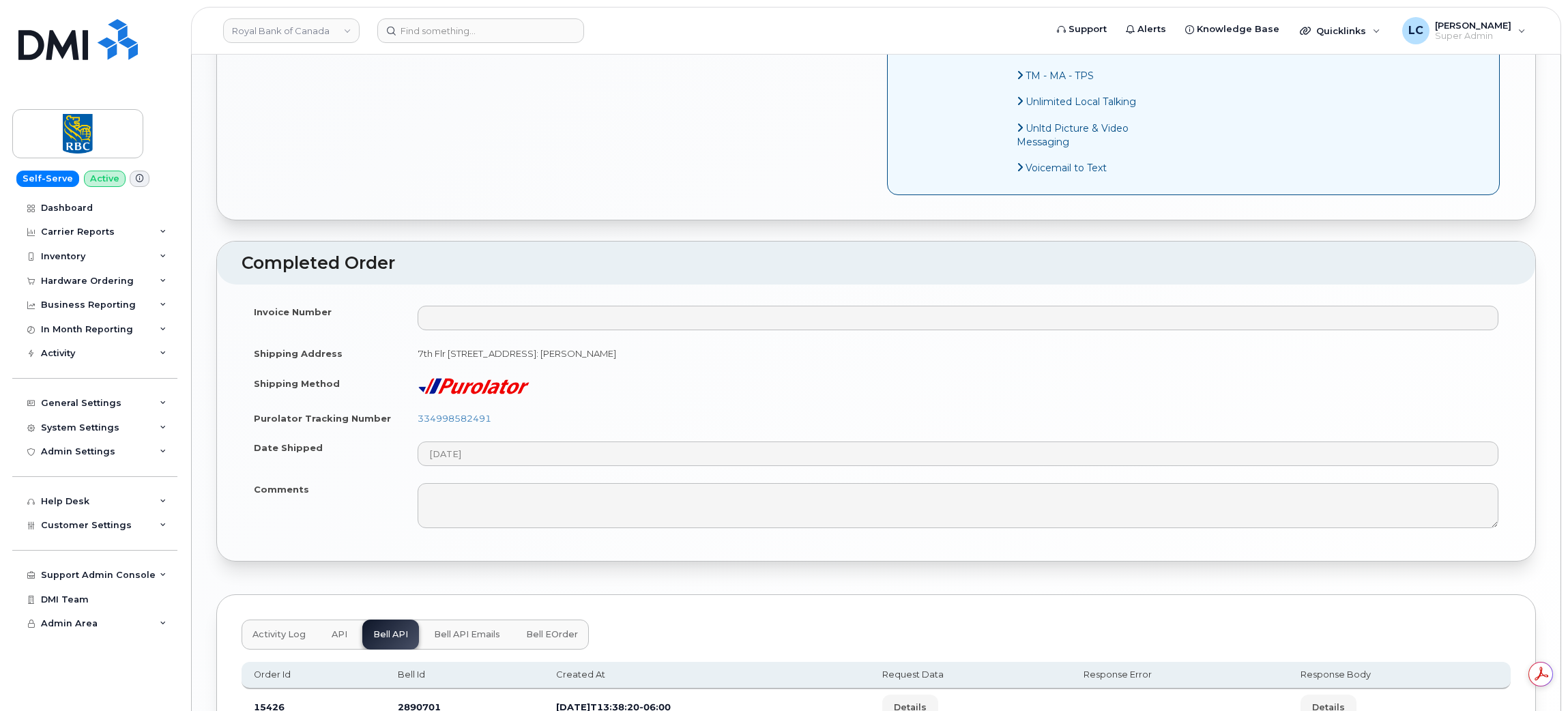
scroll to position [1344, 0]
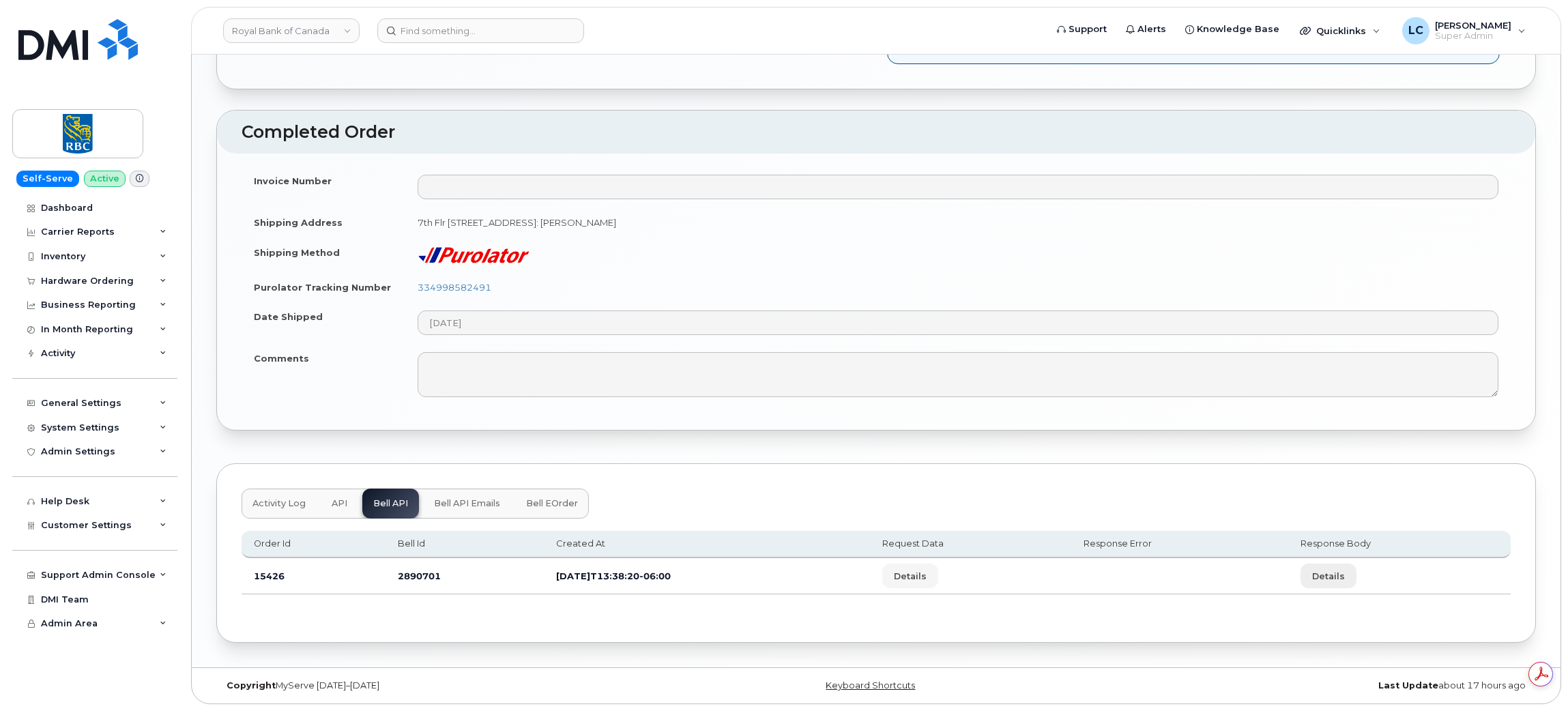
click at [1340, 573] on span "Details" at bounding box center [1328, 575] width 33 height 13
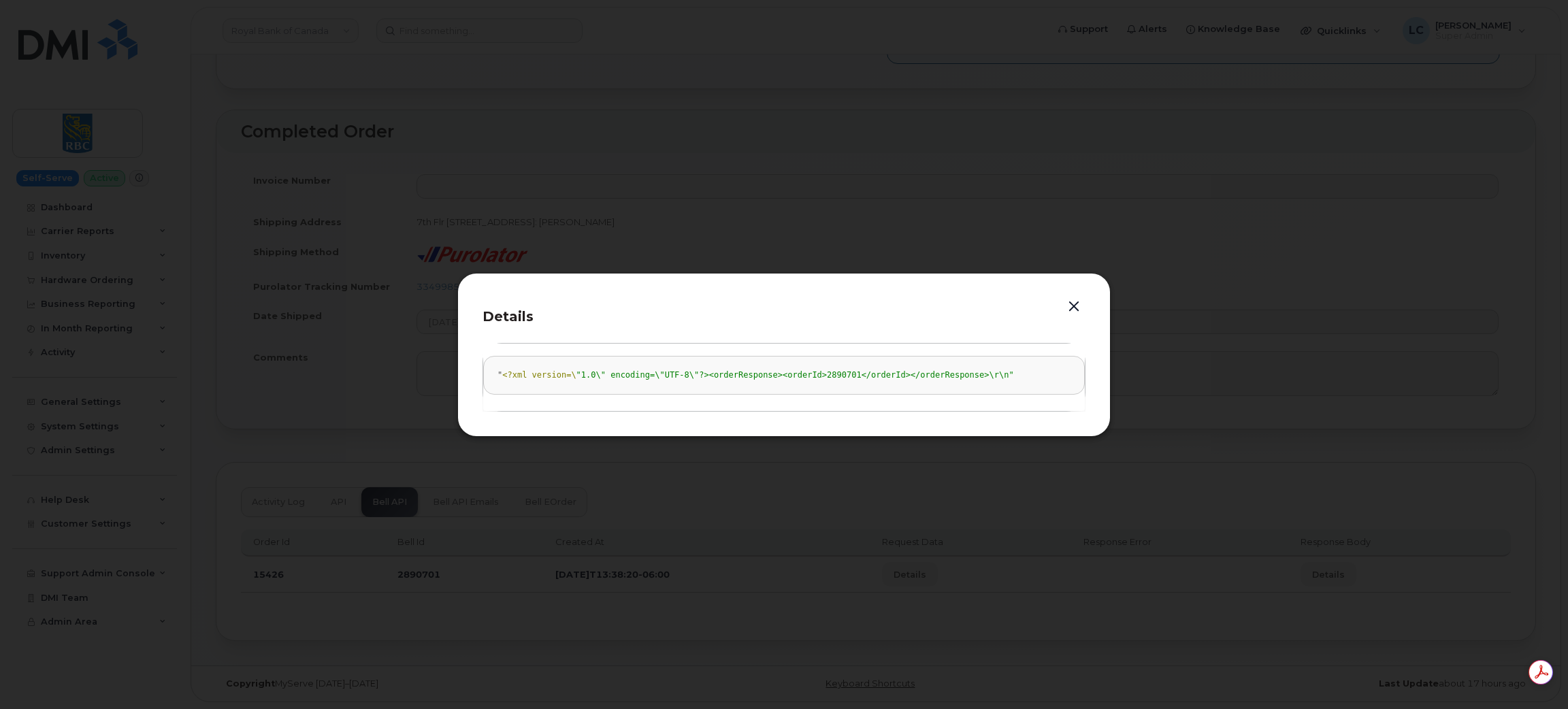
click at [1063, 218] on div at bounding box center [784, 354] width 1568 height 709
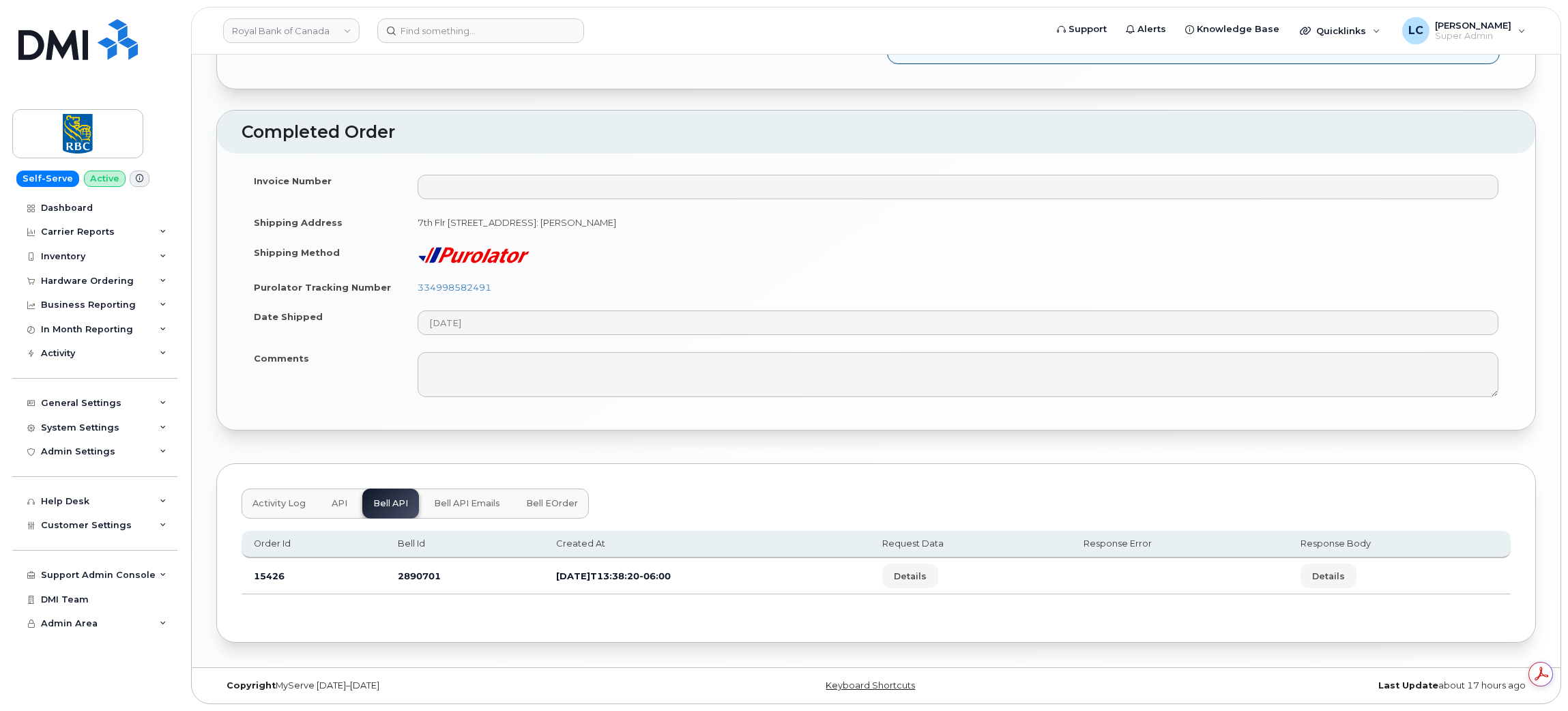
click at [486, 510] on button "Bell API Emails" at bounding box center [467, 503] width 88 height 30
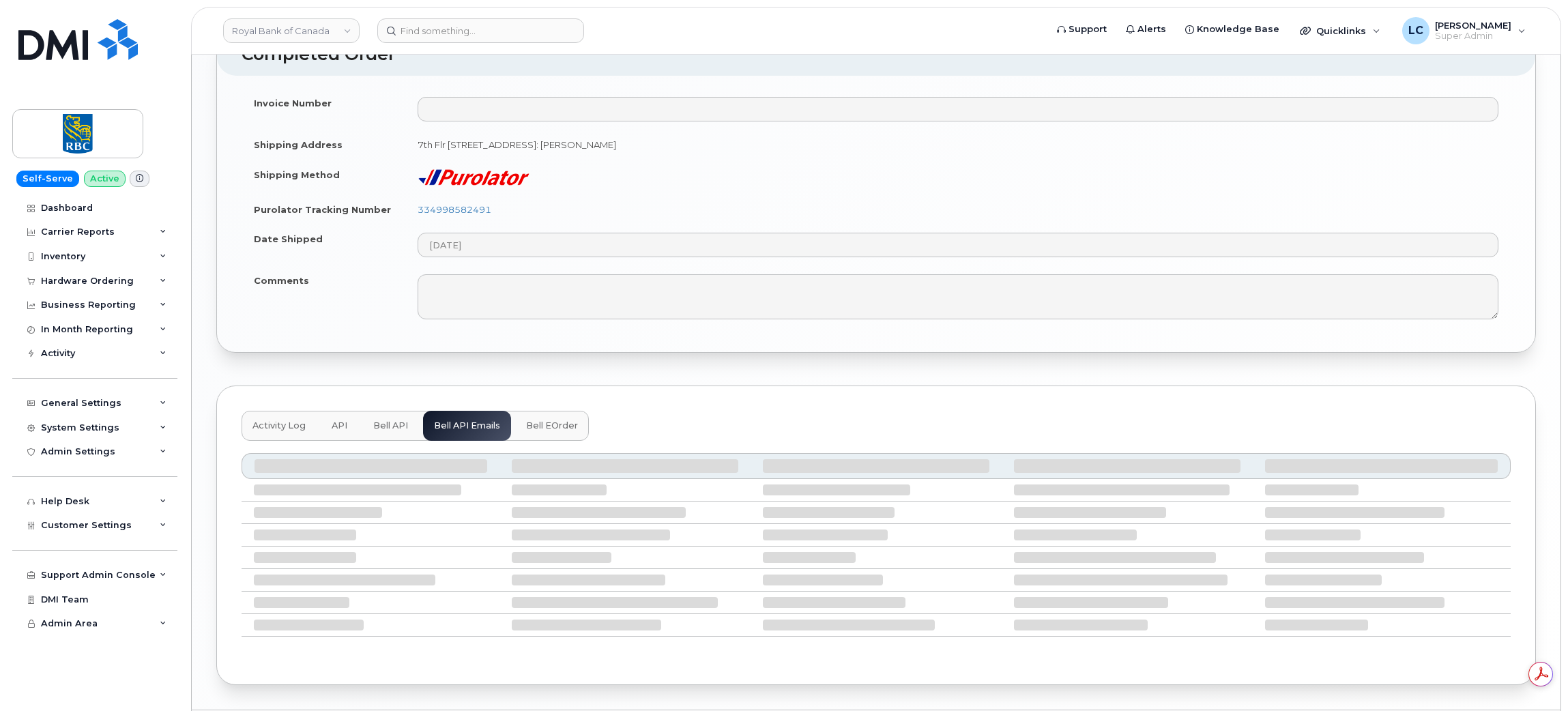
scroll to position [1458, 0]
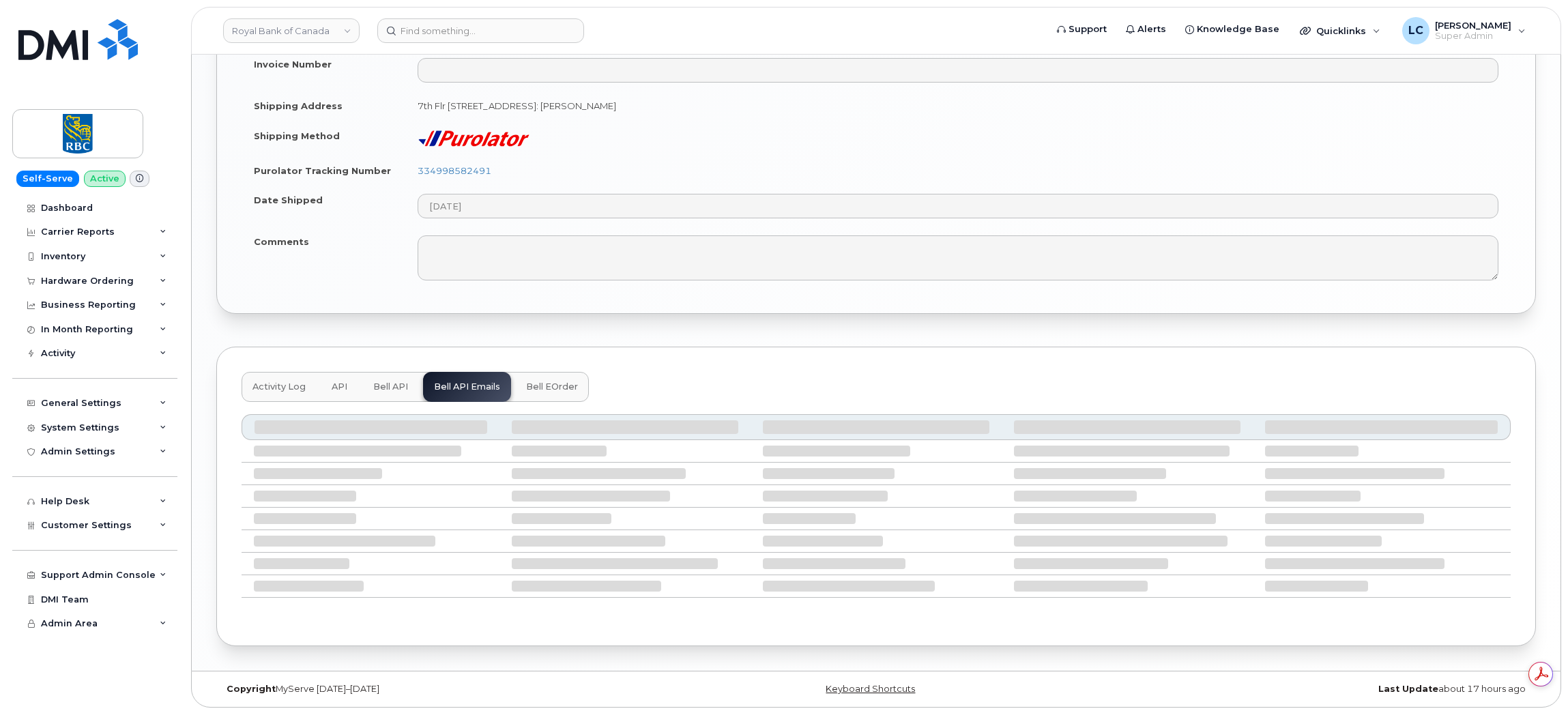
click at [548, 379] on button "Bell eOrder" at bounding box center [552, 386] width 74 height 30
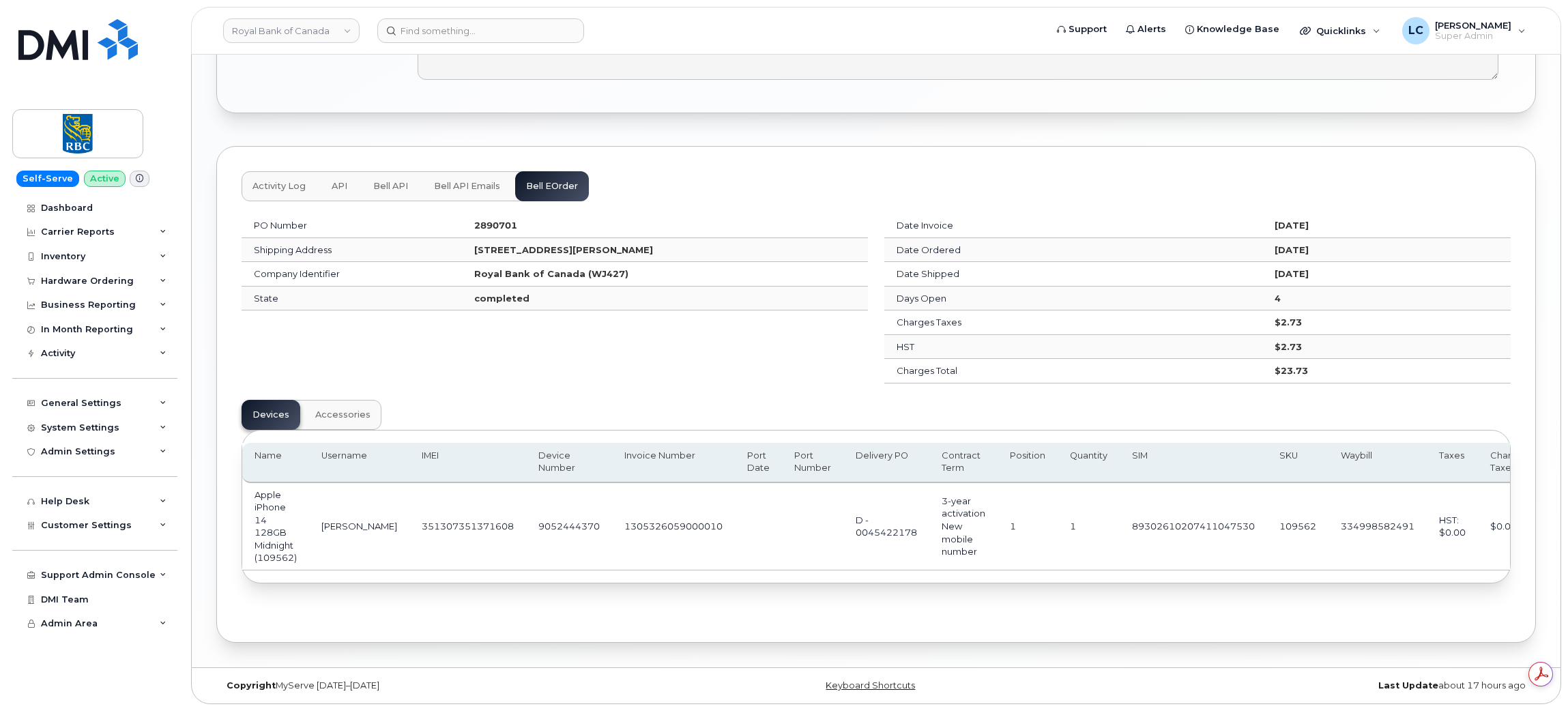
scroll to position [0, 0]
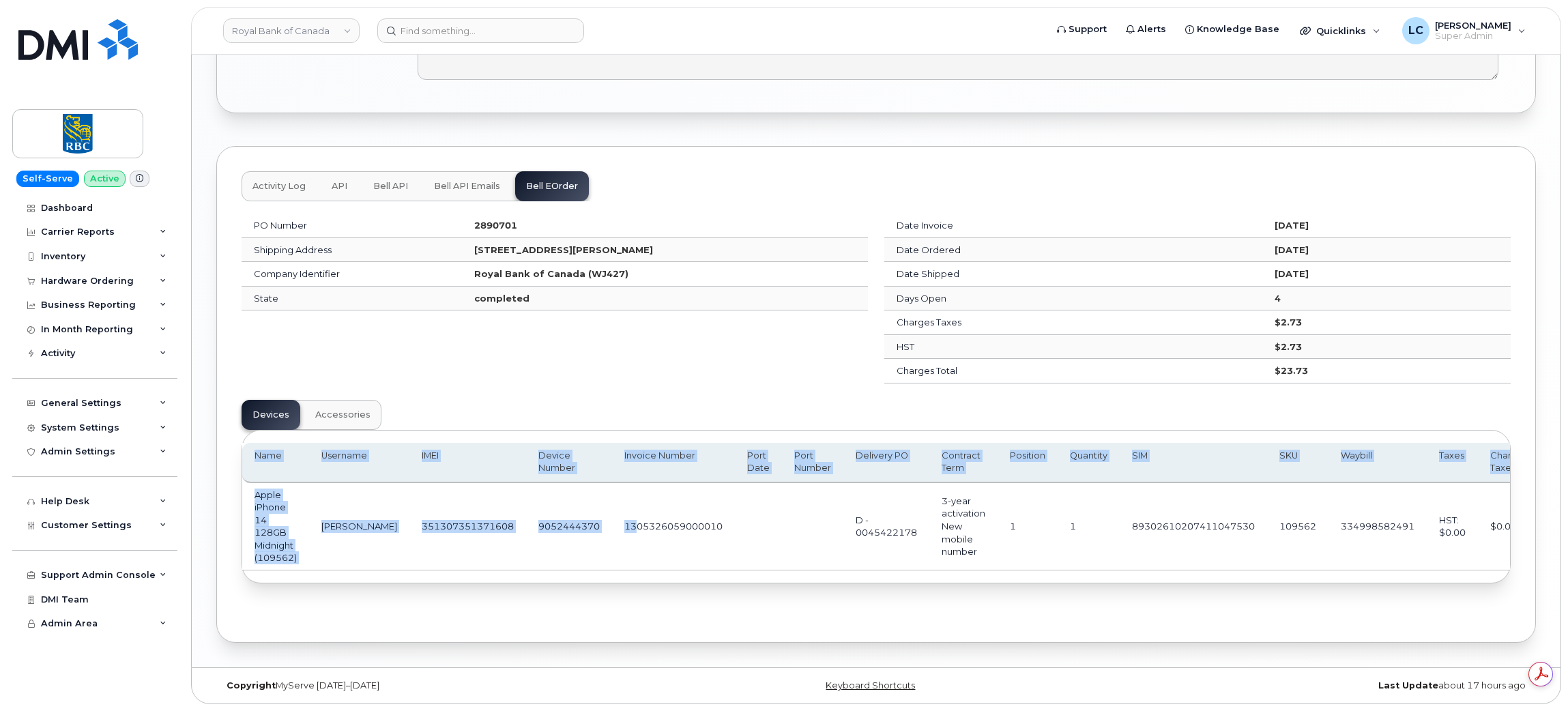
drag, startPoint x: 610, startPoint y: 563, endPoint x: 780, endPoint y: 591, distance: 172.3
click at [780, 591] on div "PO Number 2890701 Shipping Address 21, Sleepy Hollow Pl Whitby Ontario L1R 0E4 …" at bounding box center [875, 403] width 1269 height 405
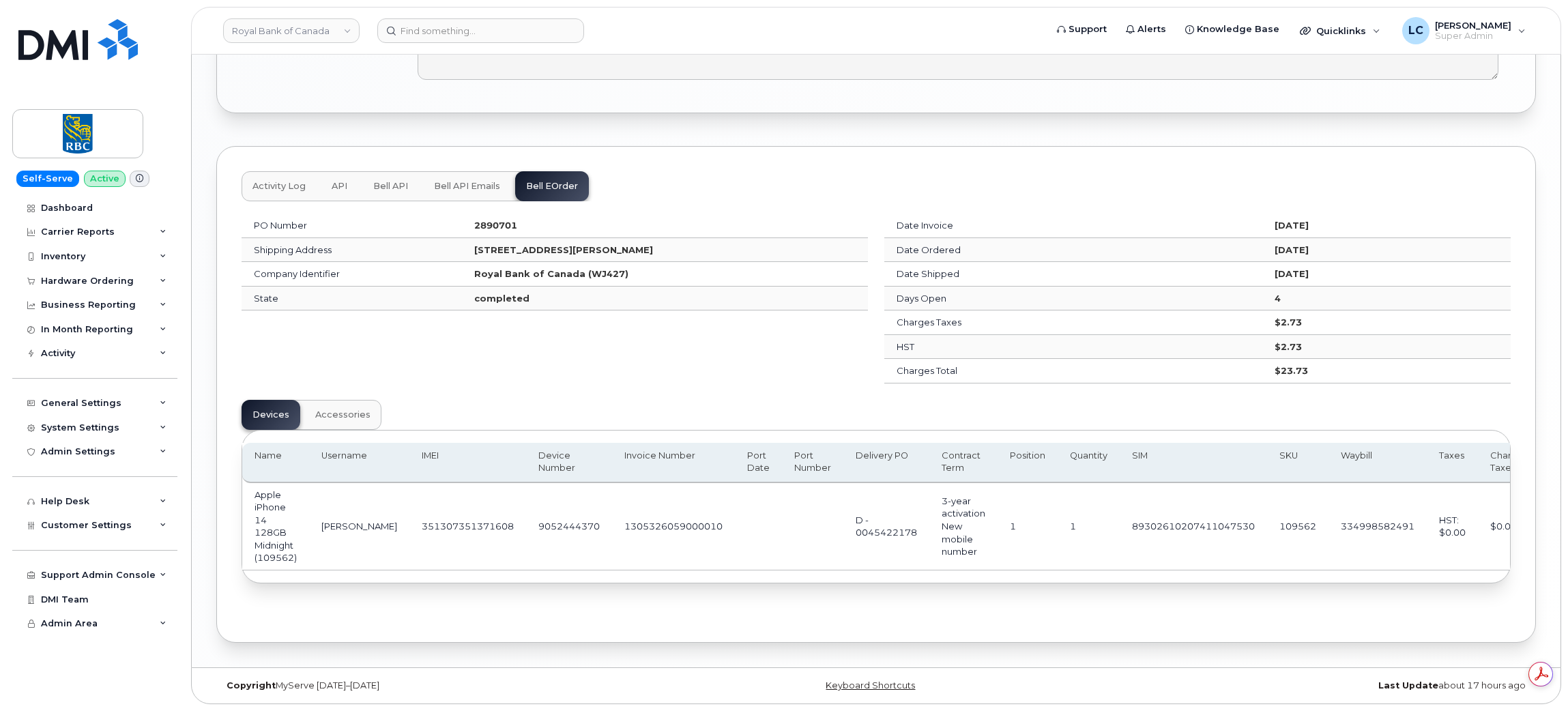
drag, startPoint x: 991, startPoint y: 564, endPoint x: 1136, endPoint y: 556, distance: 145.2
click at [1136, 556] on tr "Apple iPhone 14 128GB Midnight (109562) Selvam Sundarraj 351307351371608 905244…" at bounding box center [922, 527] width 1360 height 88
click at [315, 410] on span "Accessories" at bounding box center [343, 415] width 56 height 11
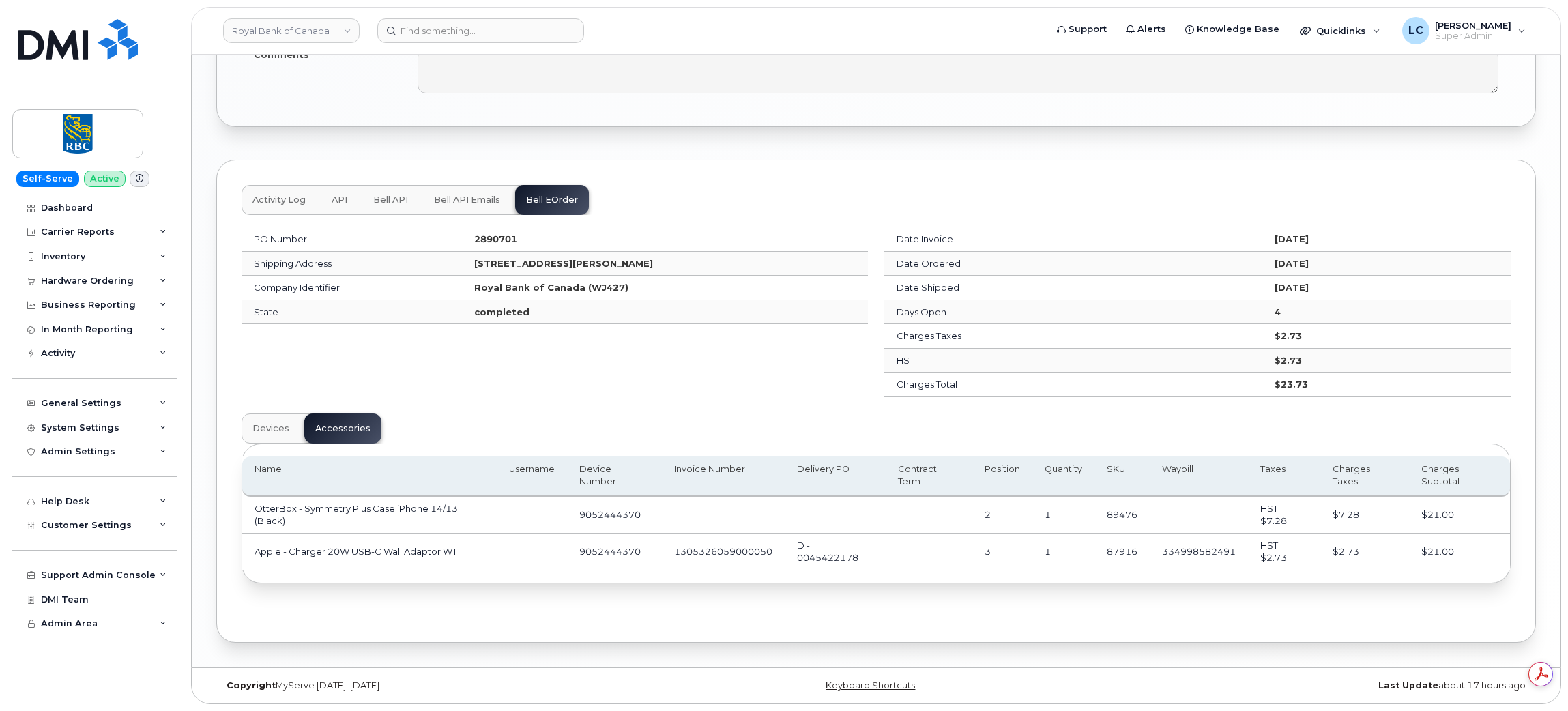
click at [1458, 518] on td "$21.00" at bounding box center [1459, 515] width 101 height 37
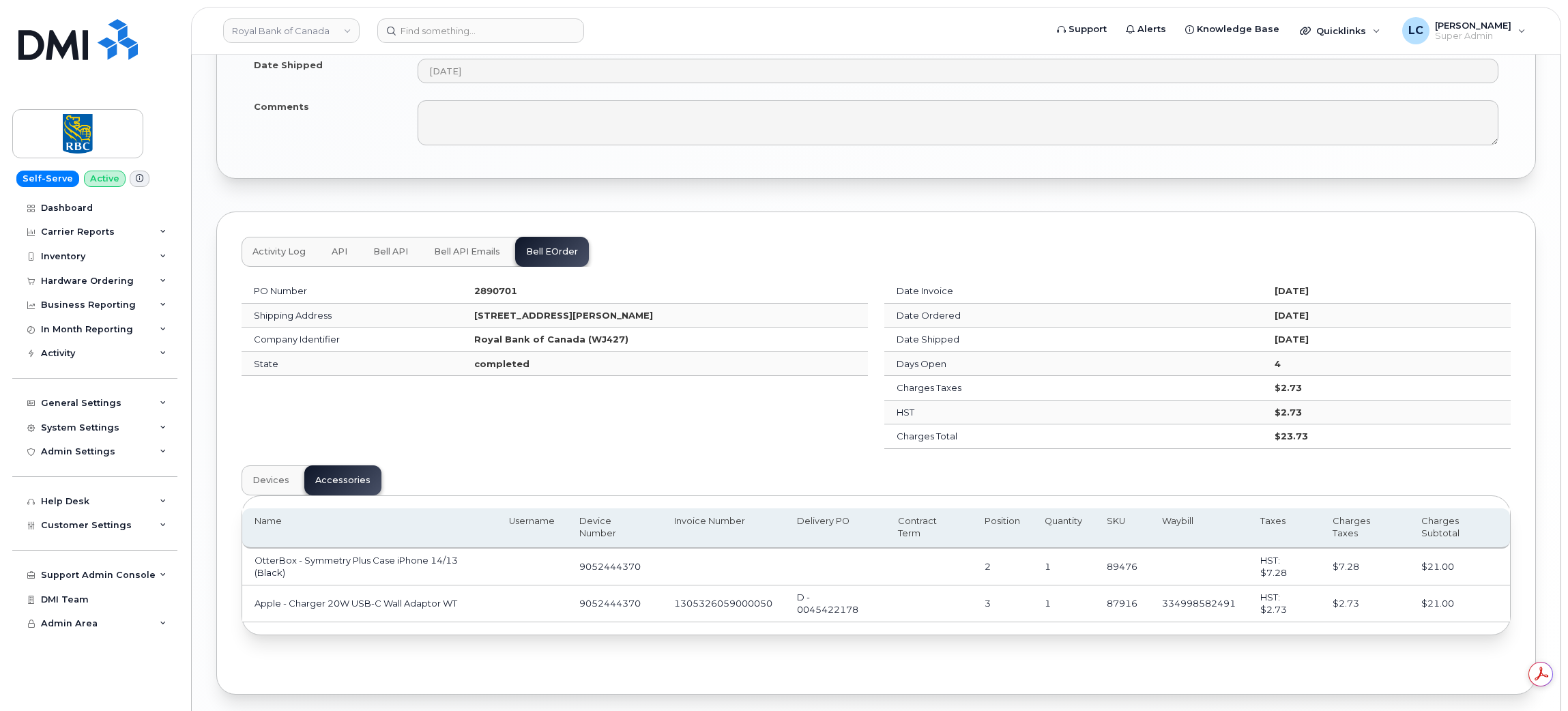
scroll to position [1570, 0]
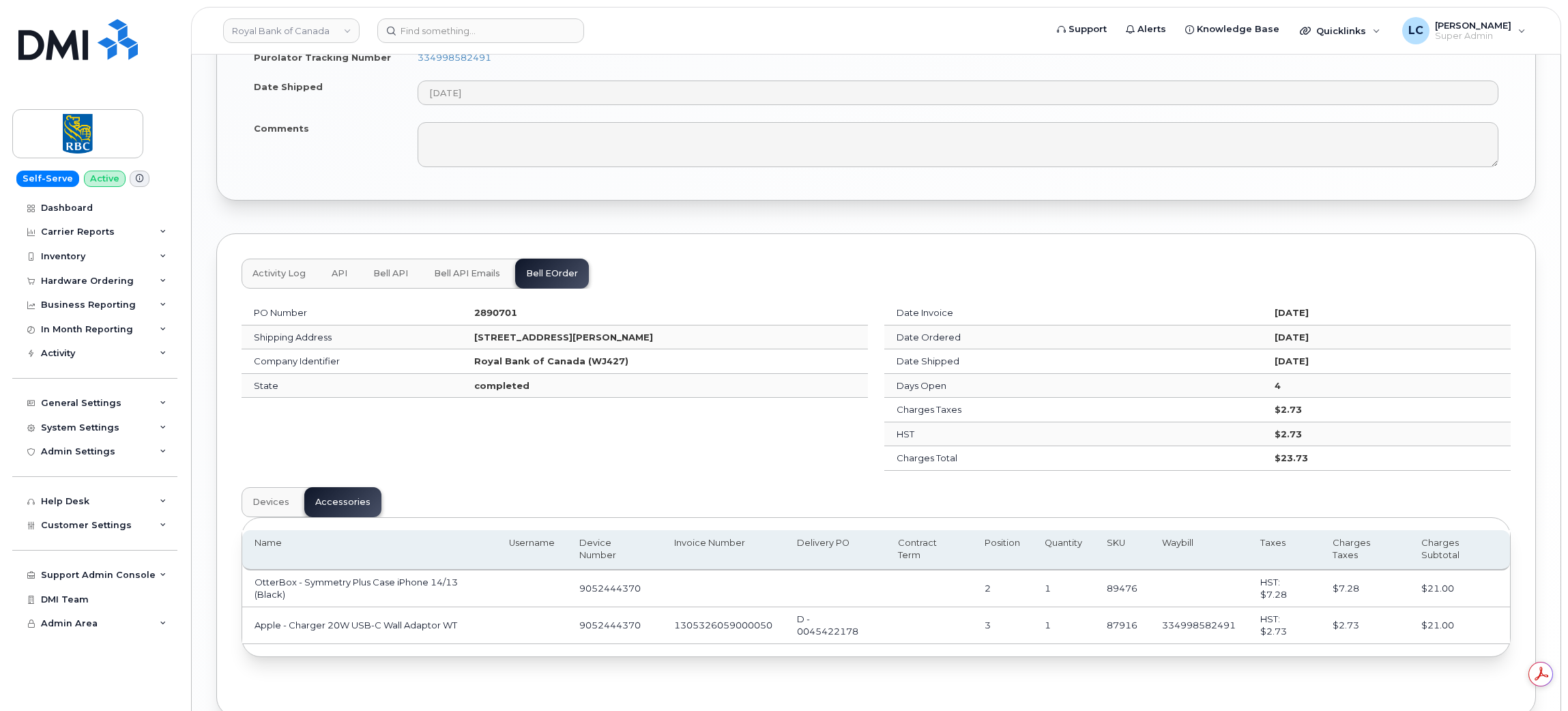
click at [346, 277] on button "API" at bounding box center [339, 273] width 37 height 30
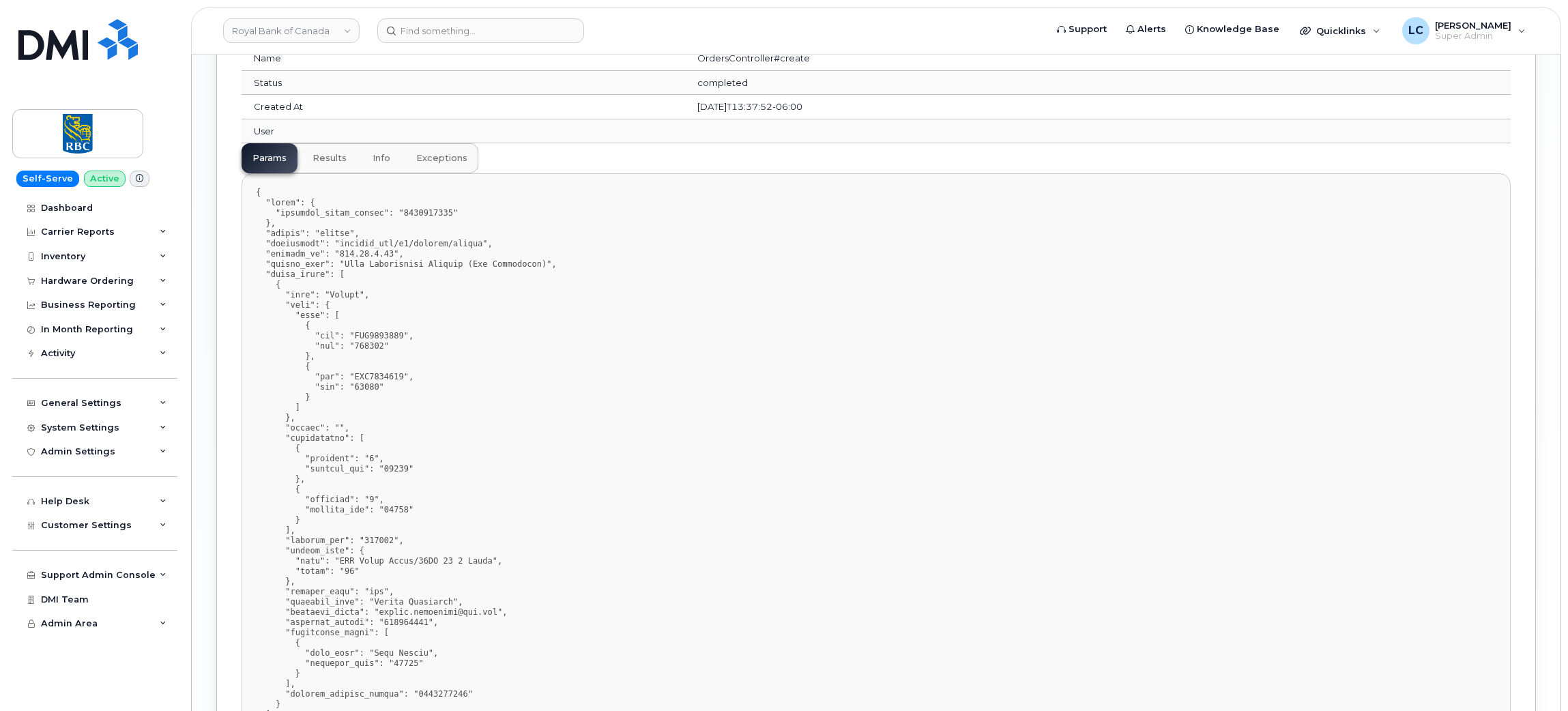
scroll to position [1767, 0]
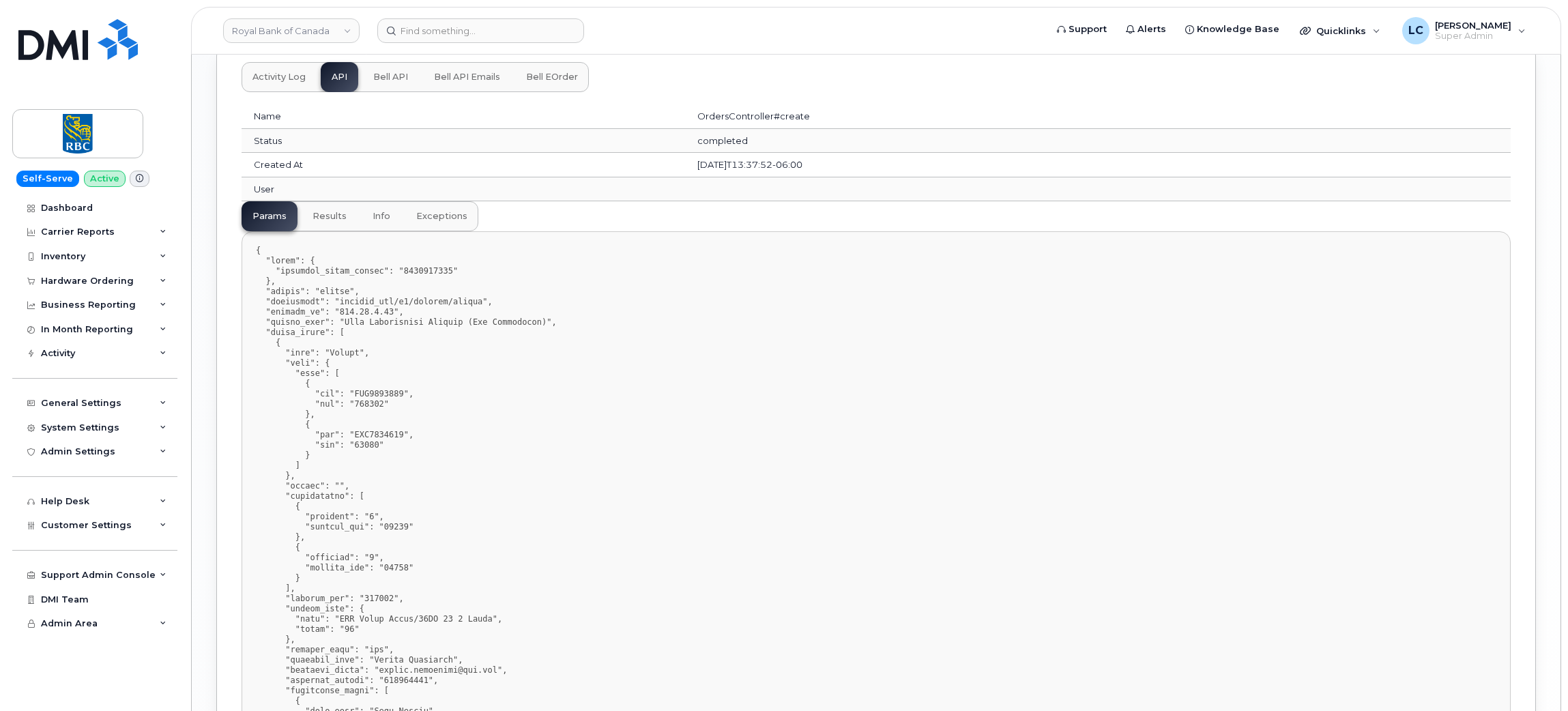
click at [337, 217] on span "results" at bounding box center [330, 216] width 34 height 11
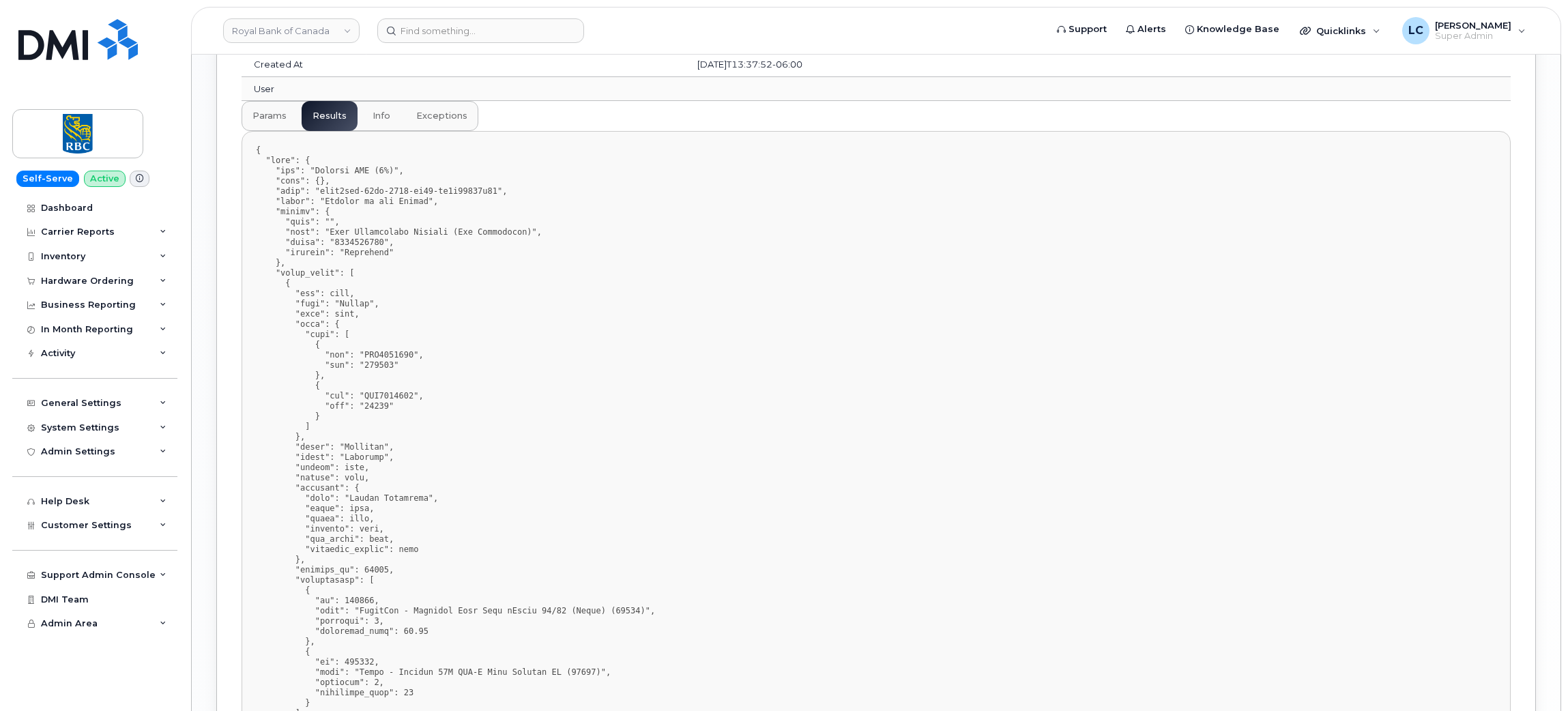
scroll to position [1868, 0]
drag, startPoint x: 355, startPoint y: 371, endPoint x: 381, endPoint y: 368, distance: 26.2
click at [381, 368] on pre at bounding box center [875, 610] width 1269 height 960
copy pre "109562"
click at [683, 341] on pre at bounding box center [875, 610] width 1269 height 960
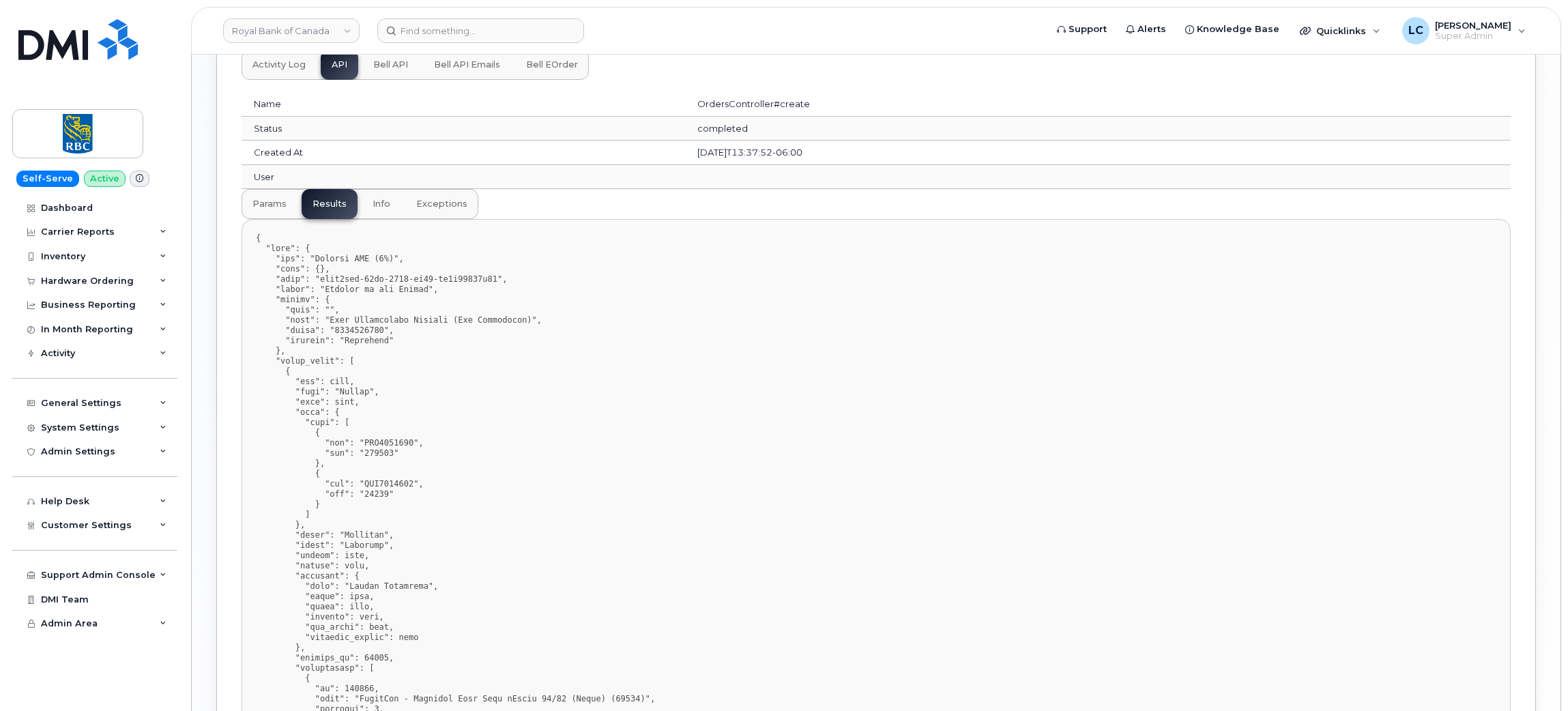
scroll to position [1734, 0]
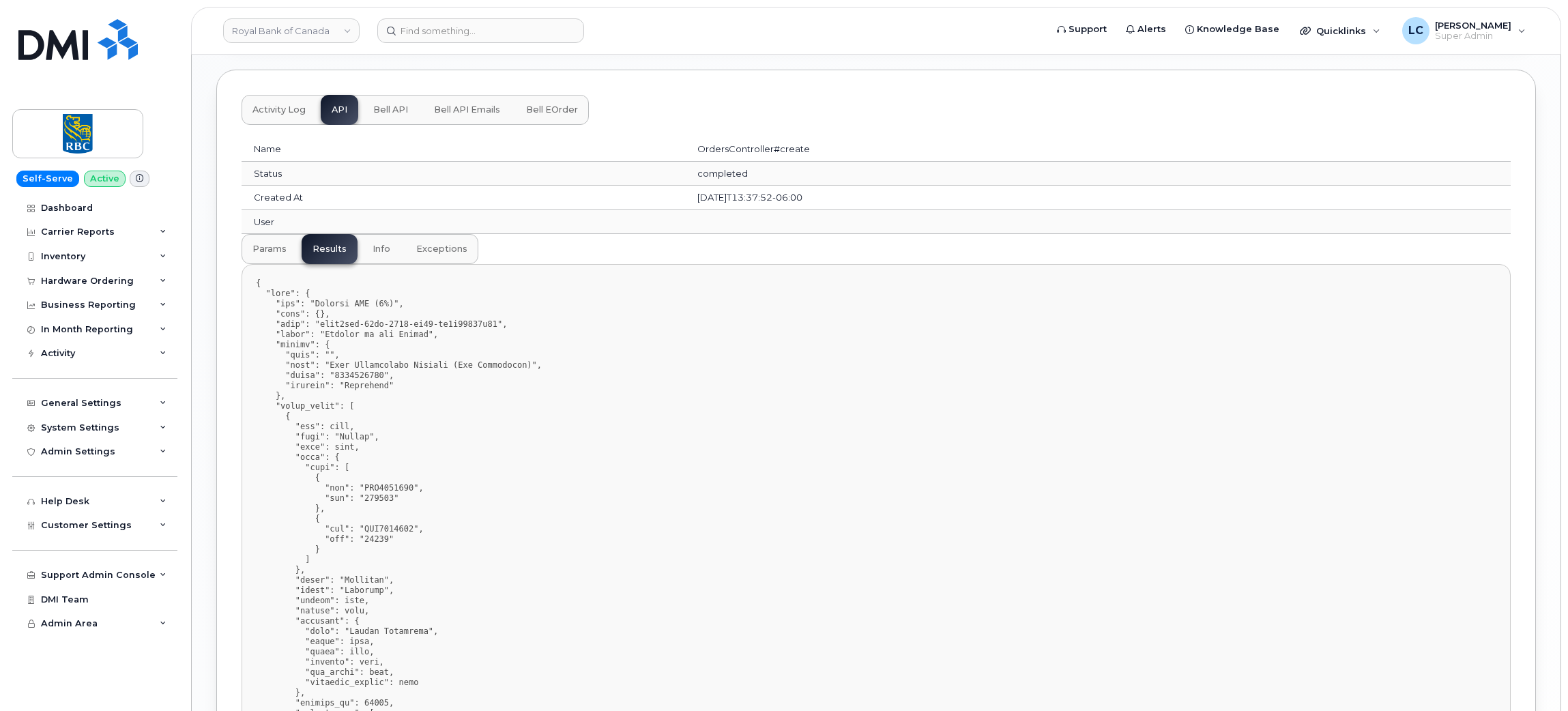
click at [268, 250] on span "params" at bounding box center [269, 249] width 34 height 11
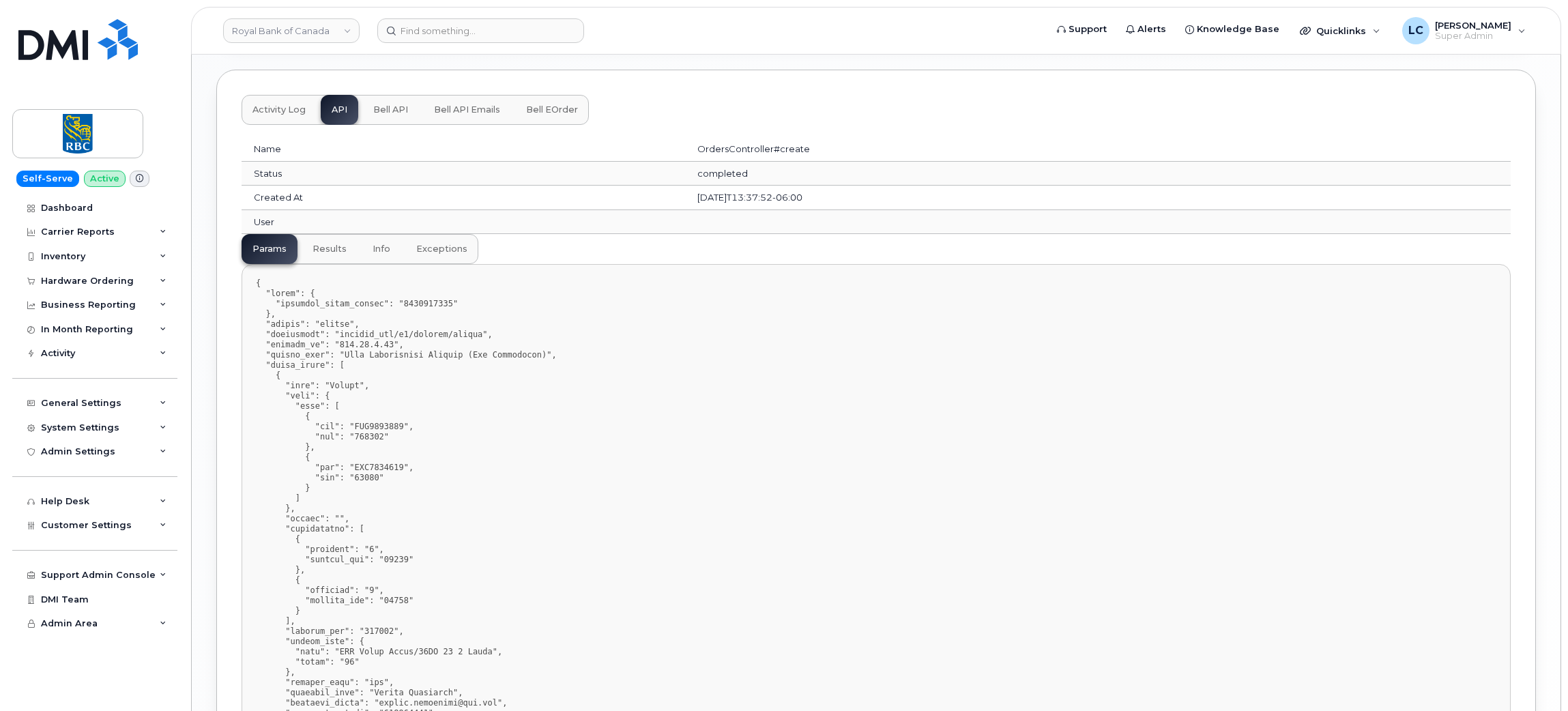
click at [403, 98] on button "Bell API" at bounding box center [390, 110] width 56 height 30
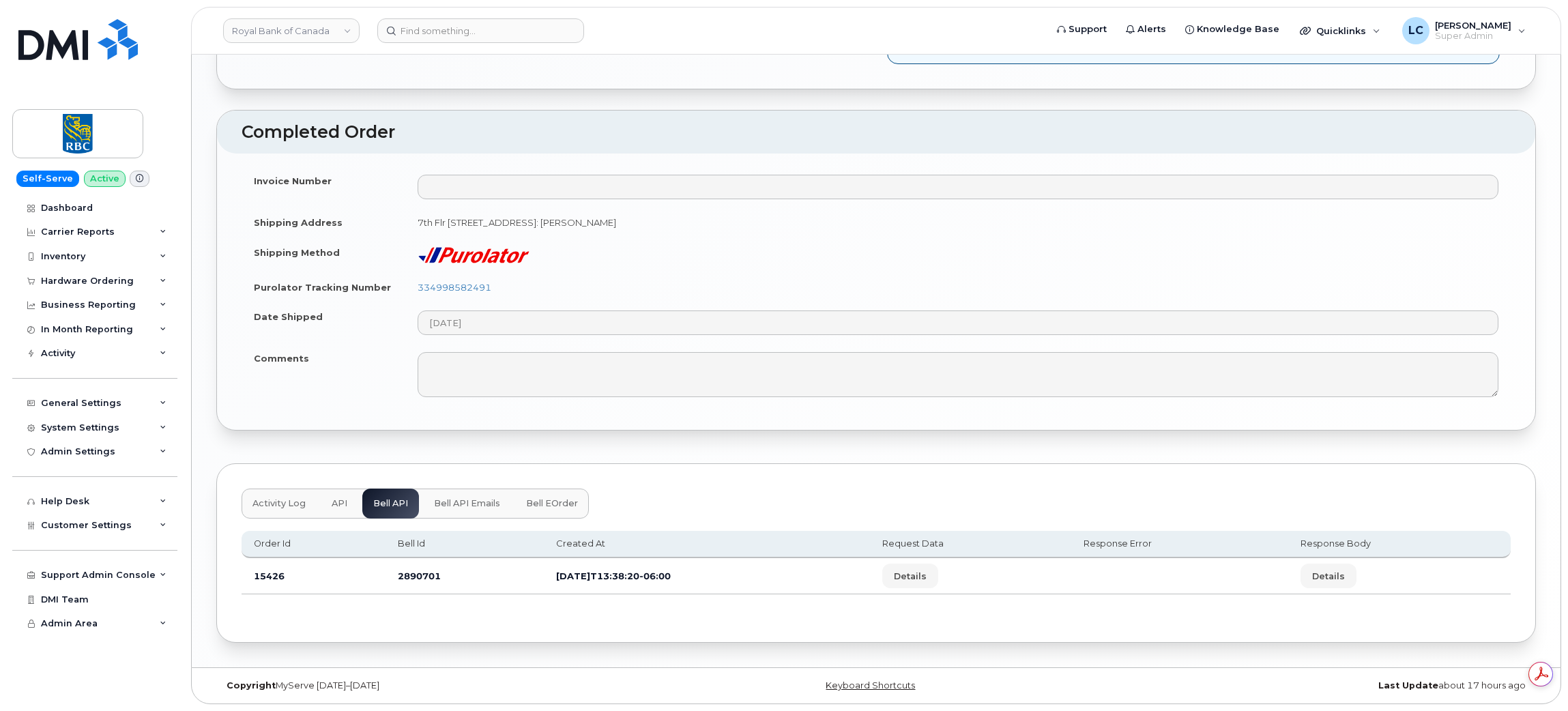
scroll to position [0, 0]
click at [926, 581] on span "Details" at bounding box center [910, 575] width 33 height 13
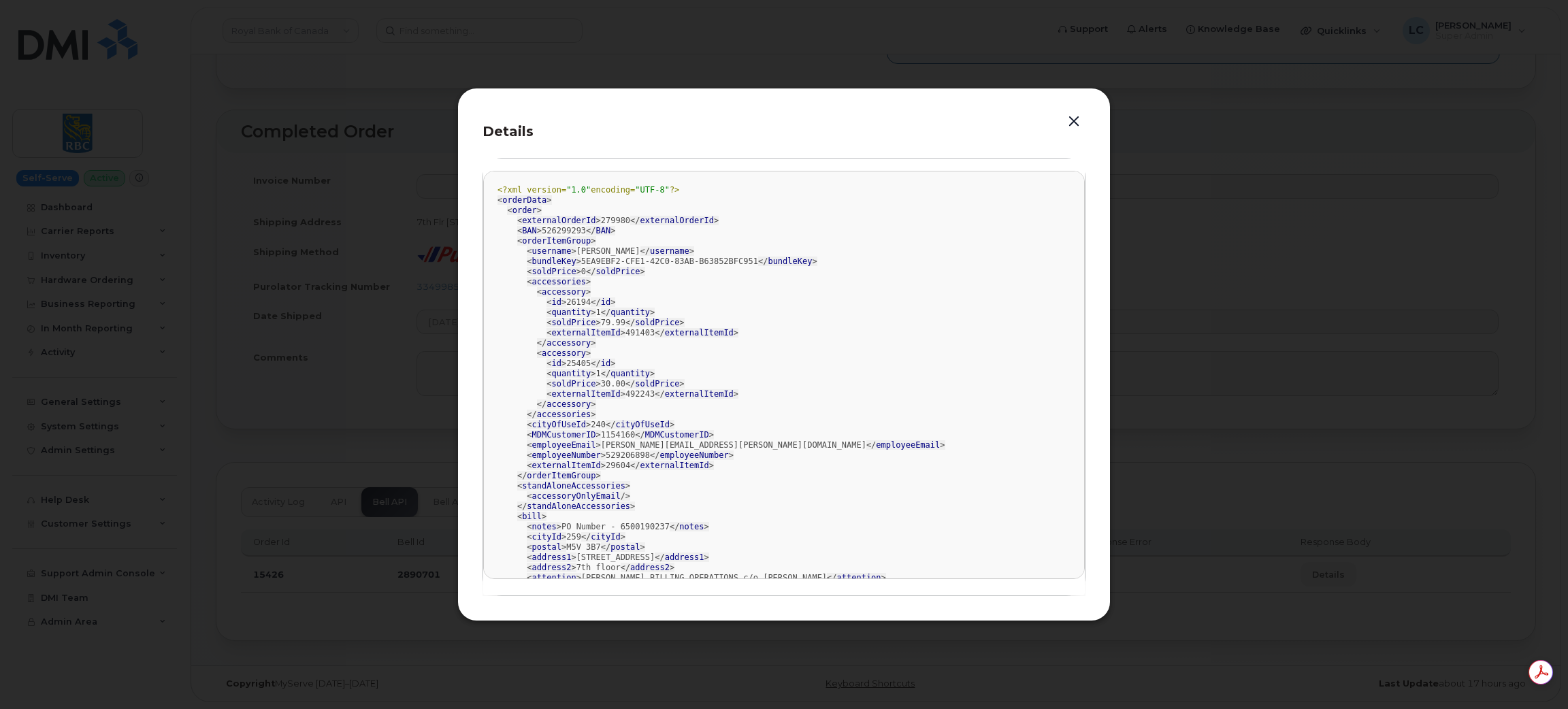
click at [1068, 122] on button "button" at bounding box center [1074, 121] width 21 height 19
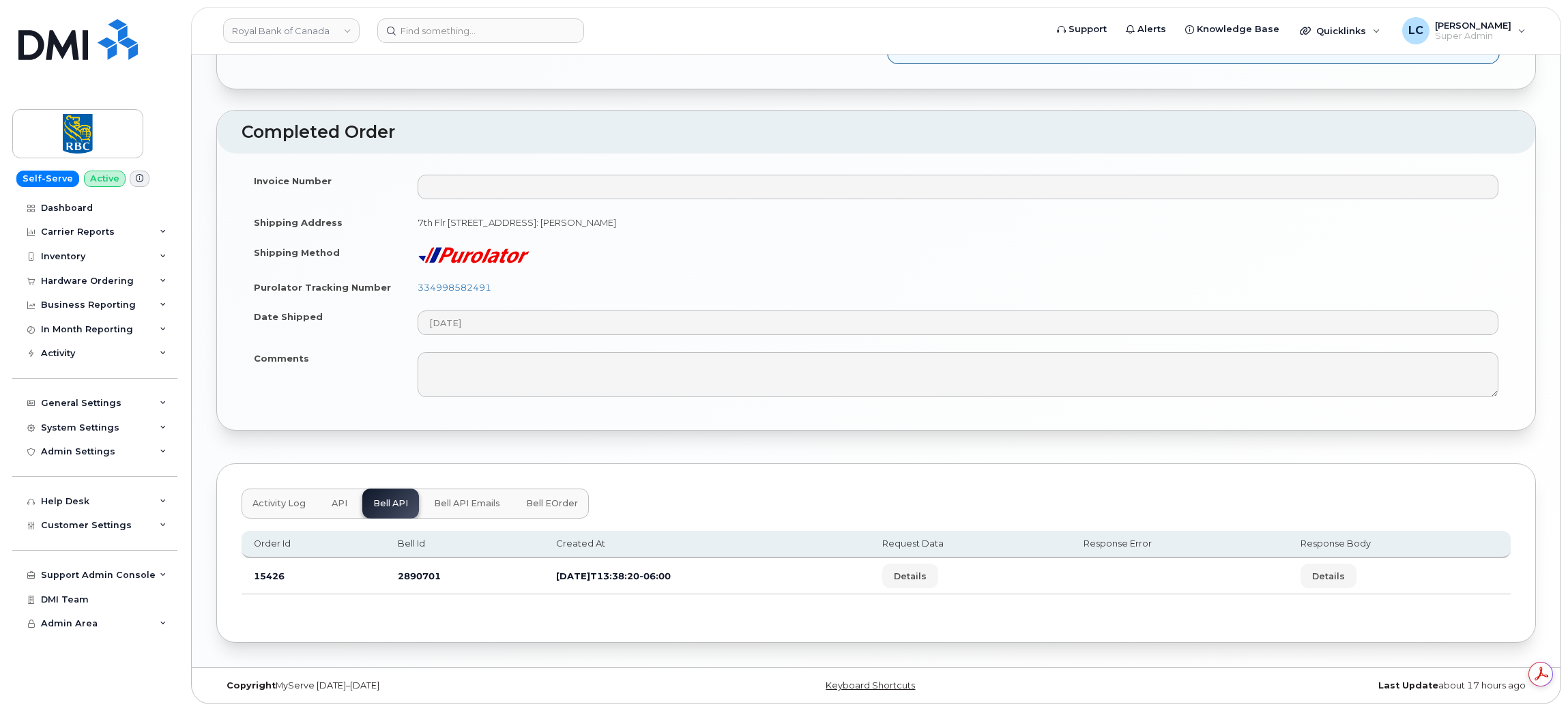
click at [295, 516] on button "Activity Log" at bounding box center [279, 503] width 75 height 30
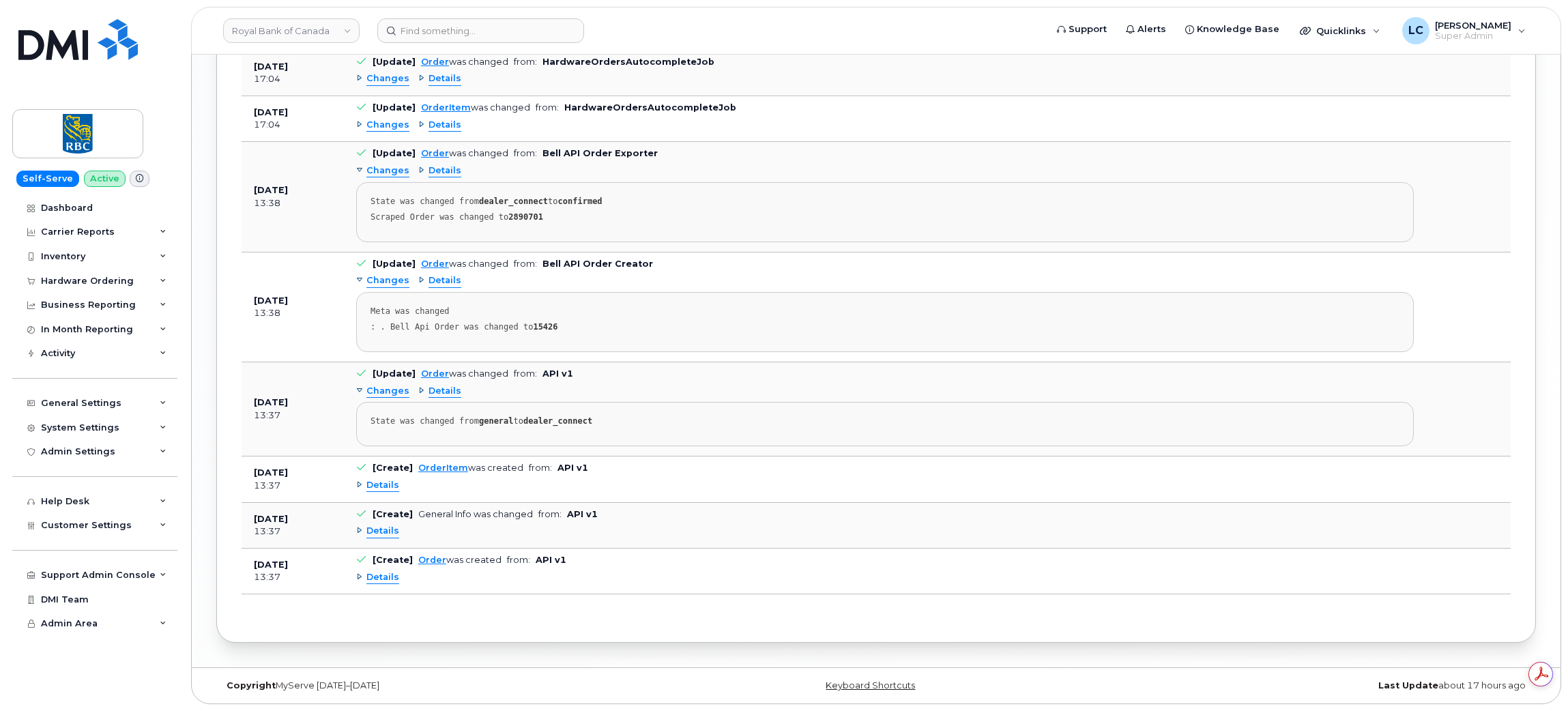
scroll to position [1963, 0]
click at [394, 495] on div "Details" at bounding box center [884, 486] width 1057 height 22
click at [378, 537] on span "Details" at bounding box center [382, 531] width 33 height 13
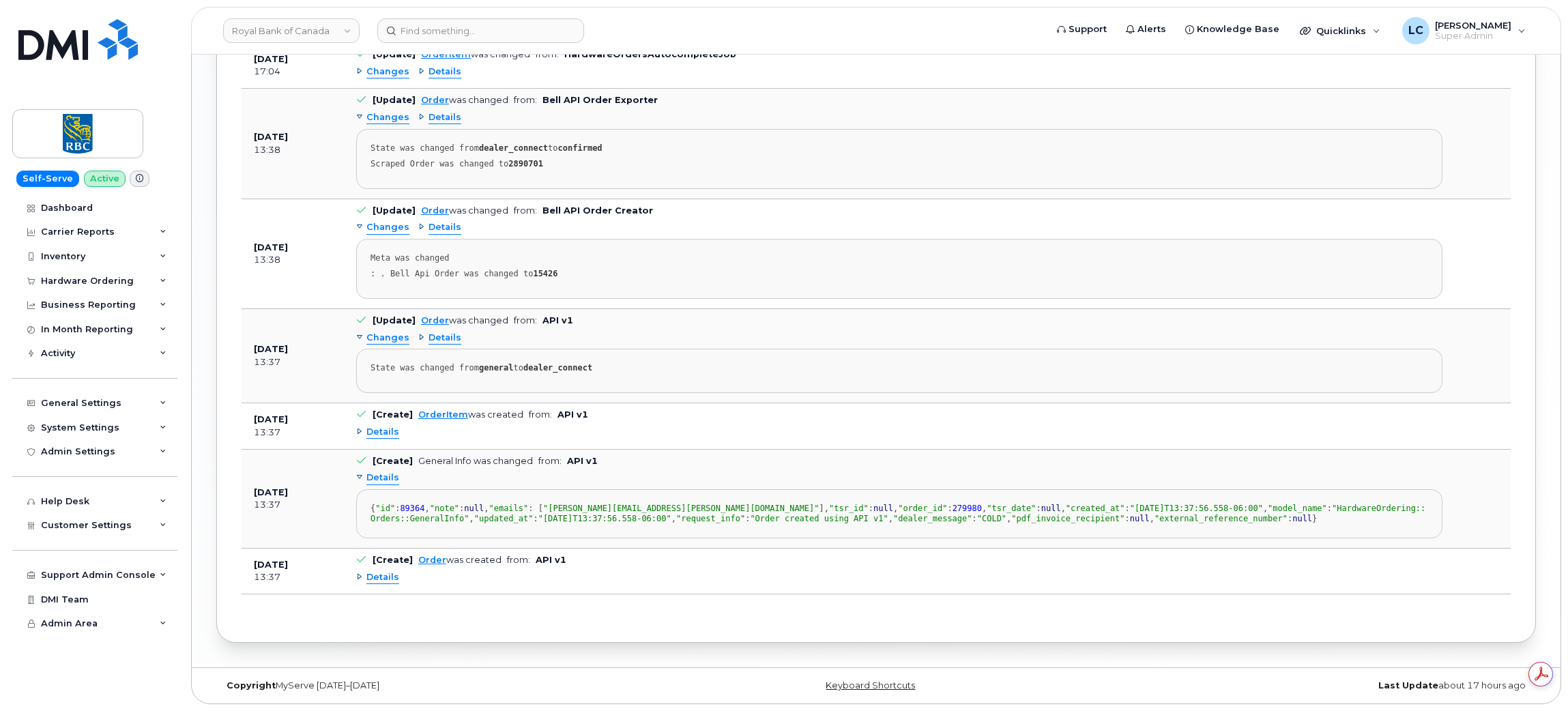
scroll to position [2096, 0]
click at [384, 426] on span "Details" at bounding box center [382, 432] width 33 height 13
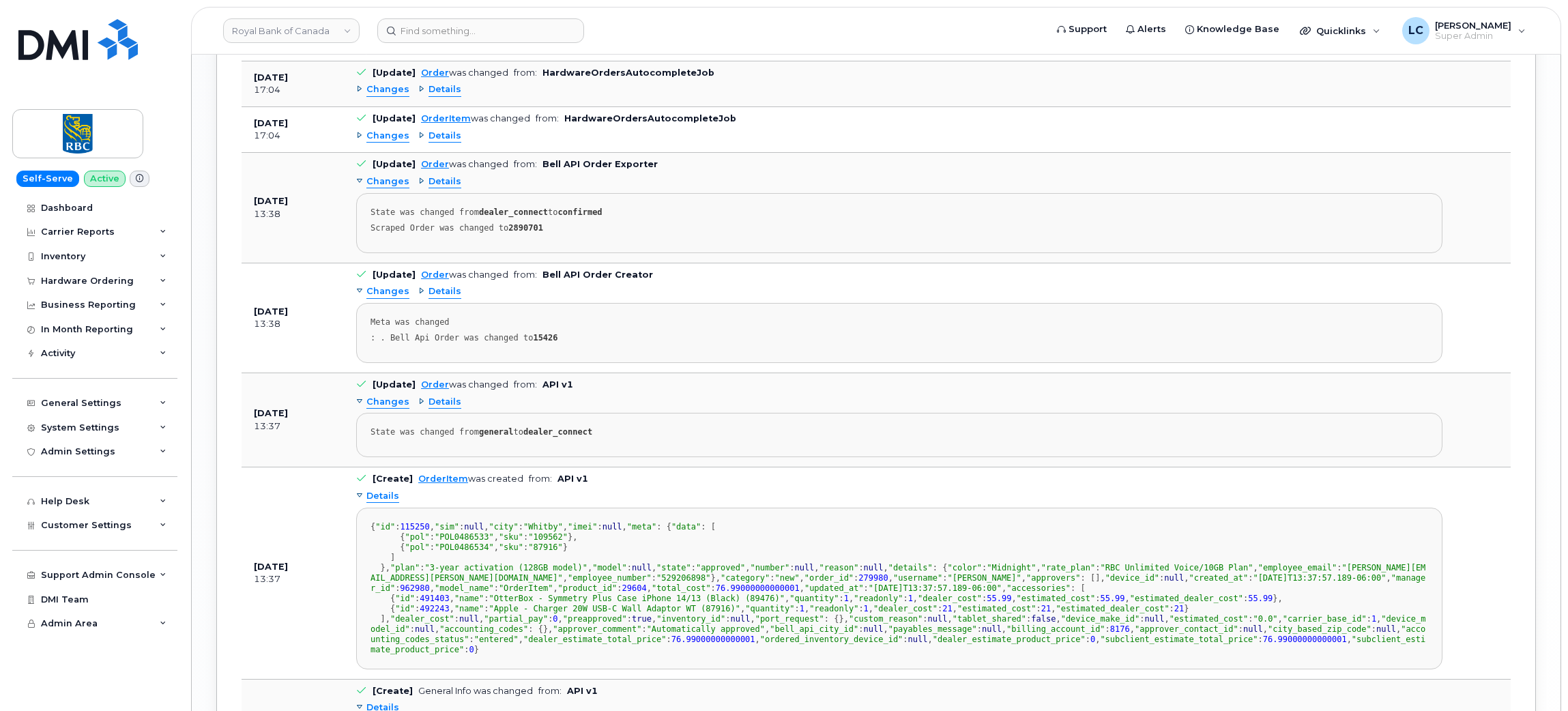
scroll to position [1912, 0]
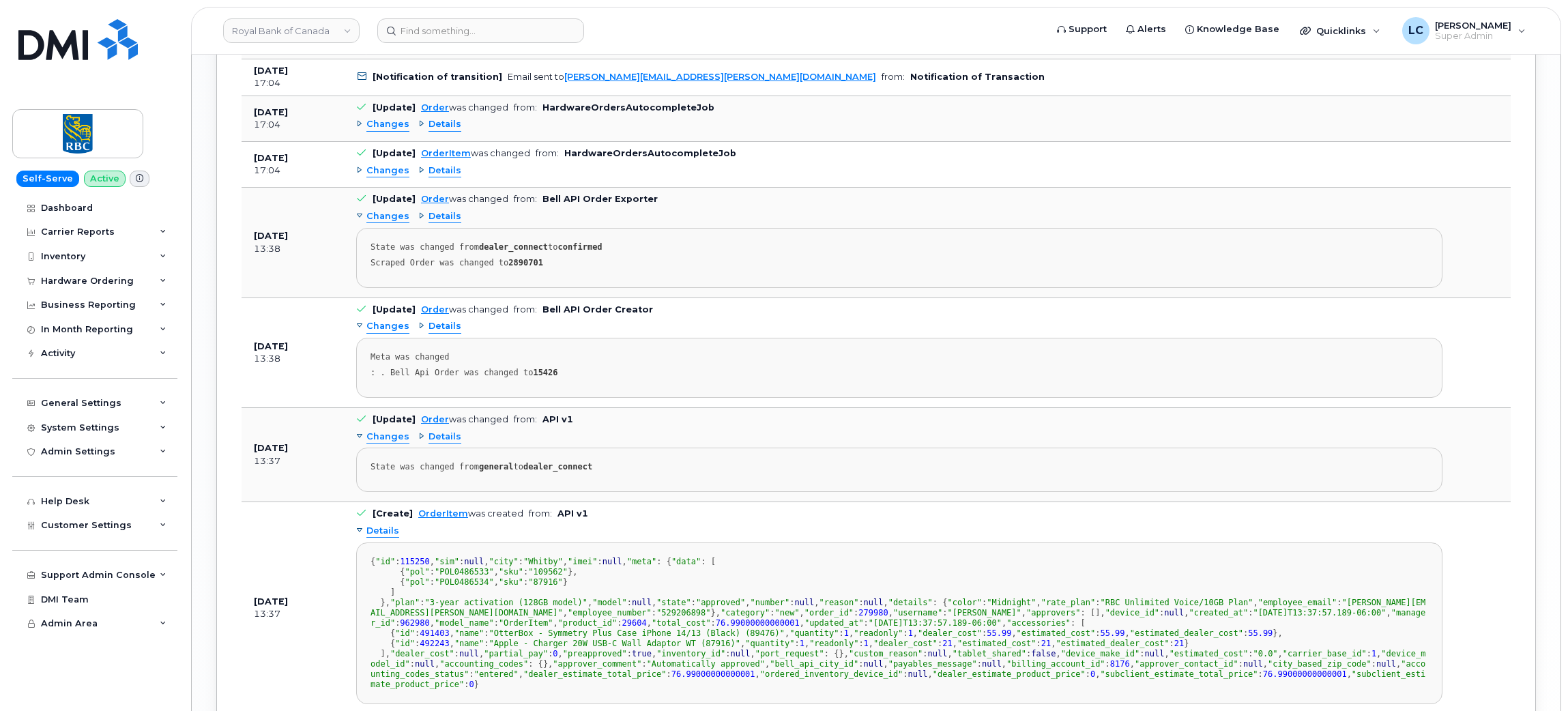
click at [396, 330] on span "Changes" at bounding box center [387, 326] width 43 height 13
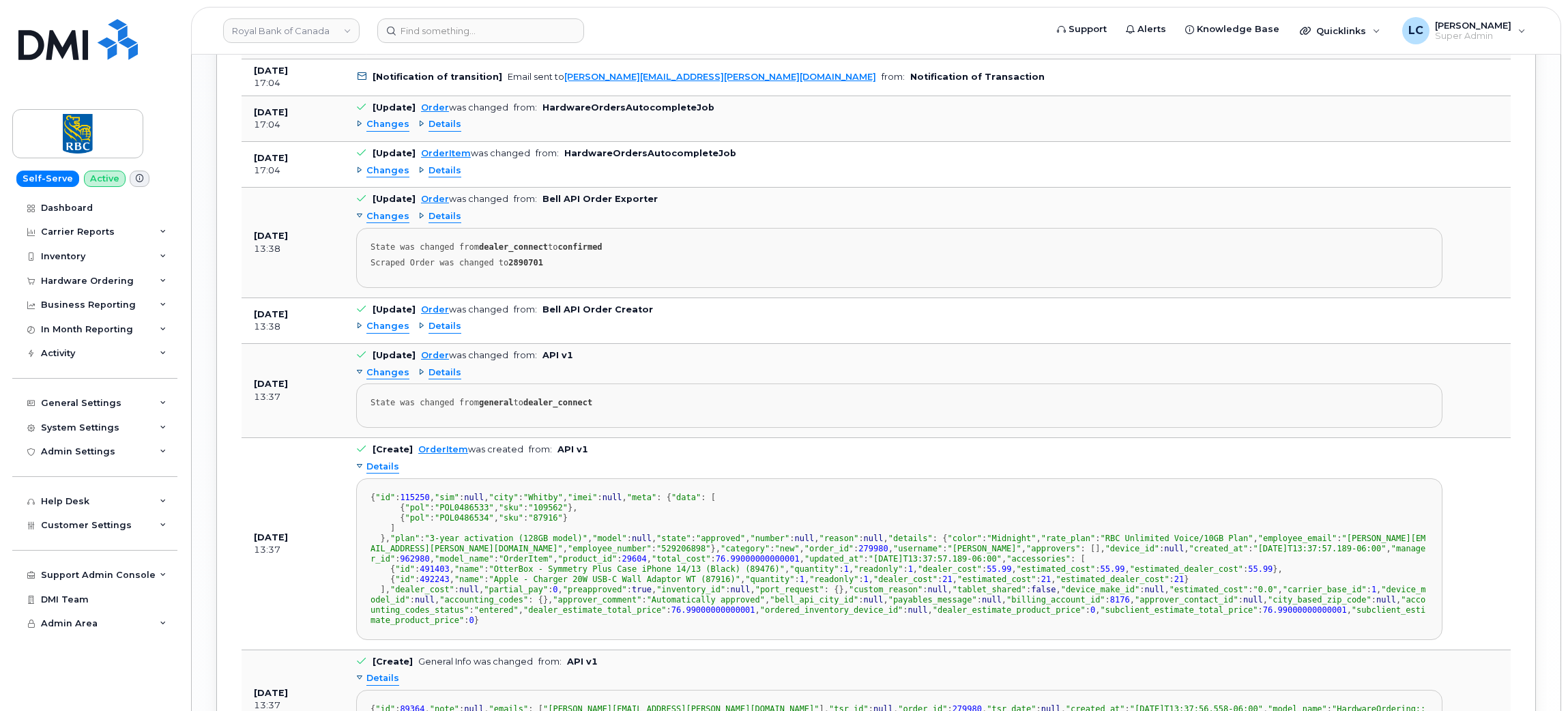
click at [396, 330] on span "Changes" at bounding box center [387, 326] width 43 height 13
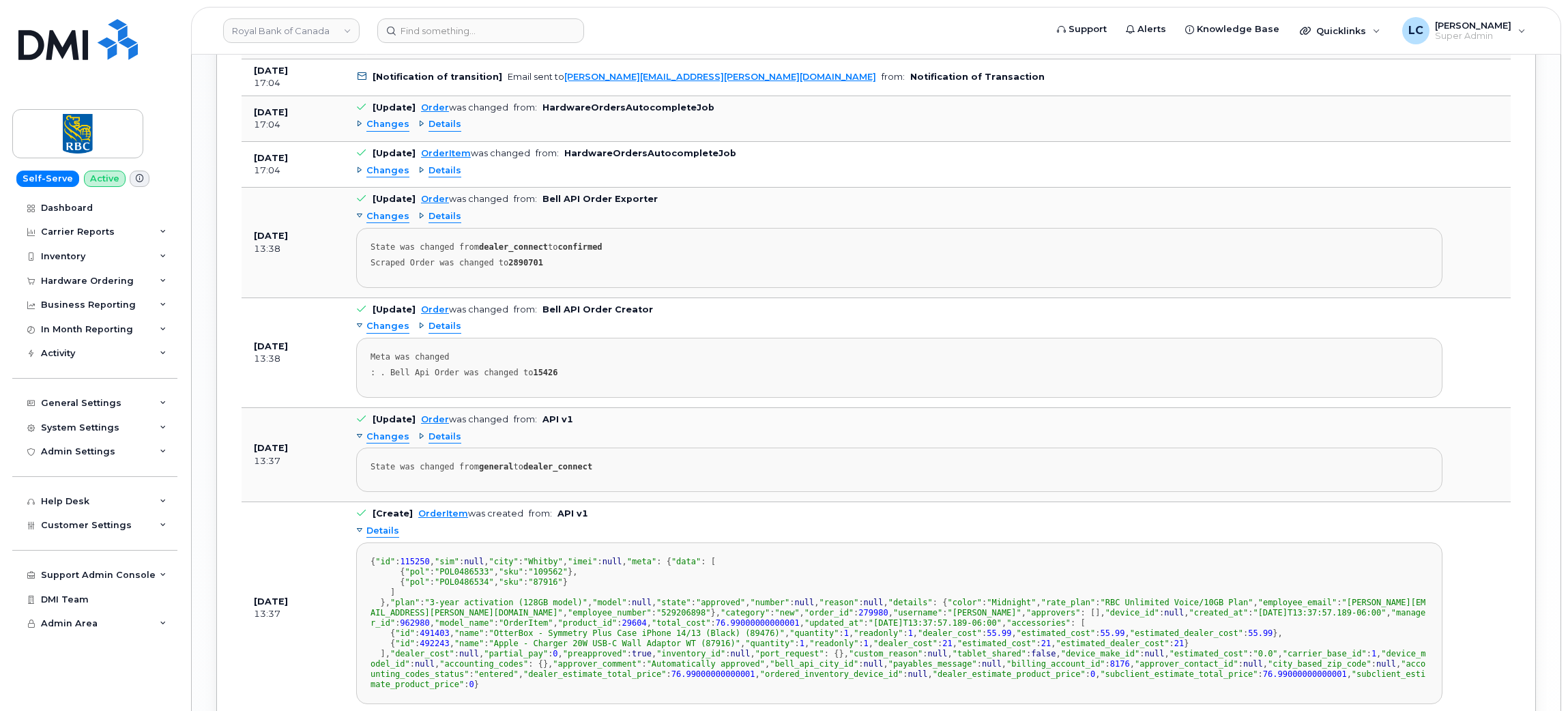
click at [435, 327] on span "Details" at bounding box center [445, 326] width 33 height 13
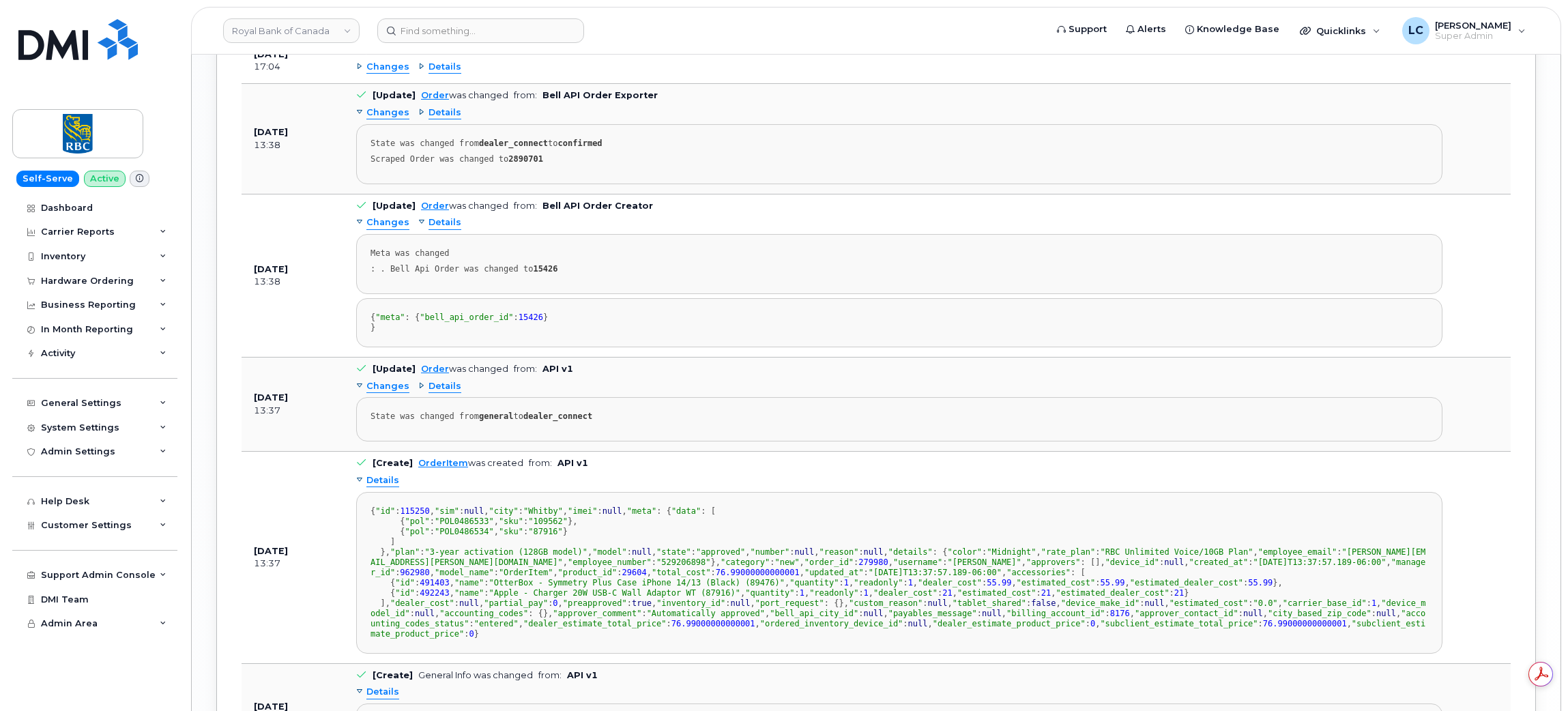
scroll to position [2015, 0]
click at [441, 394] on span "Details" at bounding box center [445, 387] width 33 height 13
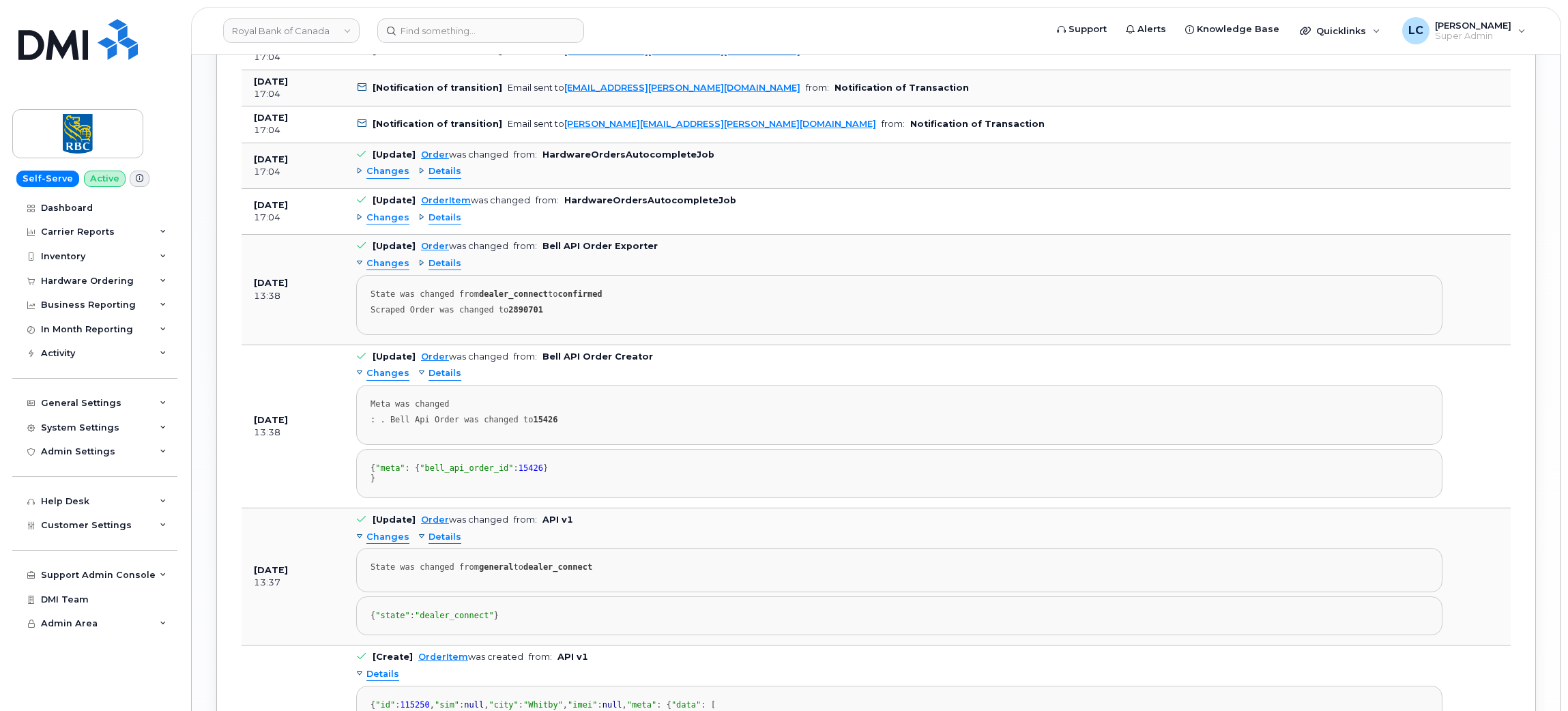
scroll to position [1854, 0]
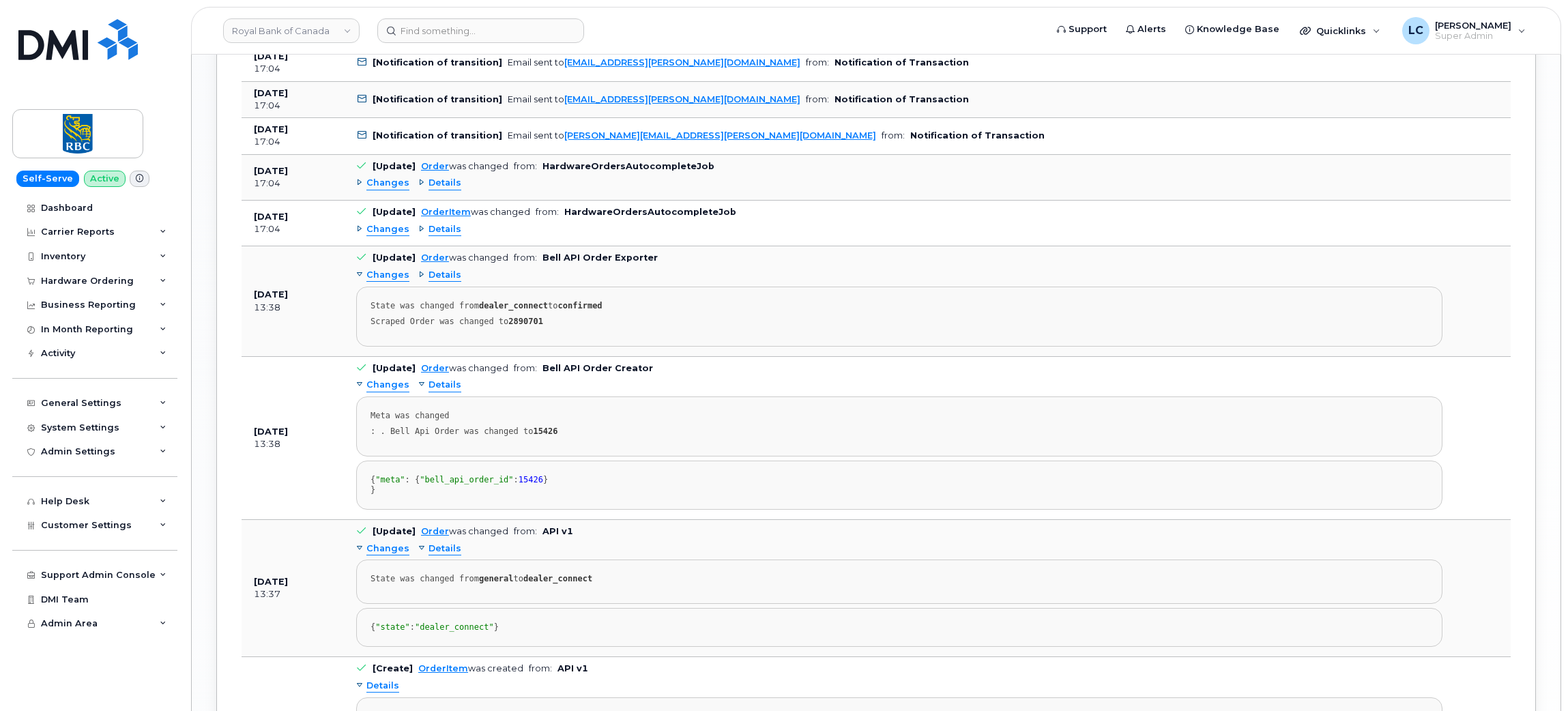
click at [441, 235] on span "Details" at bounding box center [445, 229] width 33 height 13
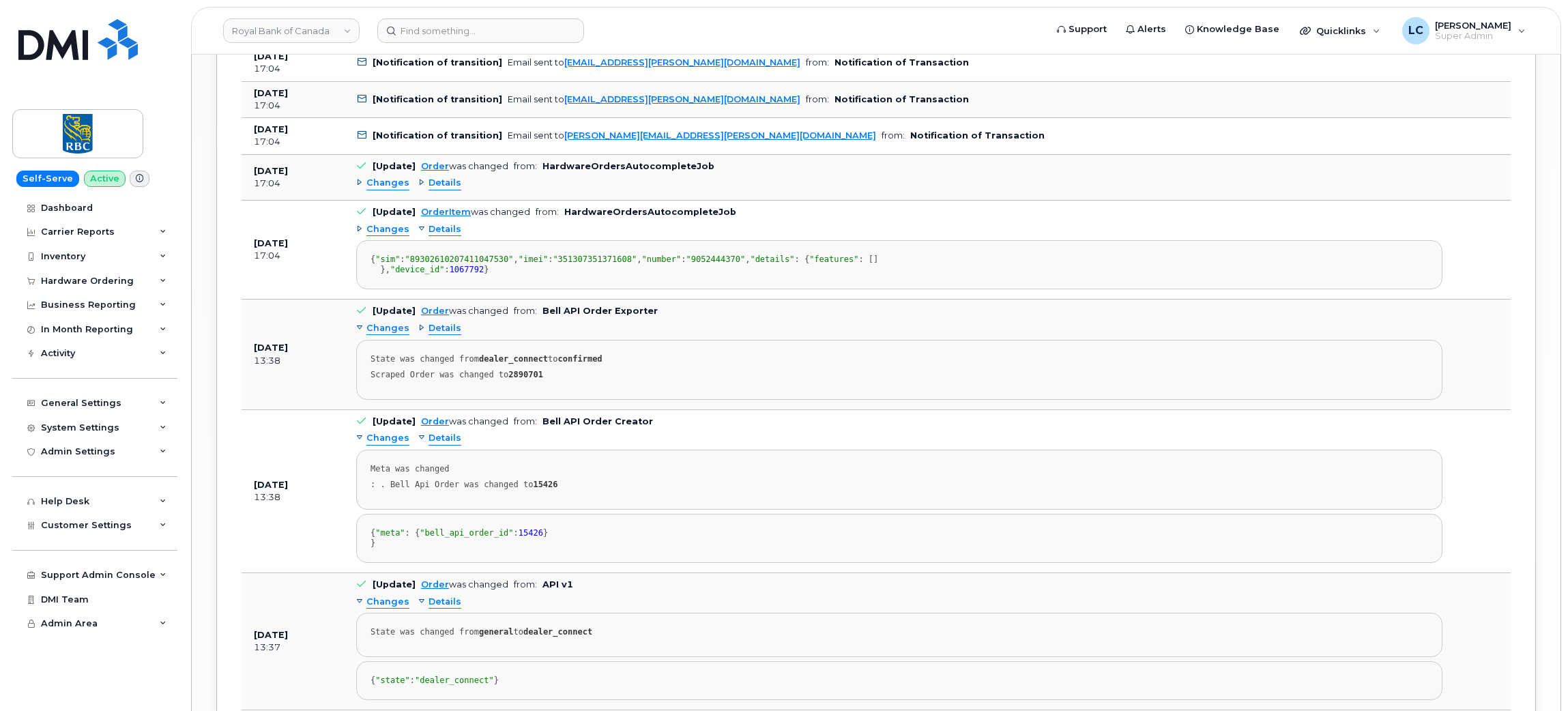
click at [439, 190] on span "Details" at bounding box center [445, 183] width 33 height 13
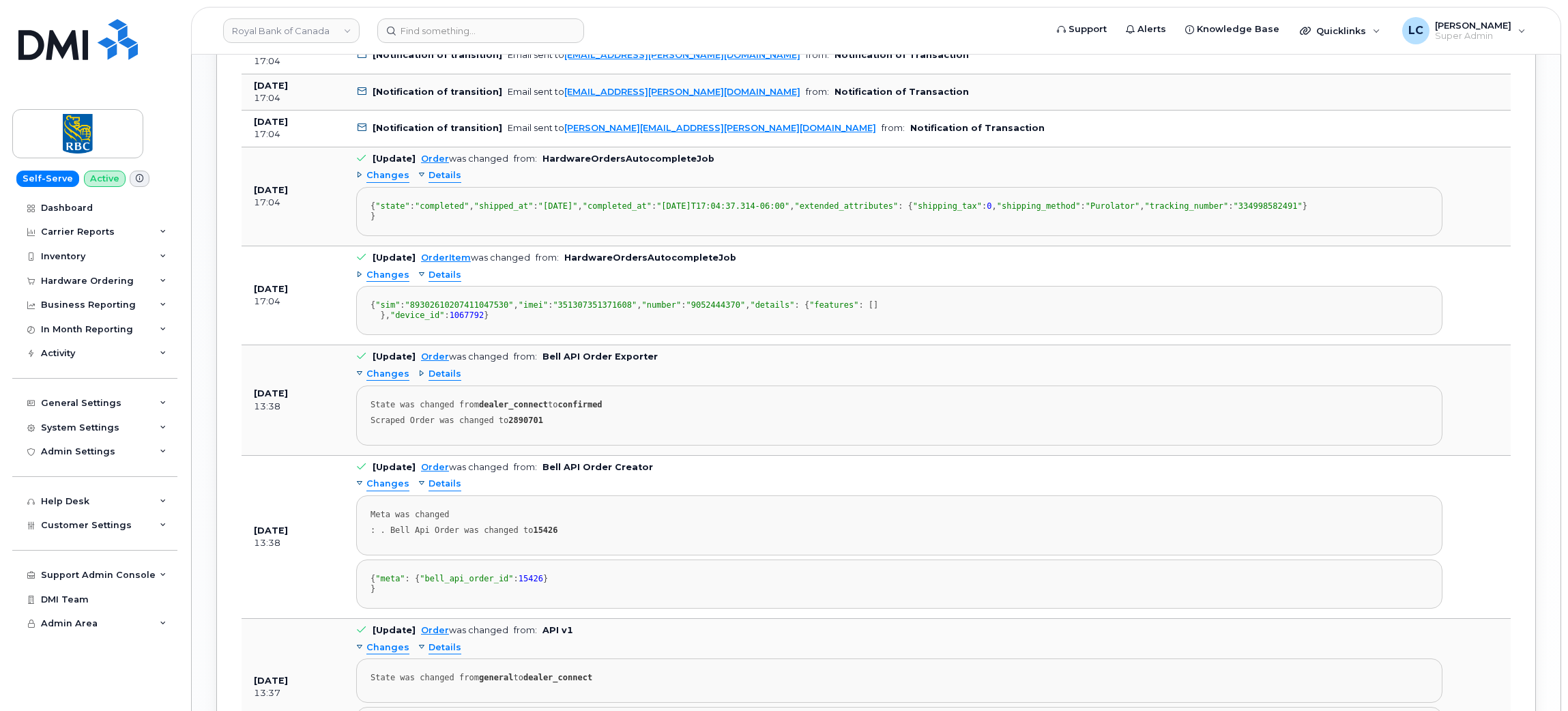
scroll to position [1810, 0]
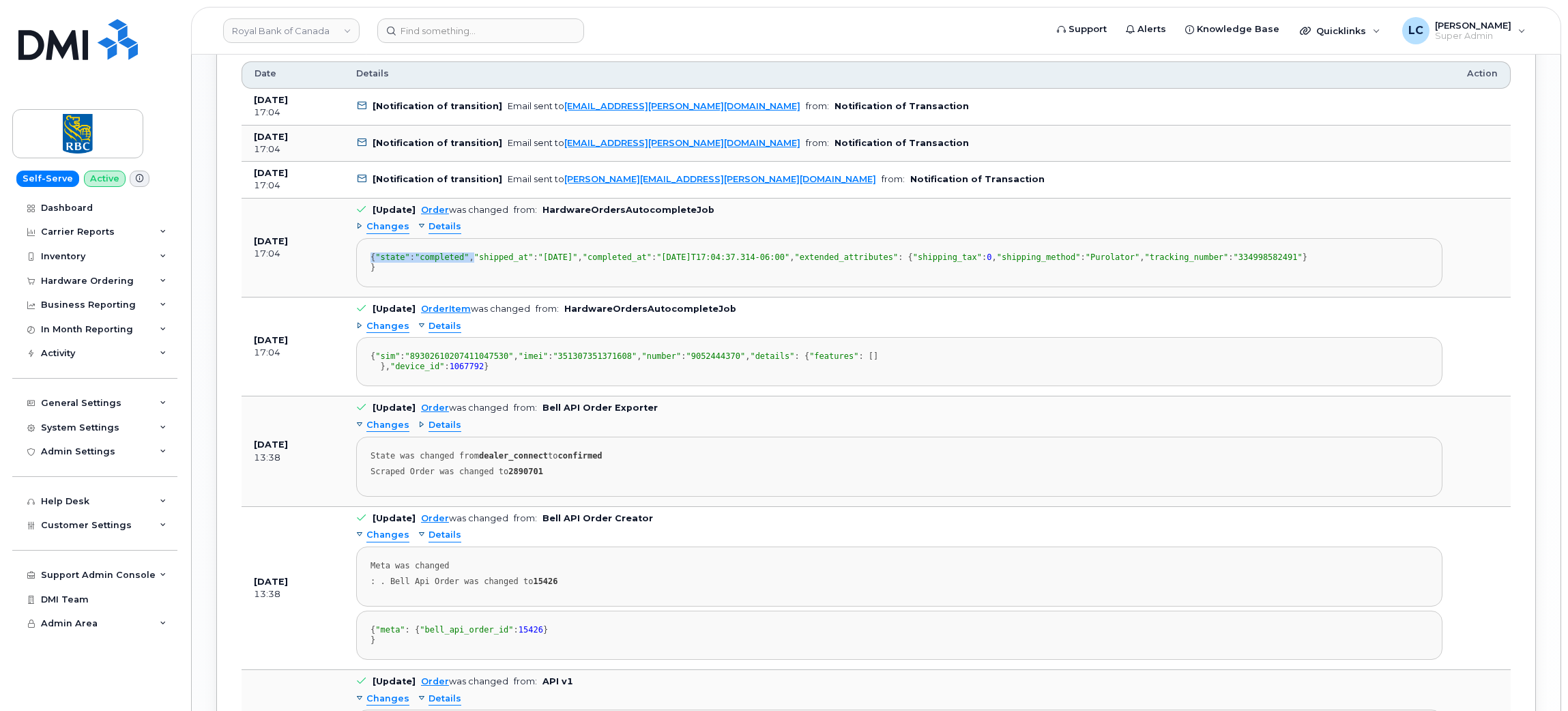
drag, startPoint x: 621, startPoint y: 269, endPoint x: 616, endPoint y: 232, distance: 37.3
click at [616, 232] on div "Changes Details { "state" : "completed" , "shipped_at" : "2024-10-23" , "comple…" at bounding box center [899, 251] width 1086 height 71
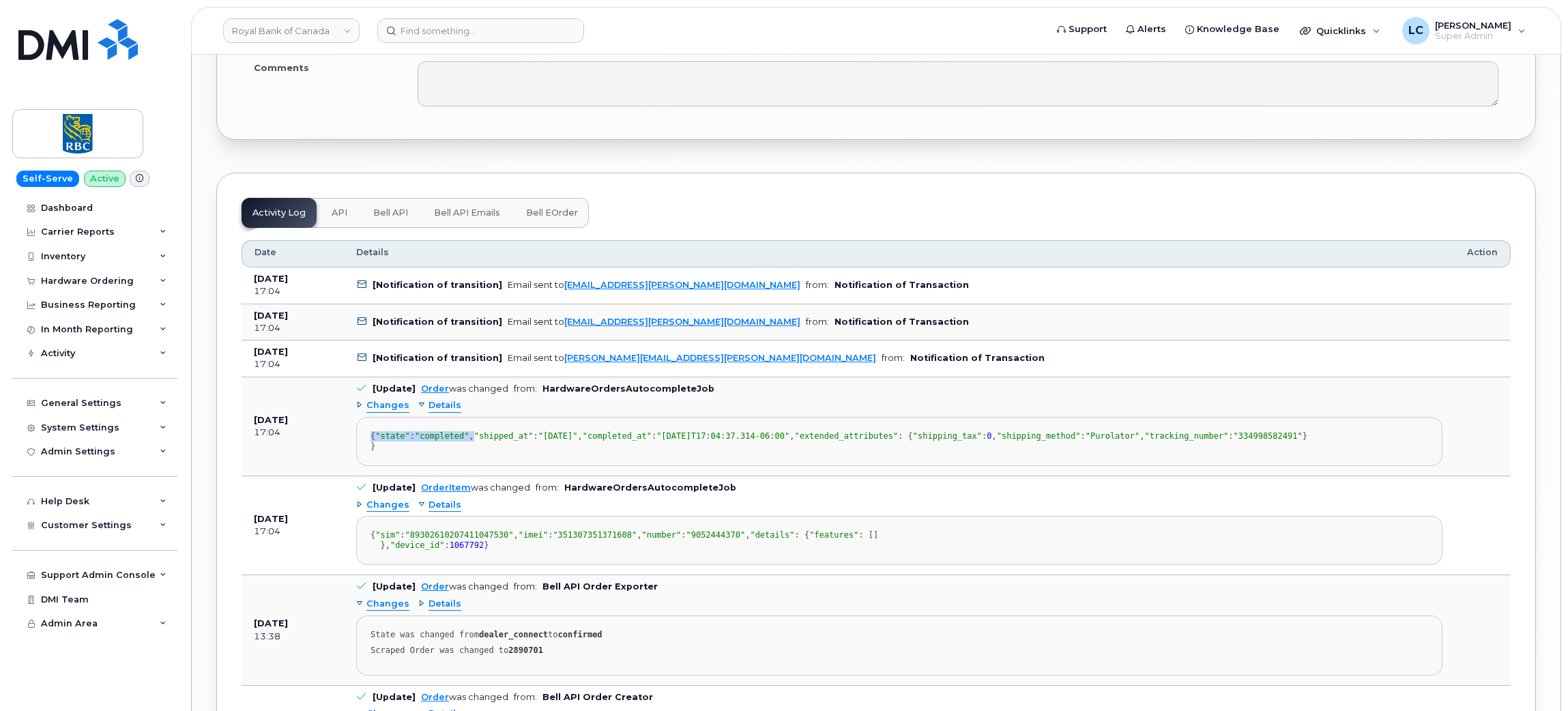
scroll to position [1630, 0]
click at [343, 215] on span "API" at bounding box center [339, 214] width 16 height 11
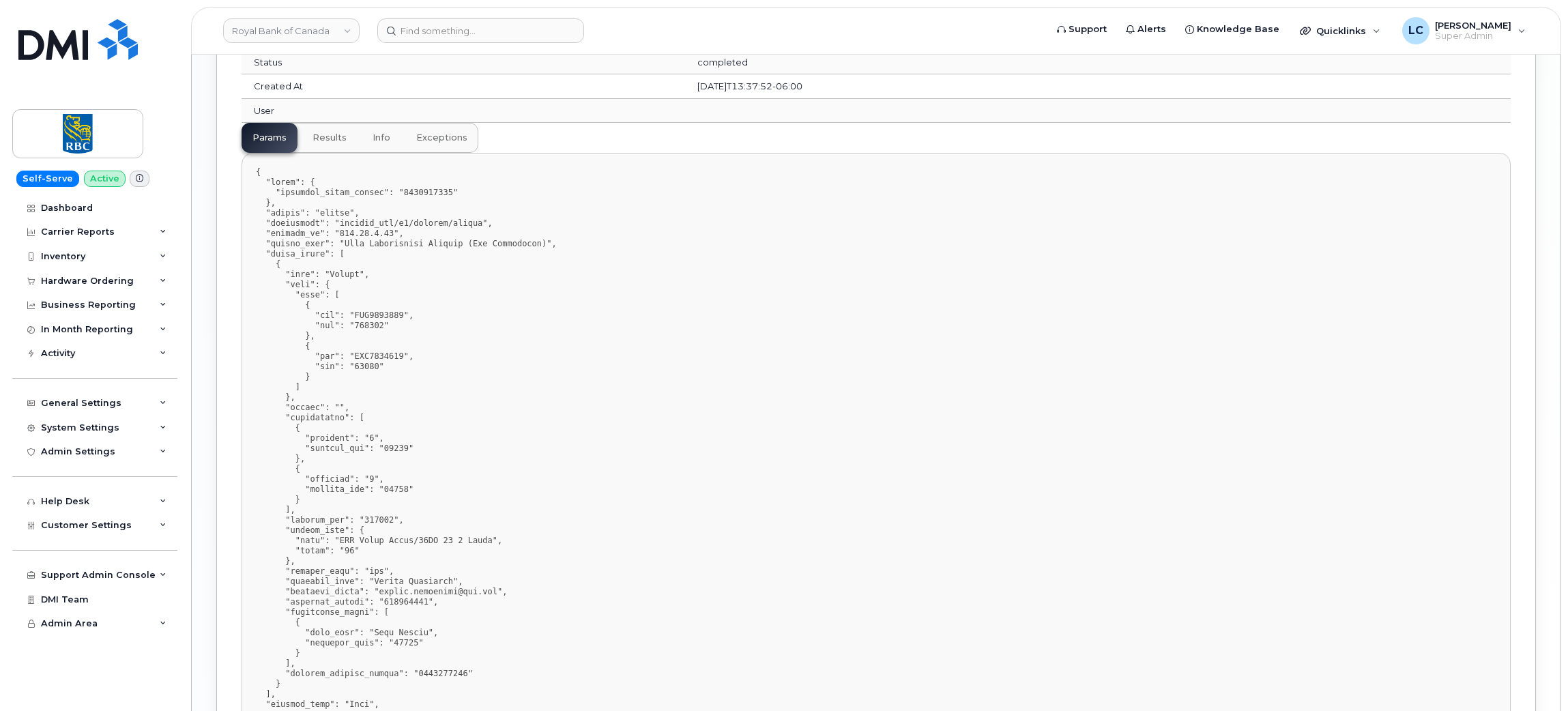
scroll to position [1845, 0]
click at [333, 154] on button "results" at bounding box center [329, 138] width 56 height 30
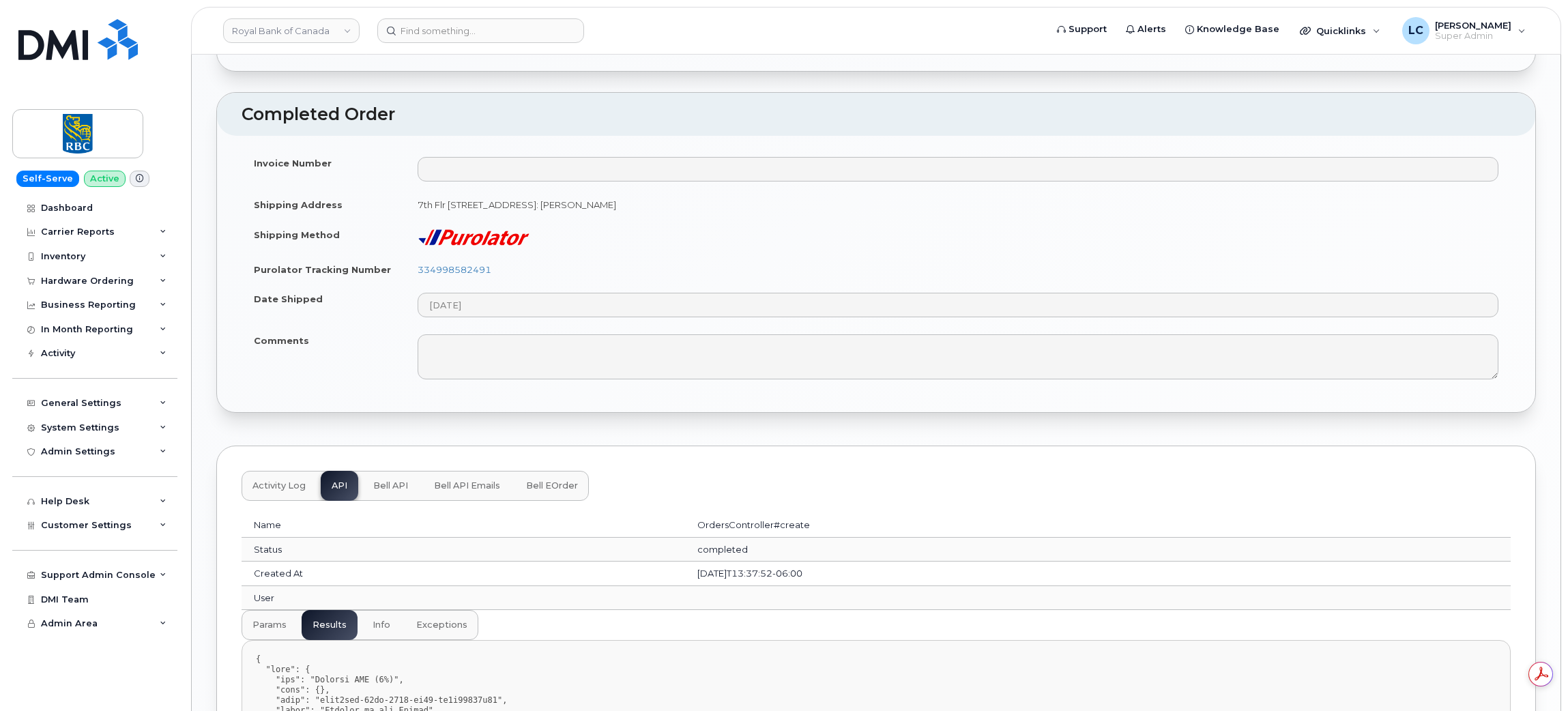
scroll to position [1356, 0]
click at [403, 491] on span "Bell API" at bounding box center [390, 489] width 35 height 11
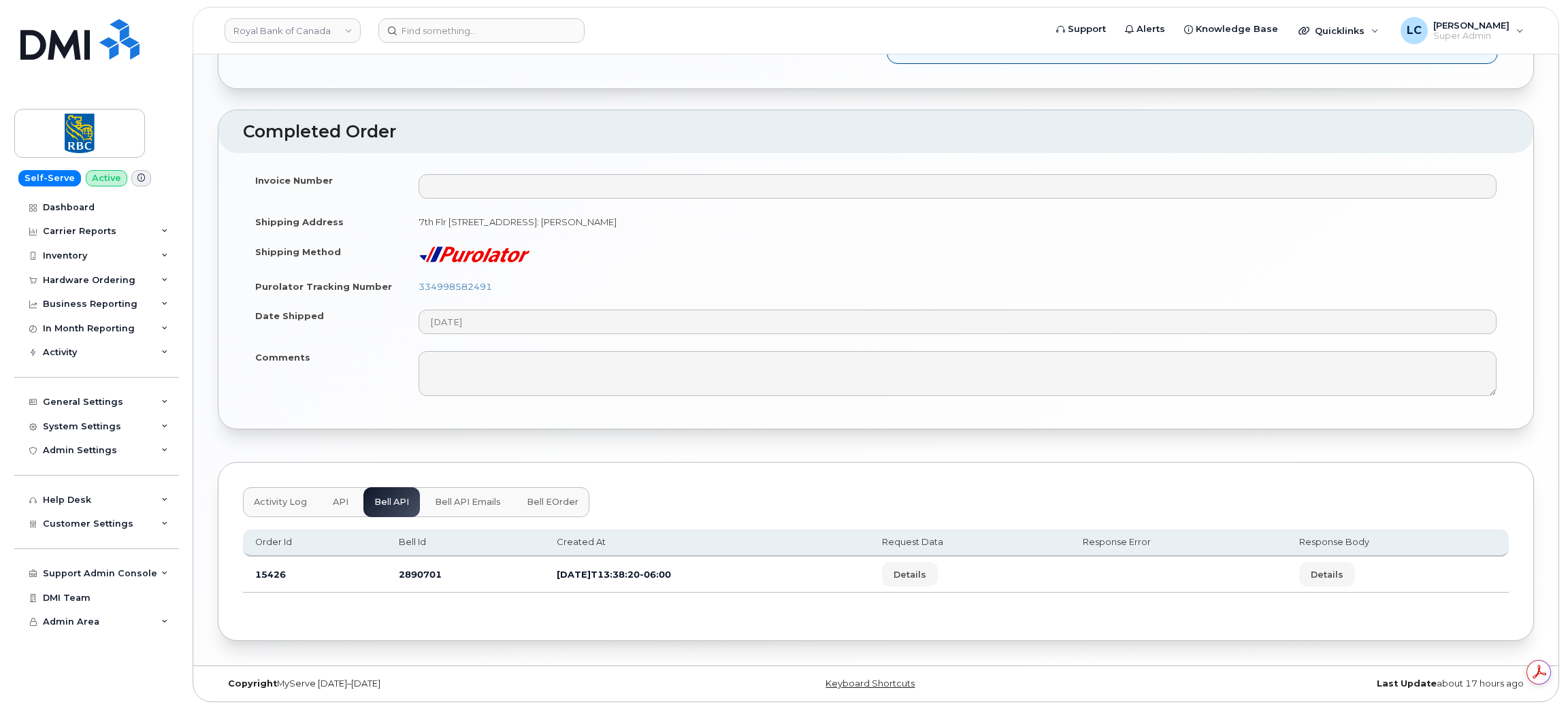
scroll to position [1337, 0]
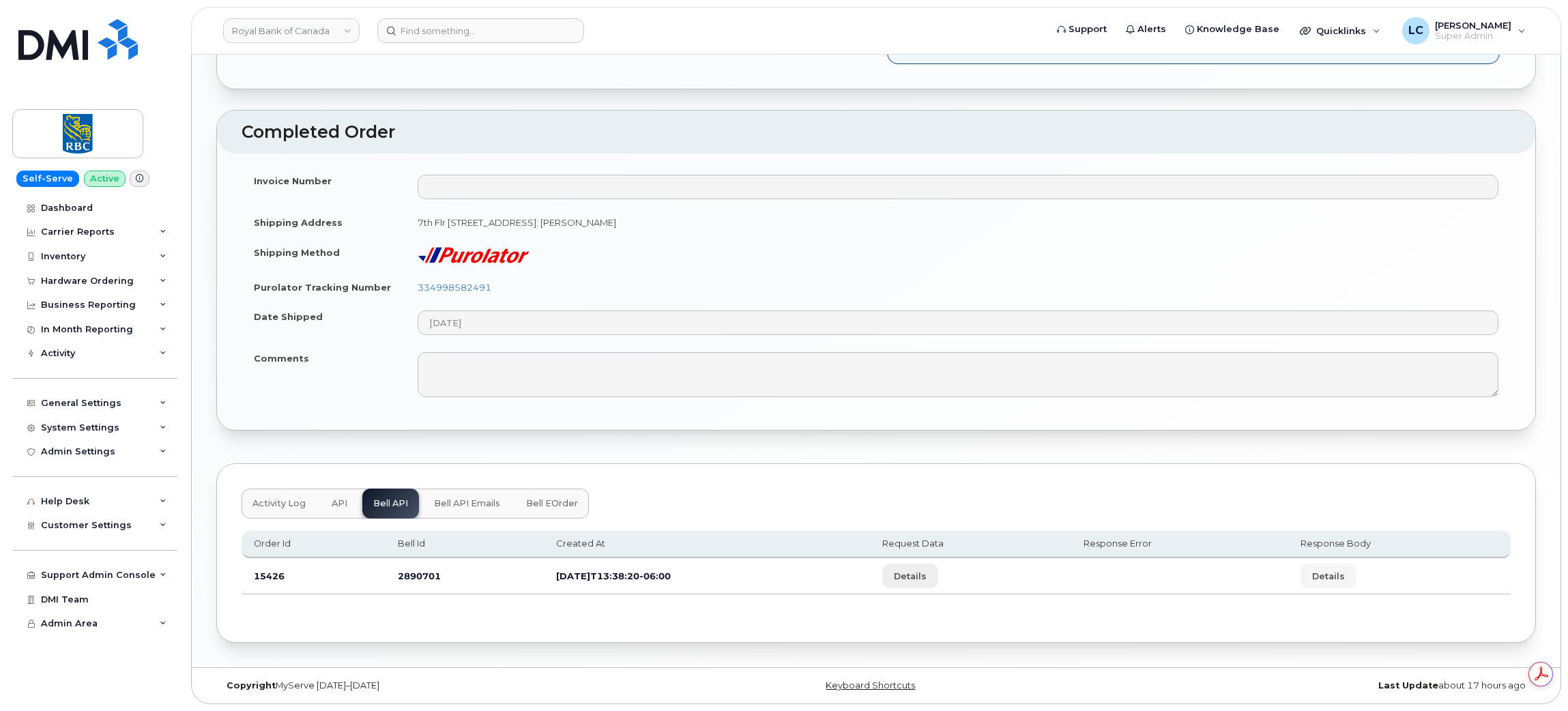
click at [926, 579] on span "Details" at bounding box center [910, 575] width 33 height 13
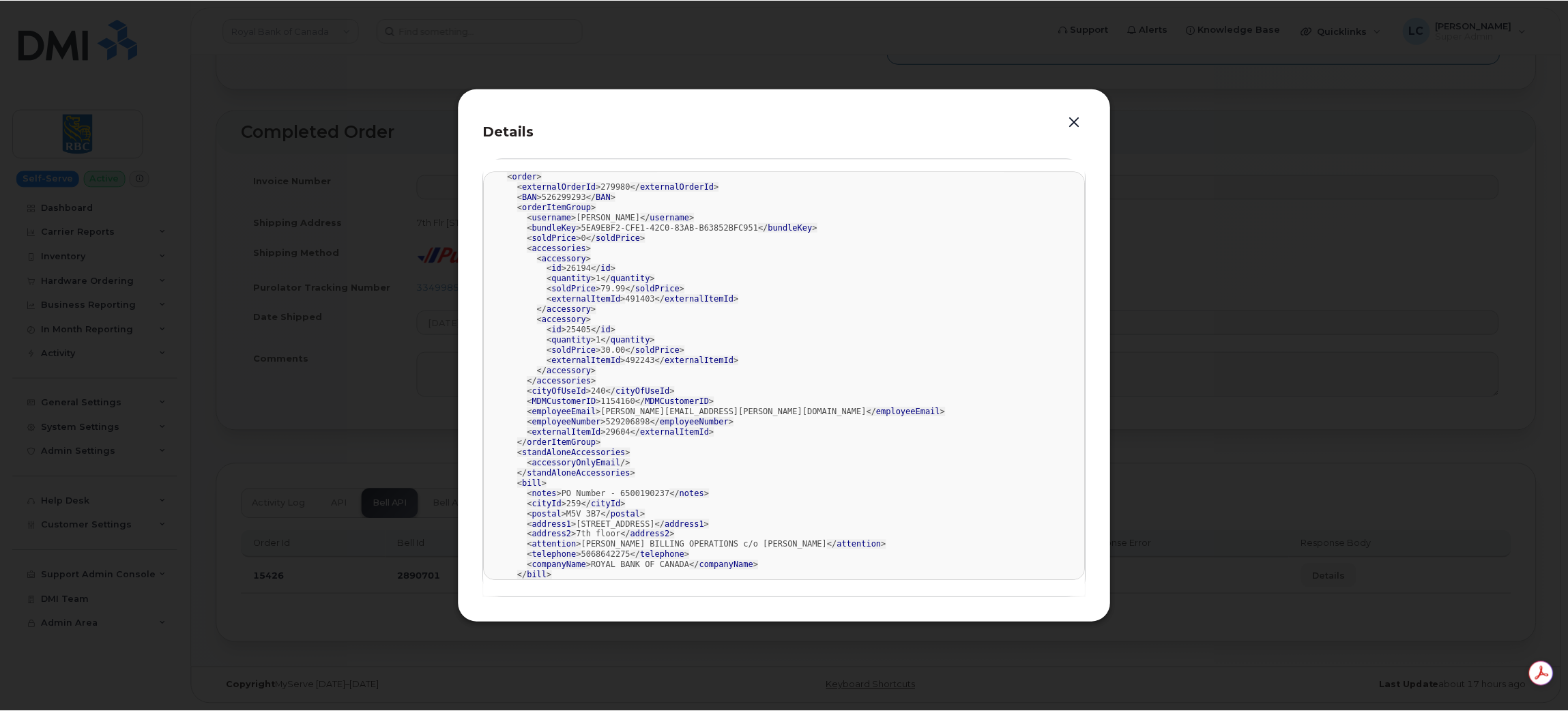
scroll to position [0, 0]
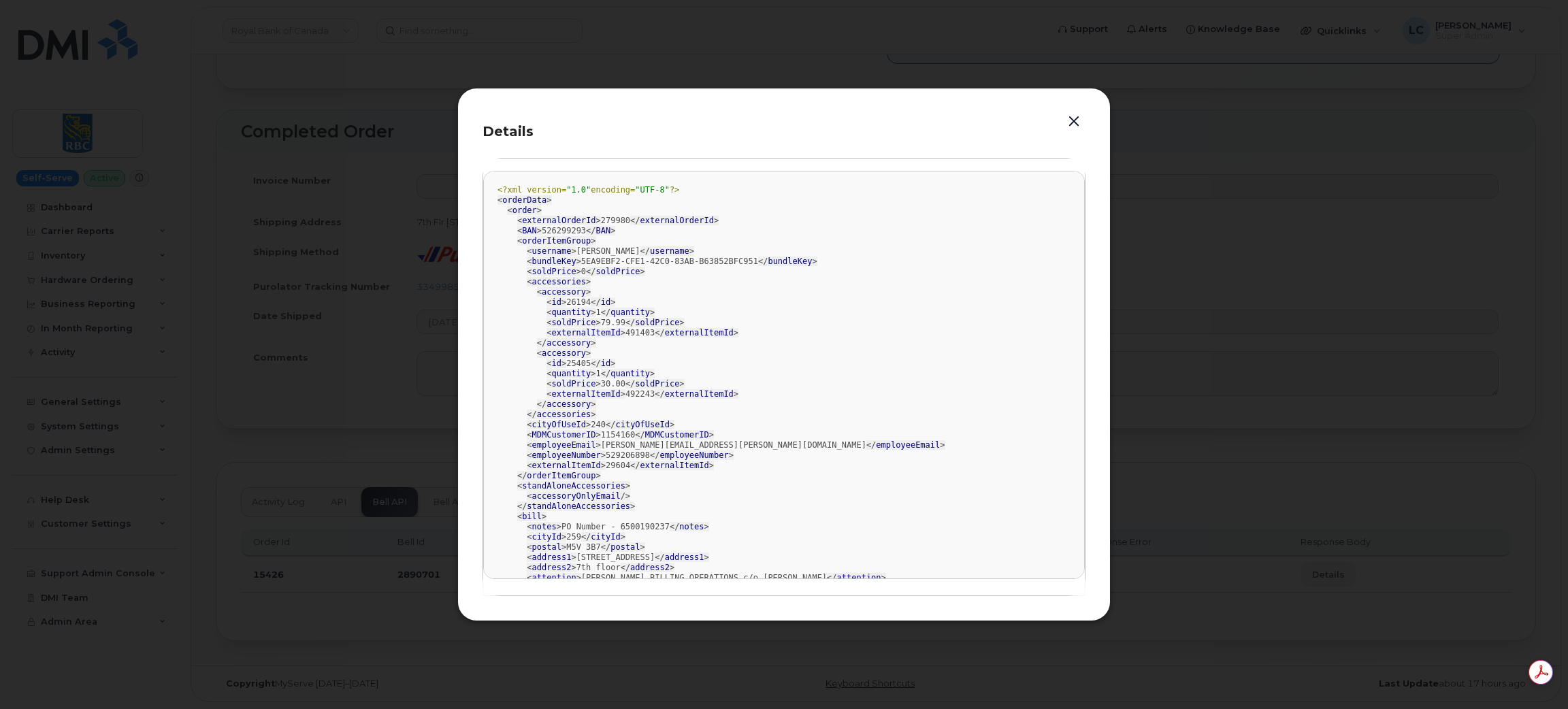
click at [1077, 121] on button "button" at bounding box center [1074, 121] width 21 height 19
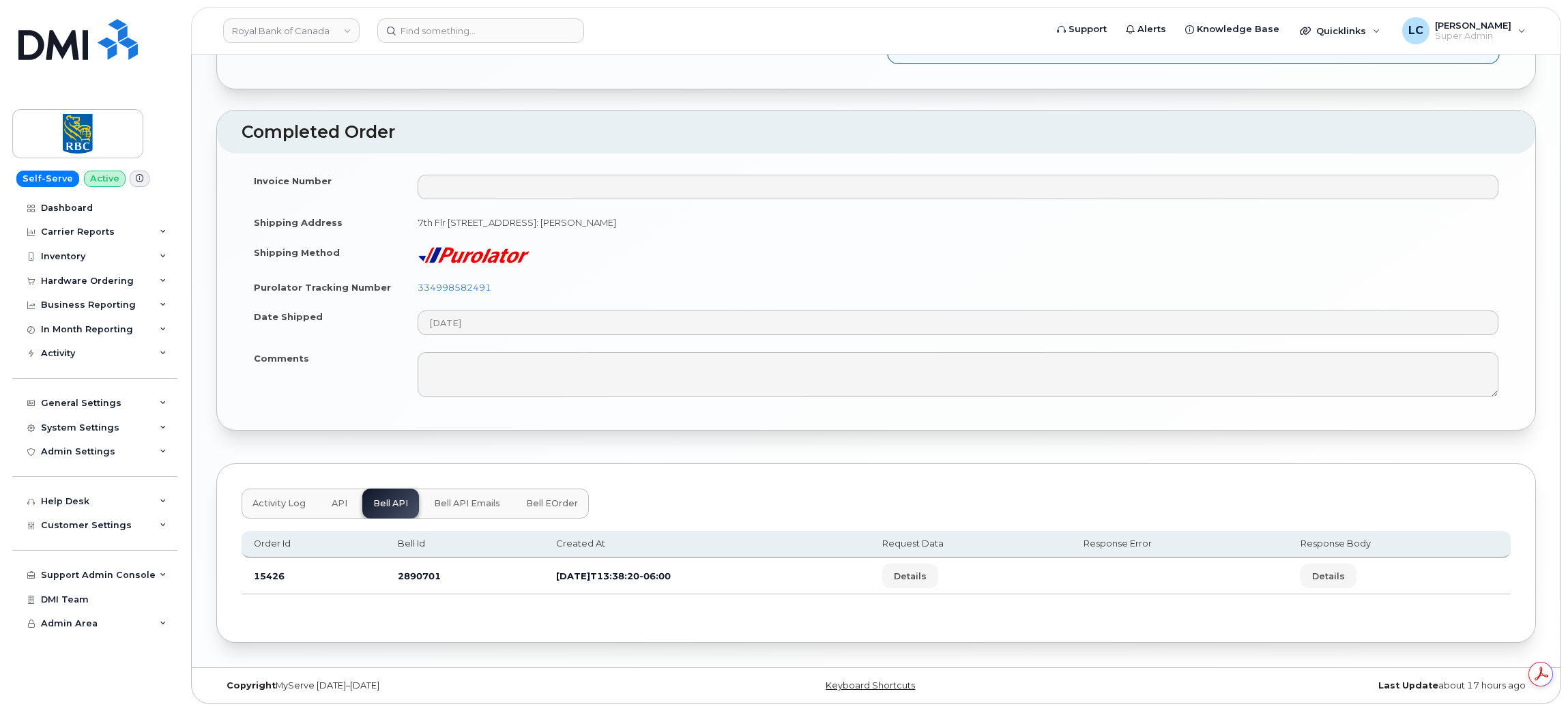
click at [551, 509] on span "Bell eOrder" at bounding box center [552, 503] width 52 height 11
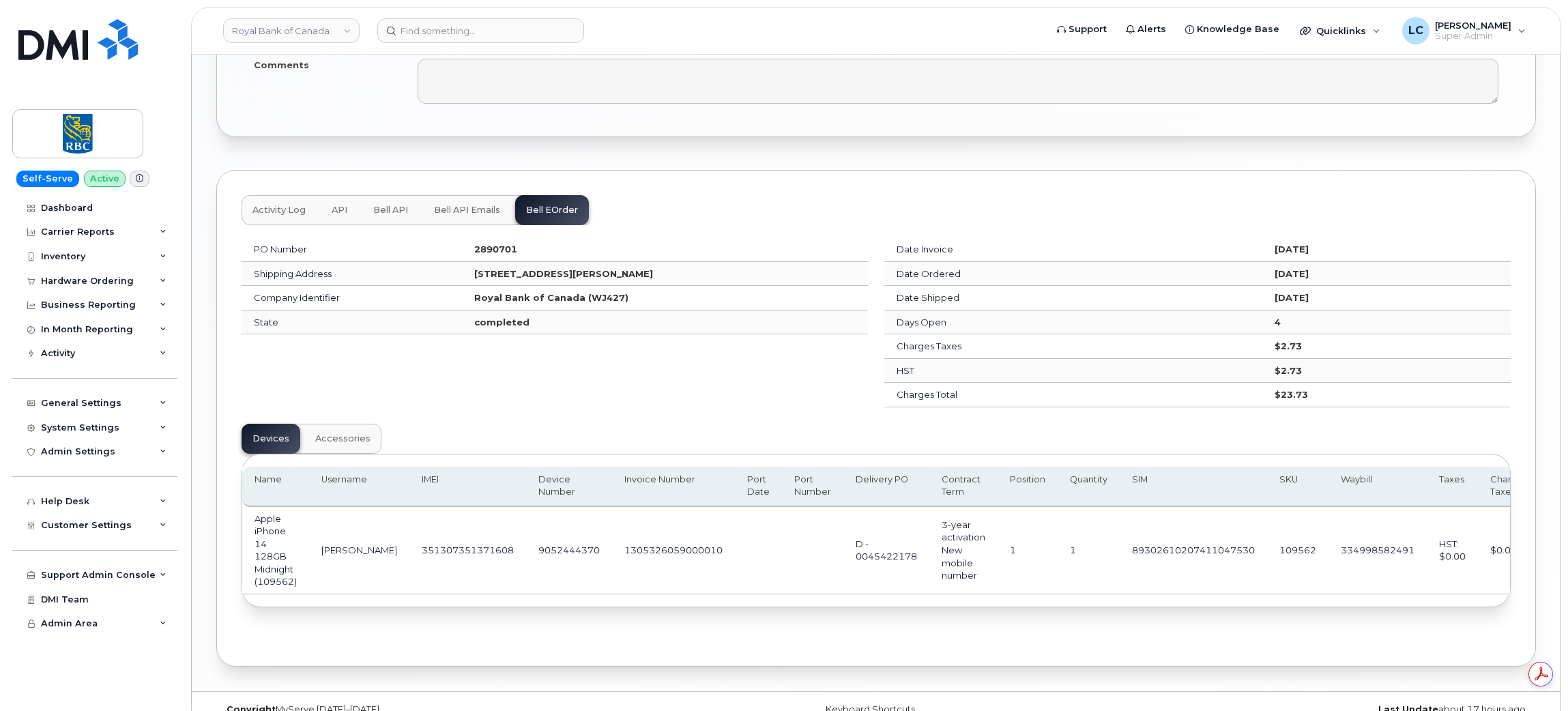
click at [343, 442] on span "Accessories" at bounding box center [343, 438] width 56 height 11
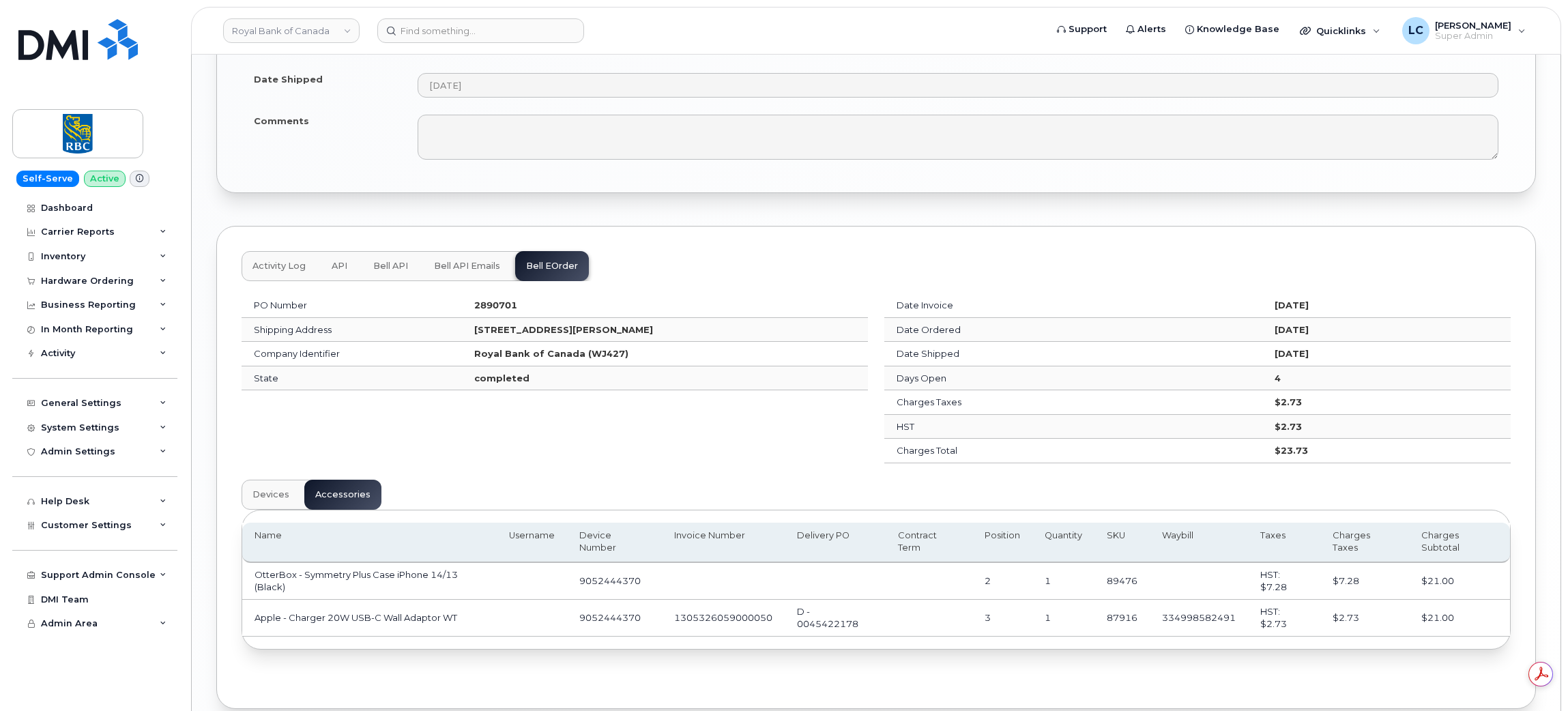
scroll to position [1577, 0]
click at [474, 265] on span "Bell API Emails" at bounding box center [467, 266] width 66 height 11
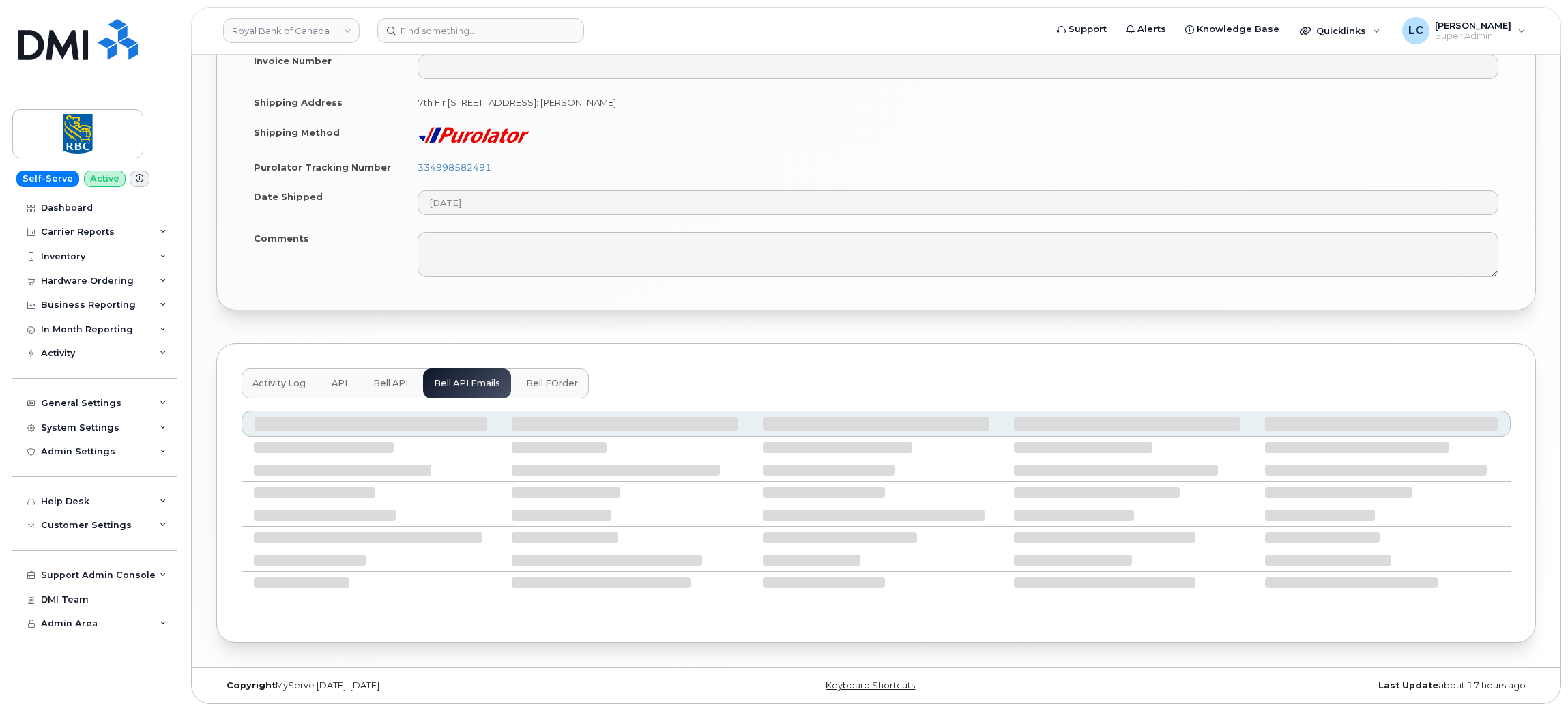
scroll to position [1465, 0]
click at [390, 378] on span "Bell API" at bounding box center [390, 384] width 35 height 11
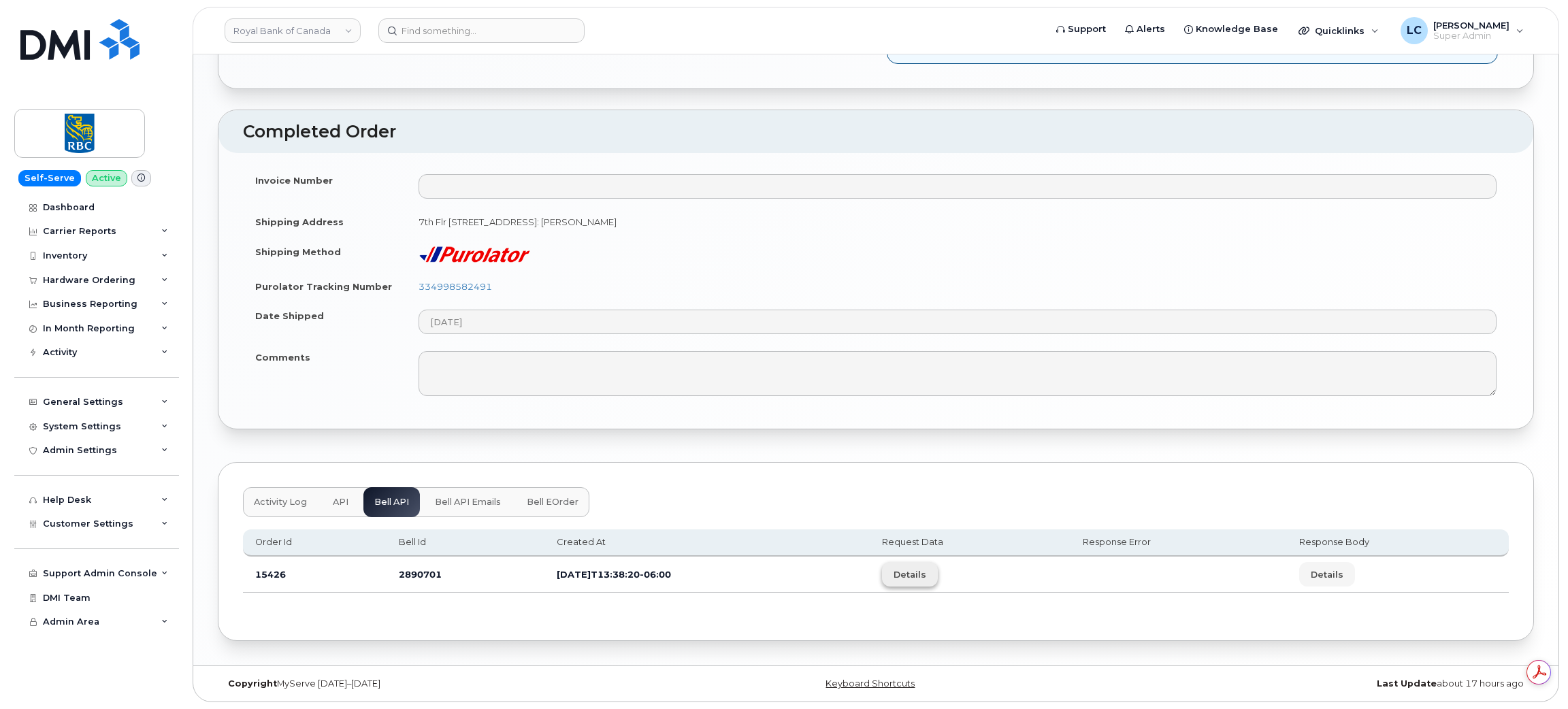
scroll to position [0, 0]
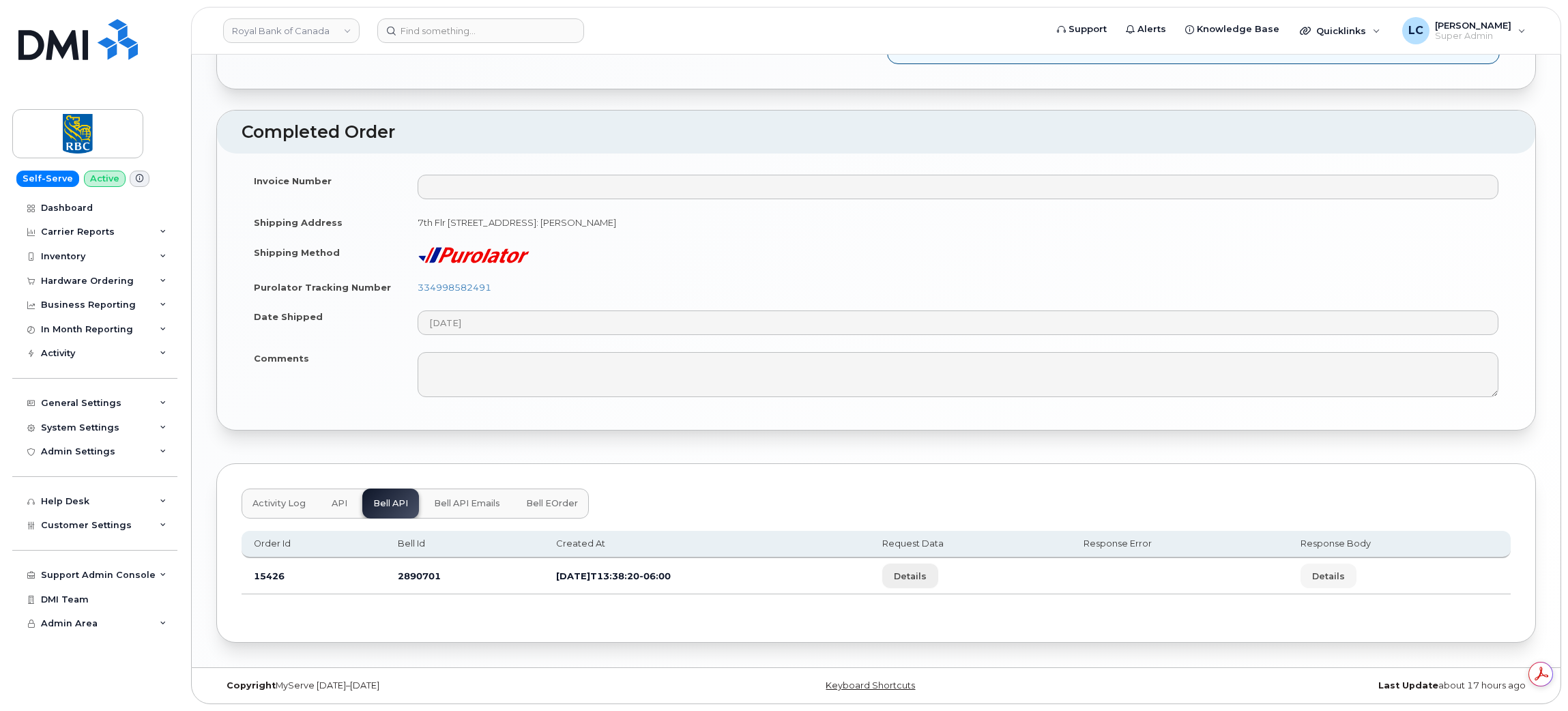
click at [926, 575] on span "Details" at bounding box center [910, 575] width 33 height 13
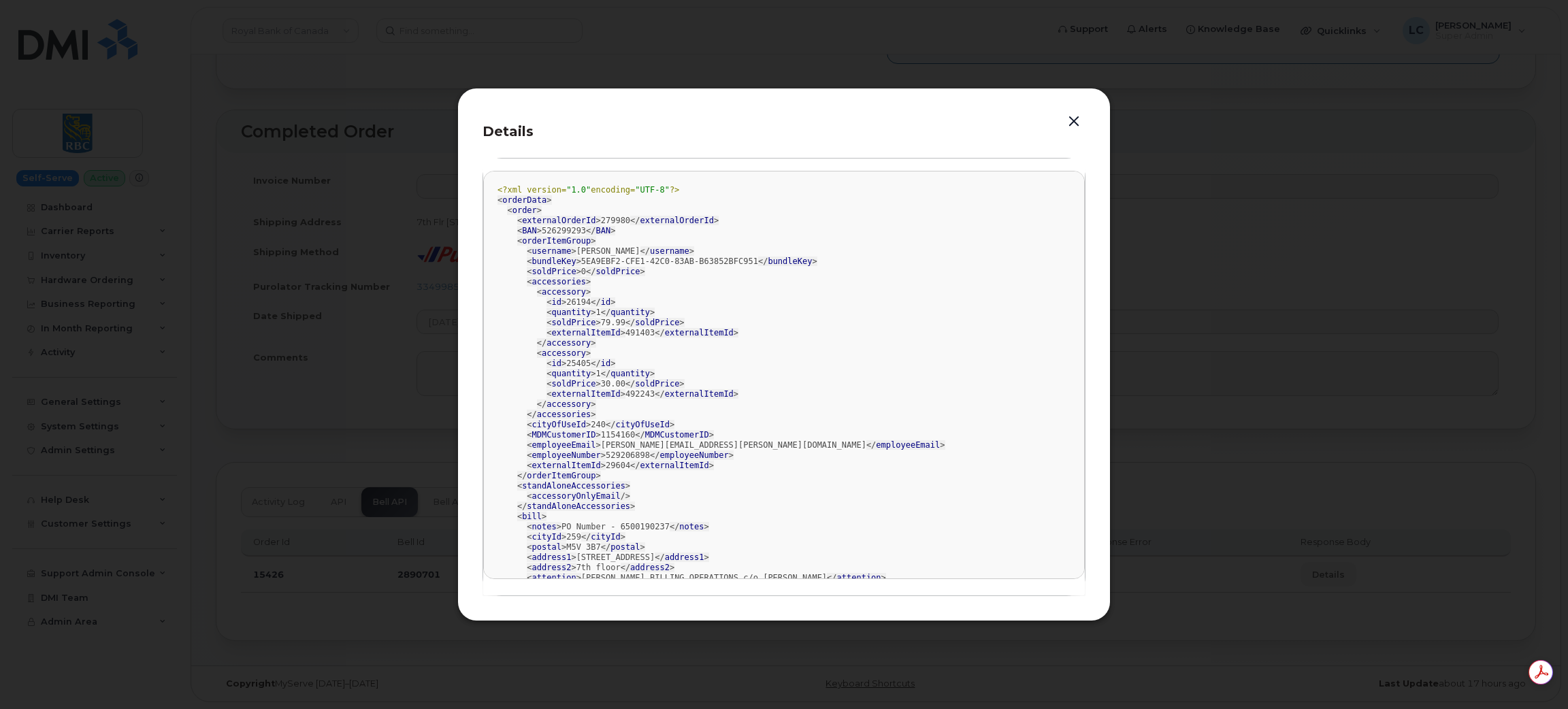
click at [1081, 125] on button "button" at bounding box center [1074, 121] width 21 height 19
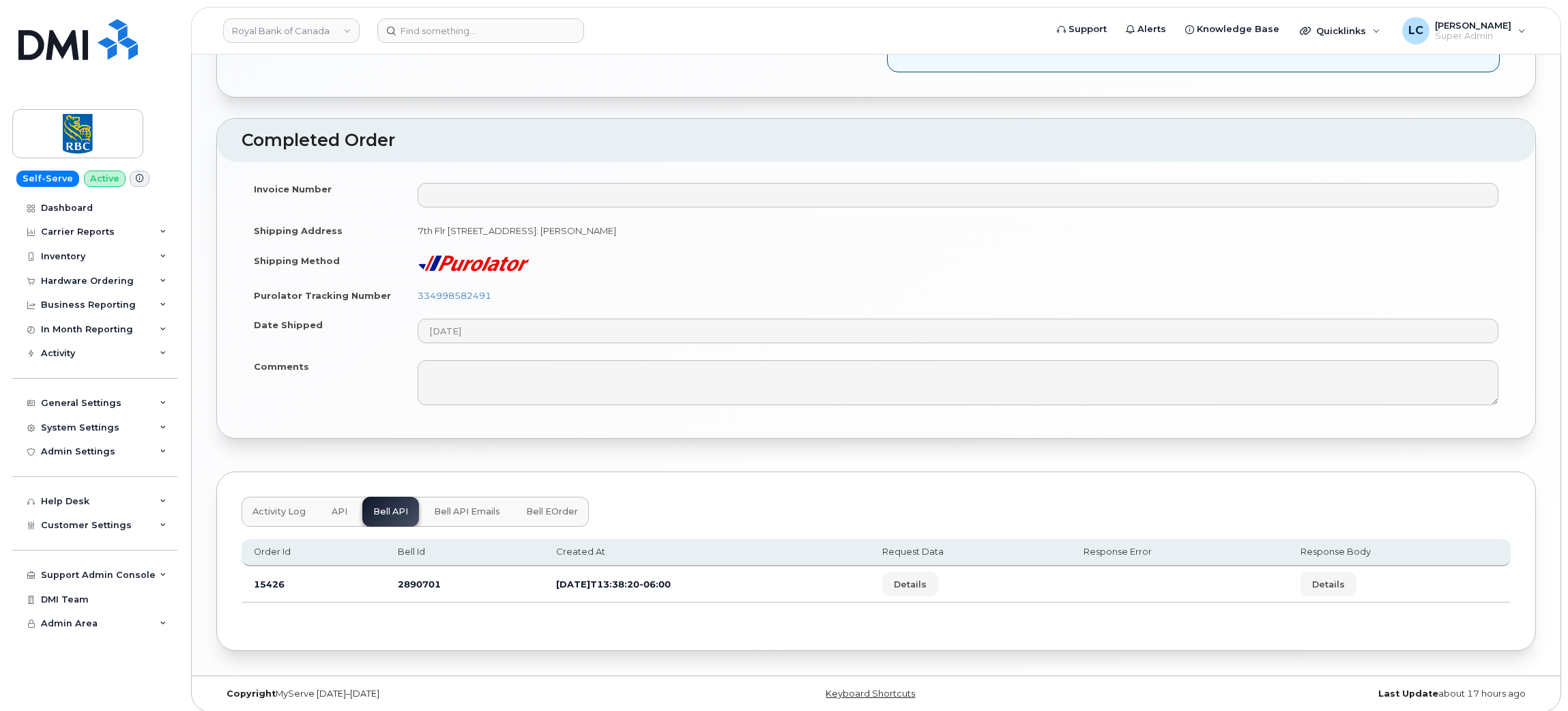
scroll to position [1334, 0]
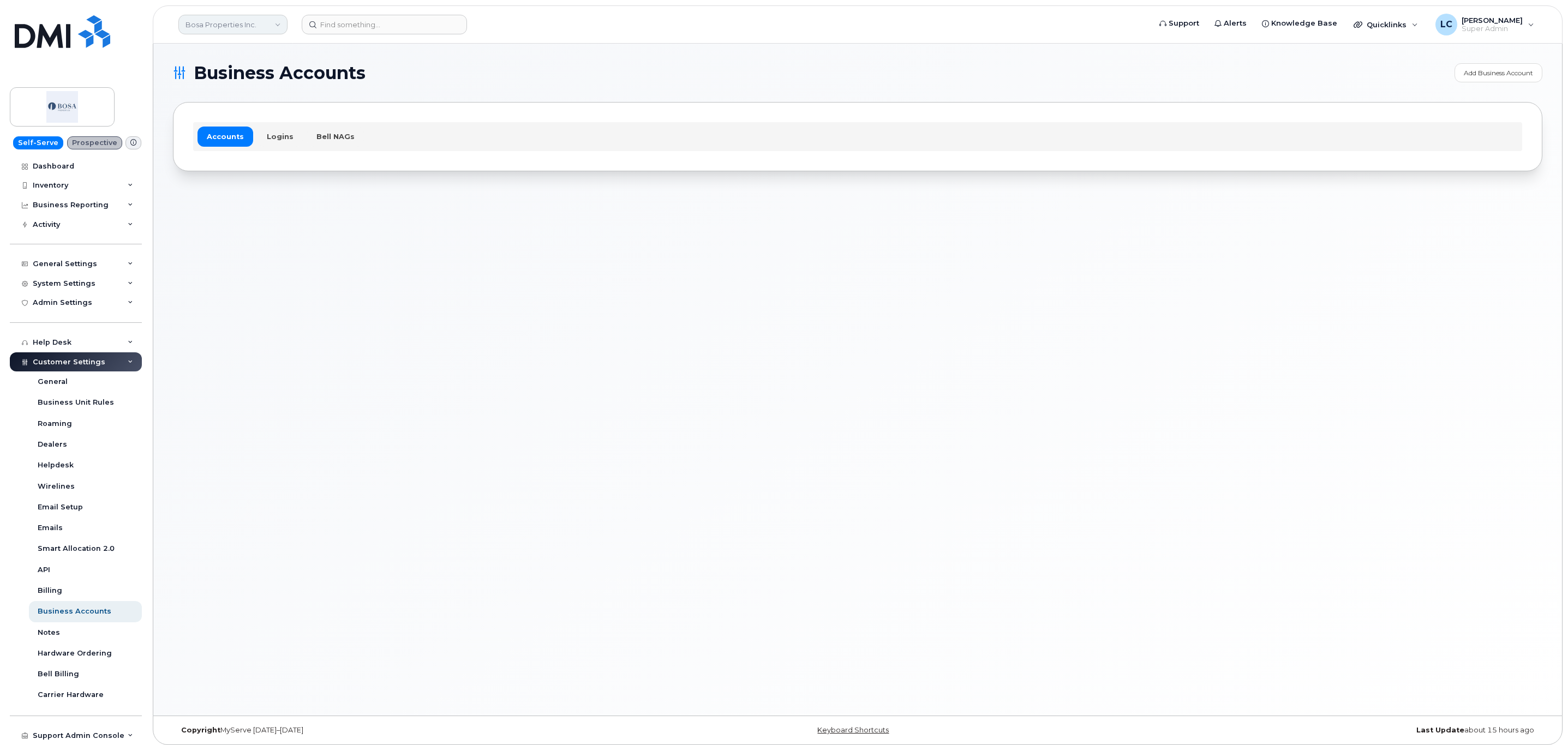
click at [249, 30] on link "Bosa Properties Inc." at bounding box center [233, 24] width 109 height 19
type input "First"
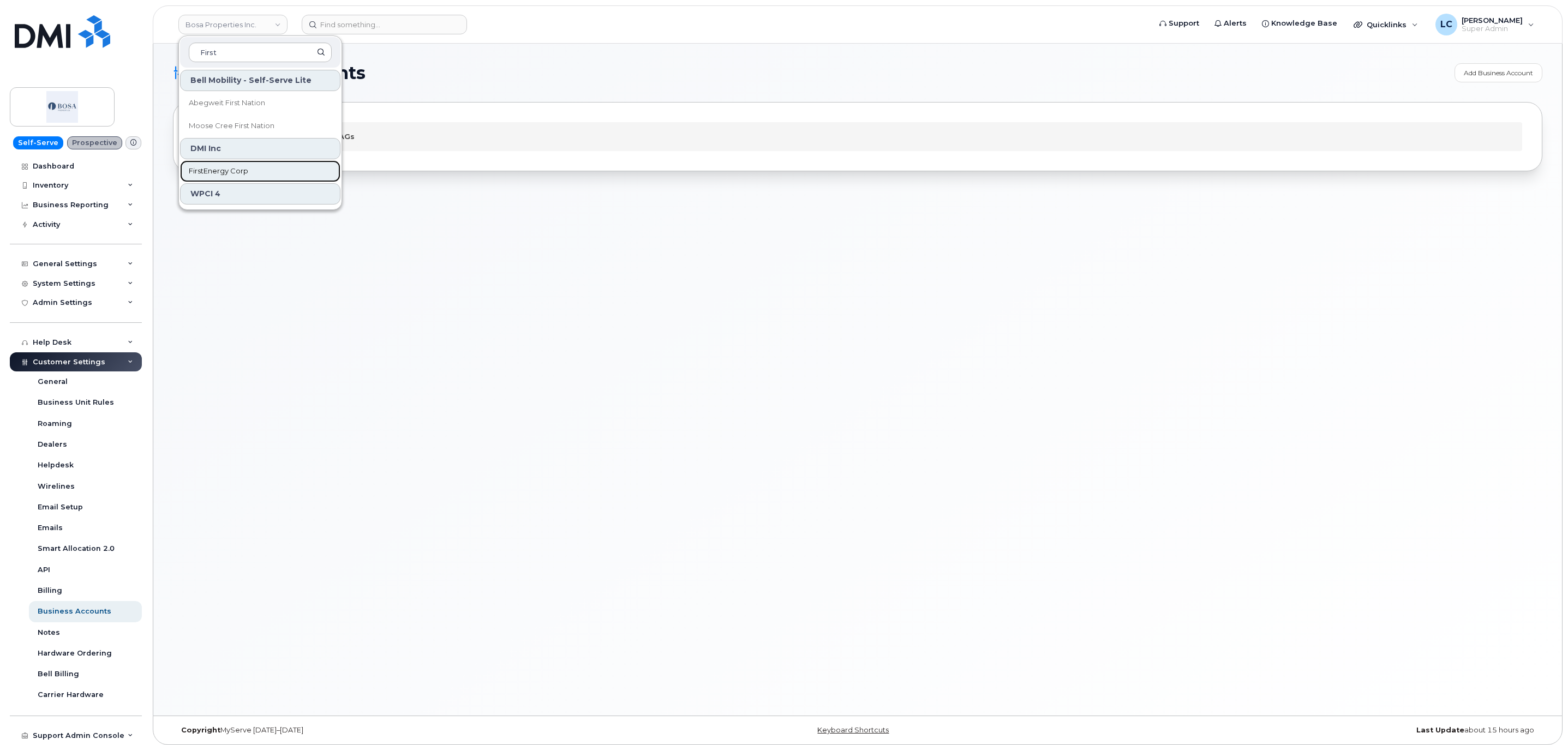
click at [247, 167] on span "FirstEnergy Corp" at bounding box center [219, 171] width 60 height 11
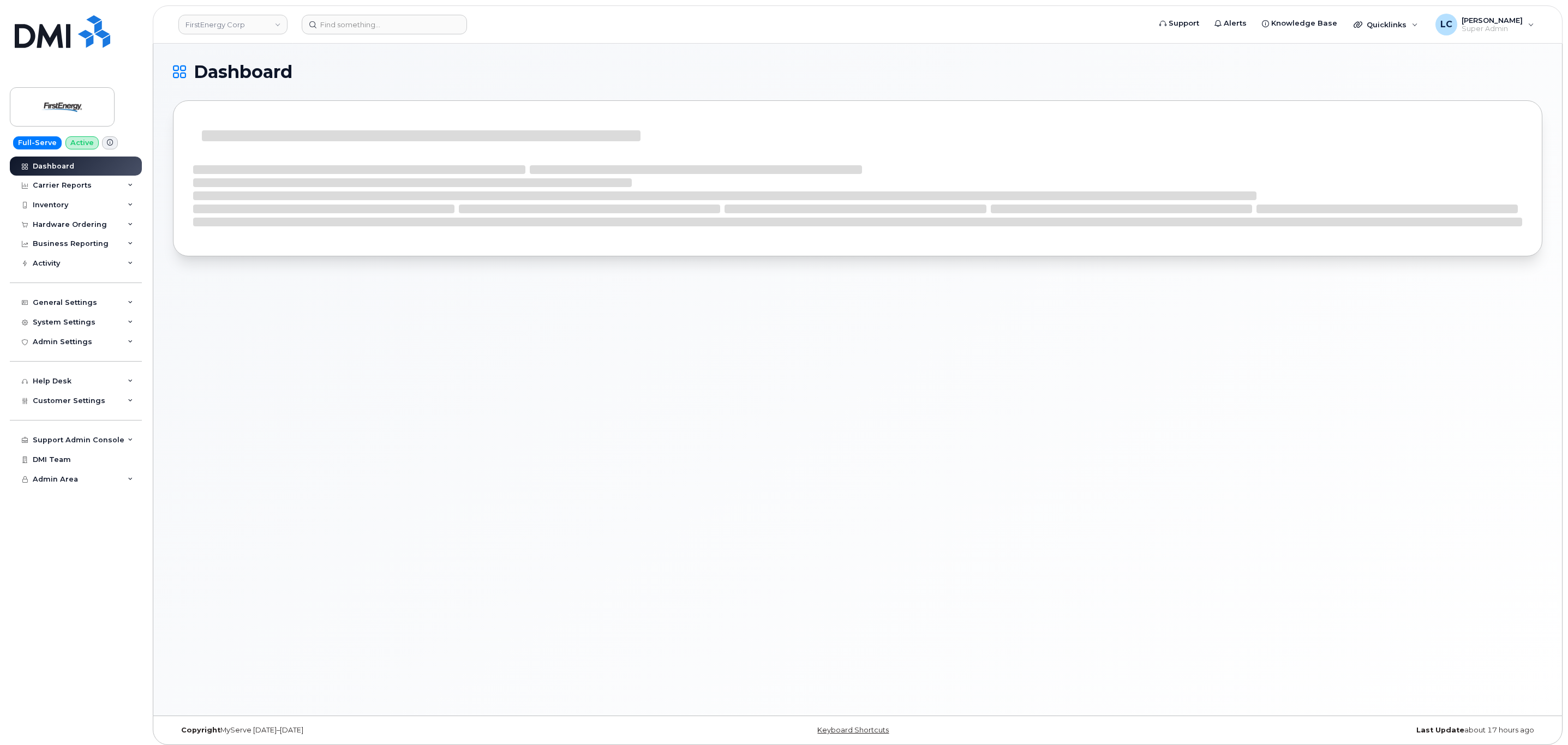
click at [236, 400] on div "Dashboard" at bounding box center [858, 380] width 1409 height 672
click at [197, 307] on div "Dashboard" at bounding box center [858, 380] width 1409 height 672
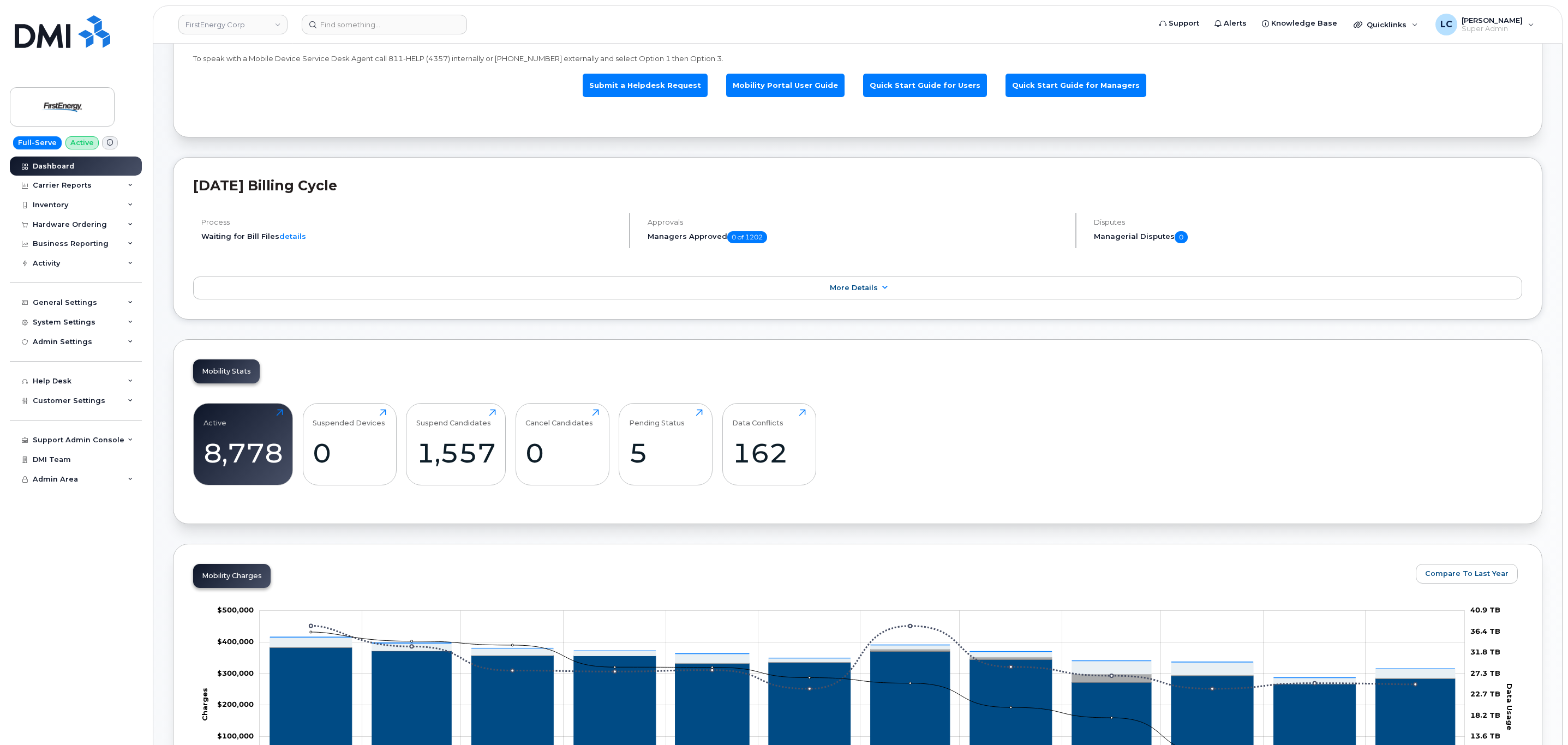
scroll to position [88, 0]
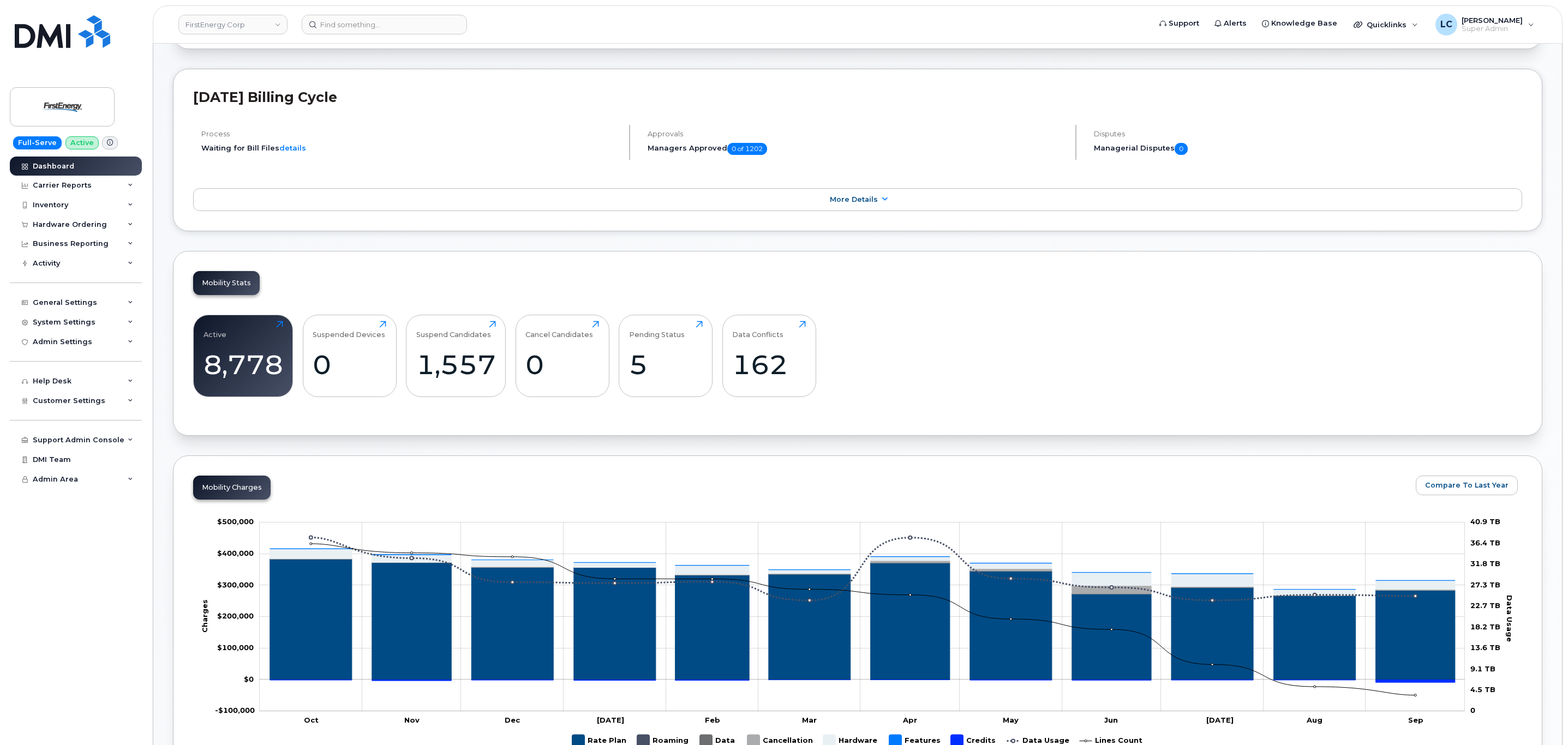
scroll to position [175, 0]
click at [66, 518] on div "Dashboard Carrier Reports Monthly Billing Data Daily Data Pooling Average Costi…" at bounding box center [77, 451] width 135 height 589
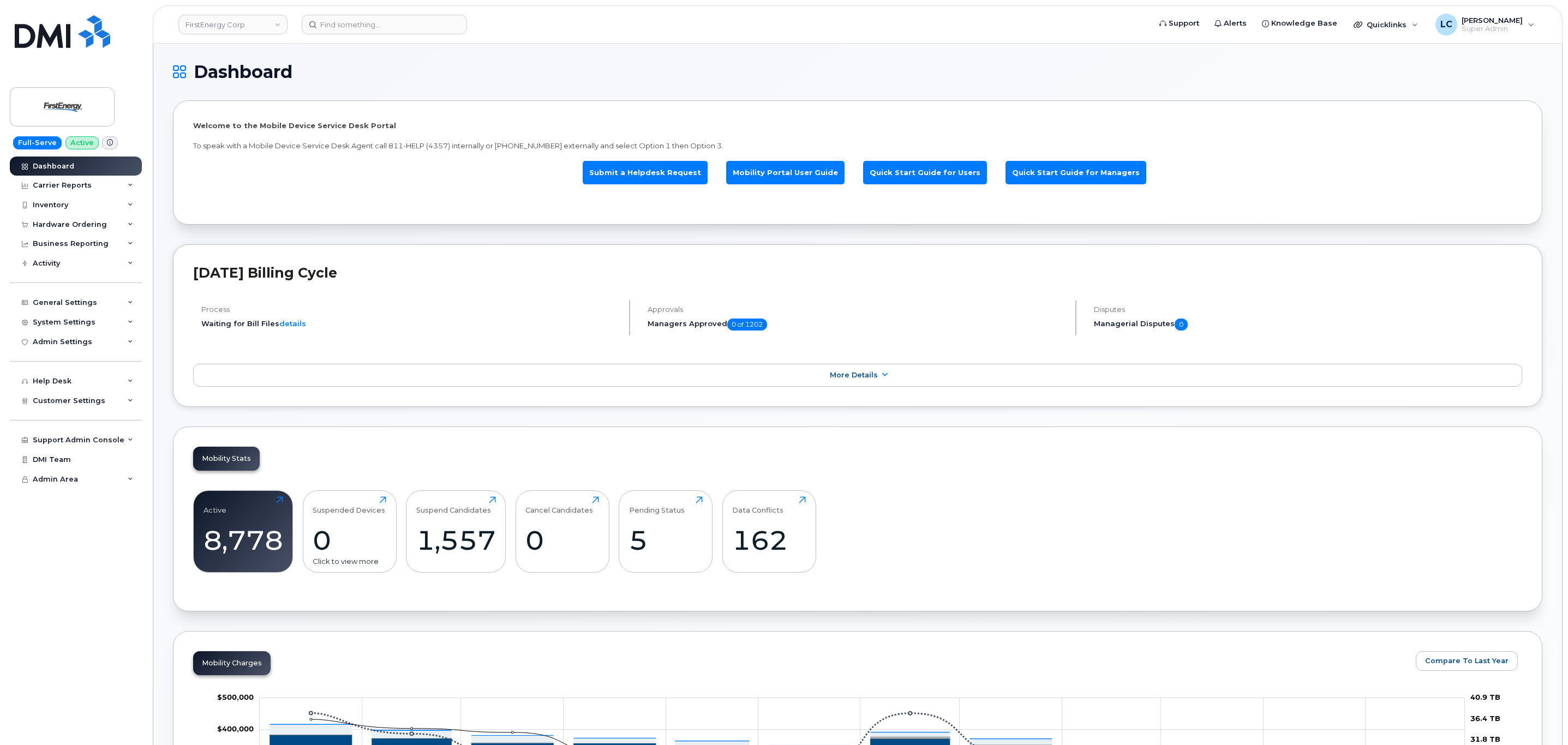
scroll to position [0, 0]
click at [118, 321] on div "System Settings" at bounding box center [75, 323] width 132 height 19
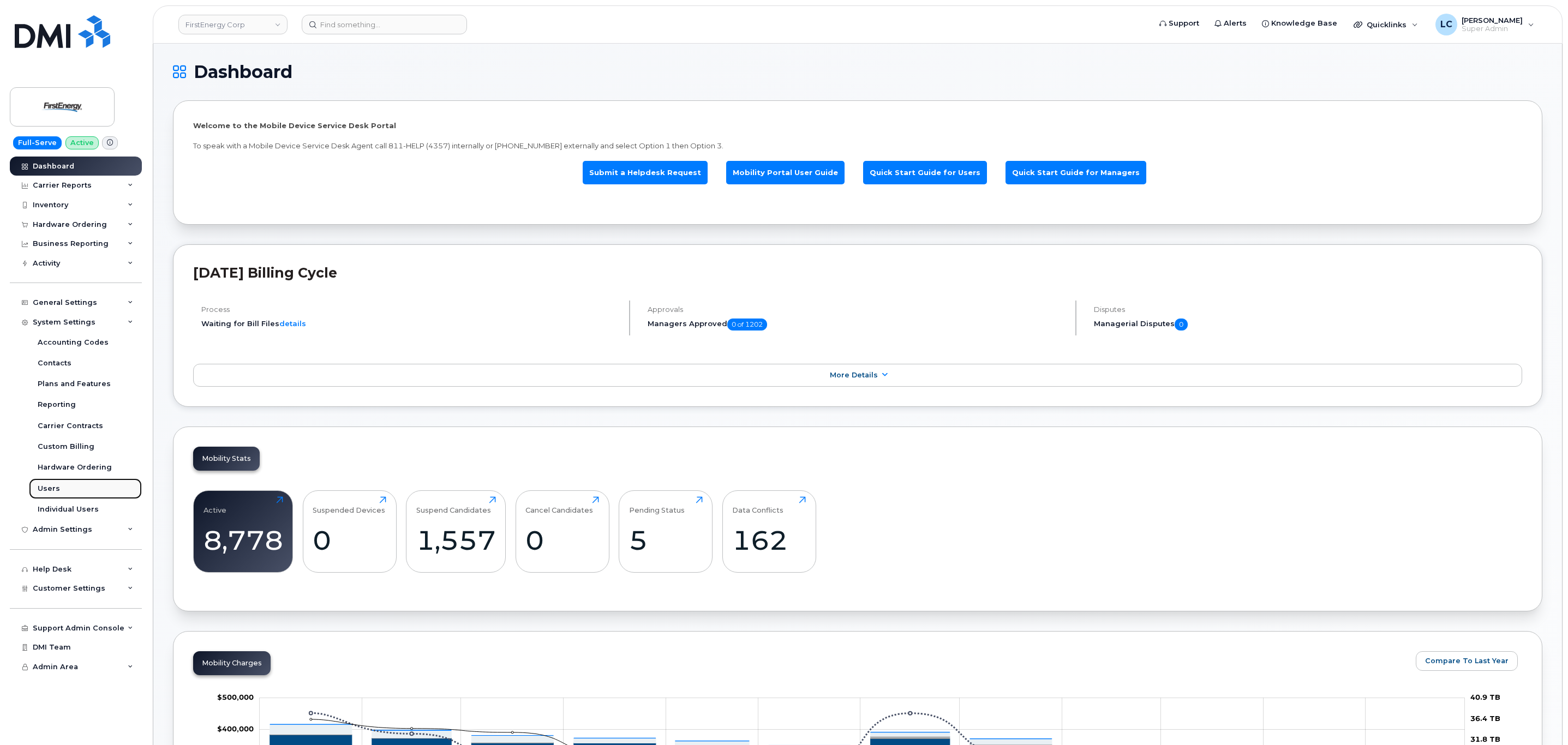
click at [49, 487] on div "Users" at bounding box center [49, 489] width 23 height 10
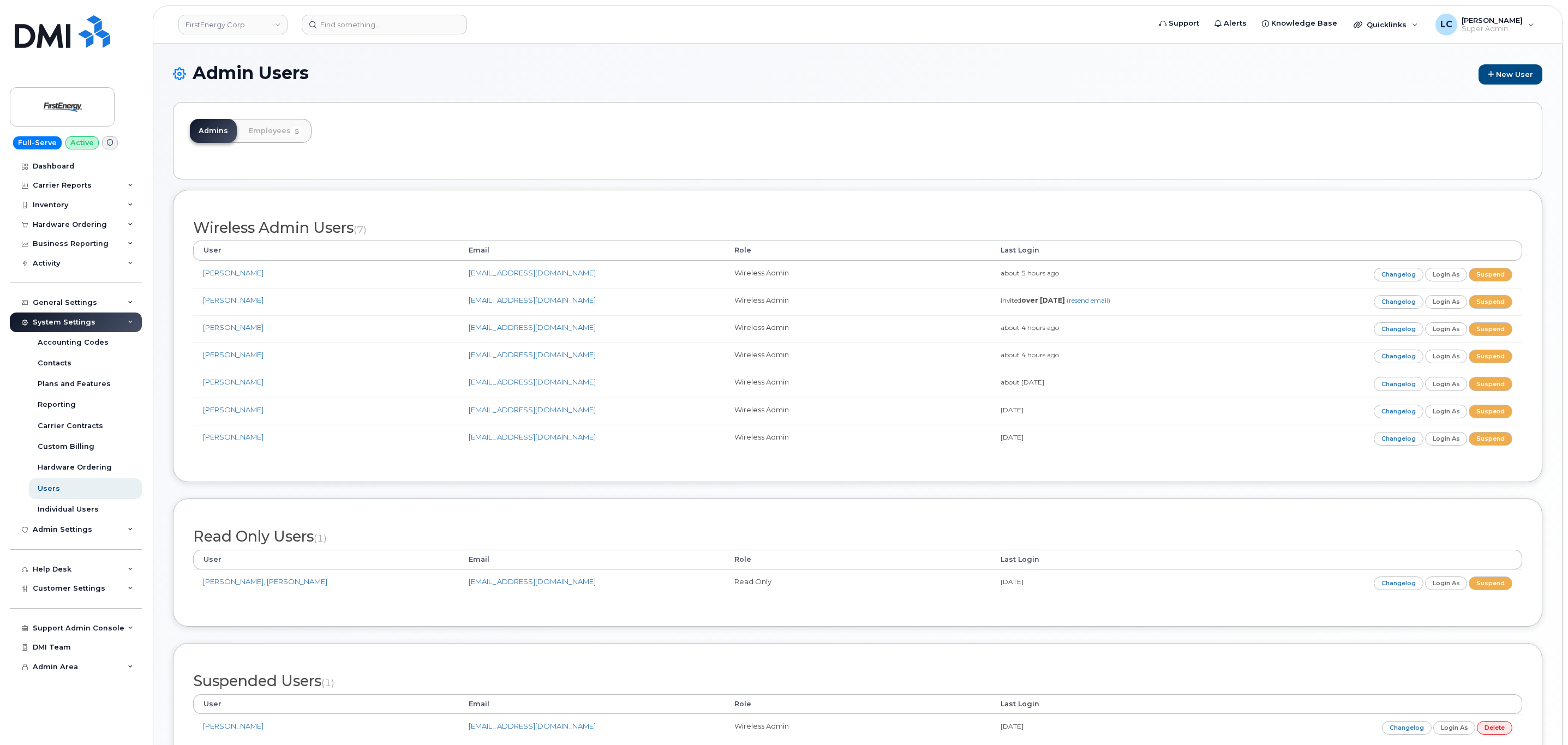
scroll to position [1, 0]
click at [274, 124] on link "Employees 5" at bounding box center [275, 130] width 71 height 24
click at [283, 124] on link "Employees 5" at bounding box center [275, 130] width 71 height 24
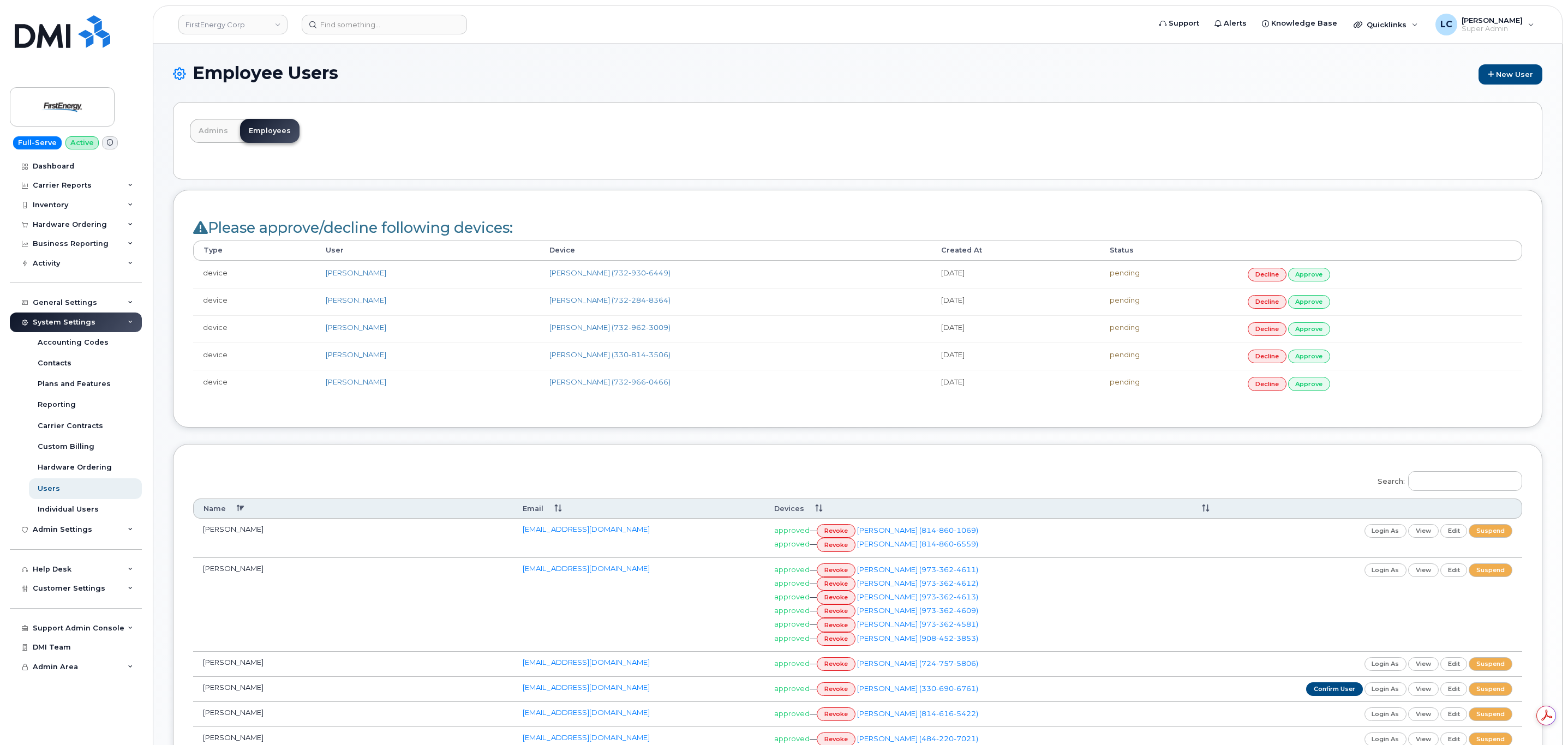
click at [786, 133] on div "Admins Employees" at bounding box center [858, 141] width 1370 height 77
click at [1461, 484] on input "Search:" at bounding box center [1465, 481] width 114 height 19
type input "D"
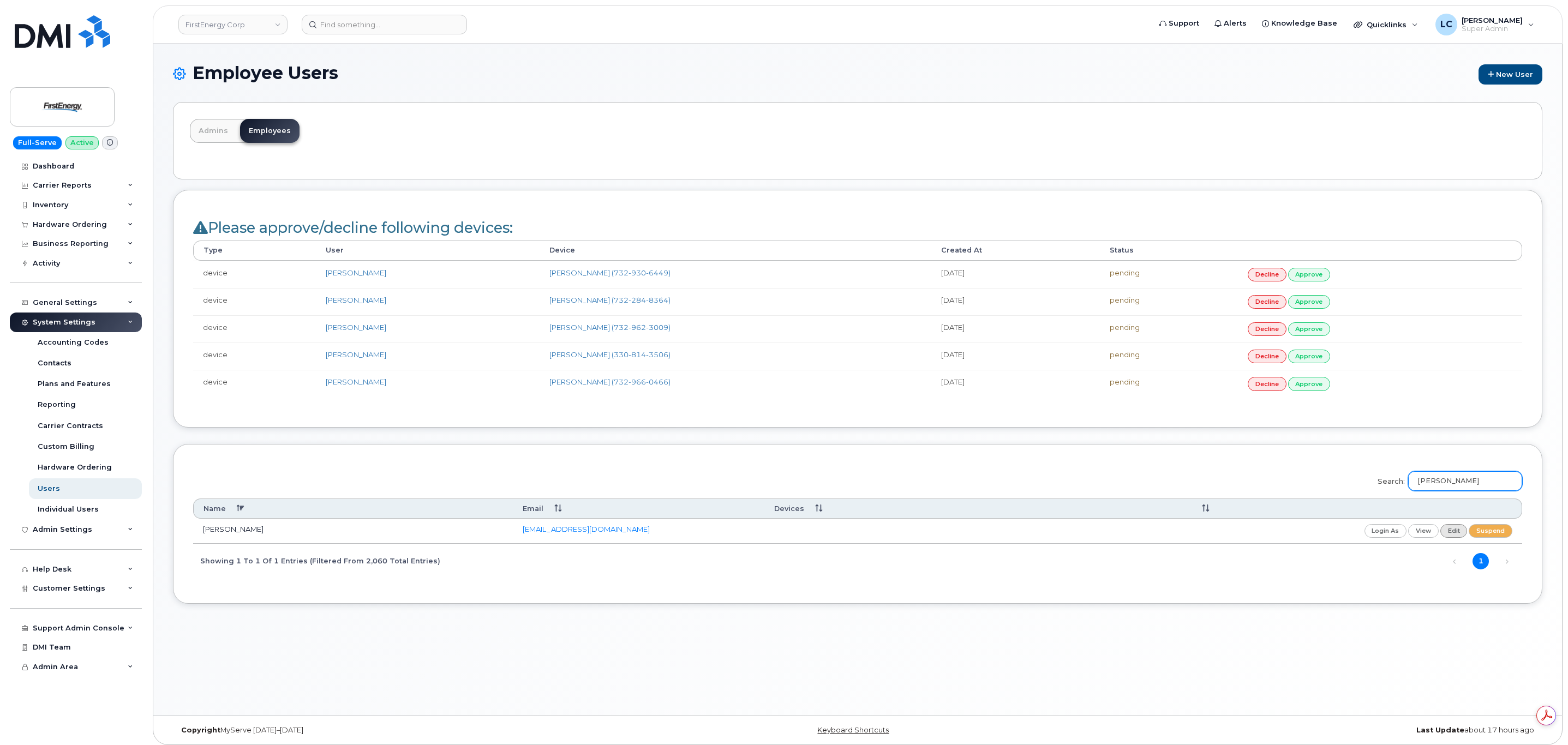
type input "[PERSON_NAME]"
click at [1451, 538] on link "edit" at bounding box center [1454, 531] width 27 height 13
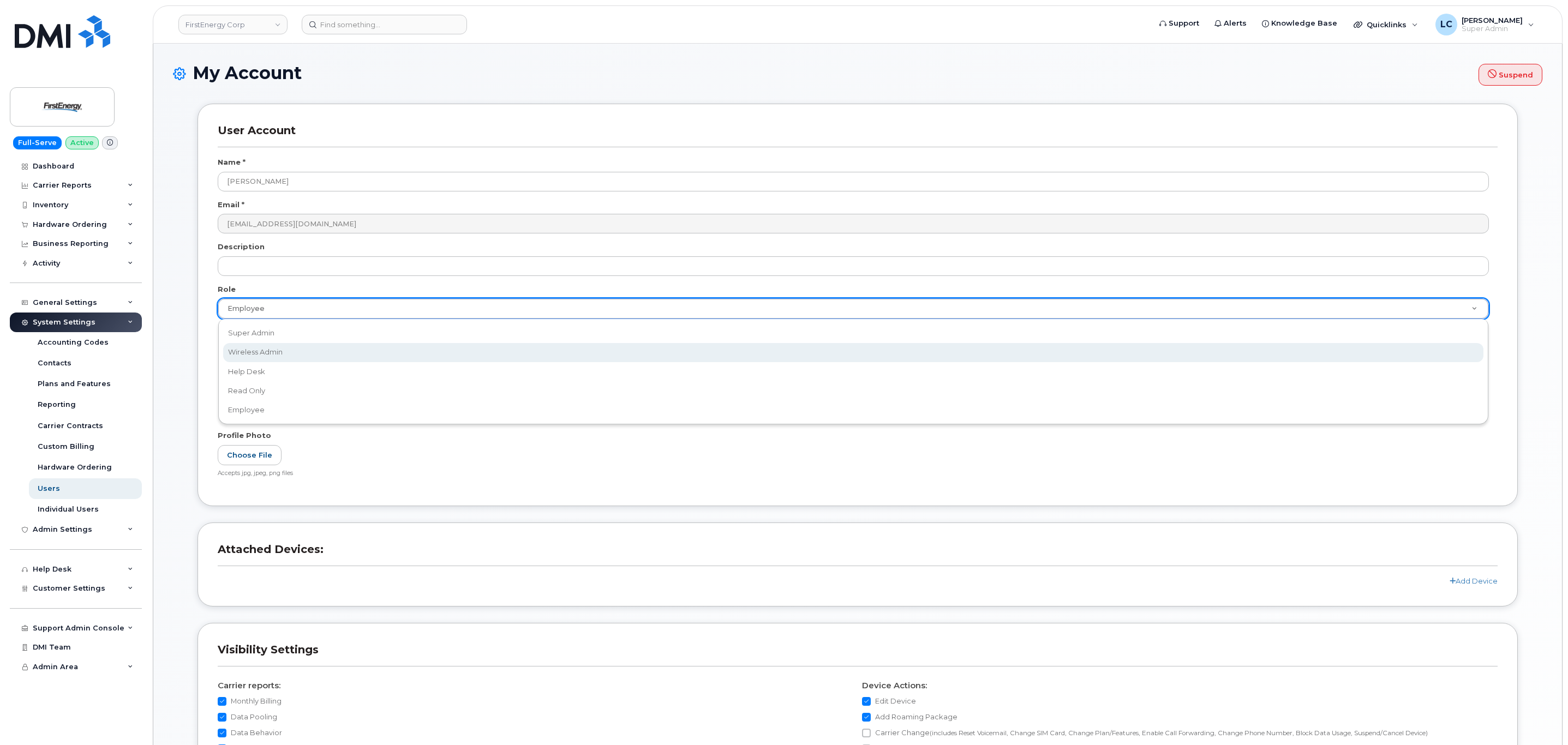
scroll to position [0, 4]
select select "wireless_admin"
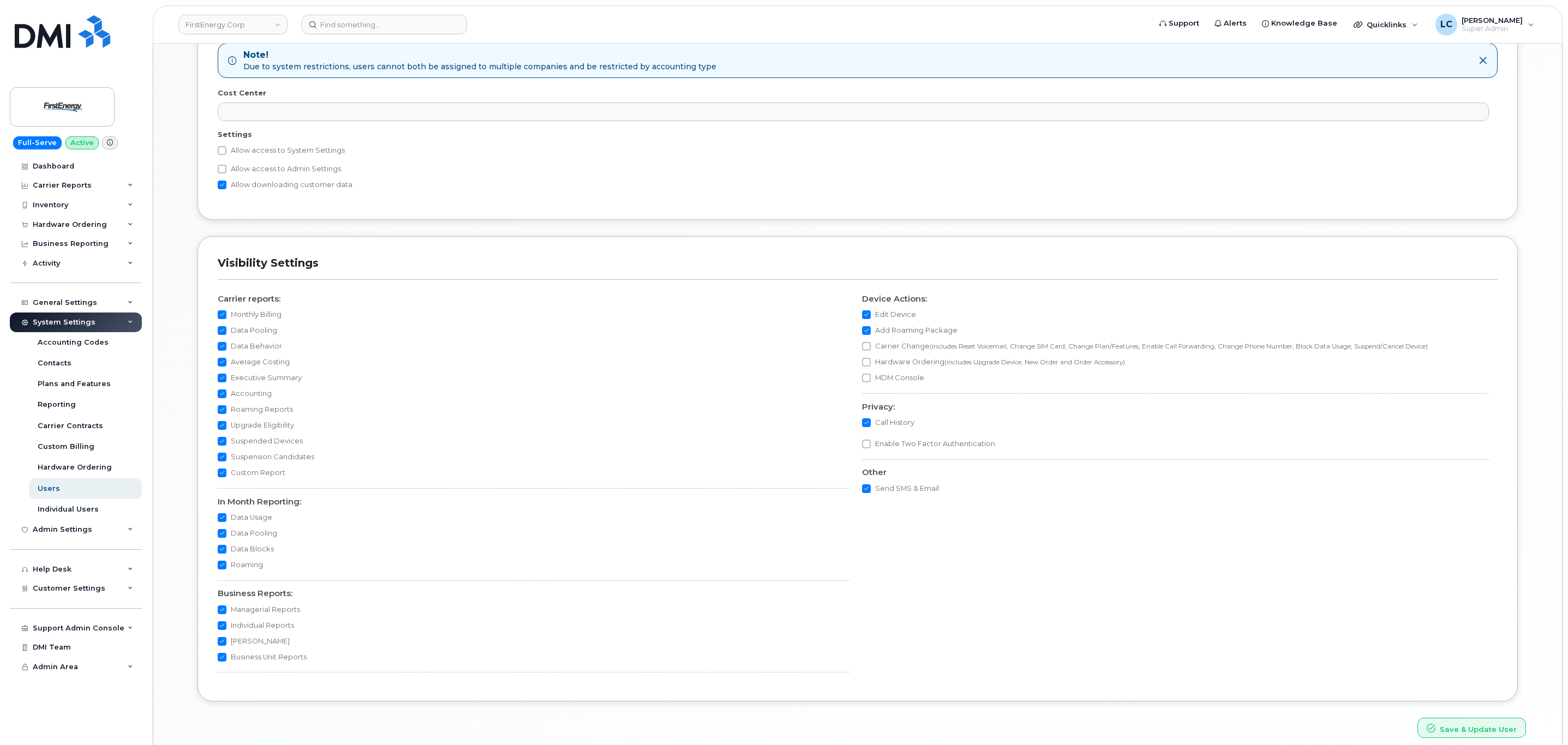
scroll to position [711, 0]
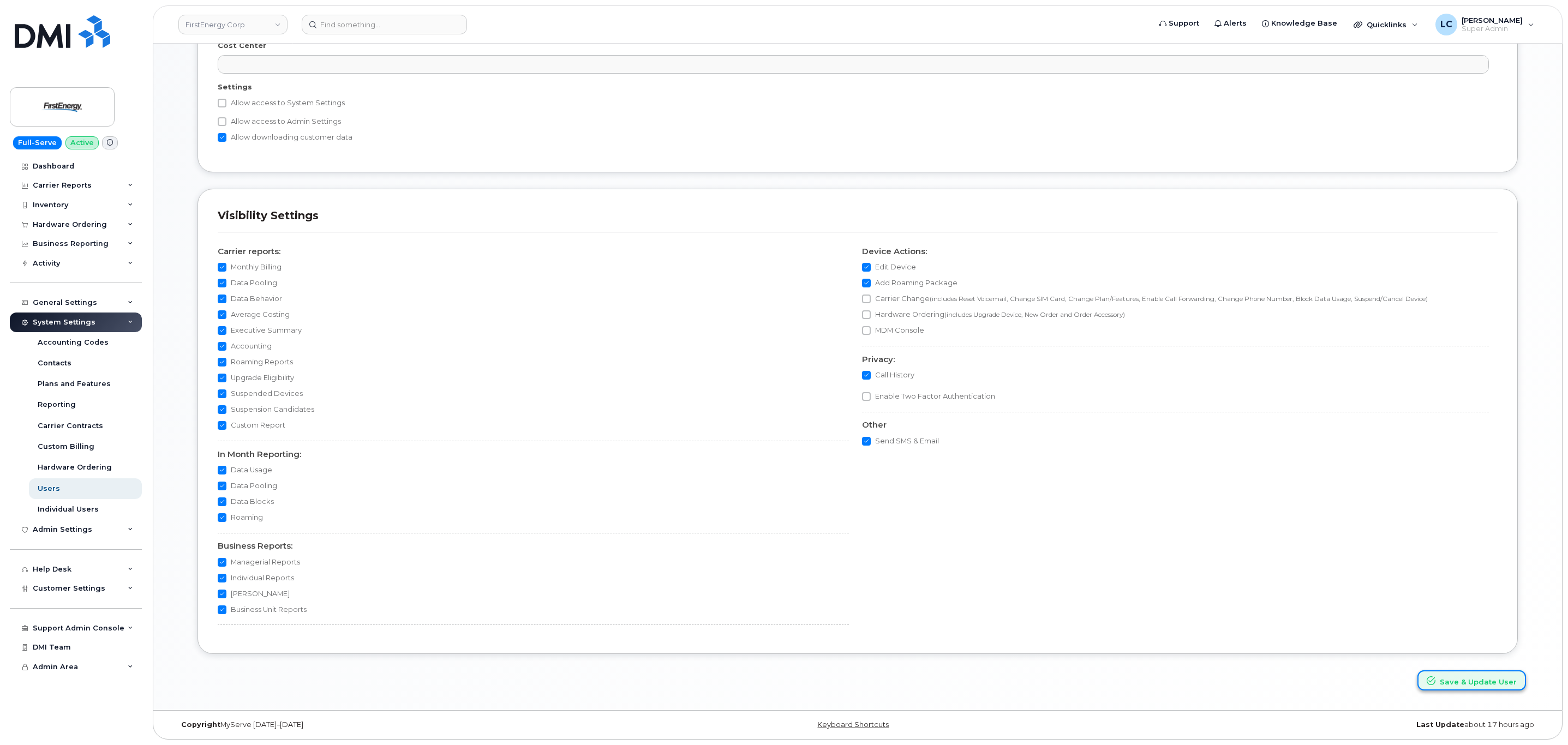
click at [1500, 684] on button "Save & Update User" at bounding box center [1472, 680] width 108 height 20
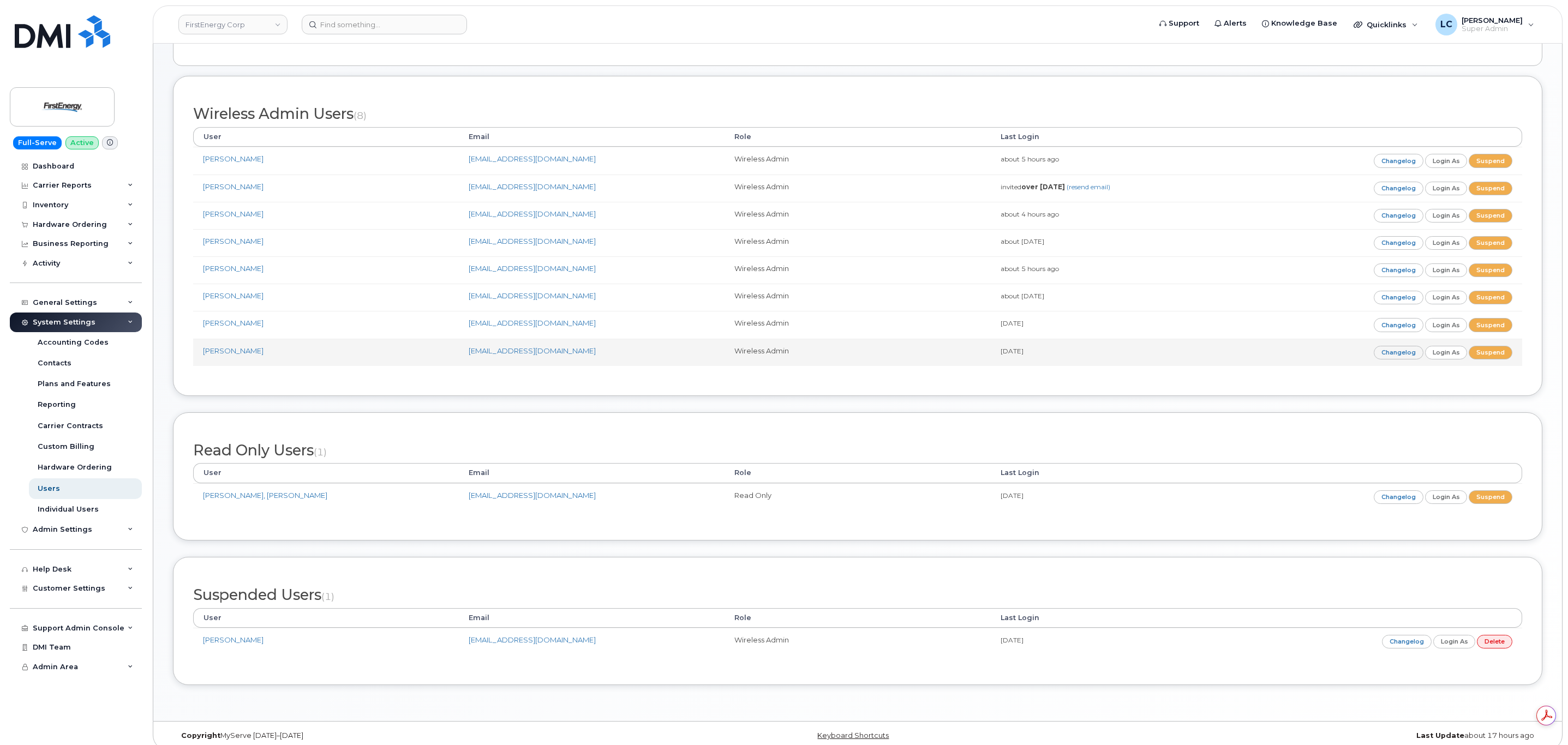
scroll to position [182, 0]
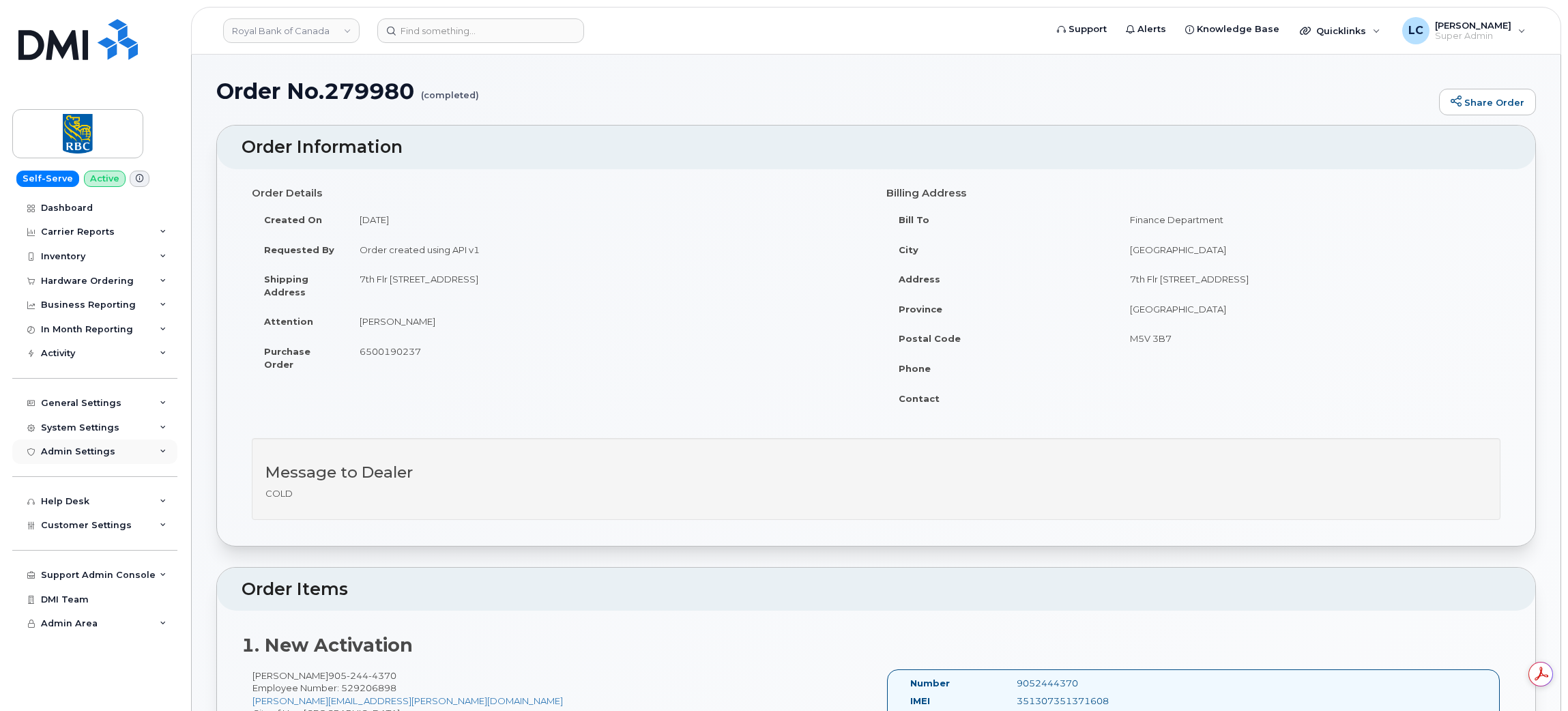
scroll to position [43, 0]
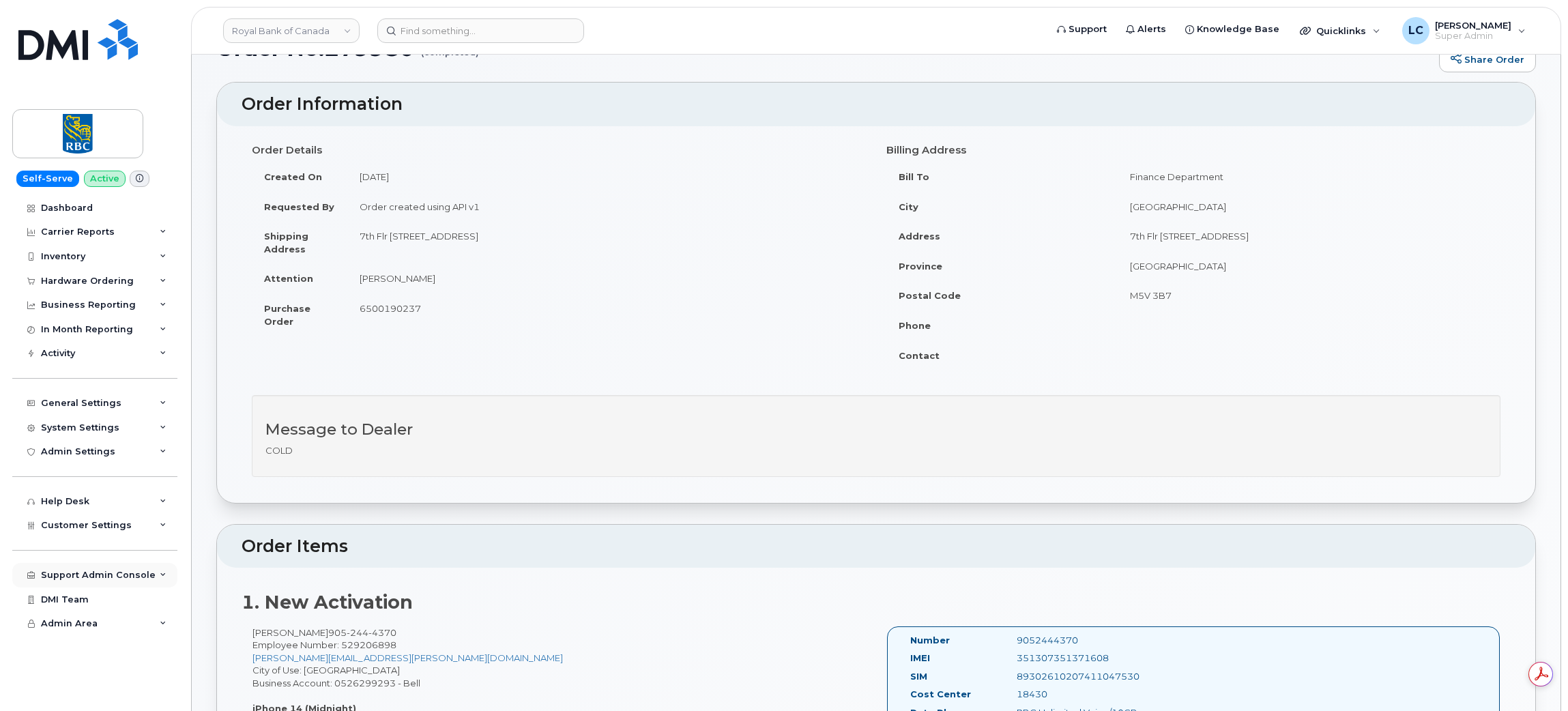
click at [116, 575] on div "Support Admin Console" at bounding box center [98, 575] width 115 height 11
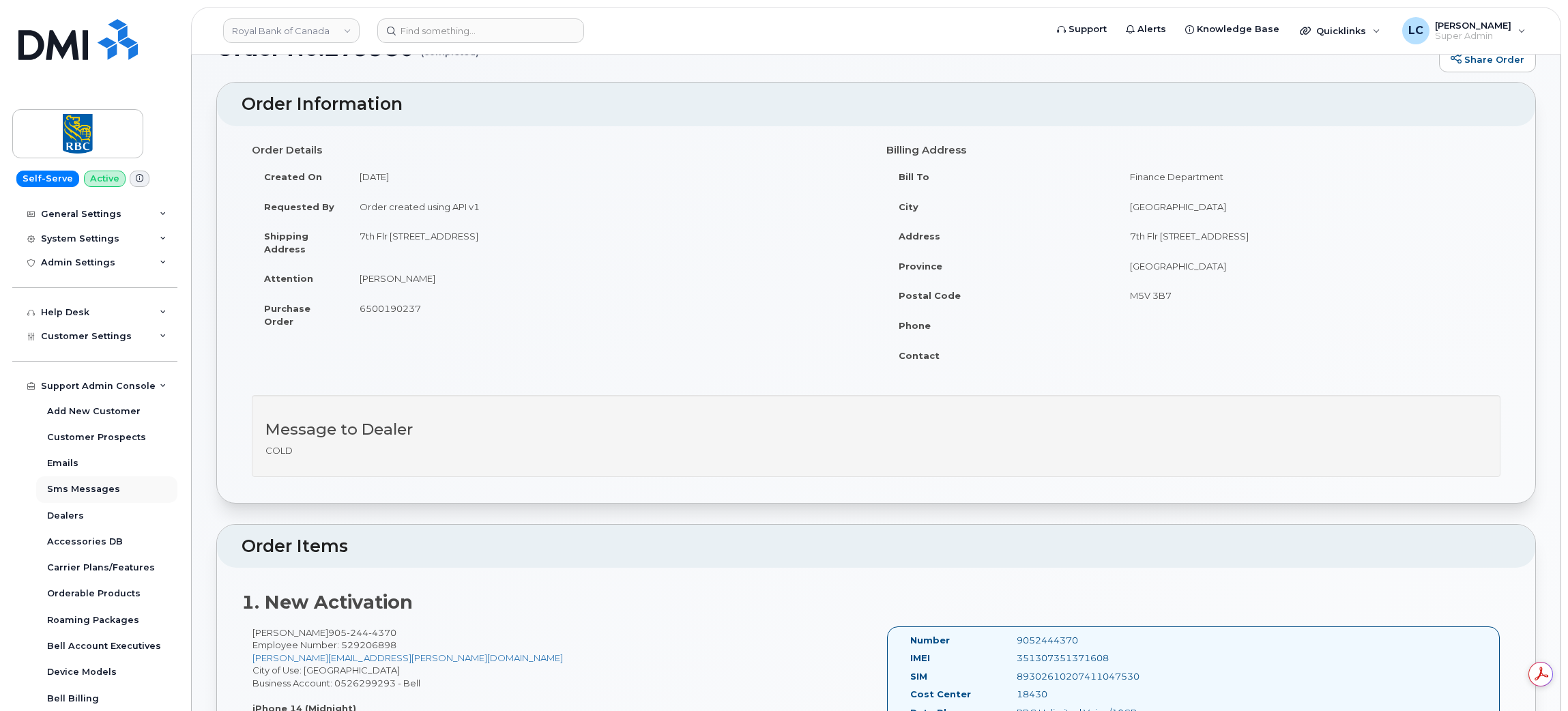
scroll to position [188, 0]
click at [106, 549] on div "Accessories DB" at bounding box center [84, 543] width 75 height 12
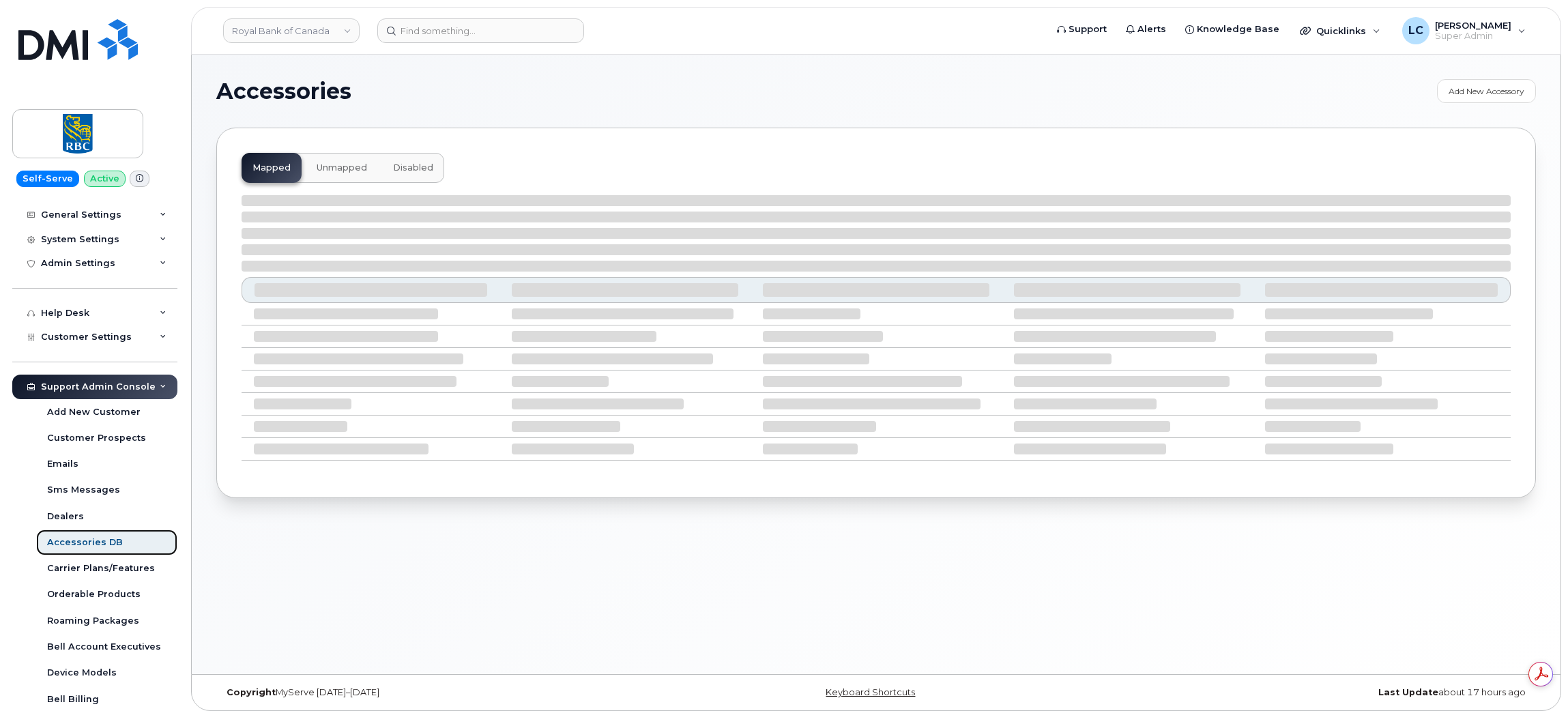
select select "null"
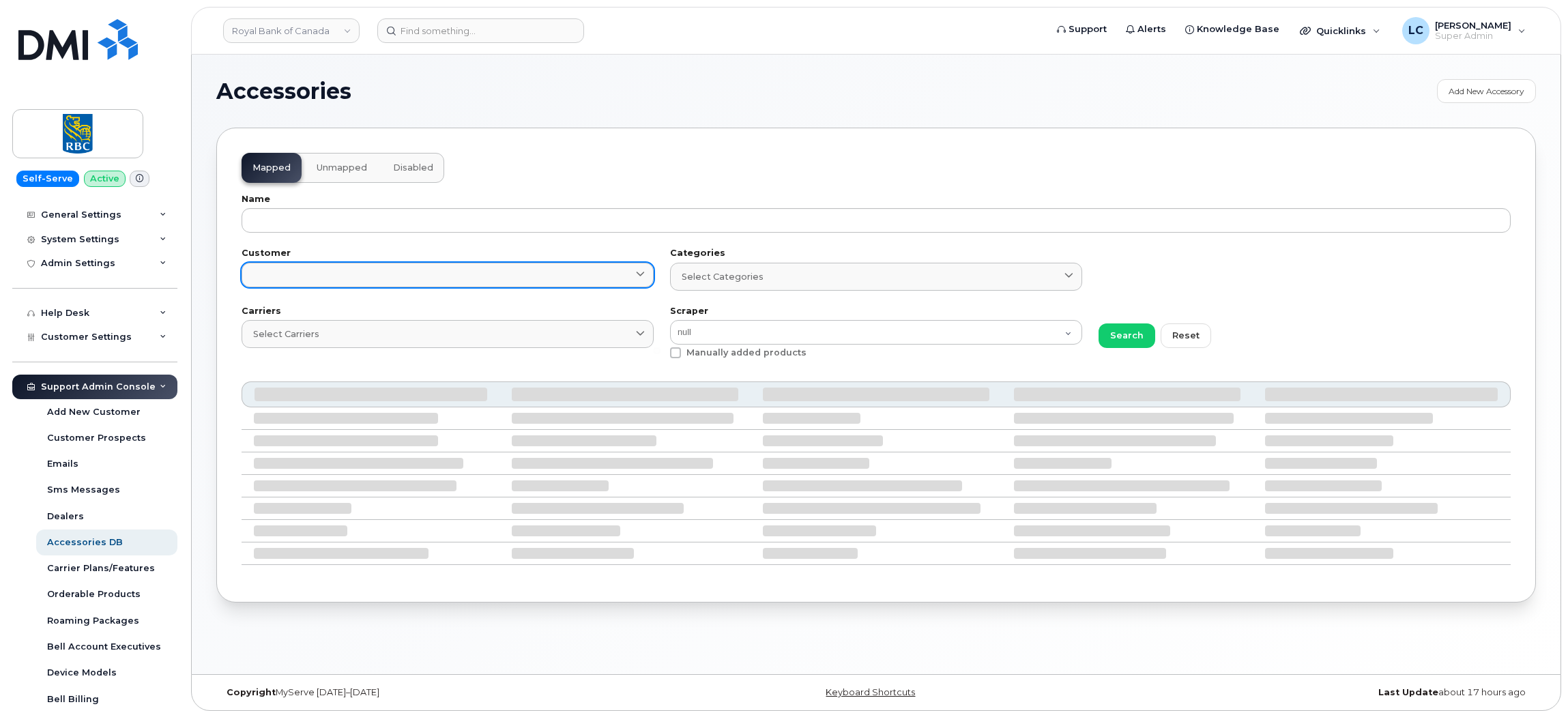
click at [550, 276] on link at bounding box center [447, 275] width 412 height 24
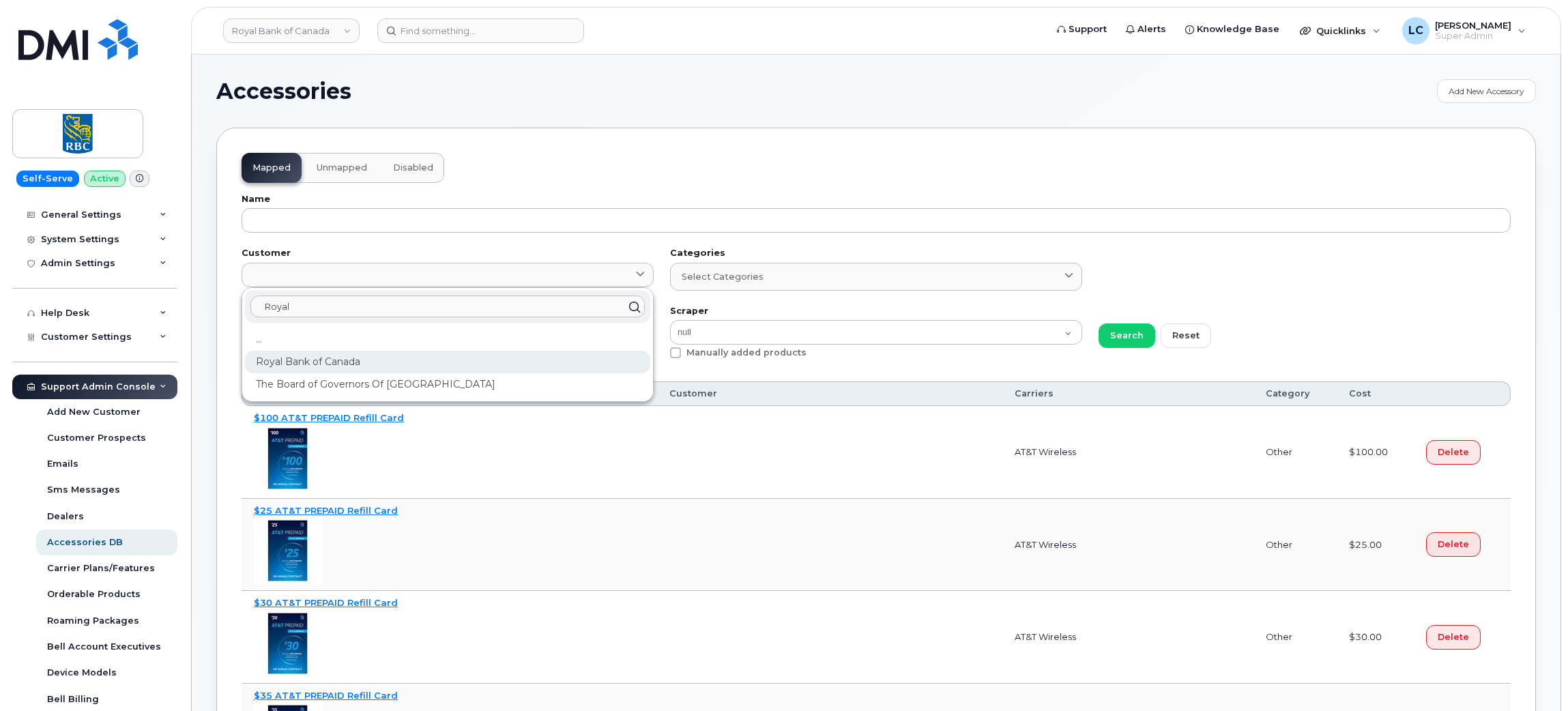
type input "Royal"
click at [398, 362] on div "Royal Bank of Canada" at bounding box center [448, 362] width 405 height 23
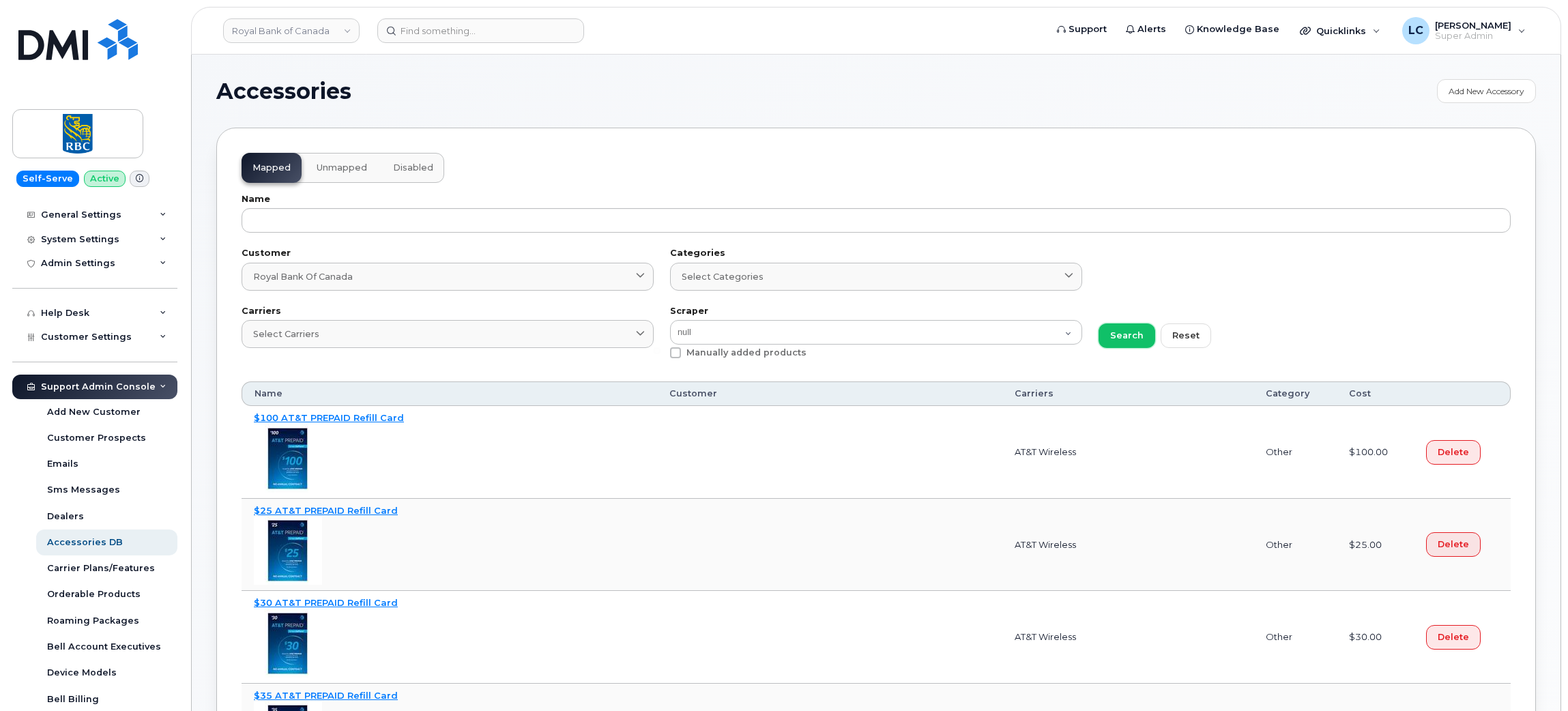
click at [1127, 333] on span "Search" at bounding box center [1127, 335] width 33 height 13
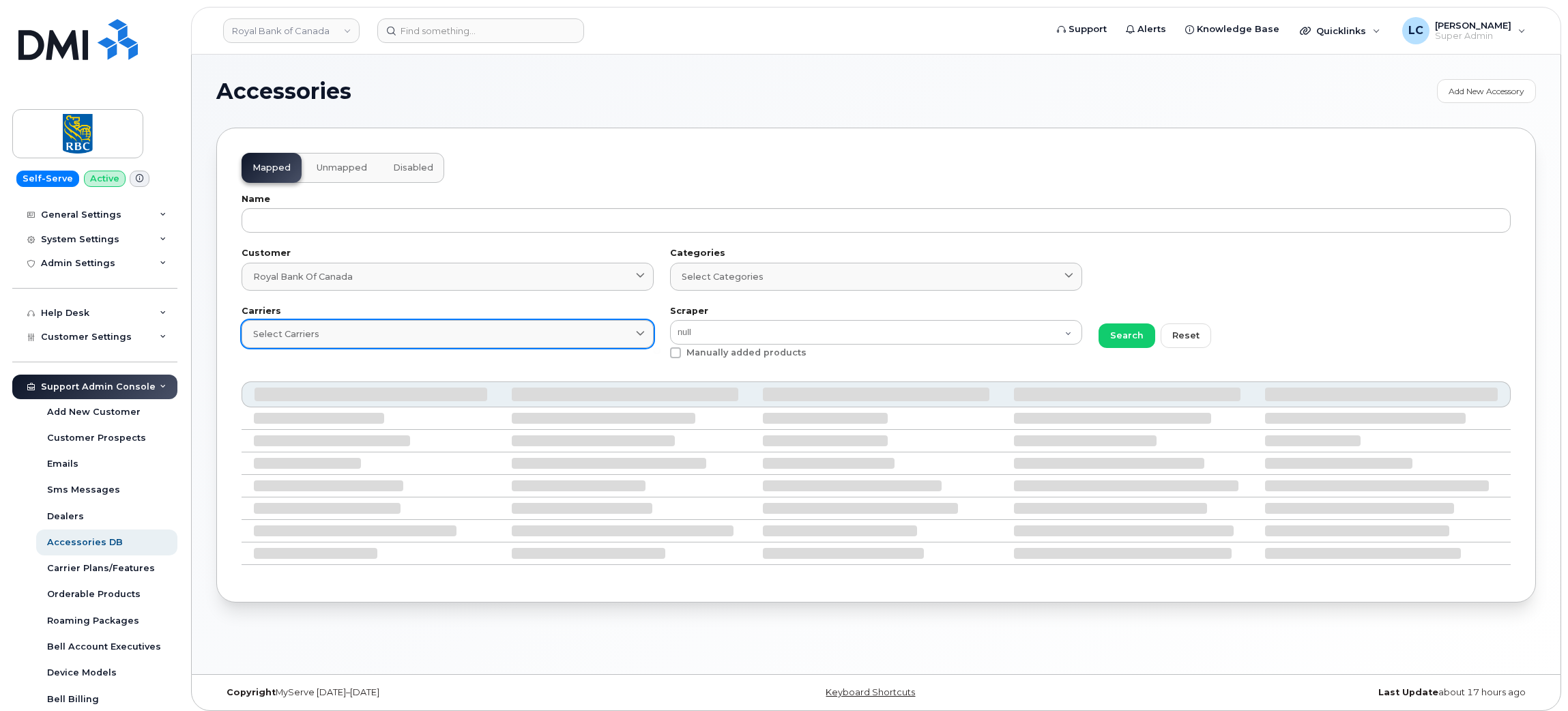
click at [534, 339] on div "Select Carriers" at bounding box center [448, 333] width 389 height 13
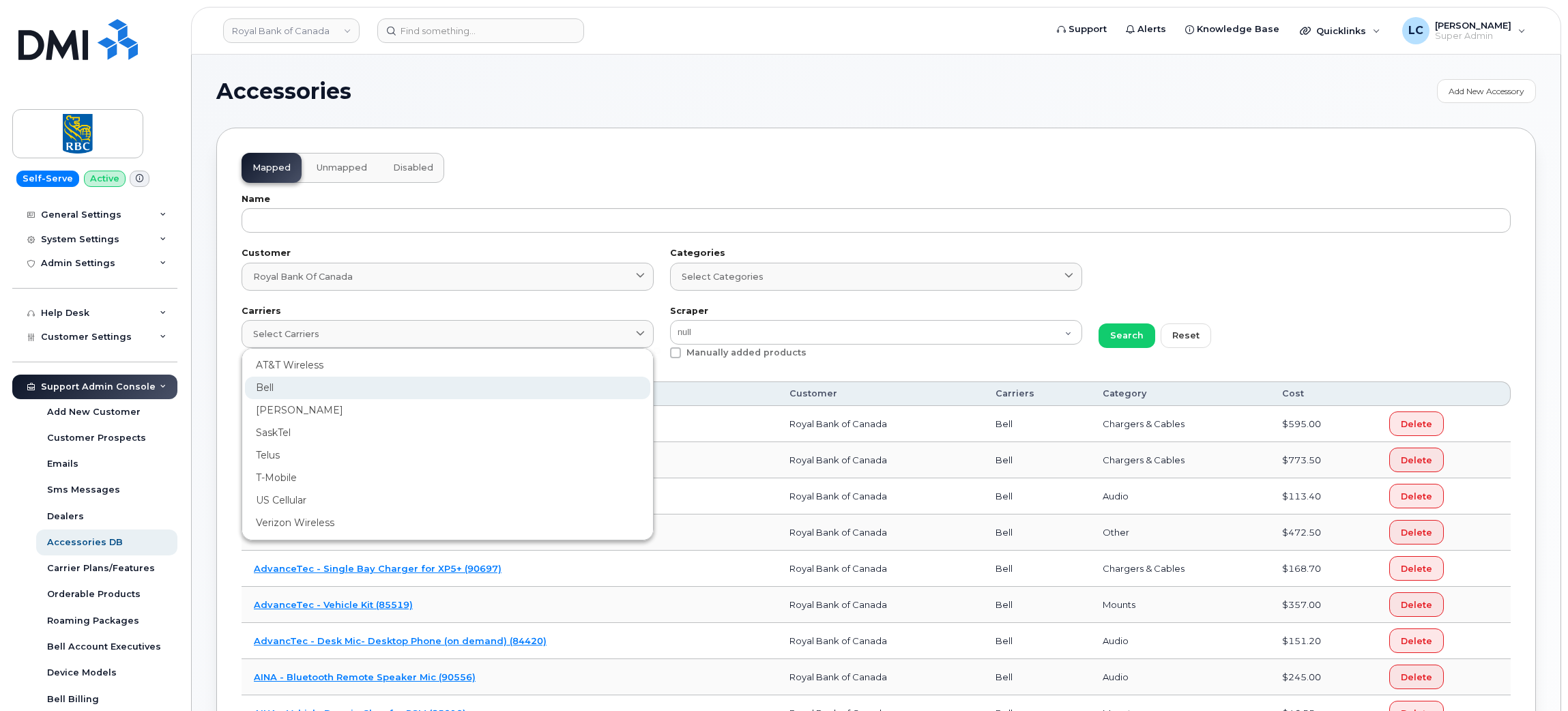
click at [357, 388] on div "Bell" at bounding box center [448, 388] width 405 height 23
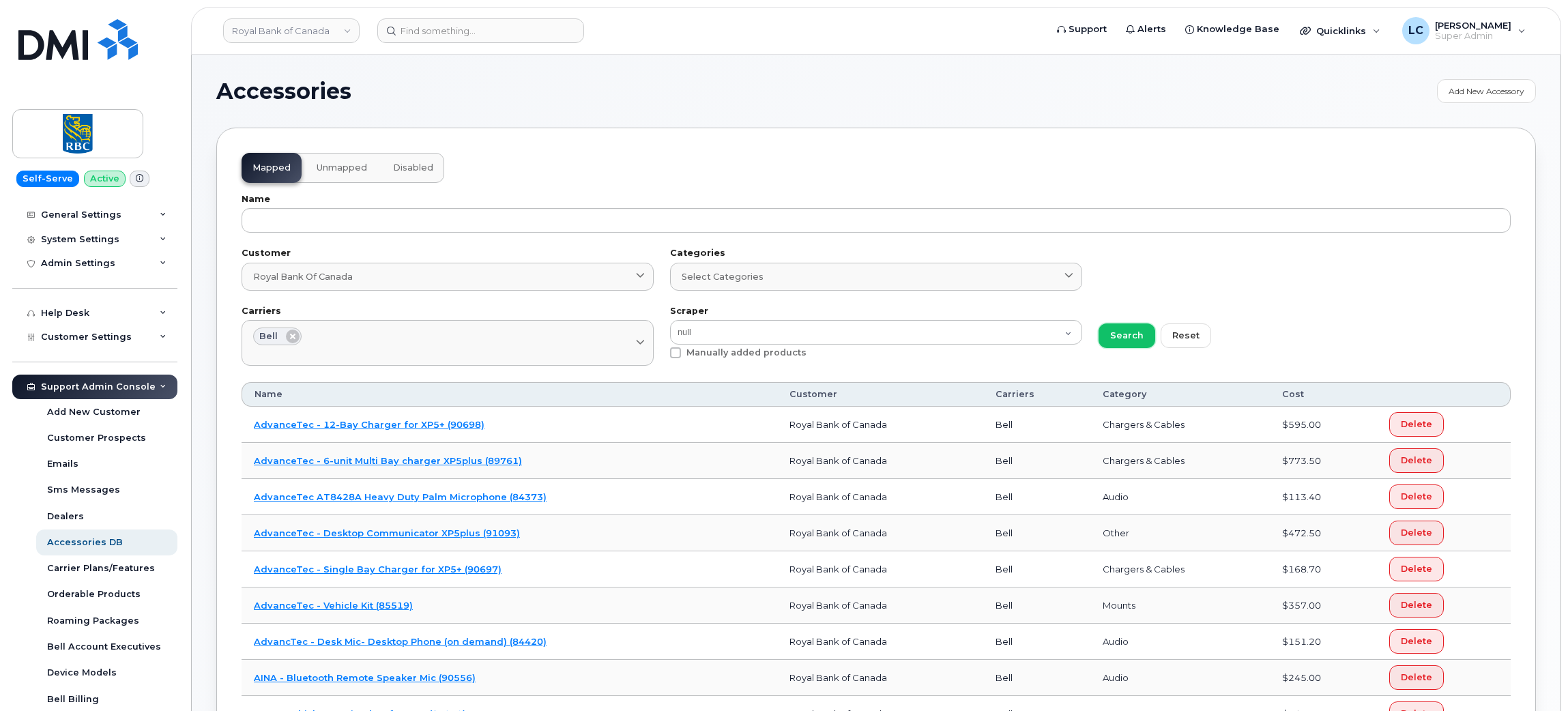
click at [1128, 330] on span "Search" at bounding box center [1127, 335] width 33 height 13
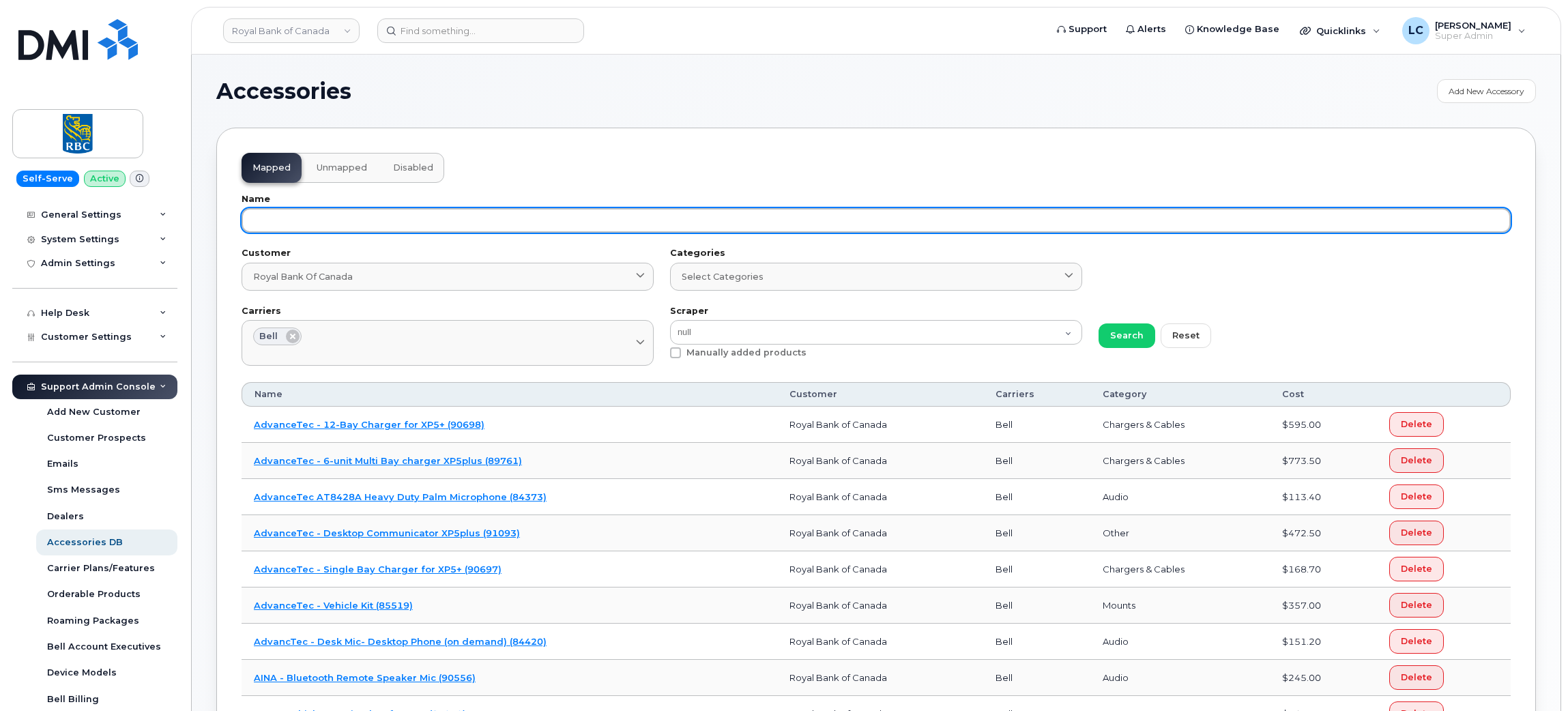
click at [865, 231] on input "text" at bounding box center [875, 220] width 1269 height 24
paste input "87916"
click at [1098, 324] on button "Search" at bounding box center [1127, 336] width 56 height 24
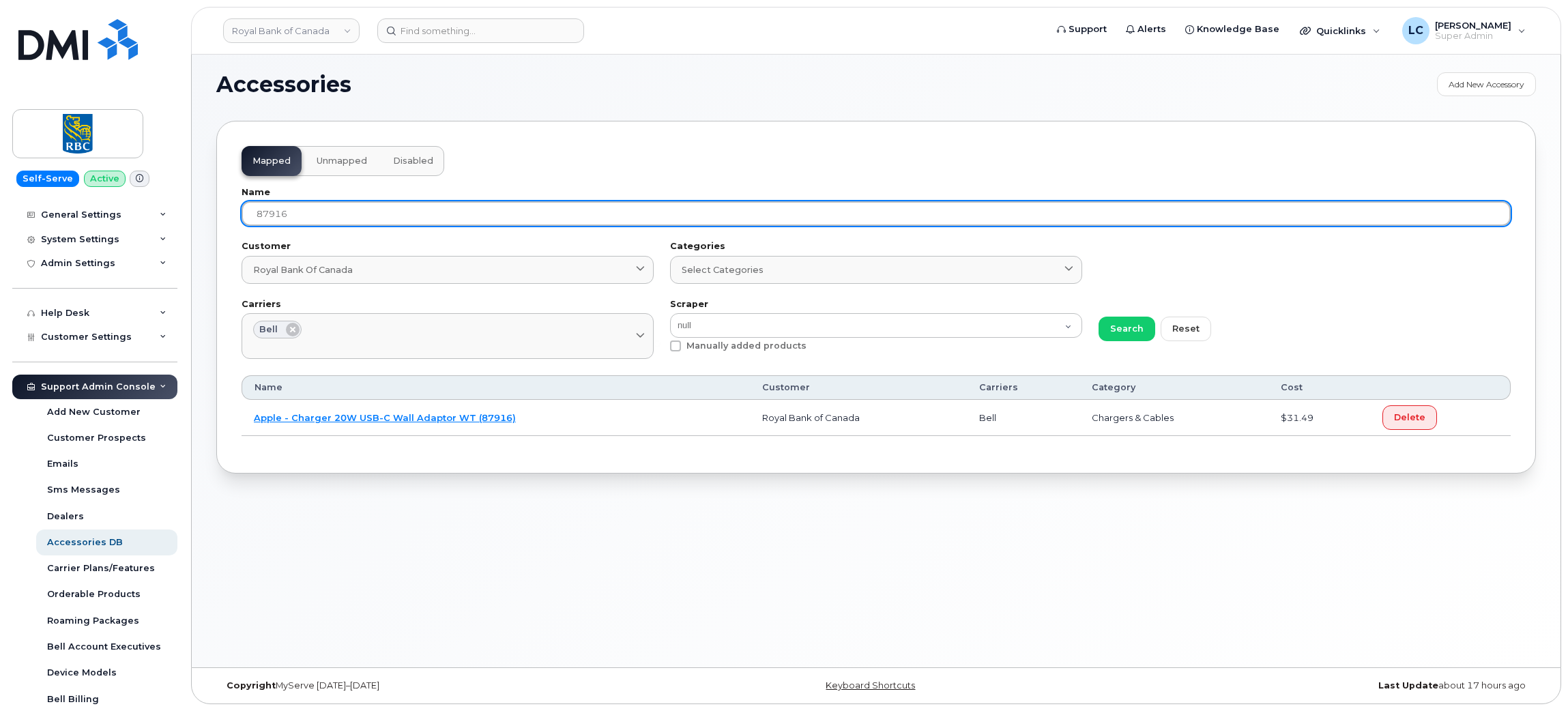
scroll to position [6, 0]
click at [578, 215] on input "87916" at bounding box center [875, 214] width 1269 height 24
type input "8"
click at [1098, 317] on button "Search" at bounding box center [1127, 330] width 56 height 24
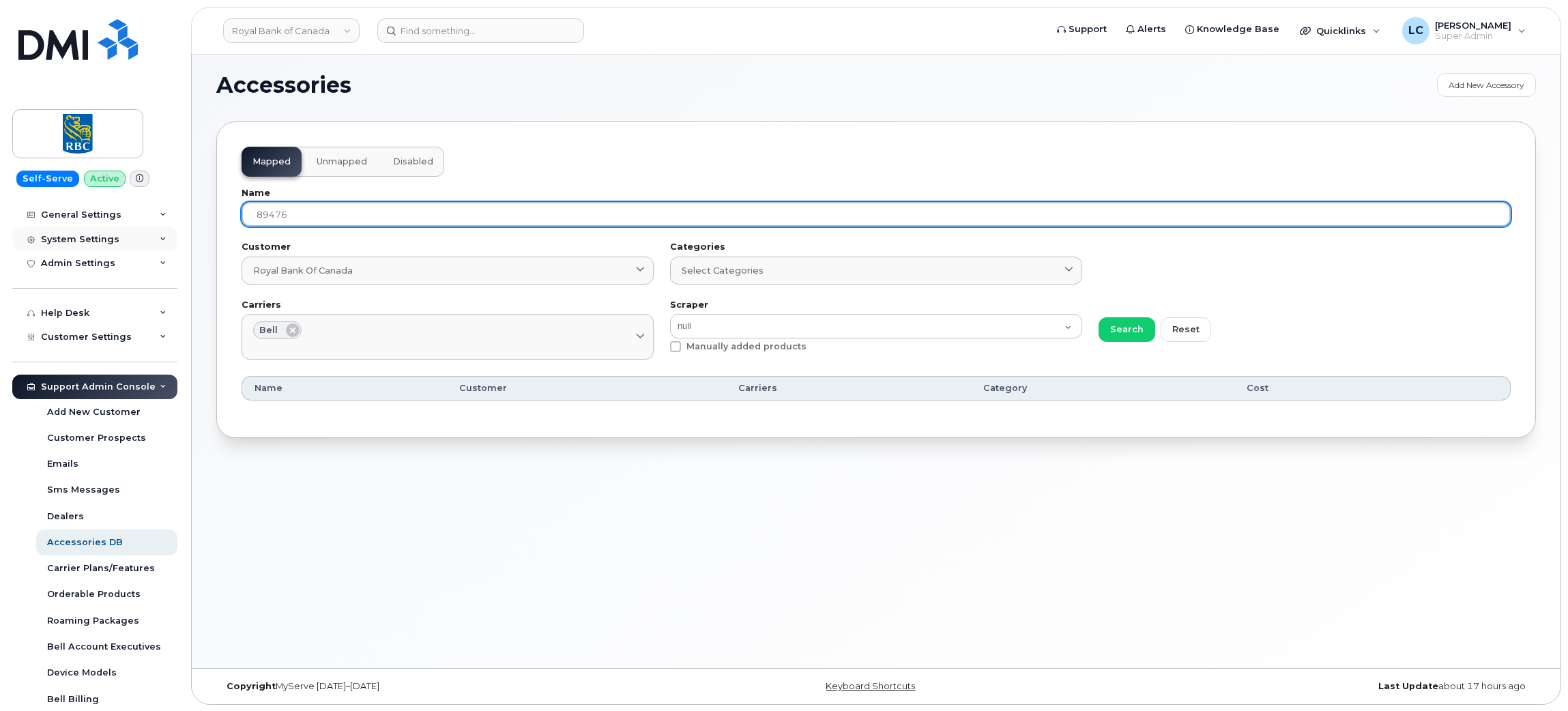
drag, startPoint x: 373, startPoint y: 215, endPoint x: 163, endPoint y: 241, distance: 211.6
click at [192, 241] on div "Royal Bank of Canada Support Alerts Knowledge Base Quicklinks Suspend / Cancel …" at bounding box center [876, 359] width 1369 height 620
paste input "109562"
type input "109562"
click at [1098, 317] on button "Search" at bounding box center [1127, 330] width 56 height 24
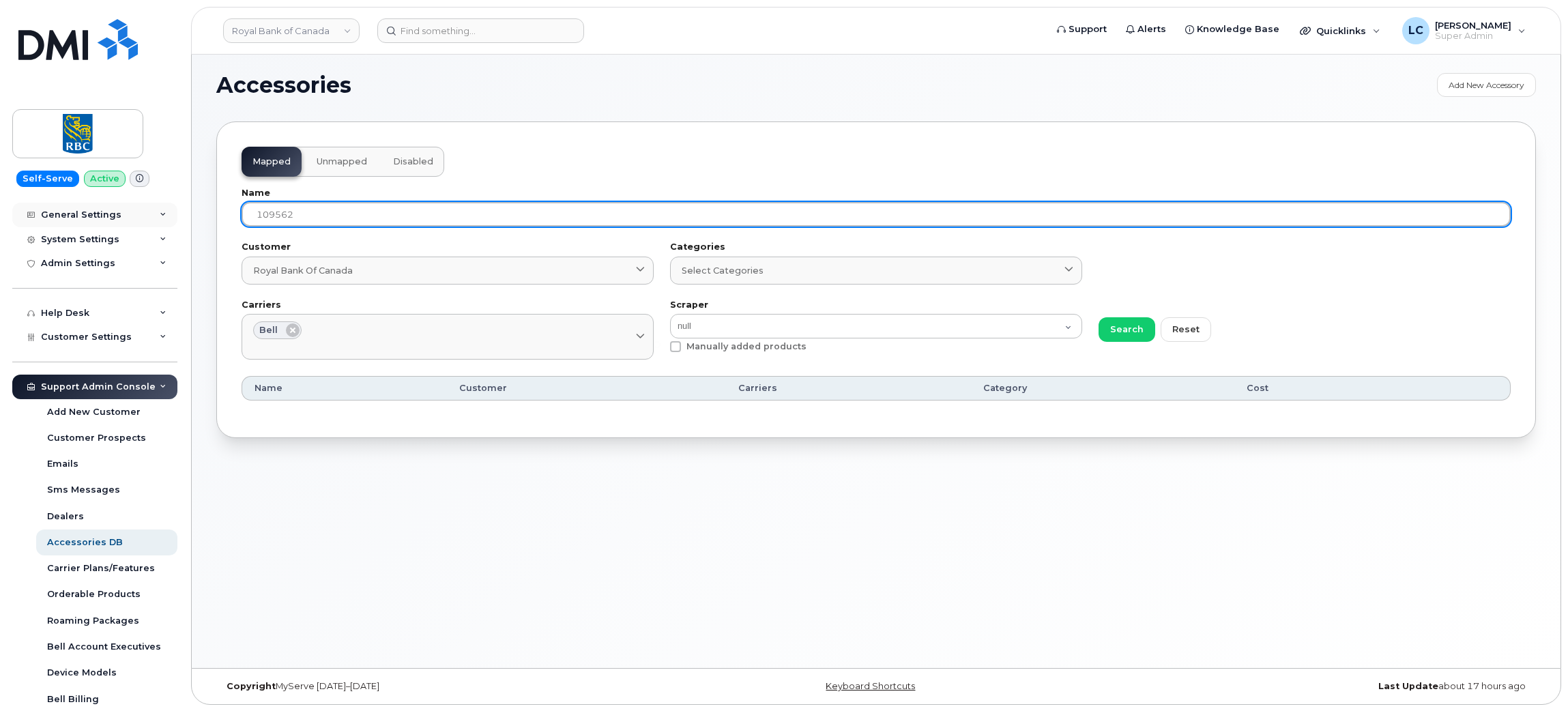
drag, startPoint x: 313, startPoint y: 215, endPoint x: 159, endPoint y: 216, distance: 154.0
click at [192, 216] on div "Royal Bank of Canada Support Alerts Knowledge Base Quicklinks Suspend / Cancel …" at bounding box center [876, 359] width 1369 height 620
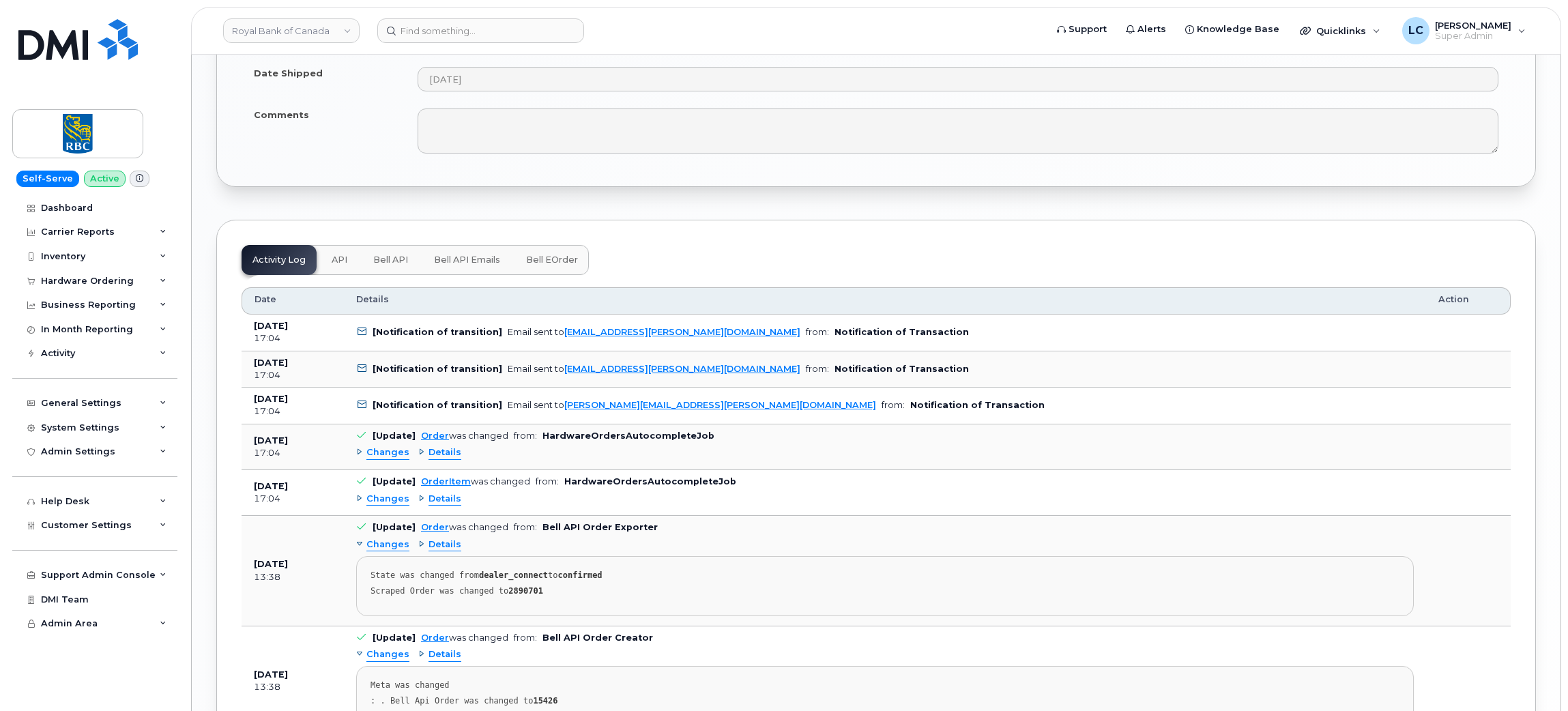
scroll to position [1589, 0]
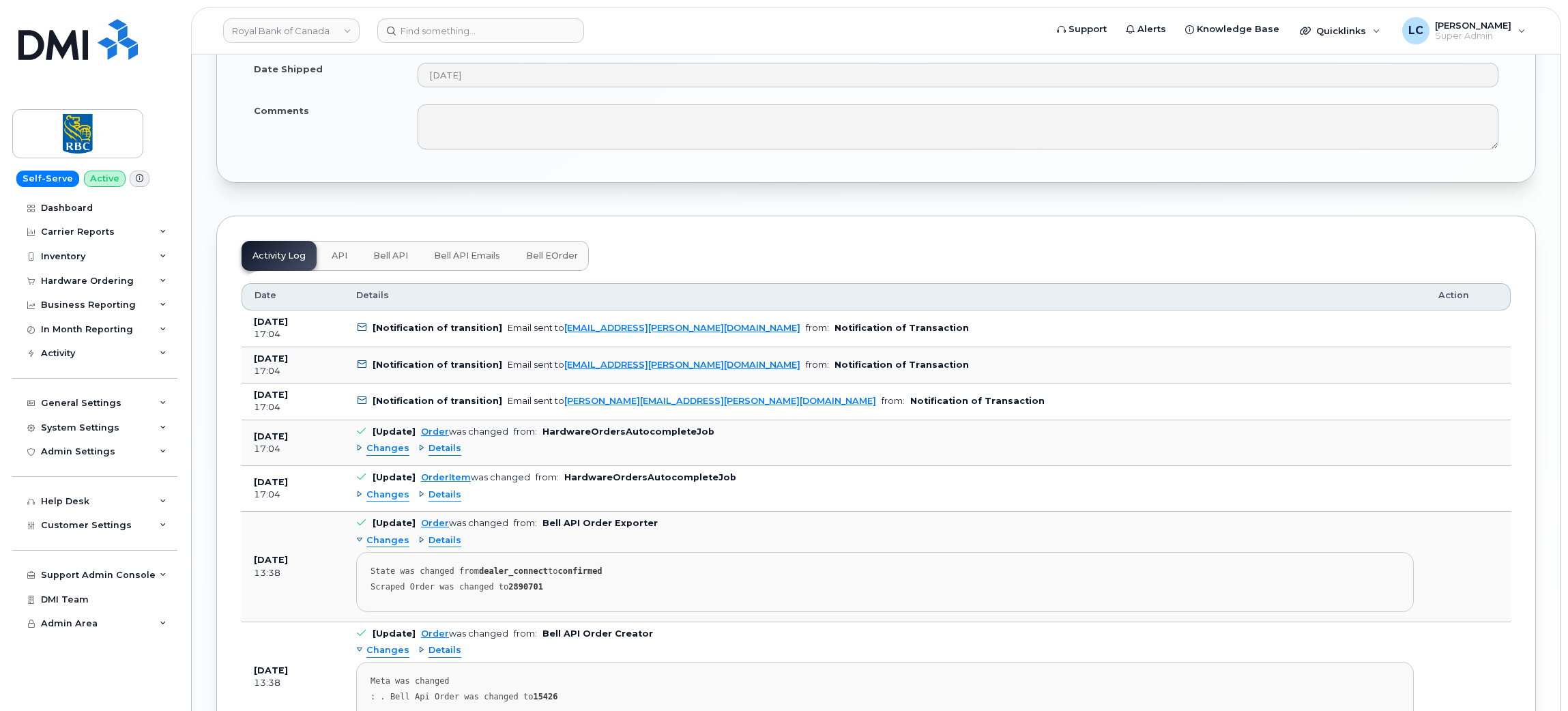
click at [346, 266] on button "API" at bounding box center [339, 255] width 37 height 30
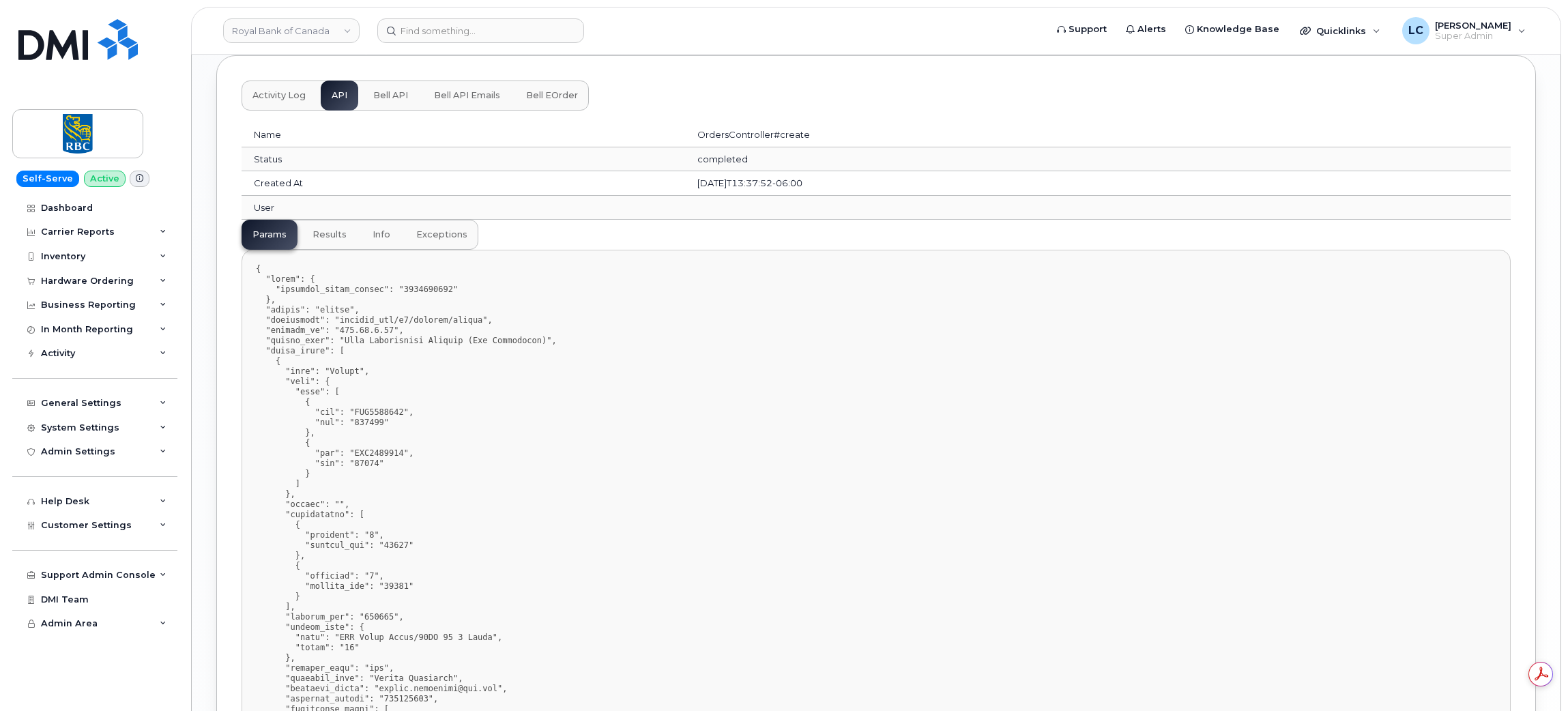
scroll to position [0, 0]
drag, startPoint x: 368, startPoint y: 465, endPoint x: 349, endPoint y: 469, distance: 19.4
click at [349, 469] on pre at bounding box center [875, 581] width 1269 height 663
click at [347, 468] on pre at bounding box center [875, 581] width 1269 height 663
drag, startPoint x: 346, startPoint y: 465, endPoint x: 366, endPoint y: 464, distance: 20.0
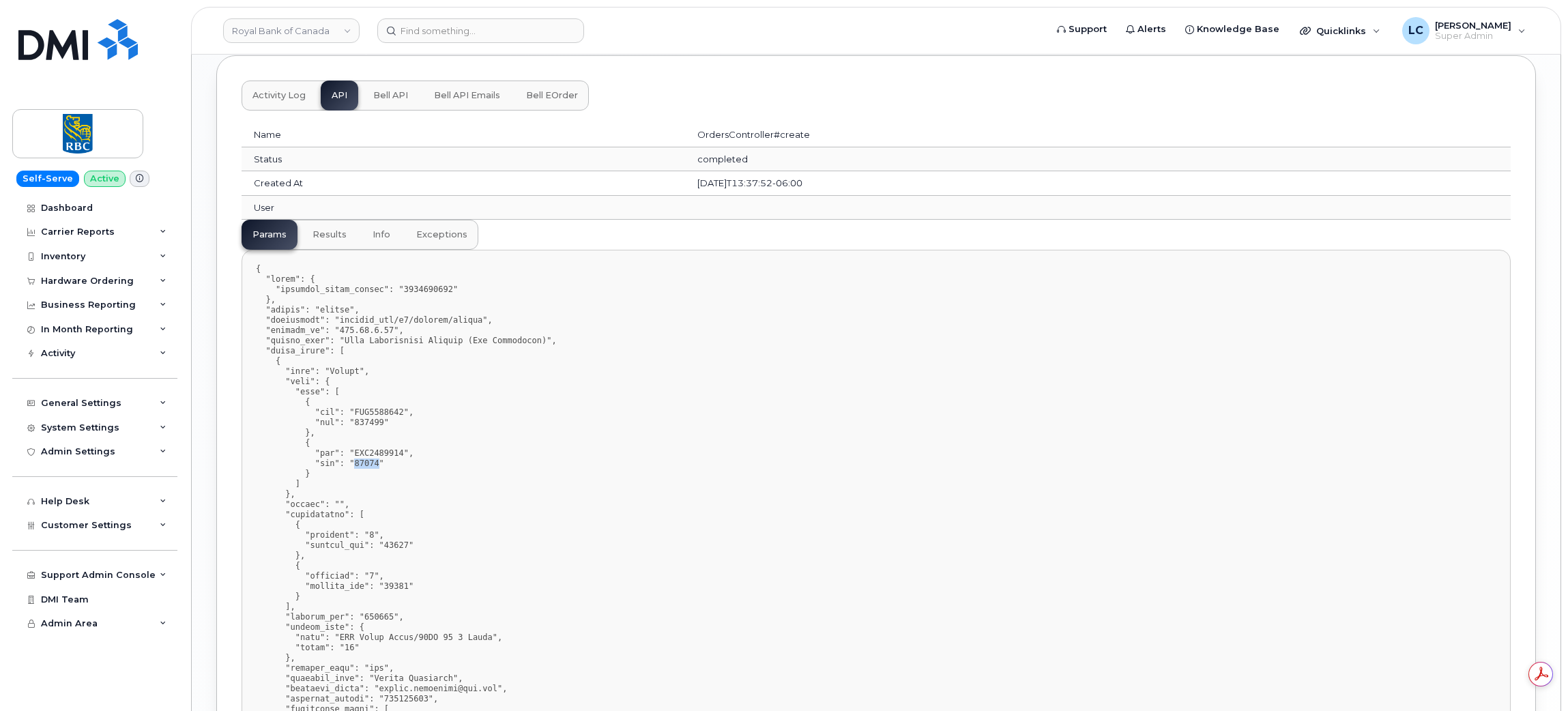
click at [366, 464] on pre at bounding box center [875, 581] width 1269 height 663
copy pre "87916"
click at [603, 368] on pre at bounding box center [875, 581] width 1269 height 663
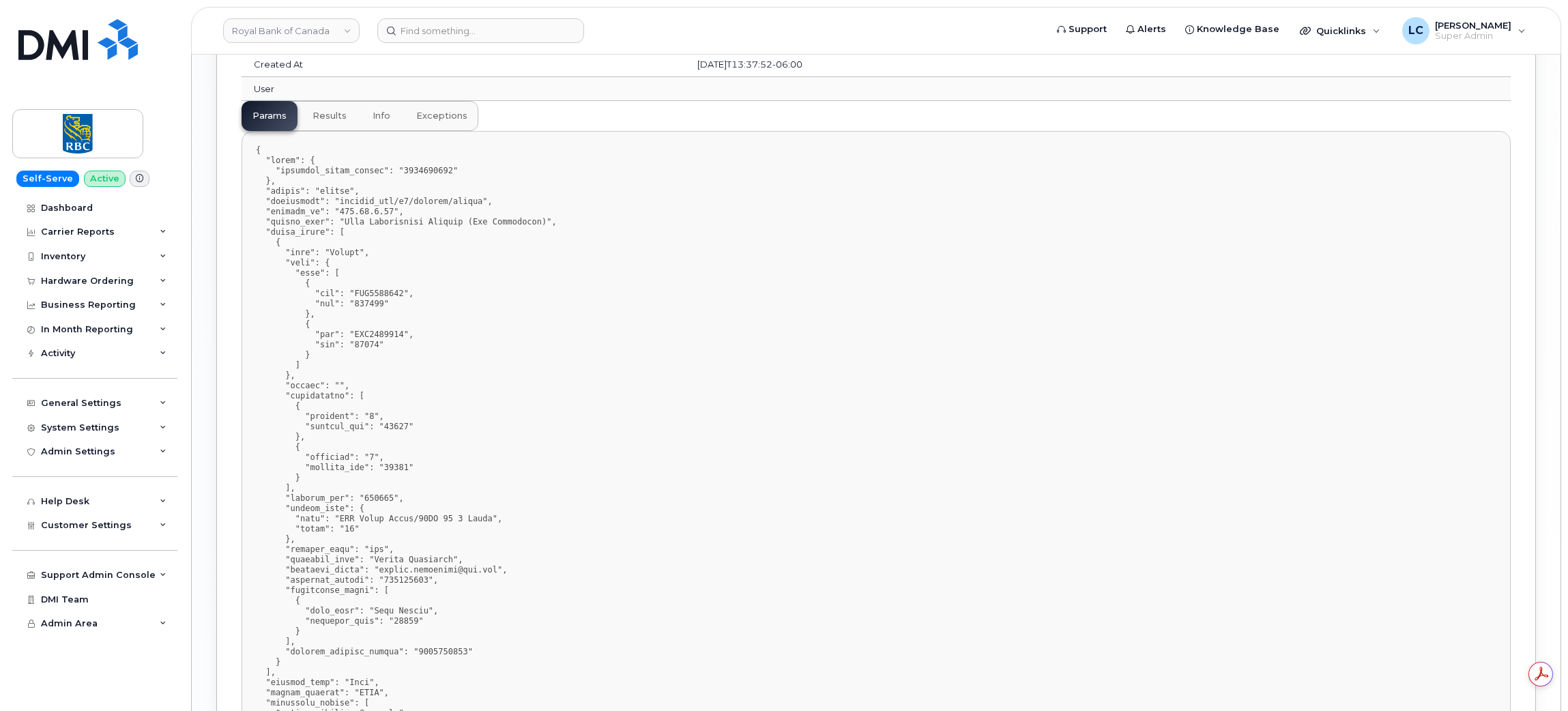
scroll to position [1866, 0]
click at [349, 313] on pre at bounding box center [875, 464] width 1269 height 663
drag, startPoint x: 345, startPoint y: 309, endPoint x: 374, endPoint y: 307, distance: 29.1
click at [374, 307] on pre at bounding box center [875, 464] width 1269 height 663
copy pre "109562"
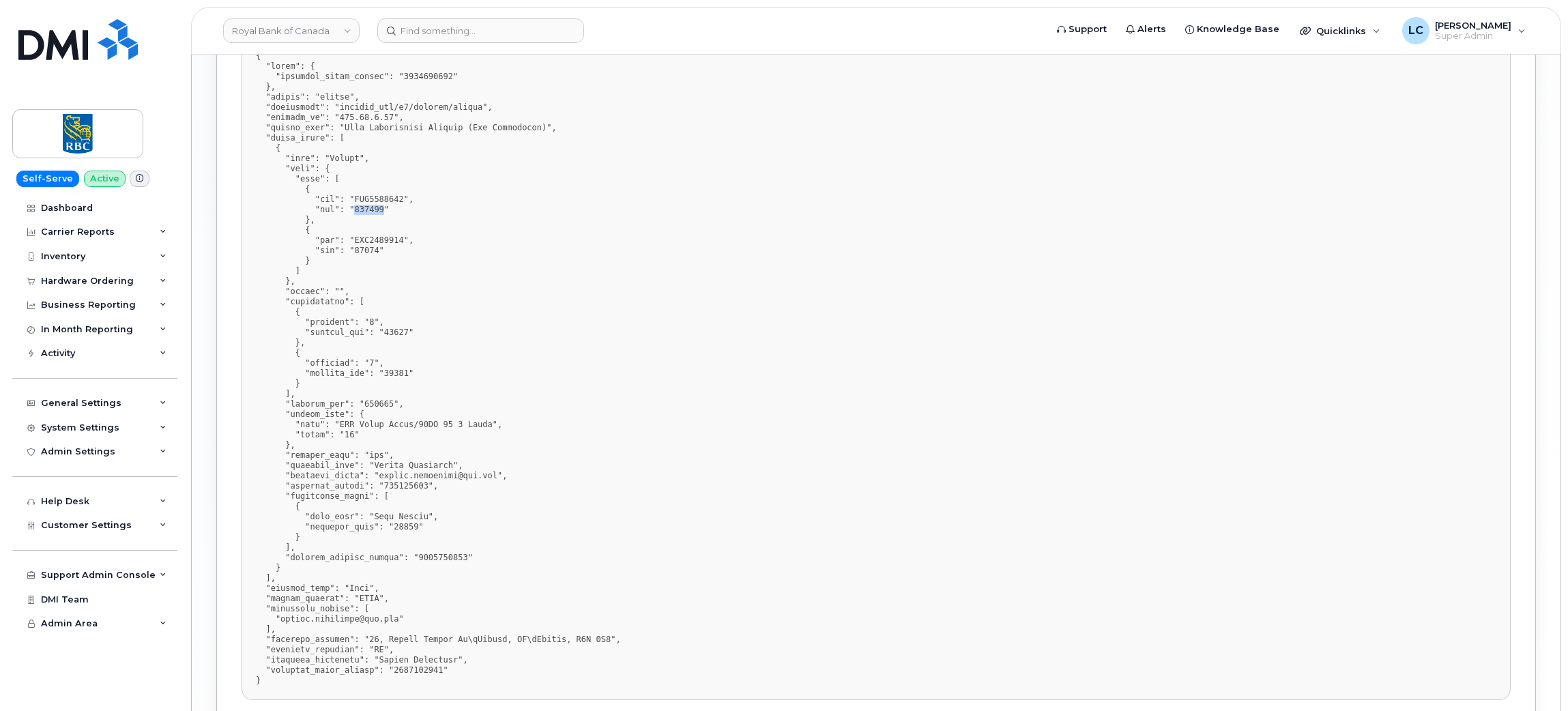
scroll to position [1960, 0]
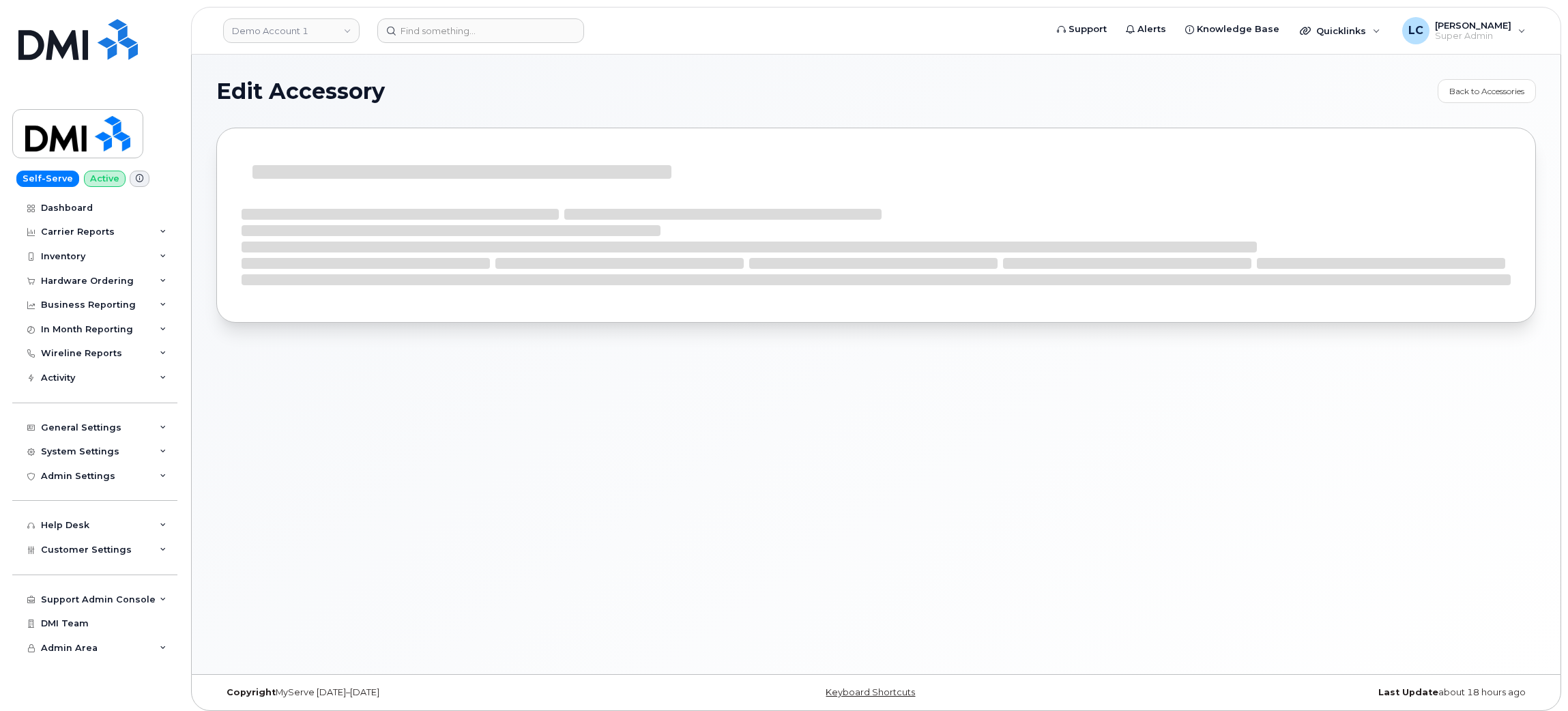
select select "bell"
select select "Chargers & Cables"
